Goal: Task Accomplishment & Management: Use online tool/utility

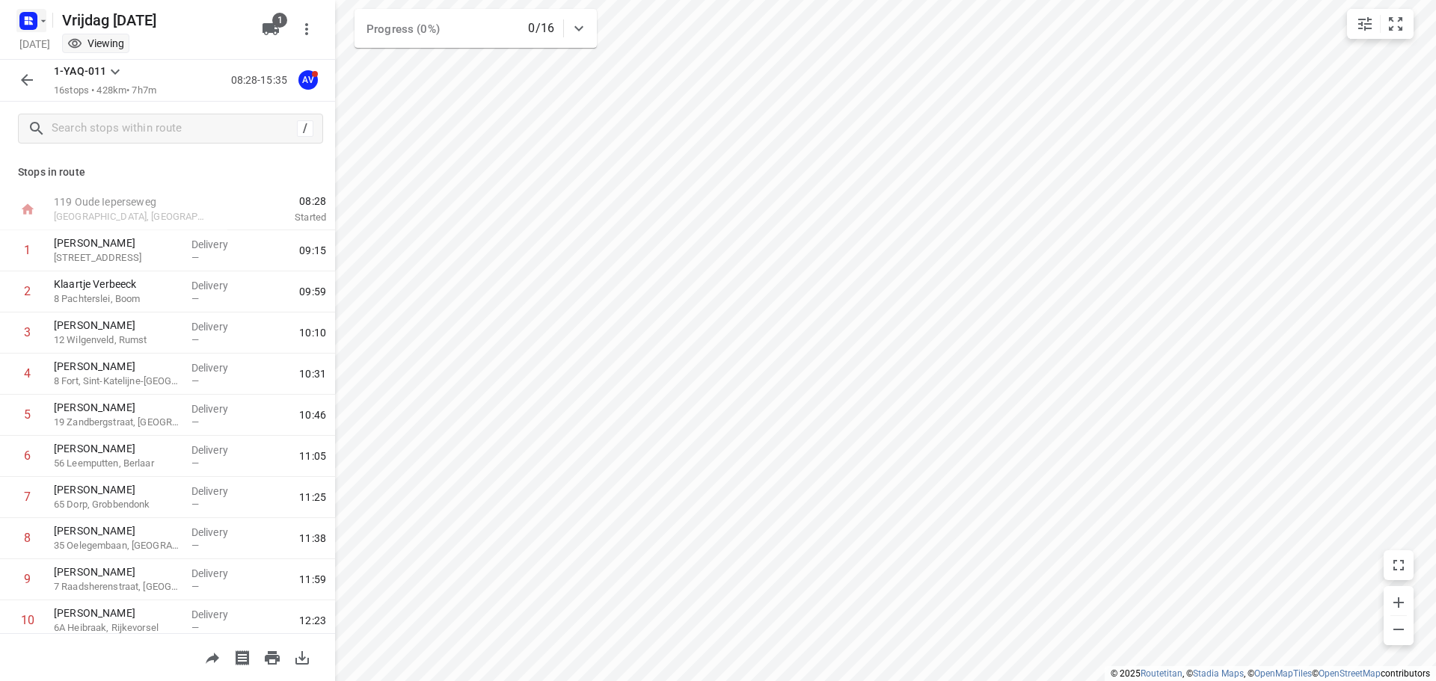
click at [34, 25] on rect "button" at bounding box center [28, 21] width 18 height 18
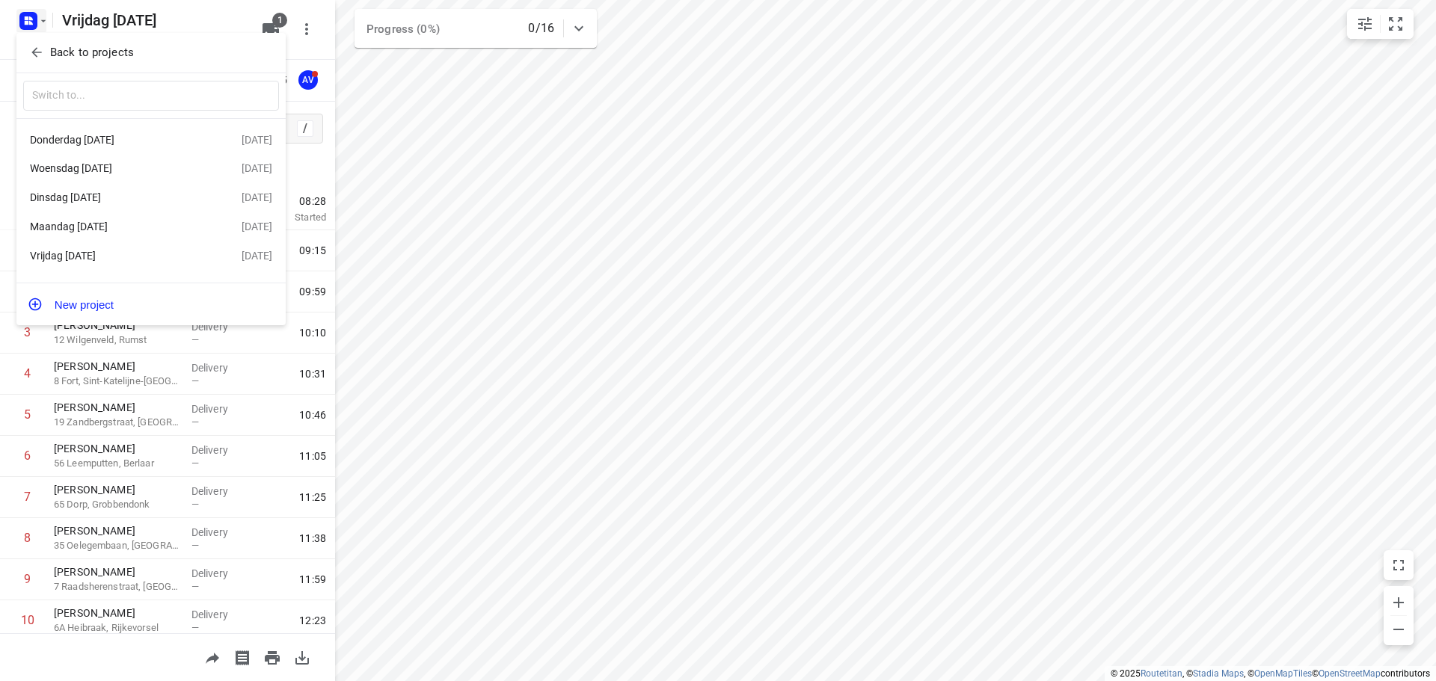
click at [142, 142] on div "Donderdag [DATE]" at bounding box center [116, 140] width 172 height 12
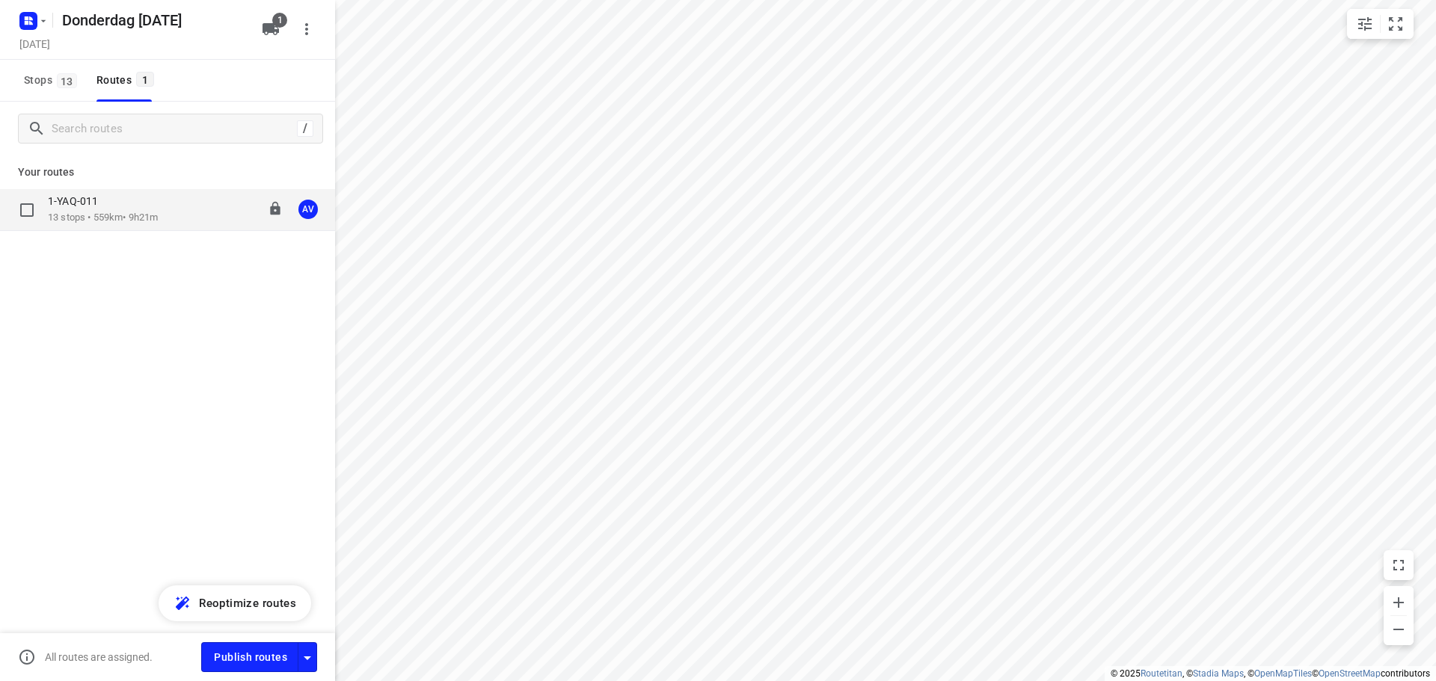
click at [203, 209] on div "1-YAQ-011 13 stops • 559km • 9h21m 09:00-18:51 AV" at bounding box center [191, 209] width 287 height 31
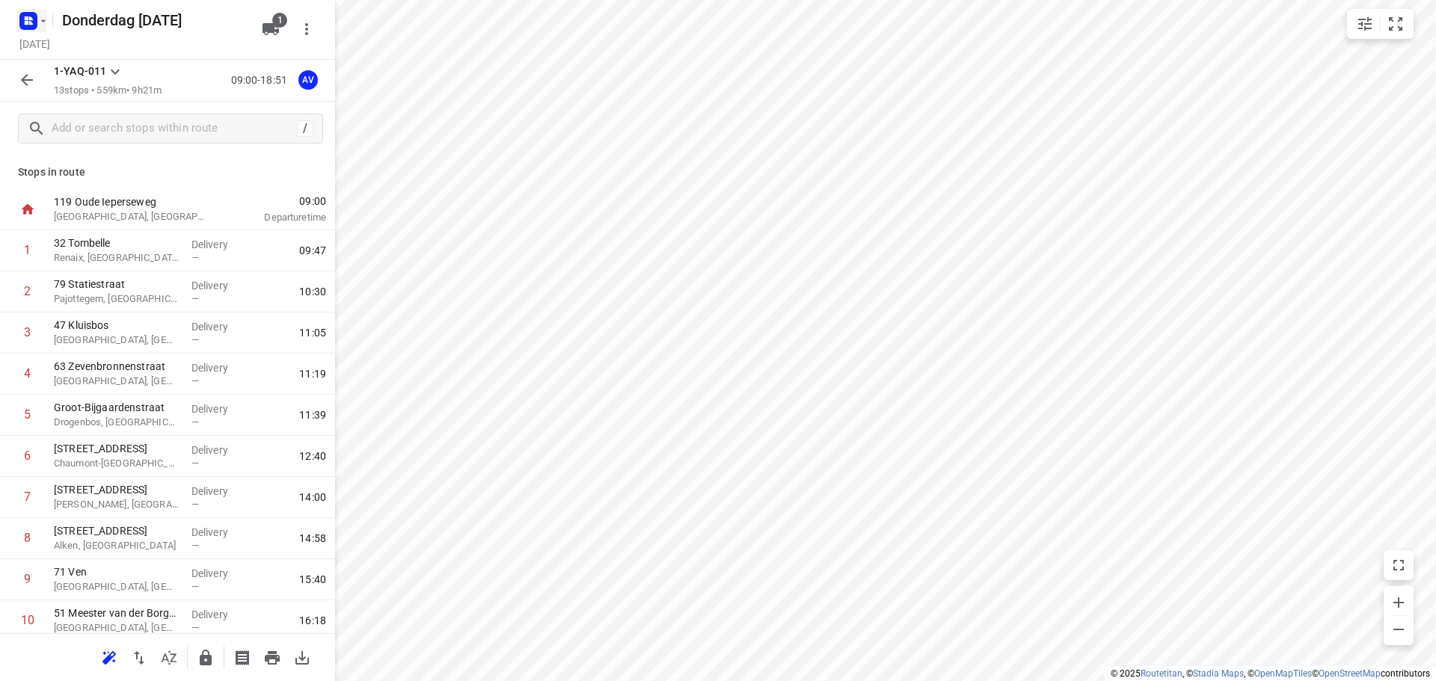
click at [39, 19] on icon "button" at bounding box center [43, 21] width 12 height 12
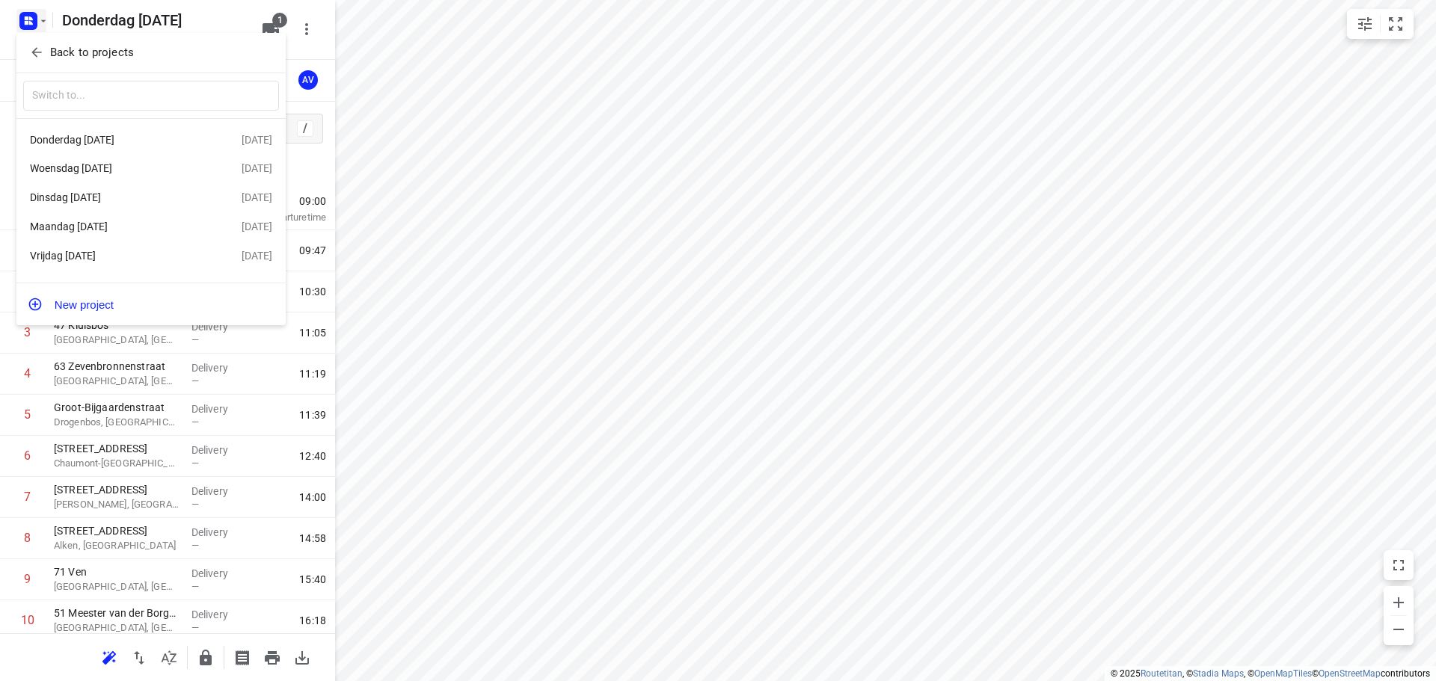
click at [117, 170] on div "Woensdag [DATE]" at bounding box center [116, 168] width 172 height 12
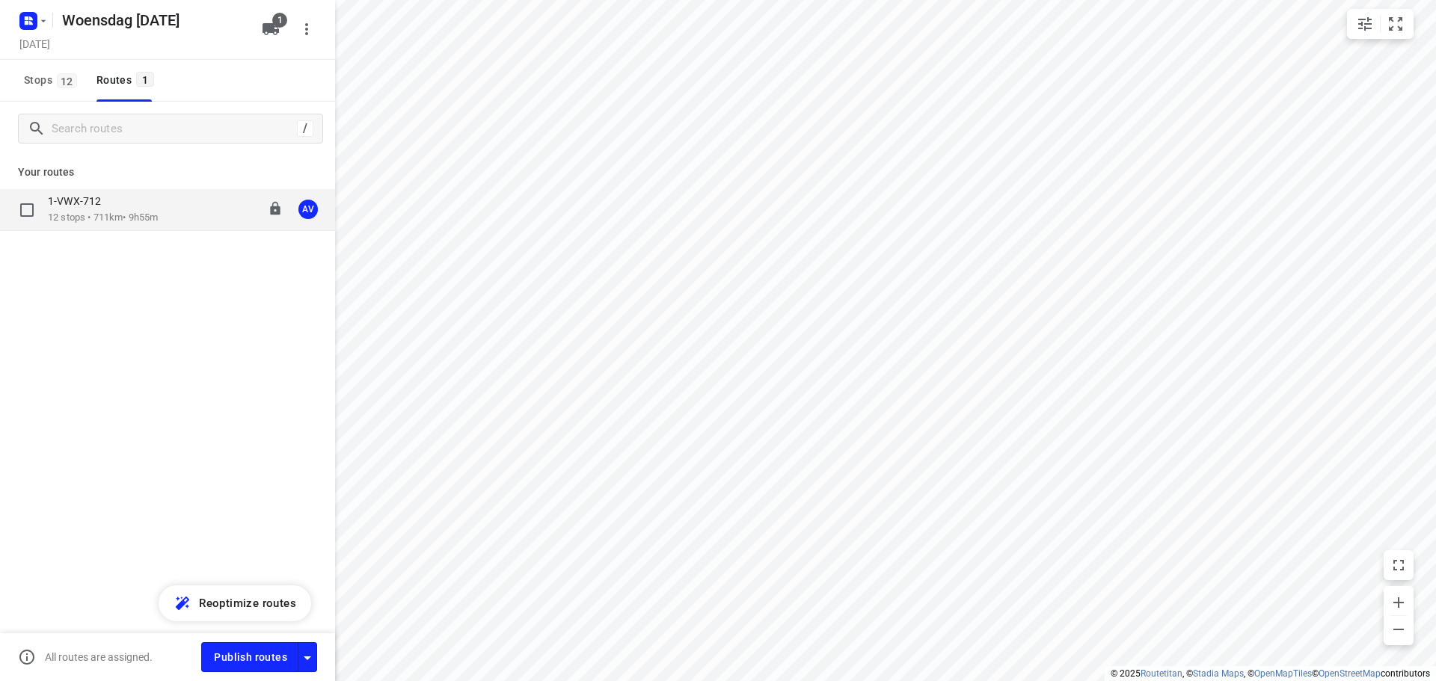
click at [172, 209] on div "1-VWX-712 12 stops • 711km • 9h55m 09:00-19:39 AV" at bounding box center [191, 209] width 287 height 31
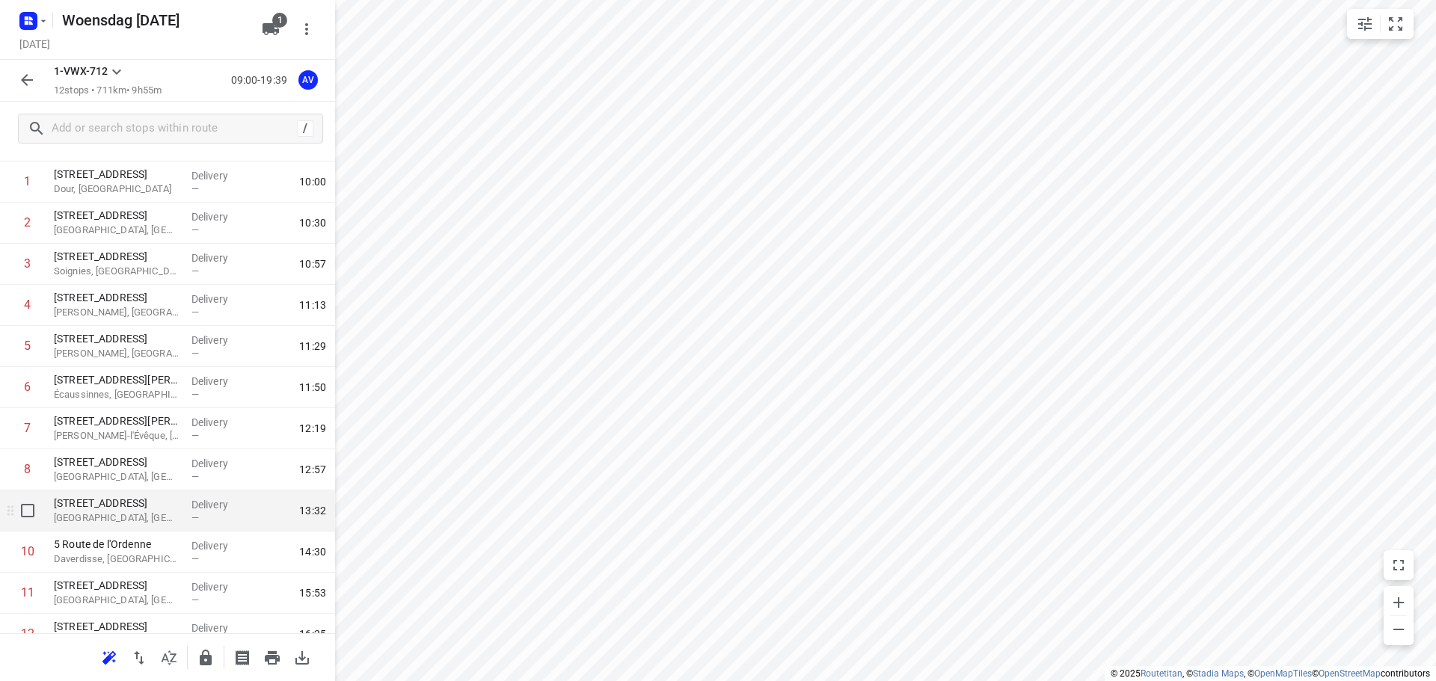
scroll to position [132, 0]
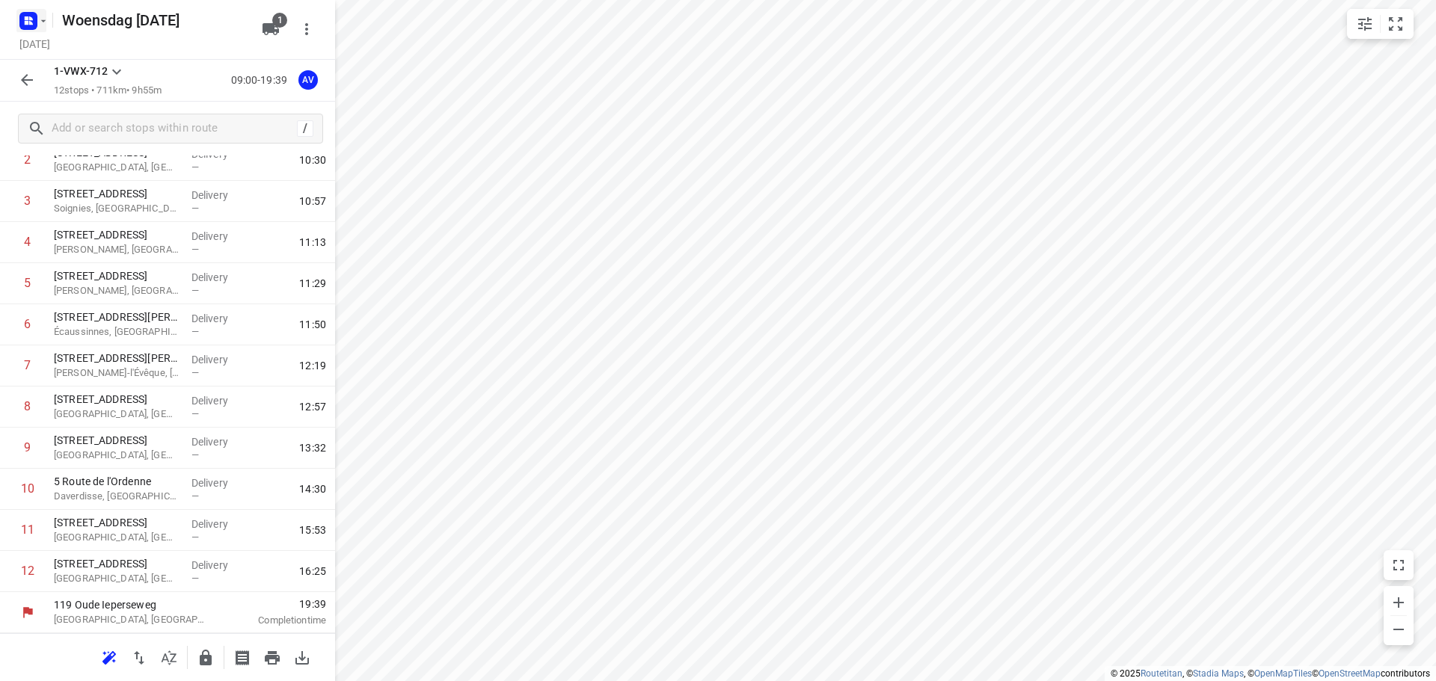
click at [37, 16] on icon "button" at bounding box center [43, 21] width 12 height 12
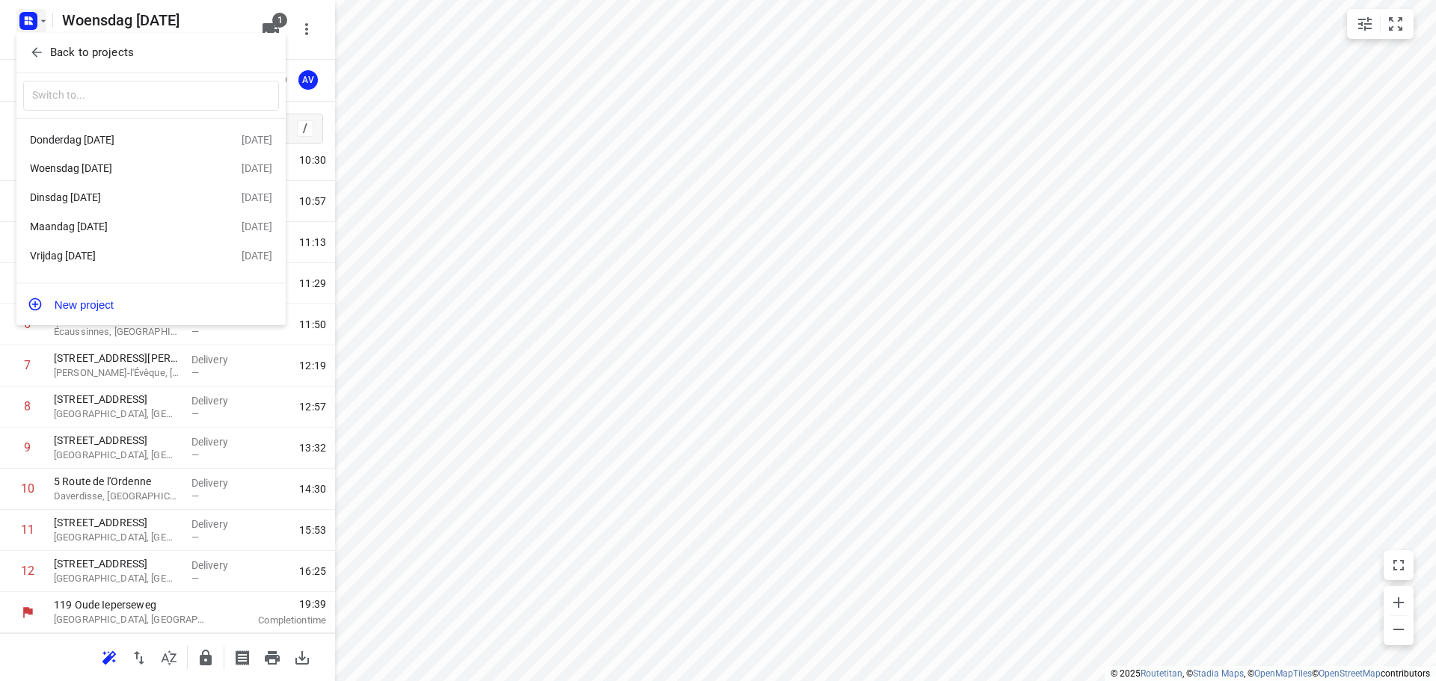
click at [159, 198] on div "Dinsdag [DATE]" at bounding box center [116, 197] width 172 height 12
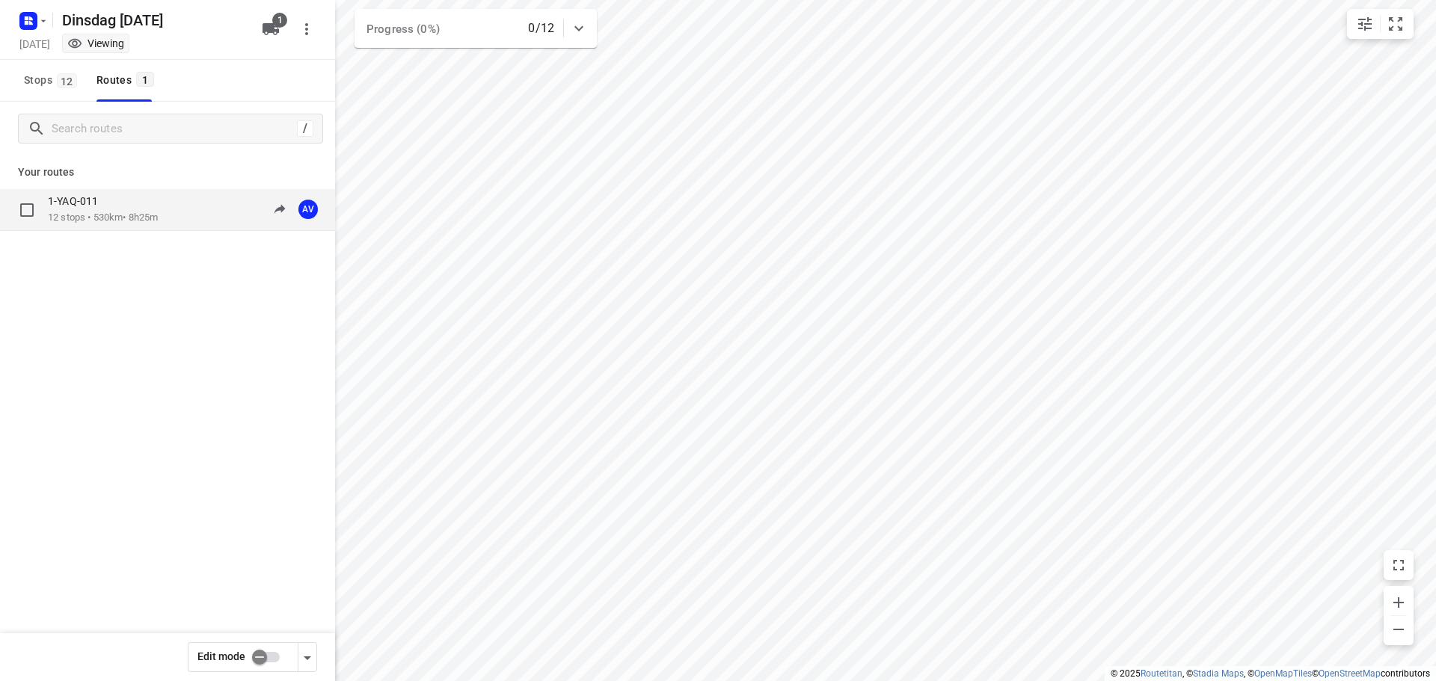
click at [158, 206] on div "1-YAQ-011" at bounding box center [103, 202] width 110 height 16
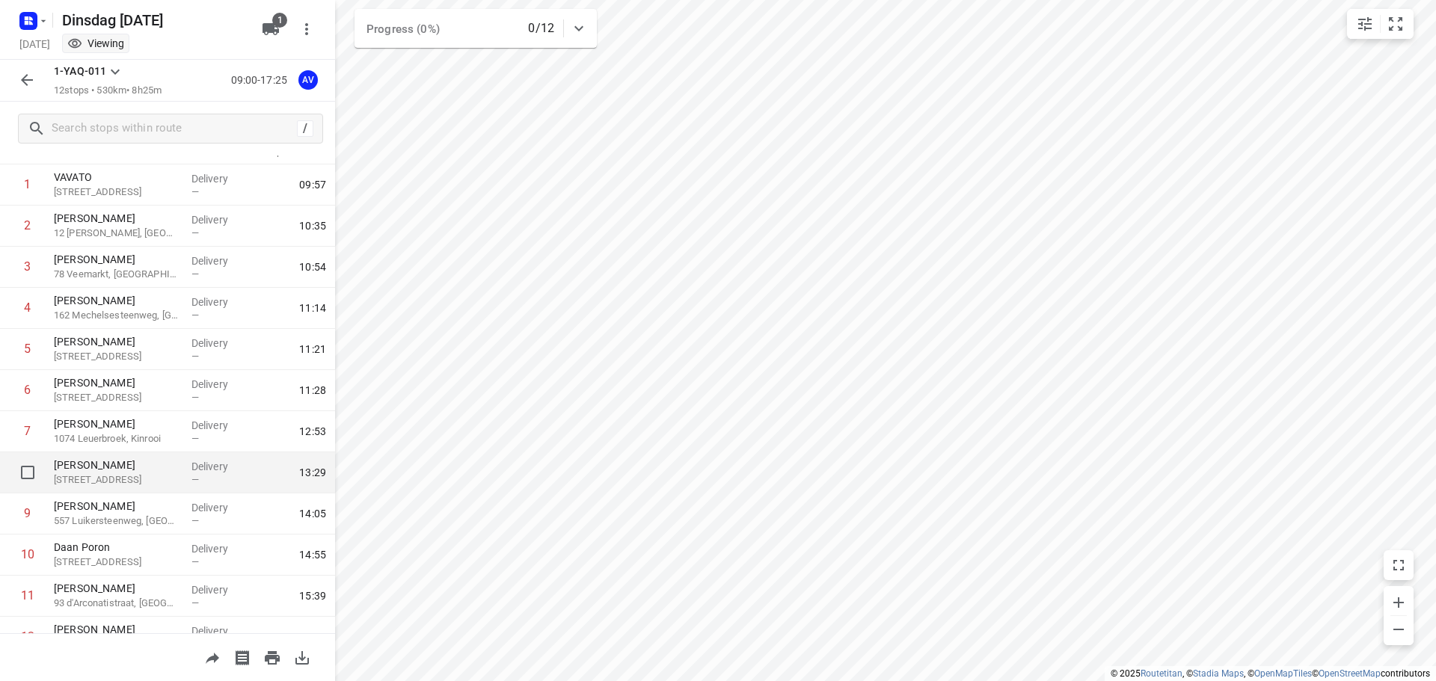
scroll to position [132, 0]
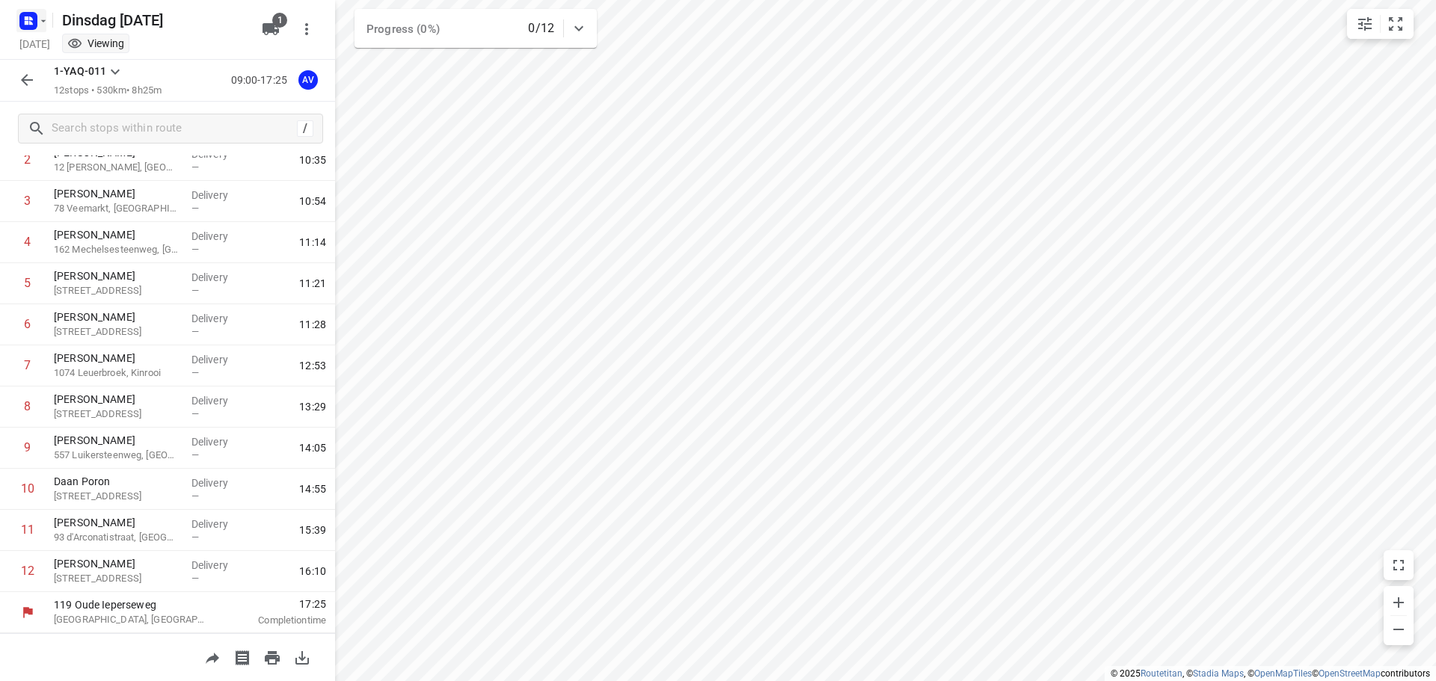
click at [35, 20] on rect "button" at bounding box center [28, 21] width 18 height 18
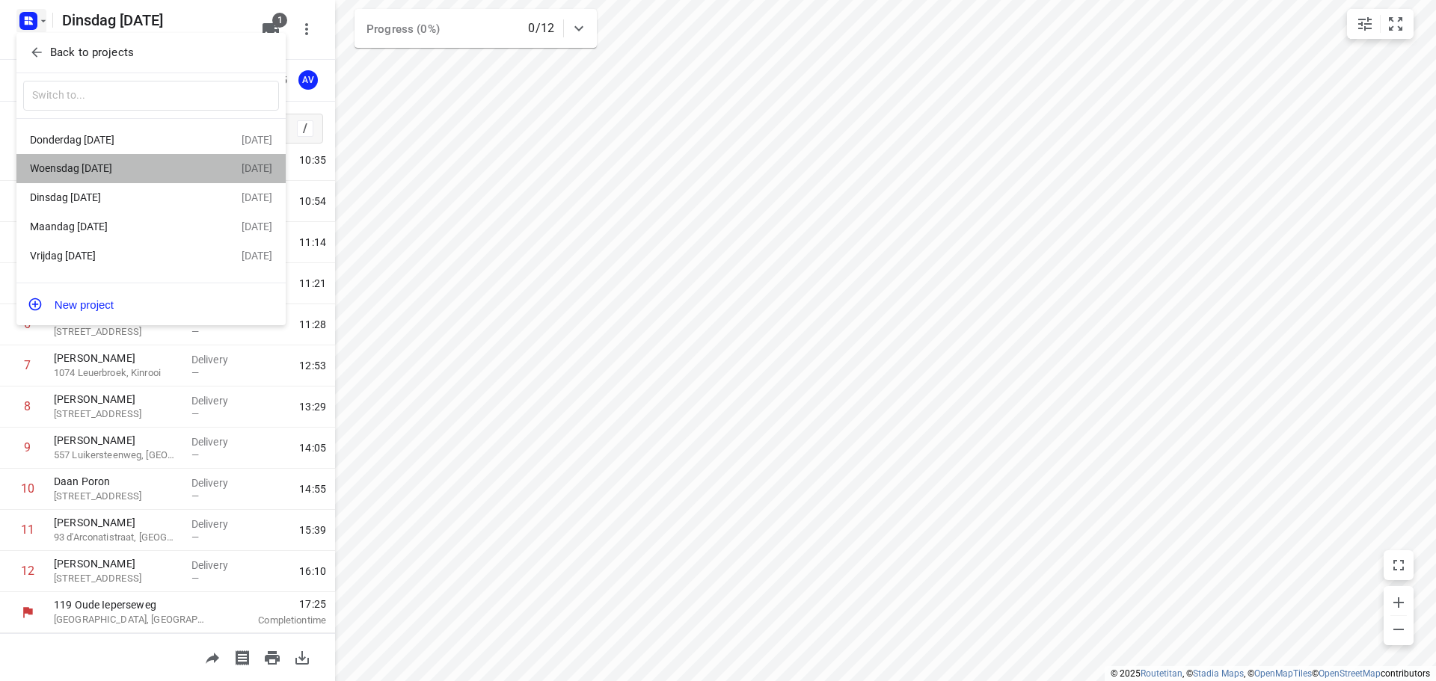
click at [108, 171] on div "Woensdag [DATE]" at bounding box center [116, 168] width 172 height 12
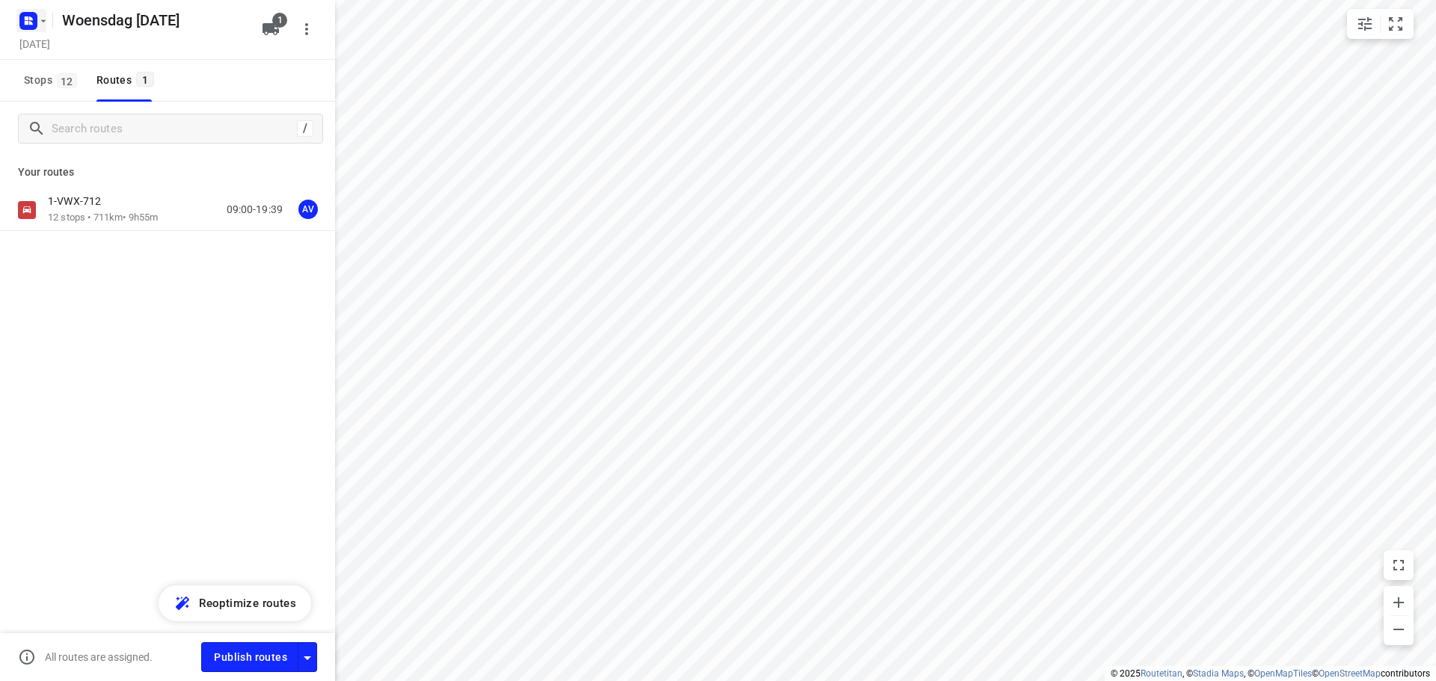
click at [37, 25] on rect "button" at bounding box center [28, 21] width 18 height 18
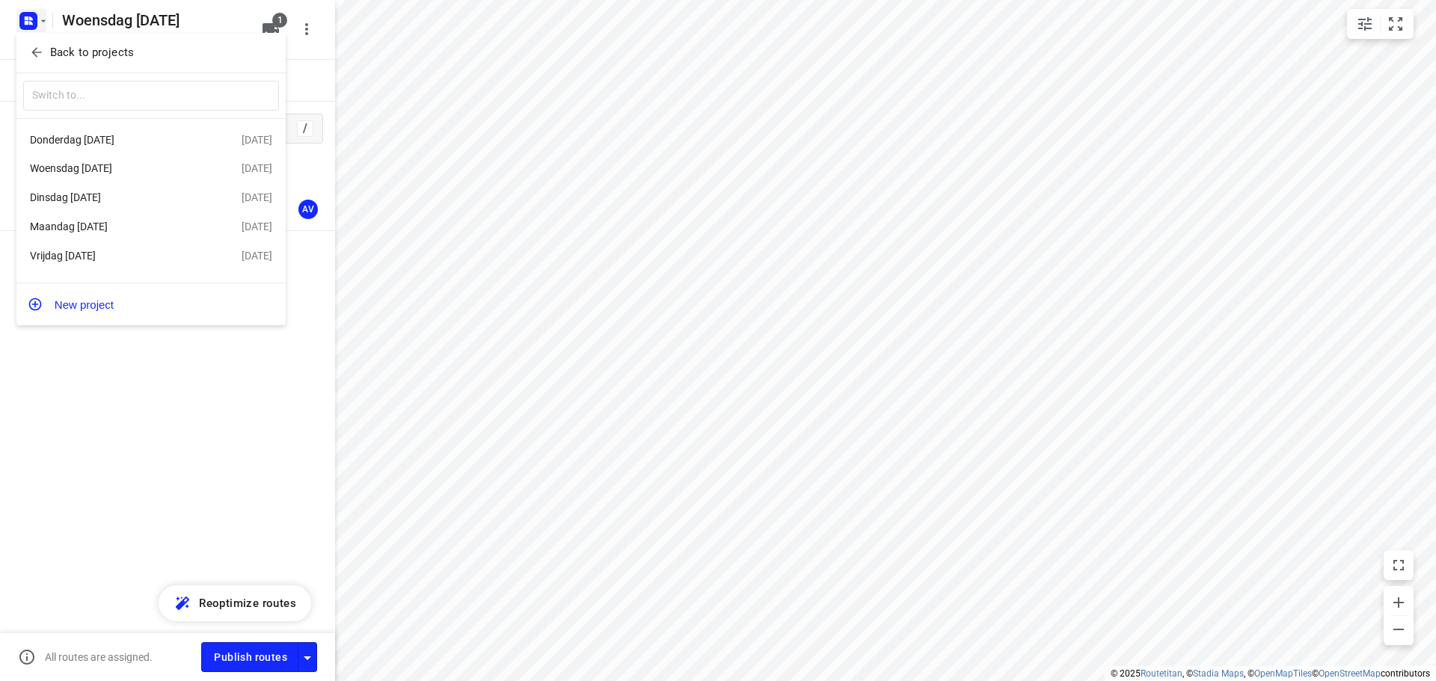
click at [109, 144] on div "Donderdag [DATE]" at bounding box center [116, 140] width 172 height 12
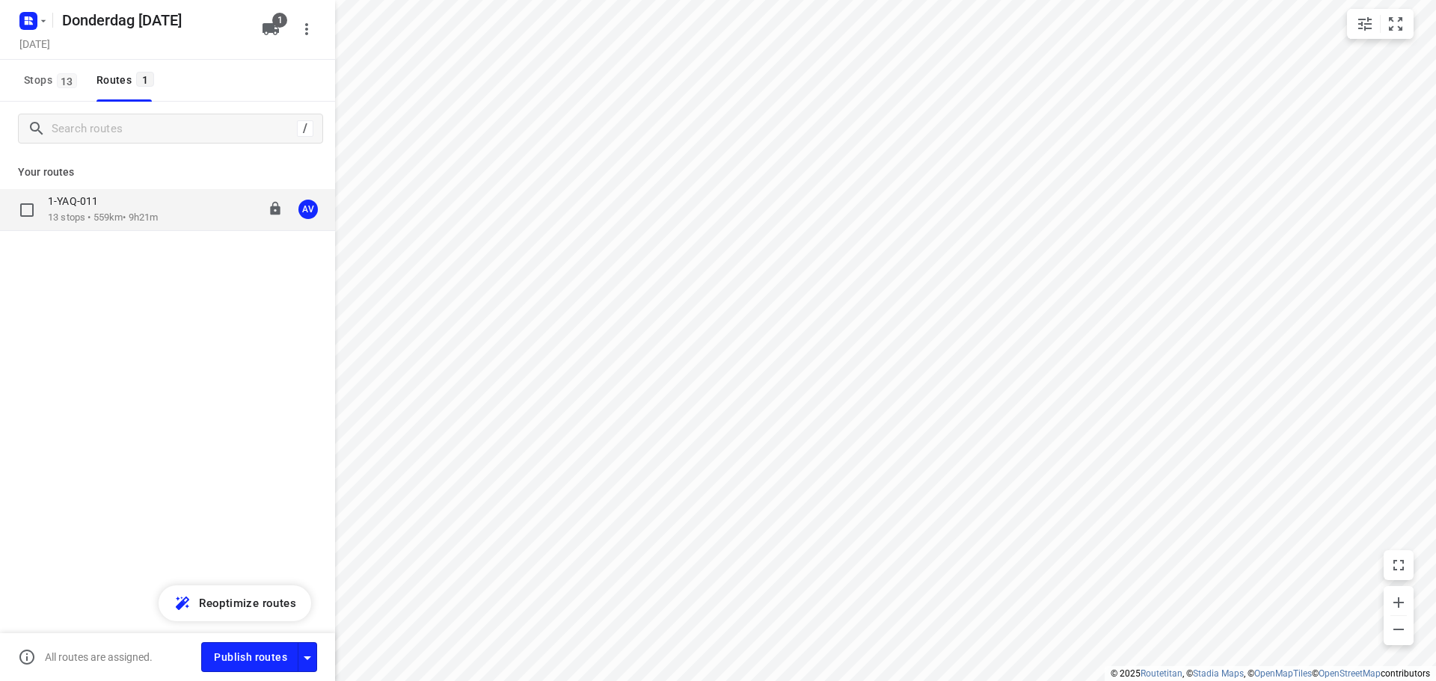
click at [173, 206] on div "1-YAQ-011 13 stops • 559km • 9h21m 09:00-18:51 AV" at bounding box center [191, 209] width 287 height 31
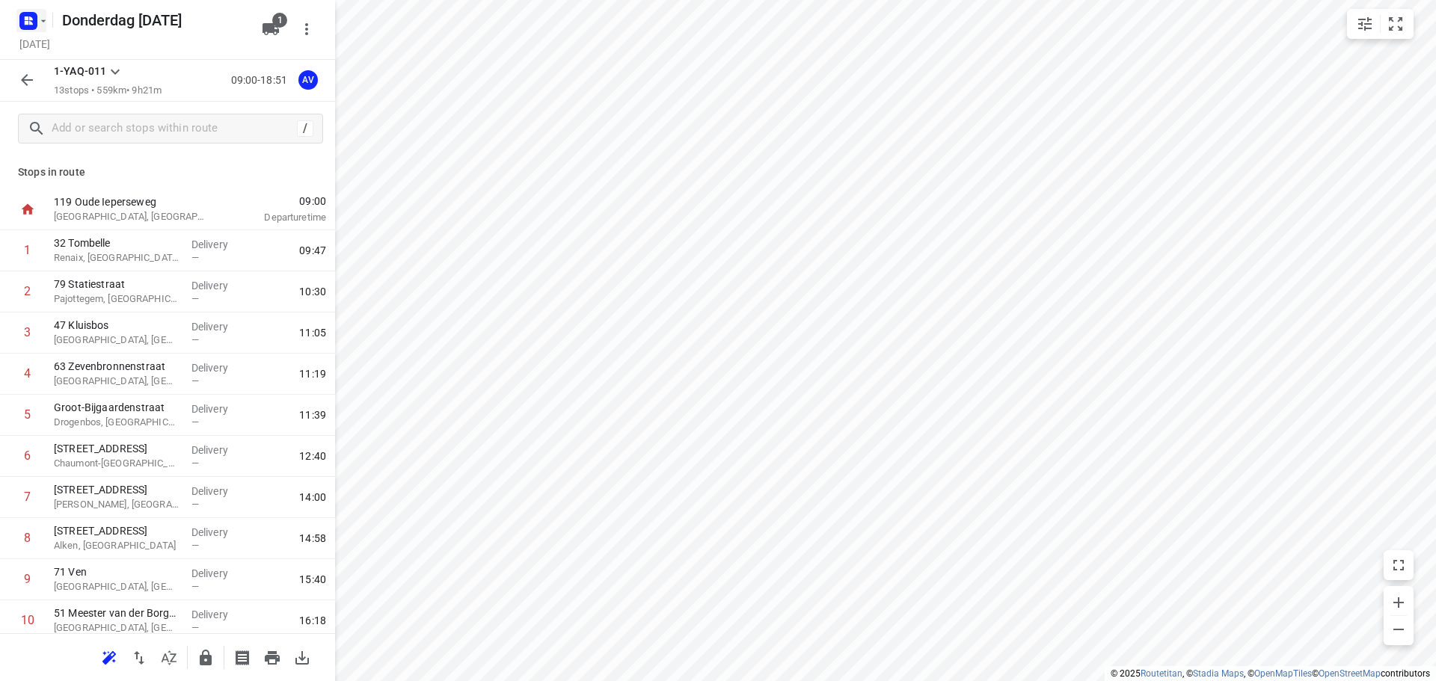
click at [39, 17] on icon "button" at bounding box center [43, 21] width 12 height 12
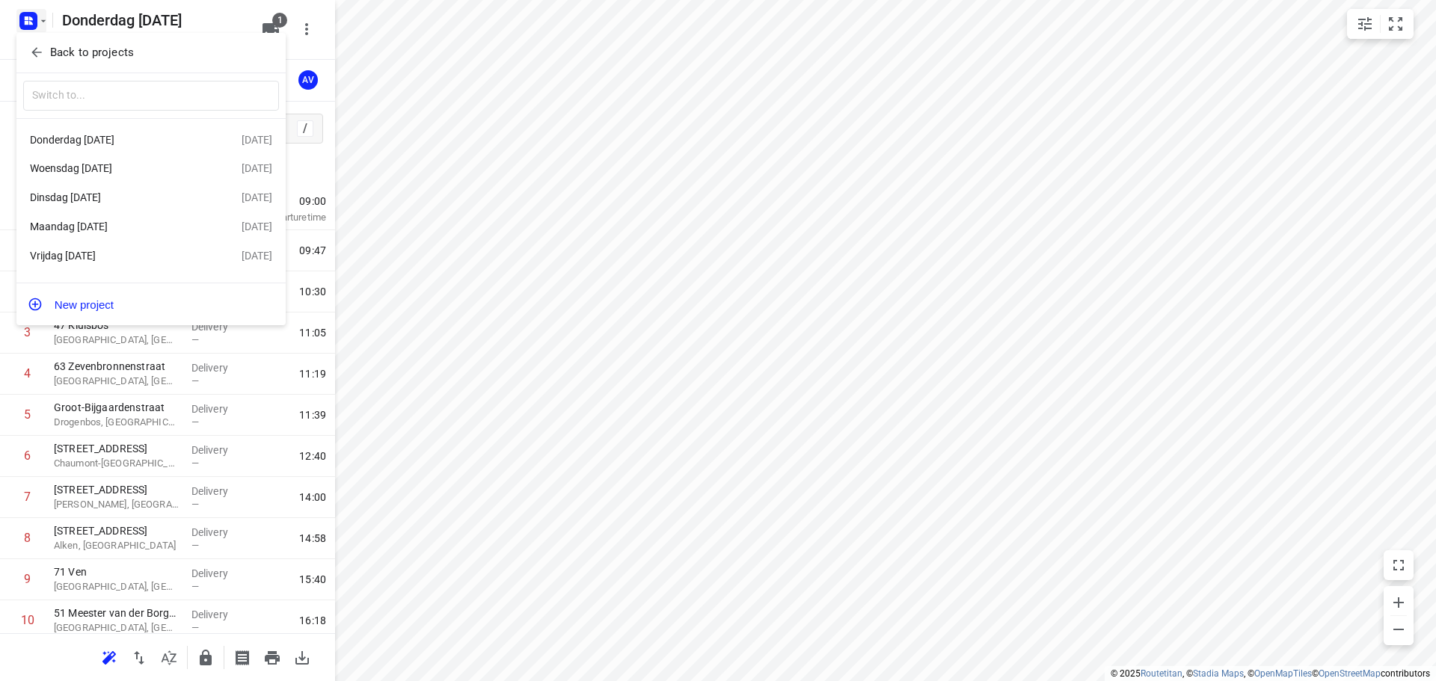
click at [127, 200] on div "Dinsdag [DATE]" at bounding box center [116, 197] width 172 height 12
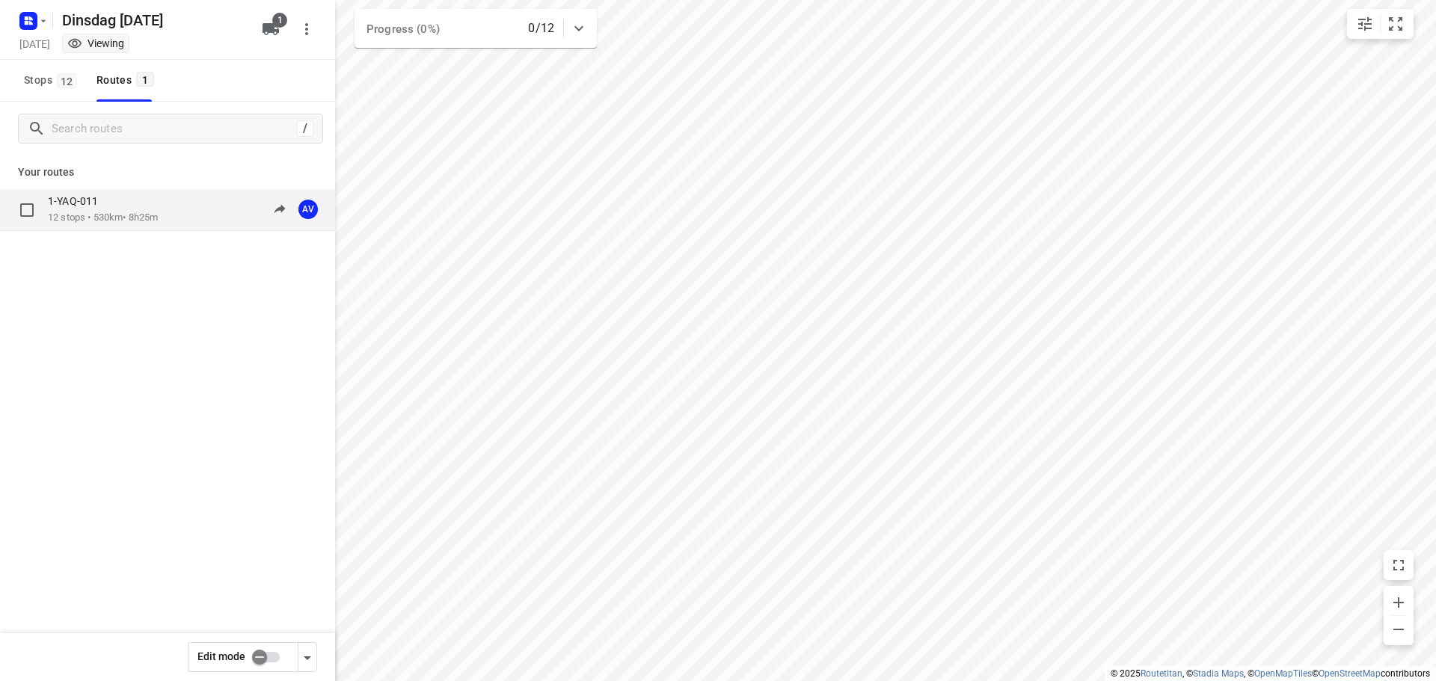
click at [171, 203] on div "1-YAQ-011 12 stops • 530km • 8h25m 09:00-17:25 AV" at bounding box center [191, 209] width 287 height 31
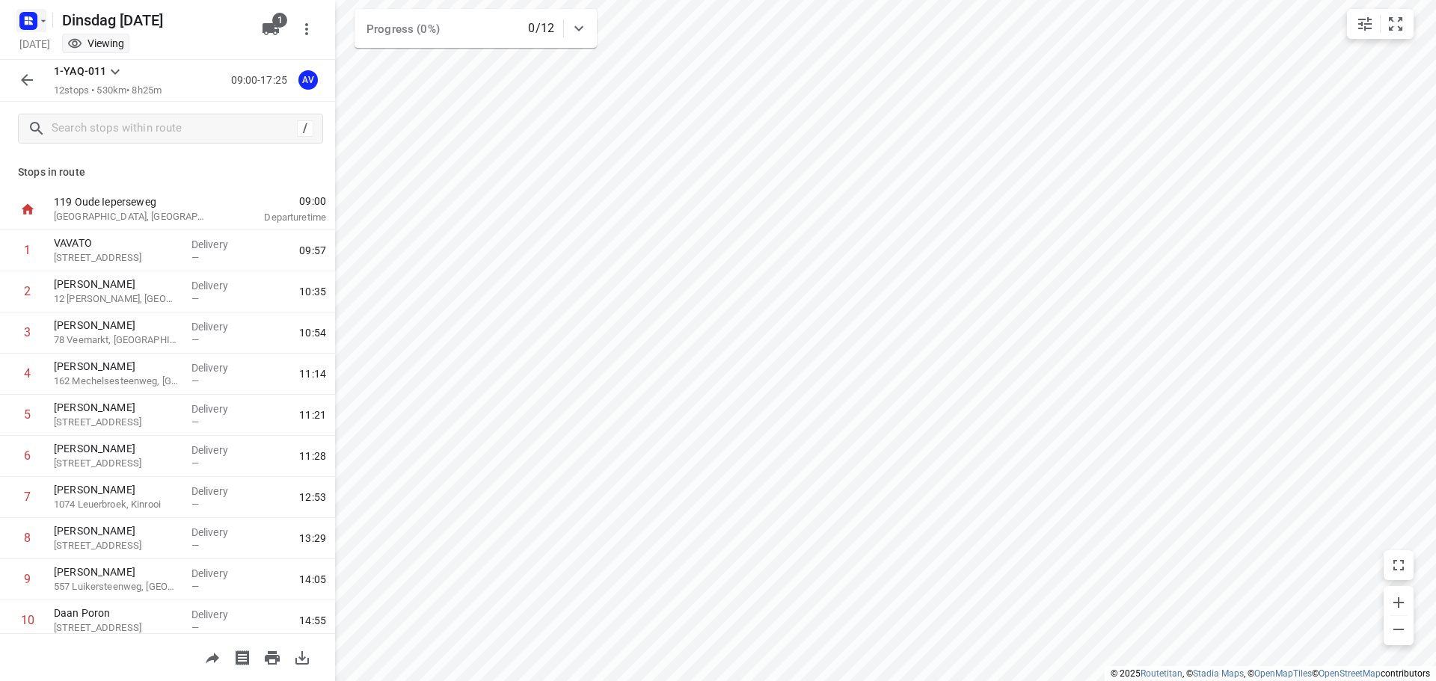
click at [36, 16] on rect "button" at bounding box center [28, 21] width 18 height 18
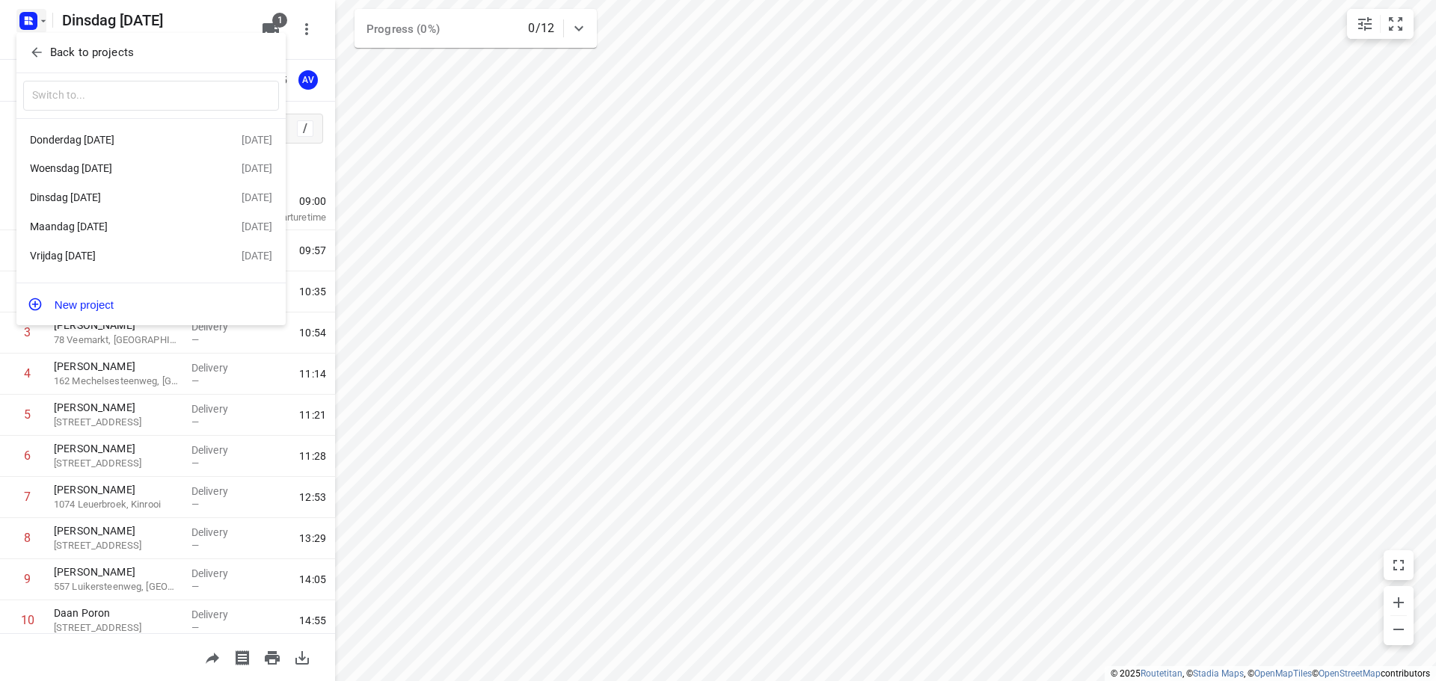
click at [134, 141] on div "Donderdag [DATE]" at bounding box center [116, 140] width 172 height 12
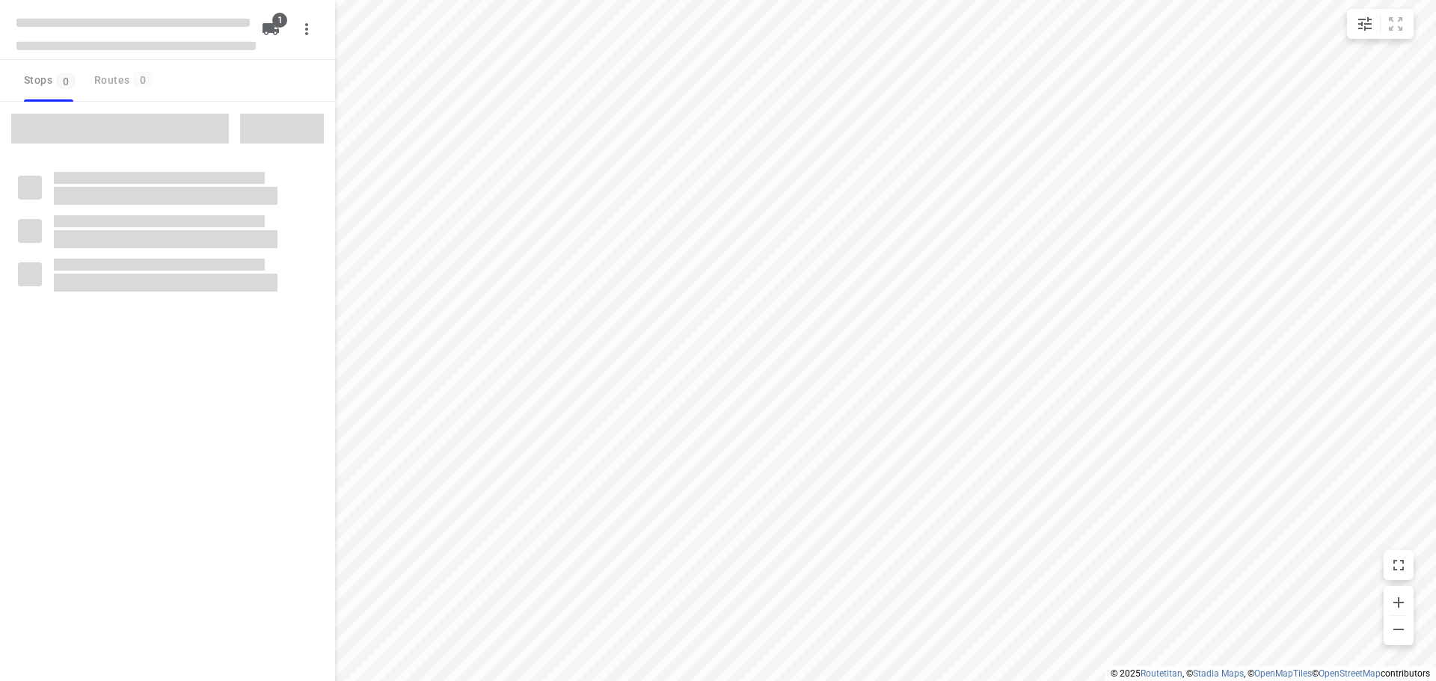
type input "distance"
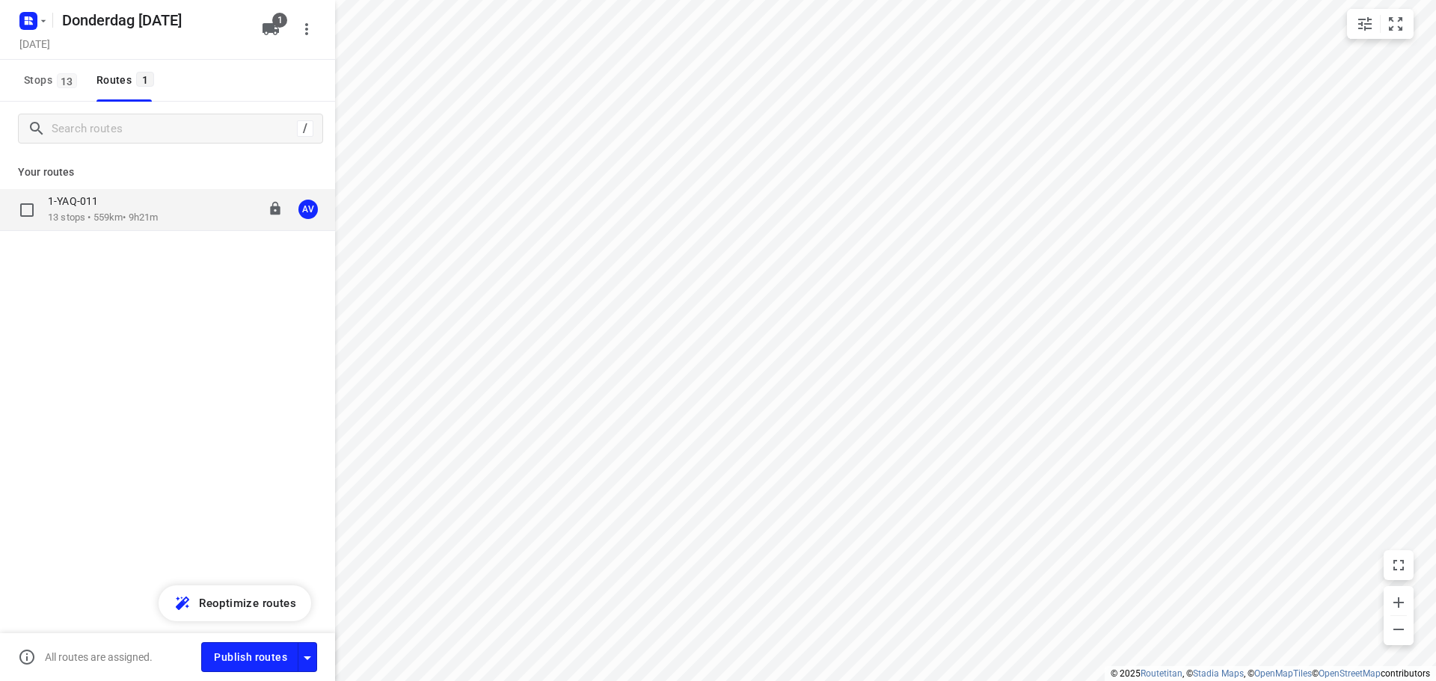
click at [156, 212] on p "13 stops • 559km • 9h21m" at bounding box center [103, 218] width 110 height 14
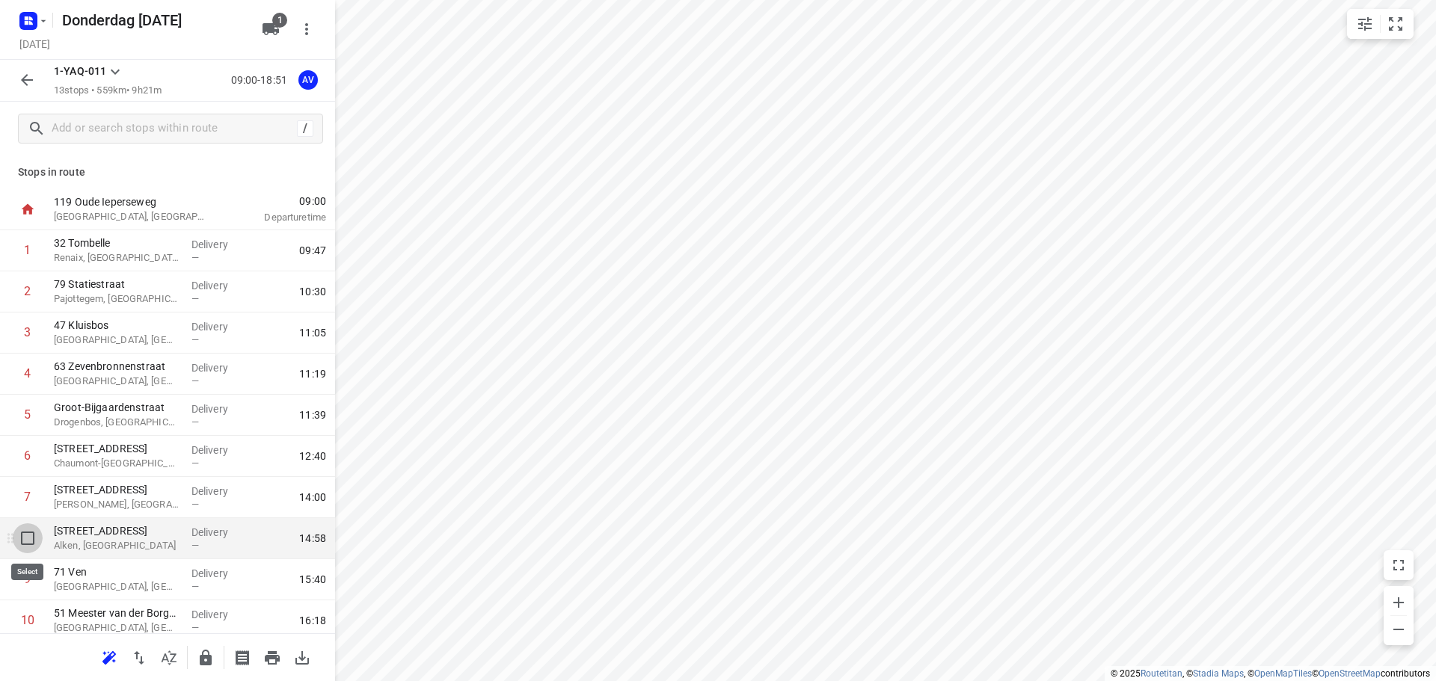
click at [25, 541] on input "checkbox" at bounding box center [28, 538] width 30 height 30
checkbox input "true"
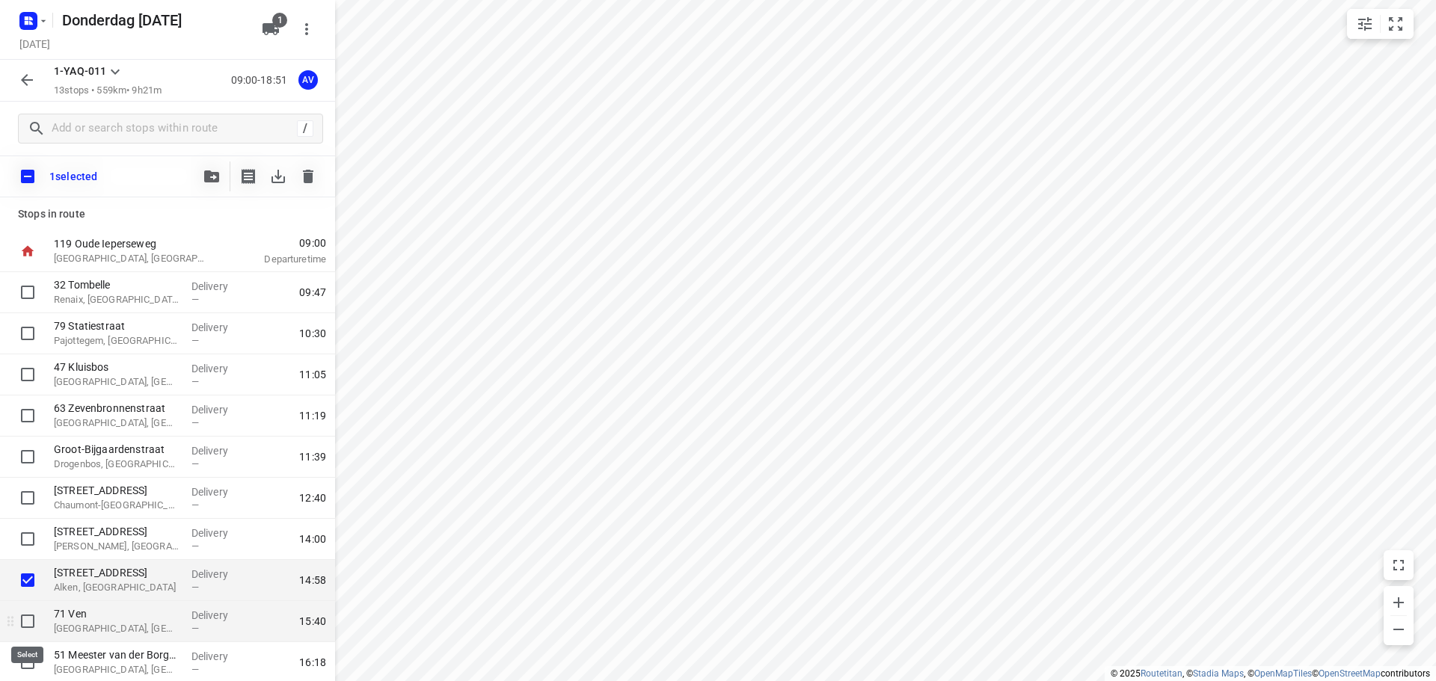
click at [29, 624] on input "checkbox" at bounding box center [28, 621] width 30 height 30
checkbox input "true"
click at [307, 177] on icon "button" at bounding box center [308, 176] width 10 height 13
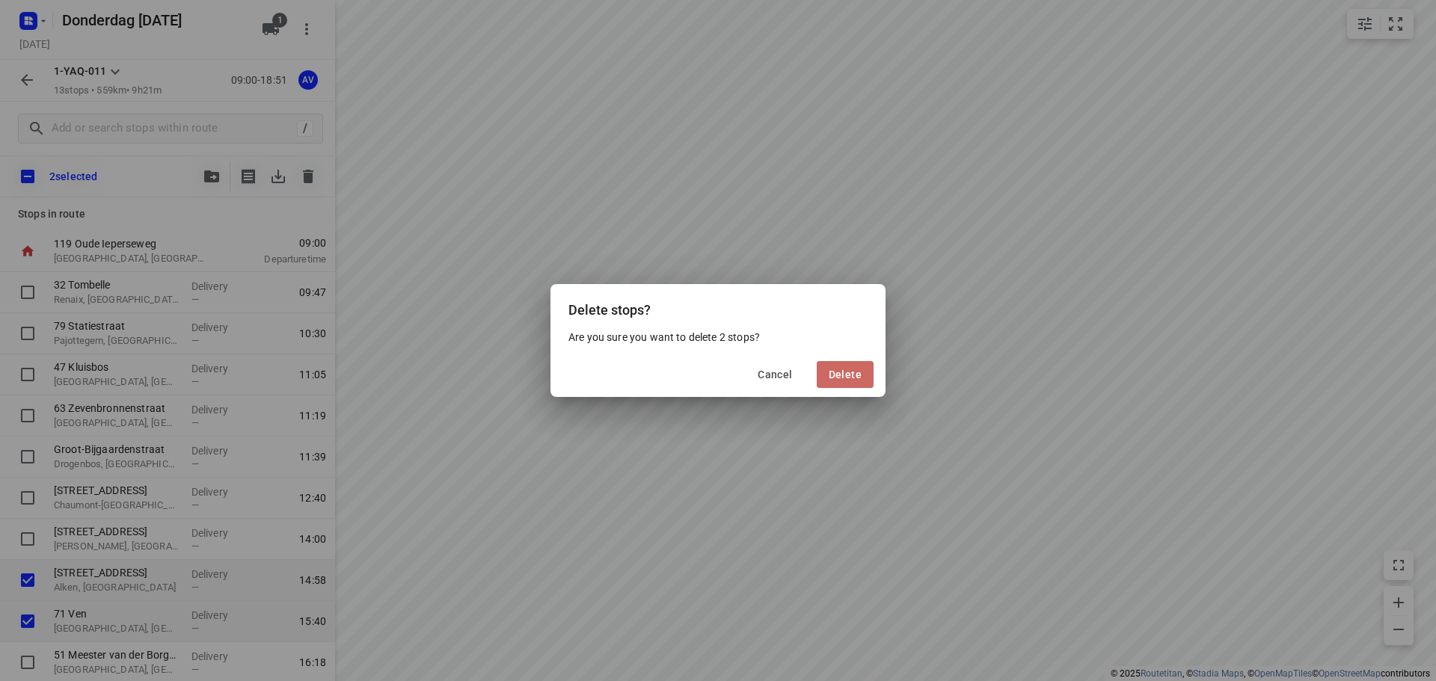
click at [847, 374] on span "Delete" at bounding box center [845, 375] width 33 height 12
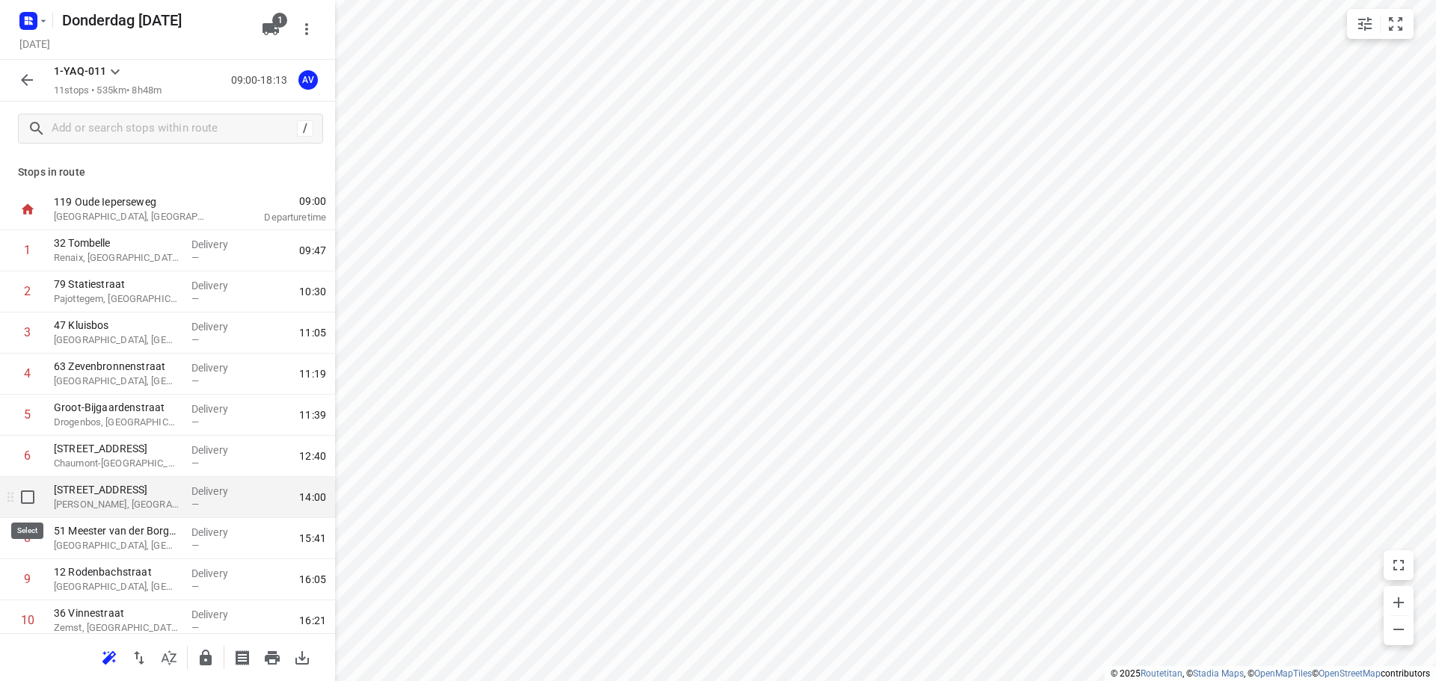
click at [26, 503] on input "checkbox" at bounding box center [28, 497] width 30 height 30
checkbox input "true"
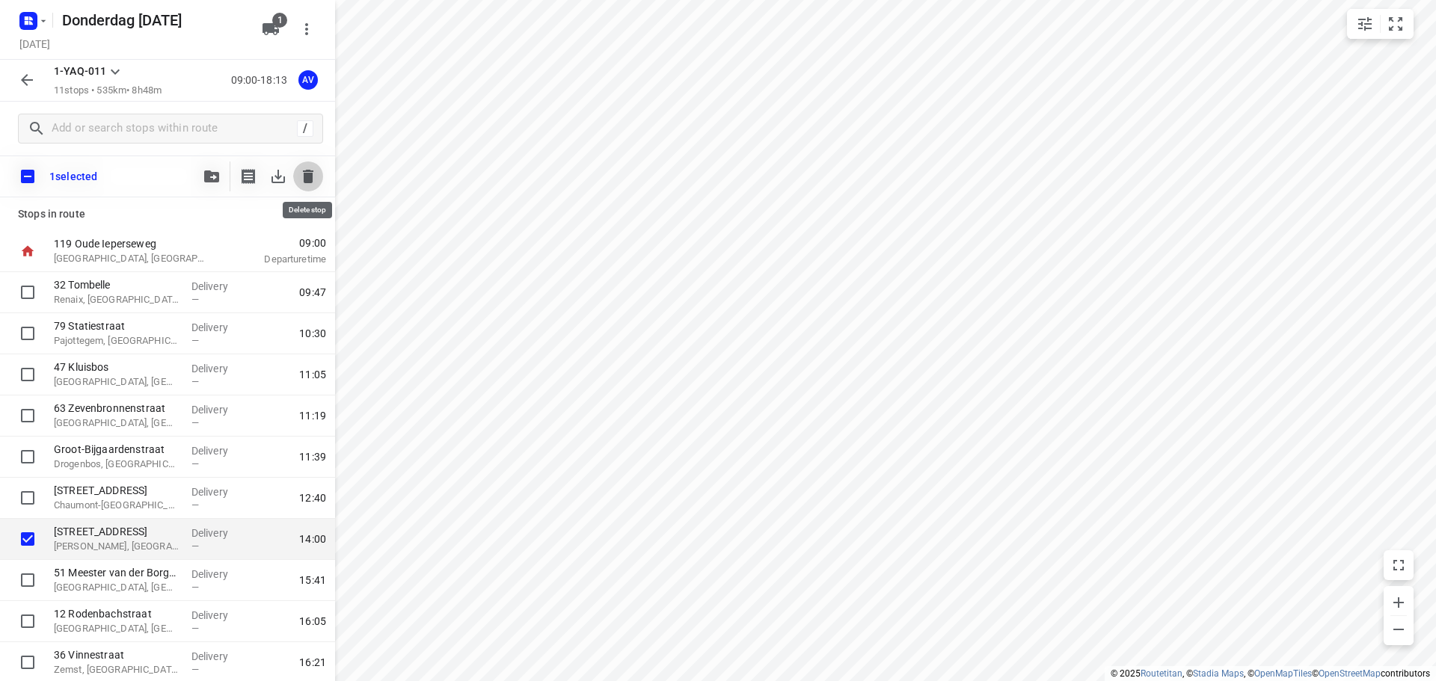
click at [308, 171] on icon "button" at bounding box center [308, 176] width 10 height 13
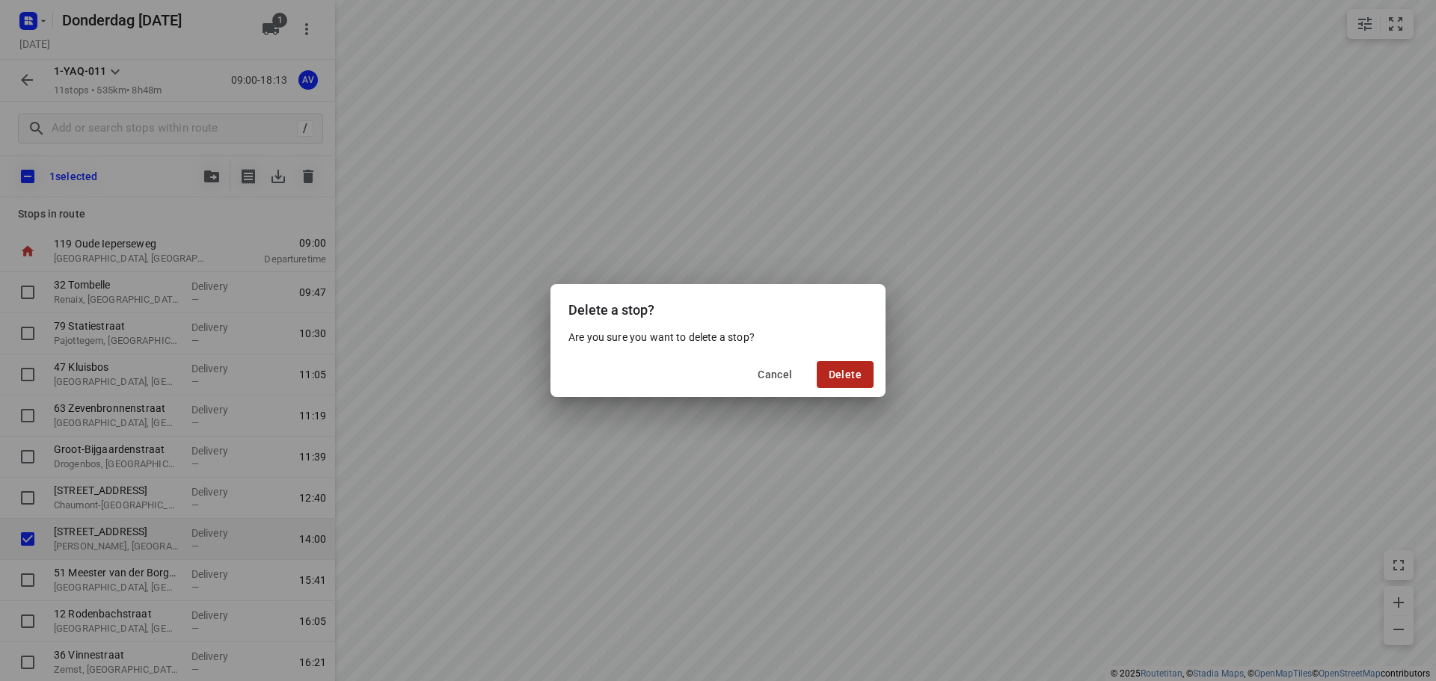
click at [840, 369] on span "Delete" at bounding box center [845, 375] width 33 height 12
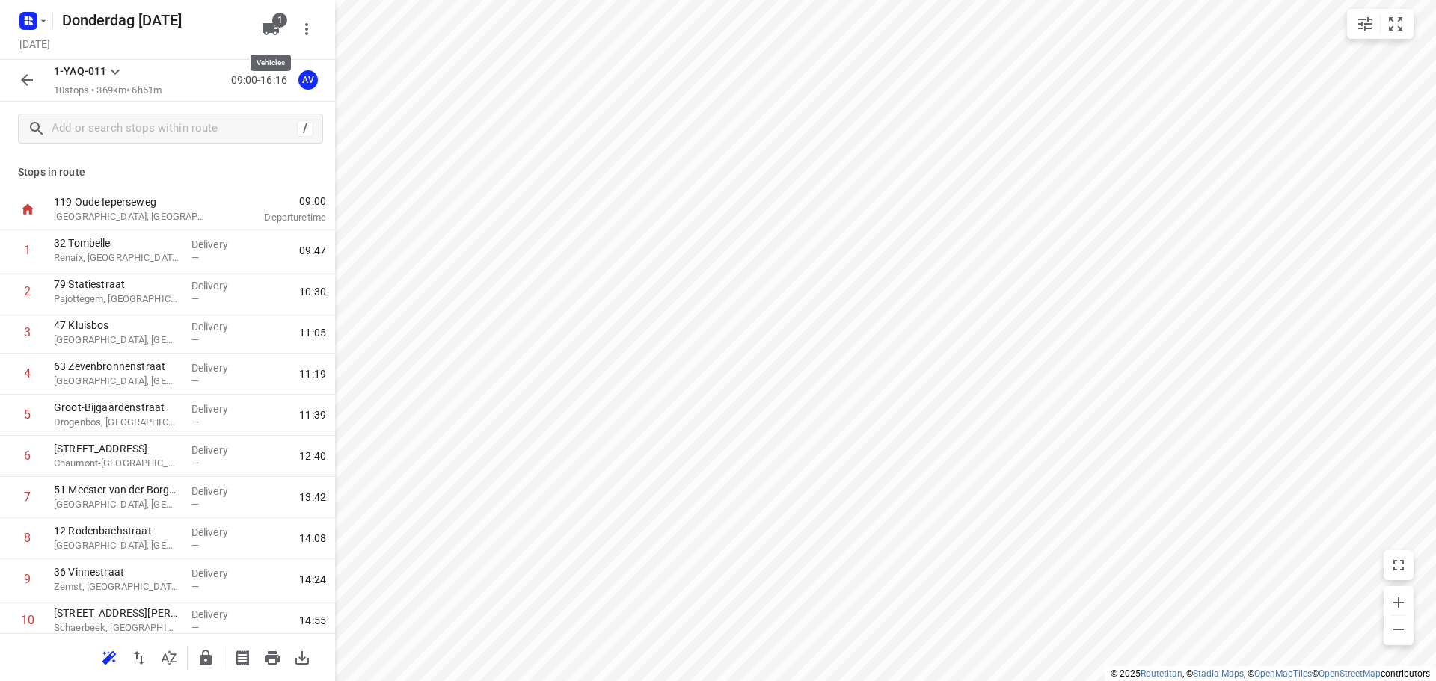
click at [269, 28] on icon "button" at bounding box center [270, 29] width 16 height 12
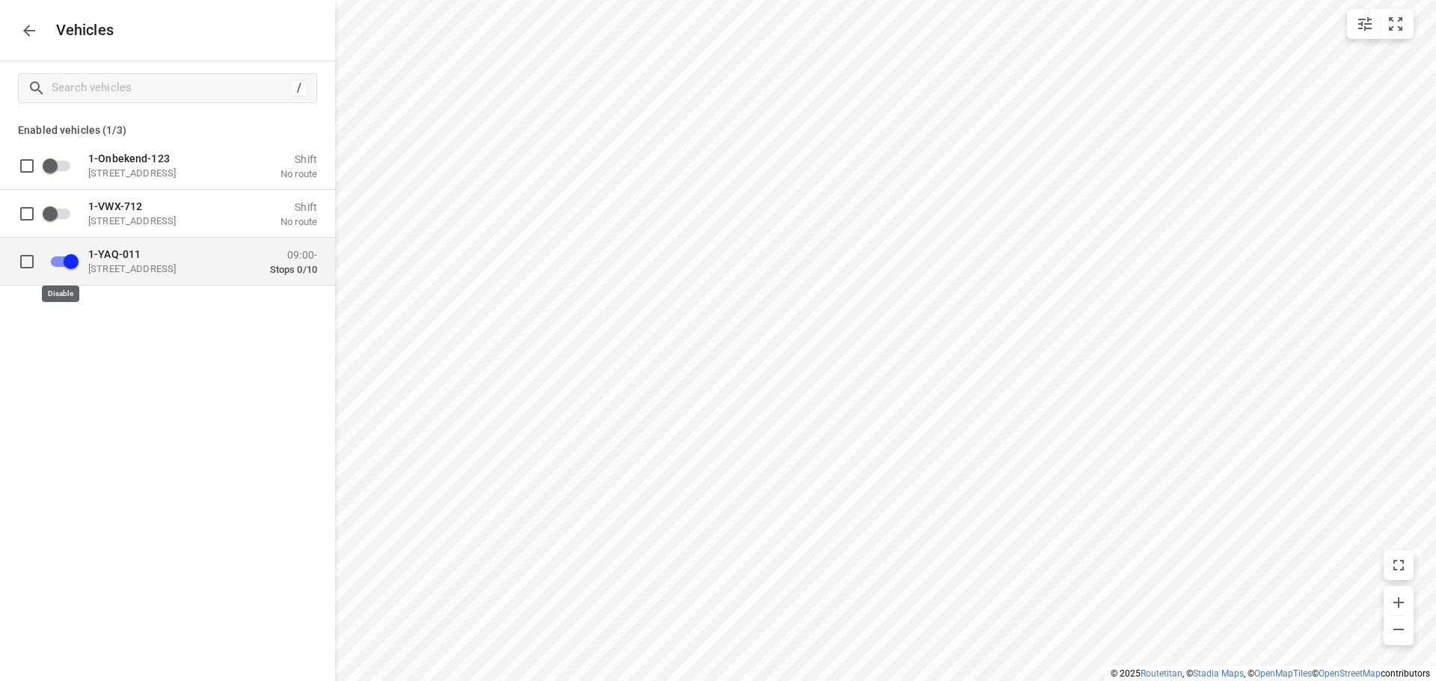
click at [61, 262] on input "grid" at bounding box center [70, 261] width 85 height 28
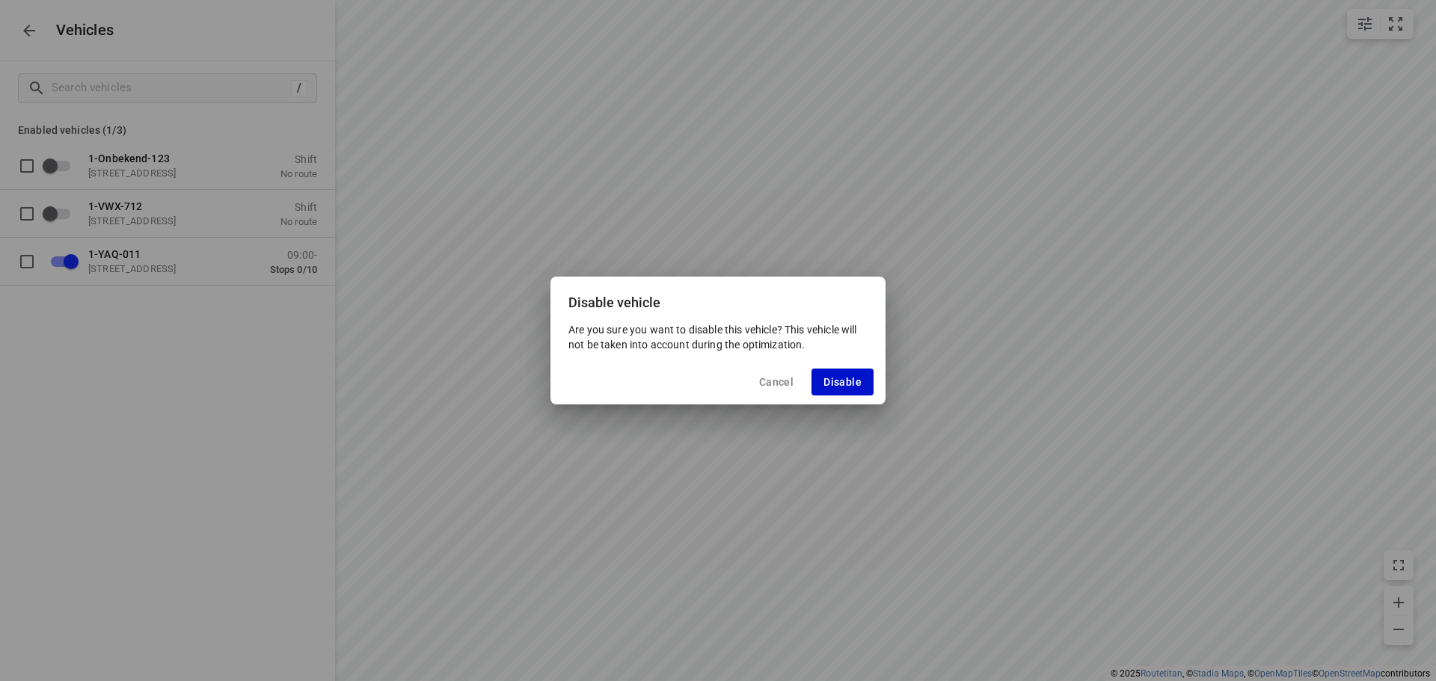
click at [838, 380] on span "Disable" at bounding box center [842, 382] width 38 height 12
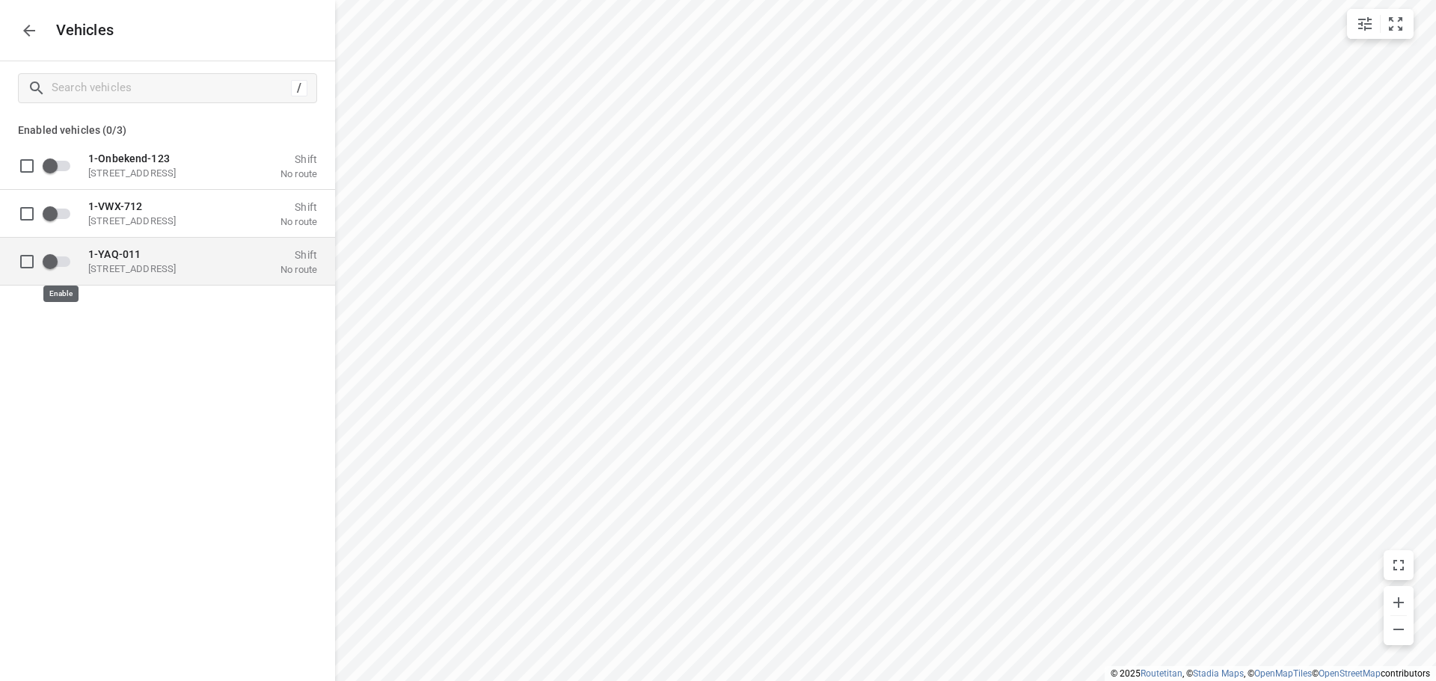
click at [61, 262] on input "grid" at bounding box center [49, 261] width 85 height 28
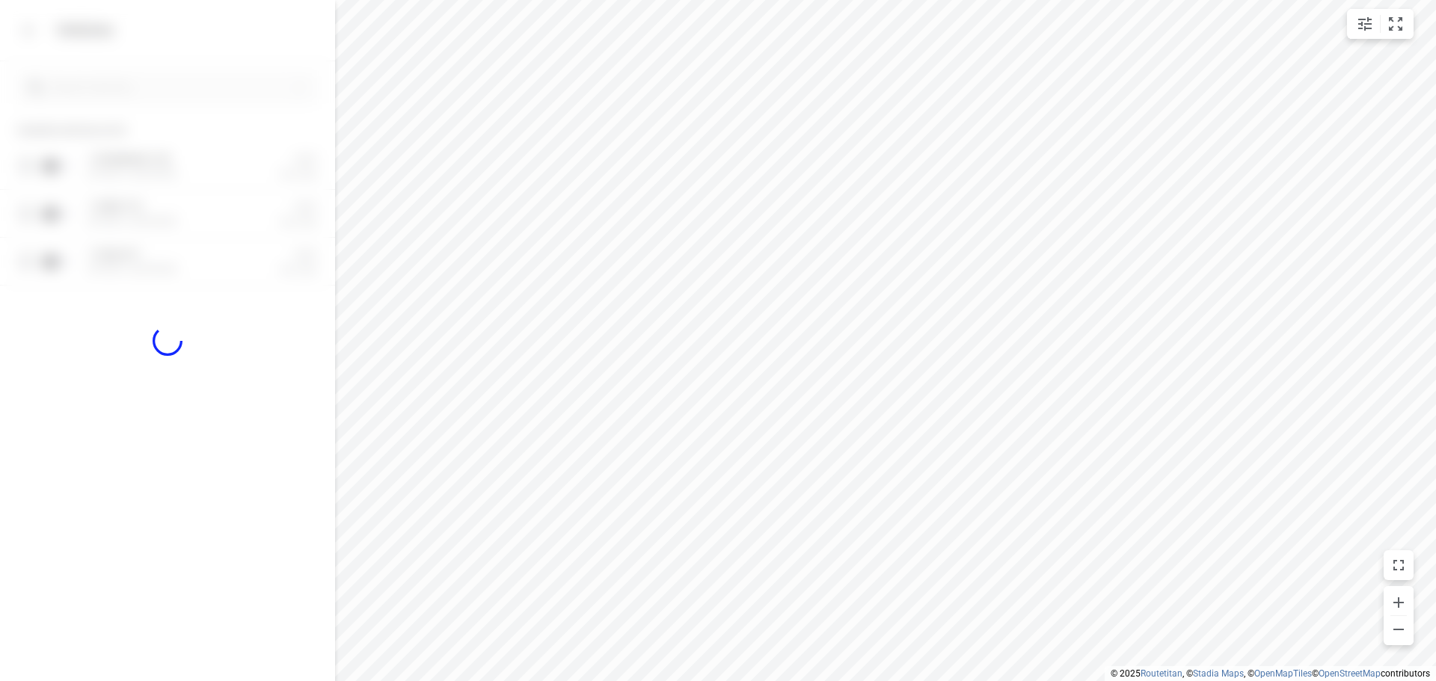
checkbox input "true"
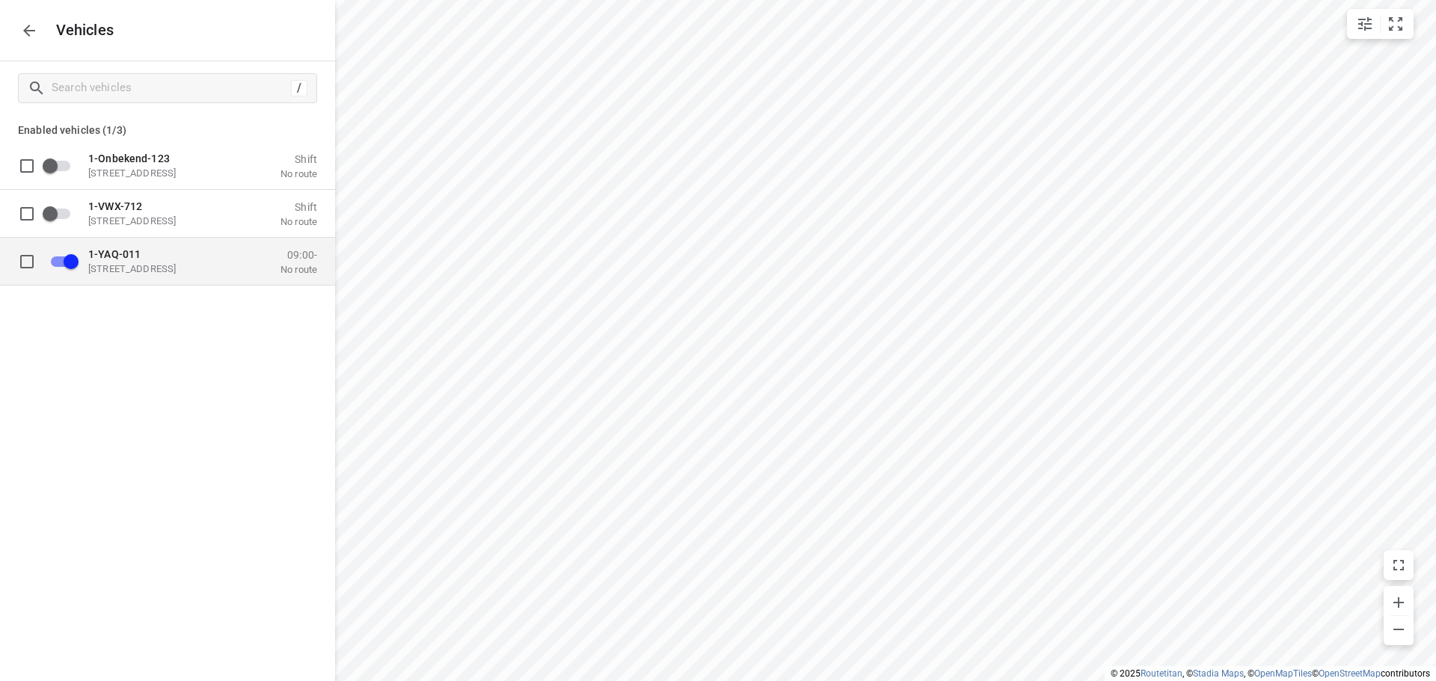
click at [194, 266] on p "[STREET_ADDRESS]" at bounding box center [163, 268] width 150 height 12
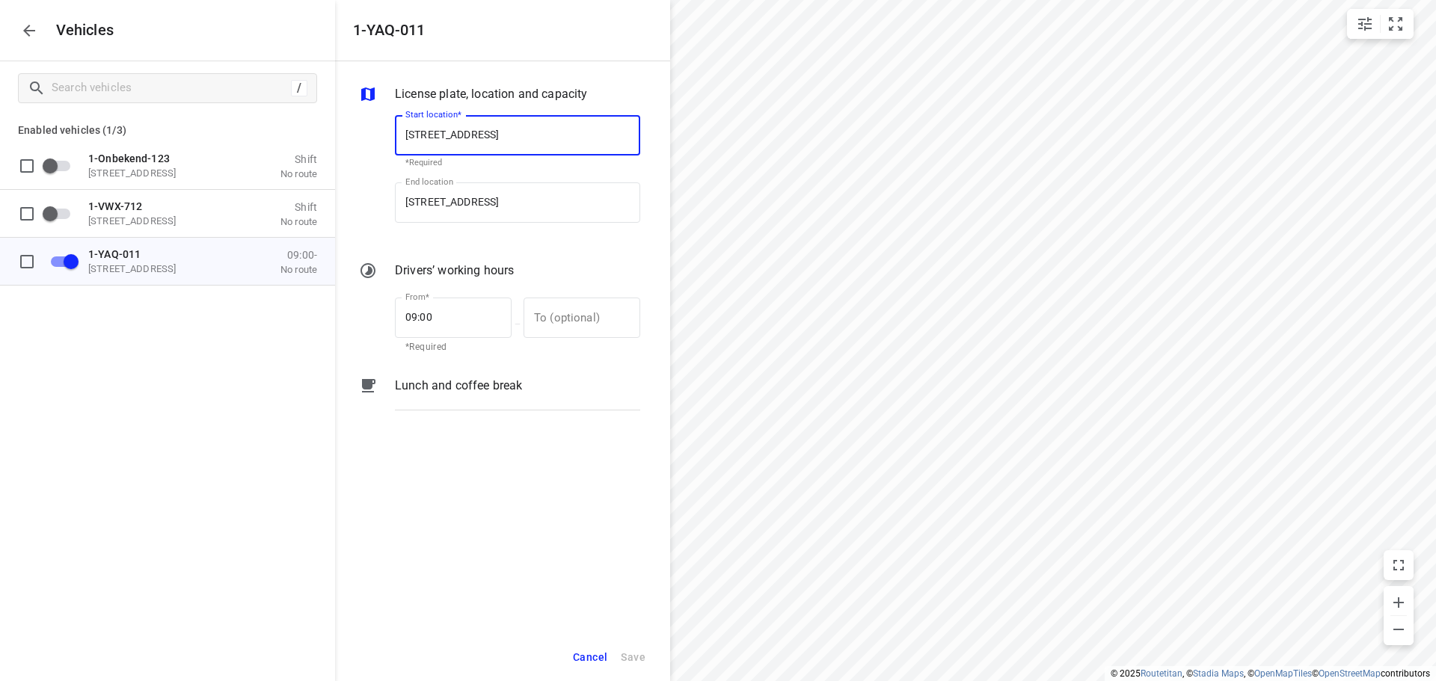
click at [506, 130] on input "[STREET_ADDRESS]" at bounding box center [517, 135] width 245 height 40
type input "[STREET_ADDRESS]"
click at [494, 172] on p "[STREET_ADDRESS]" at bounding box center [449, 178] width 88 height 18
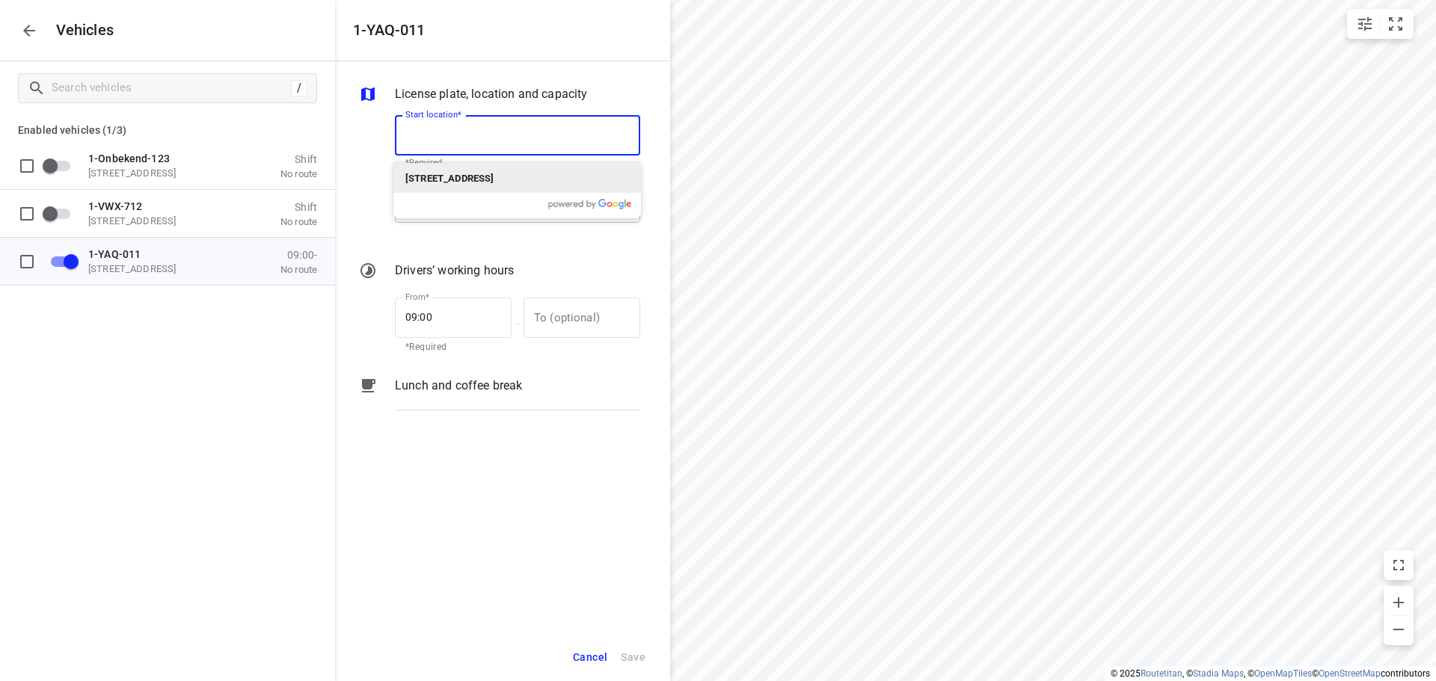
type input "[STREET_ADDRESS]"
click at [506, 199] on input "[STREET_ADDRESS]" at bounding box center [517, 202] width 245 height 40
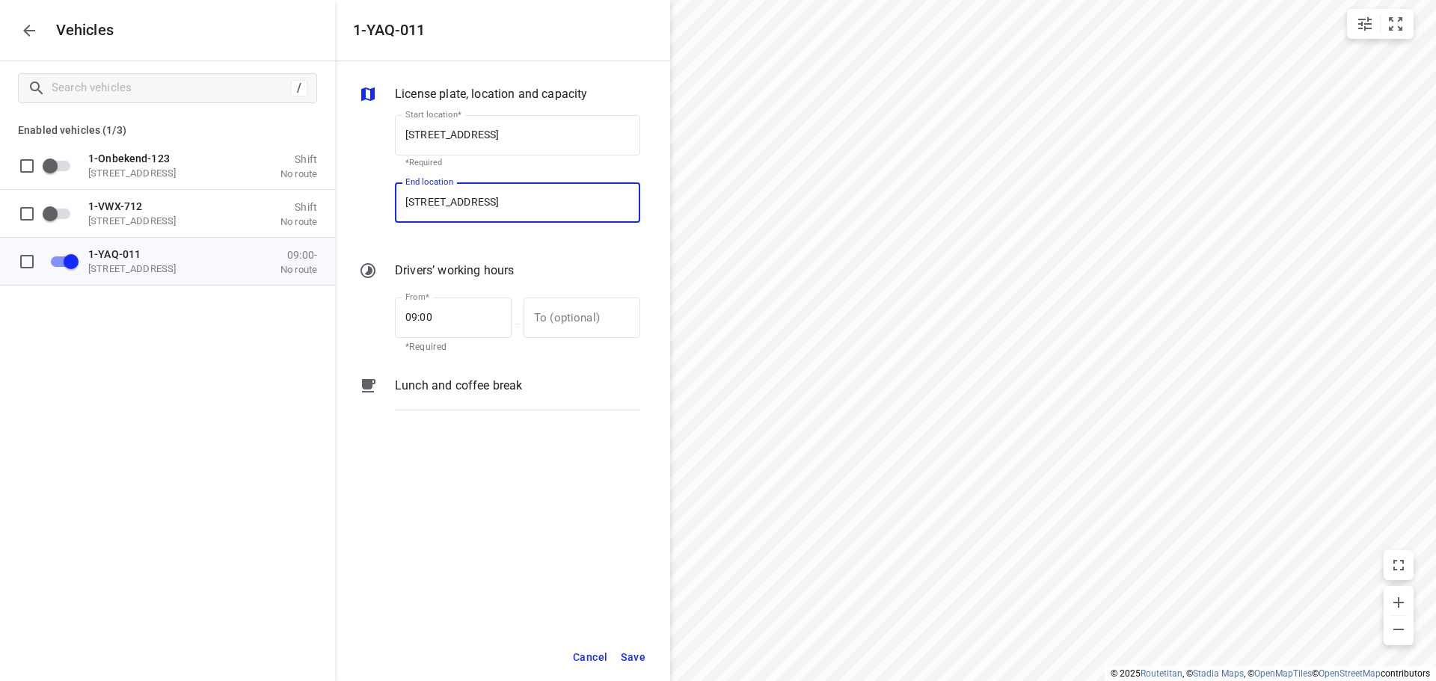
click at [506, 199] on input "[STREET_ADDRESS]" at bounding box center [517, 202] width 245 height 40
type input "[STREET_ADDRESS]"
click at [494, 245] on b "[STREET_ADDRESS]" at bounding box center [449, 245] width 88 height 11
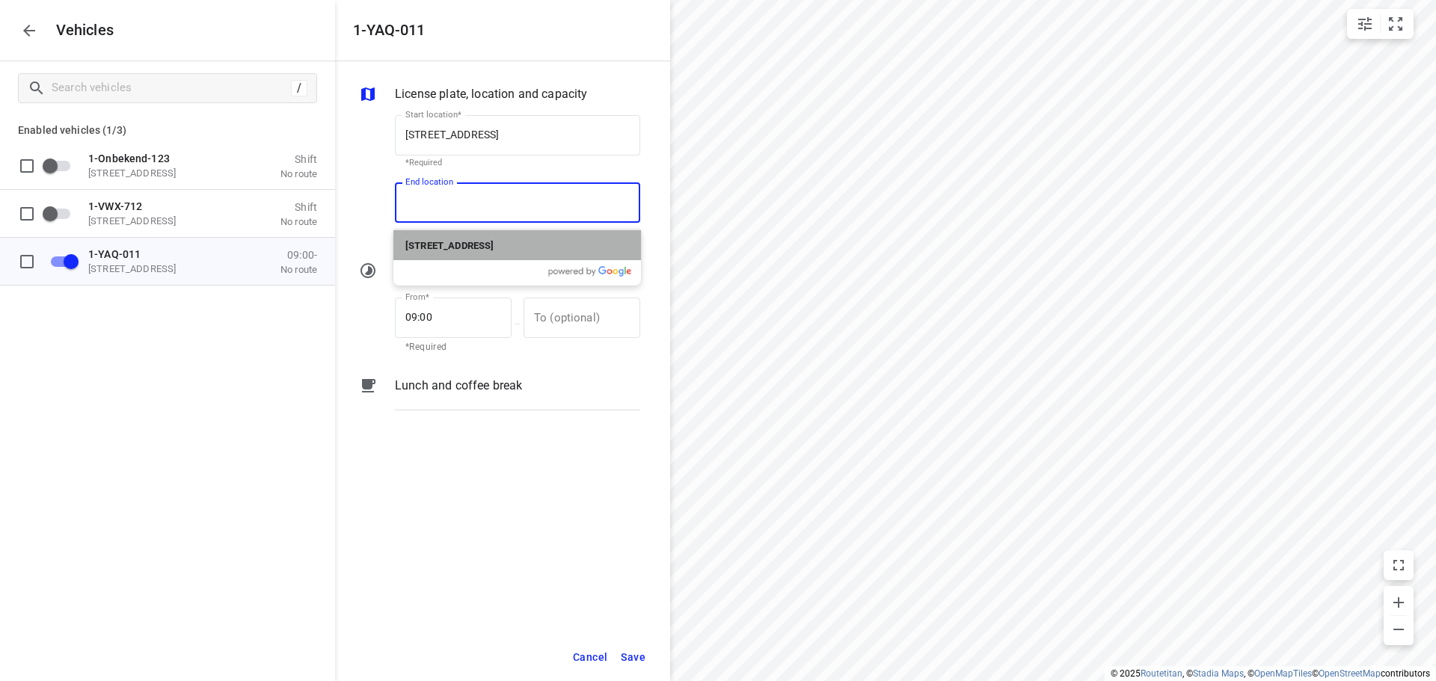
type input "[STREET_ADDRESS]"
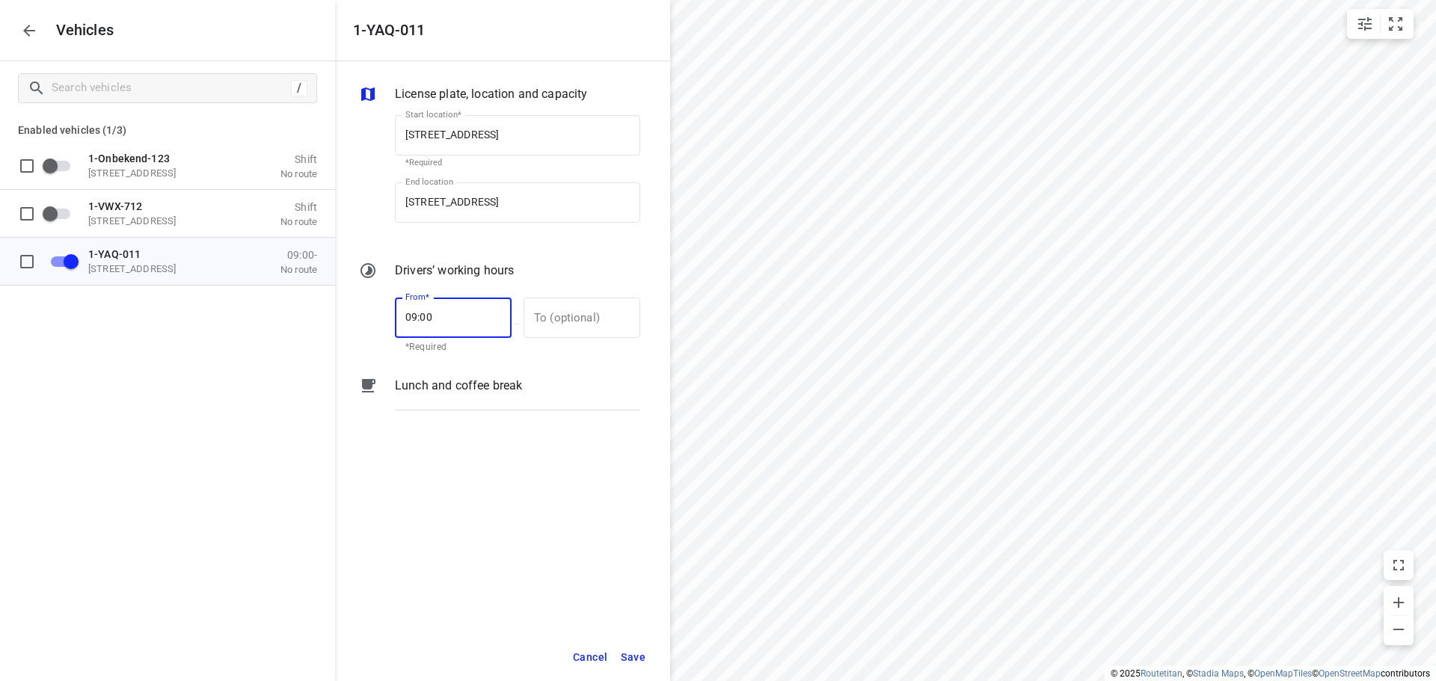
drag, startPoint x: 441, startPoint y: 321, endPoint x: 346, endPoint y: 316, distance: 95.1
click at [347, 316] on div "License plate, location and capacity Start location* [STREET_ADDRESS] Start loc…" at bounding box center [502, 347] width 335 height 572
type input "11:00"
click at [633, 660] on span "Save" at bounding box center [633, 657] width 25 height 19
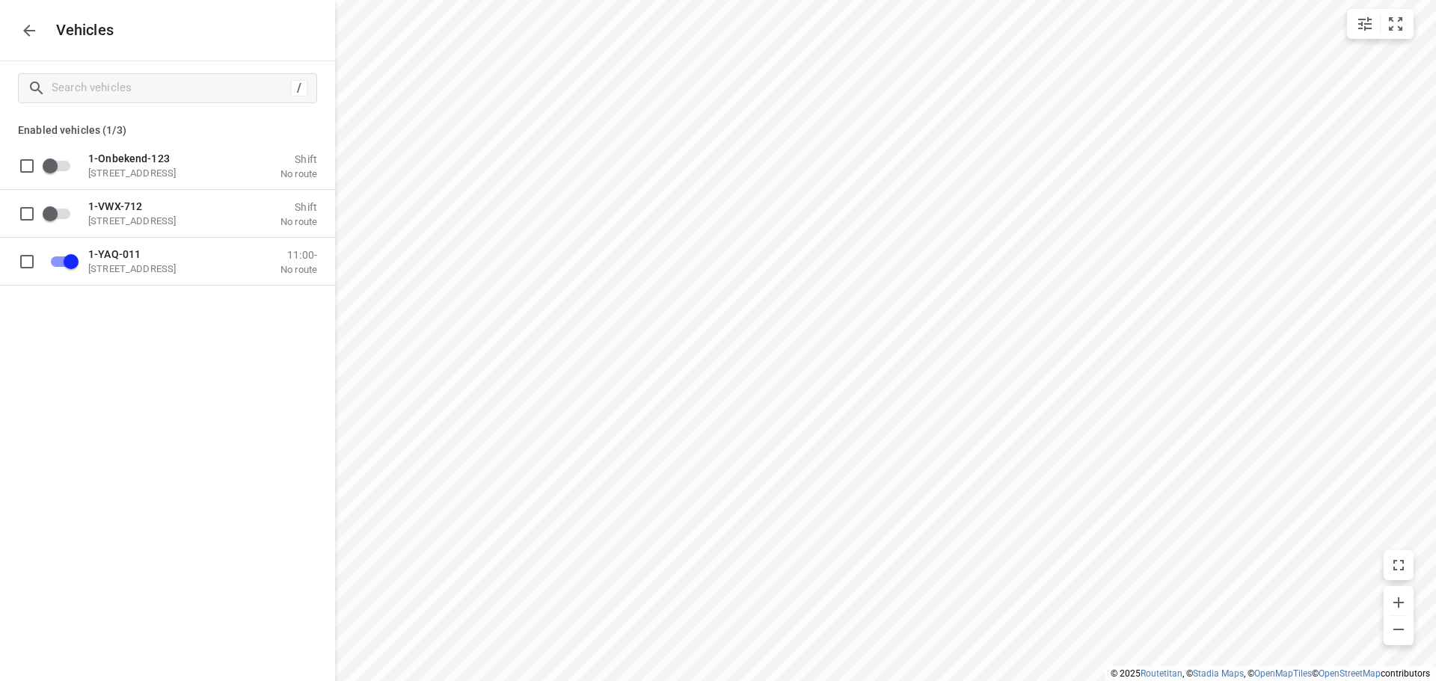
click at [25, 33] on icon "button" at bounding box center [29, 31] width 12 height 12
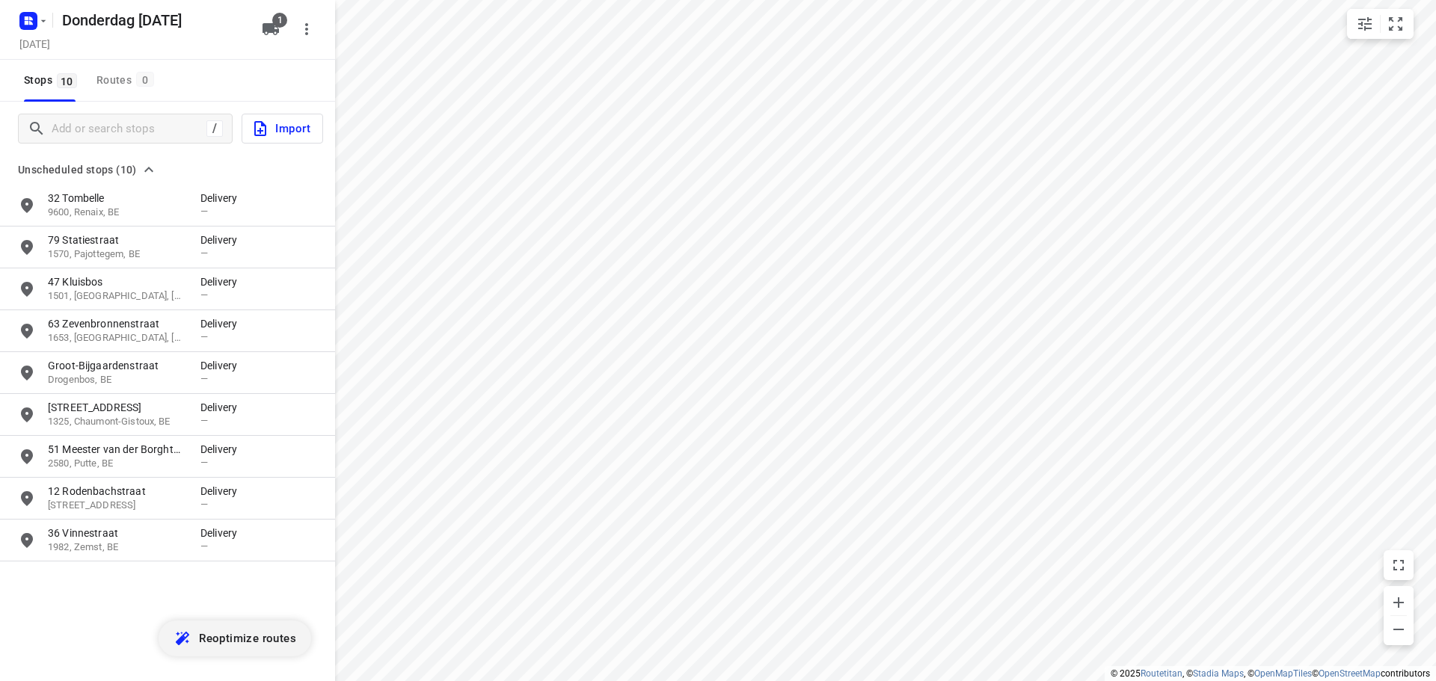
click at [237, 645] on span "Reoptimize routes" at bounding box center [247, 638] width 97 height 19
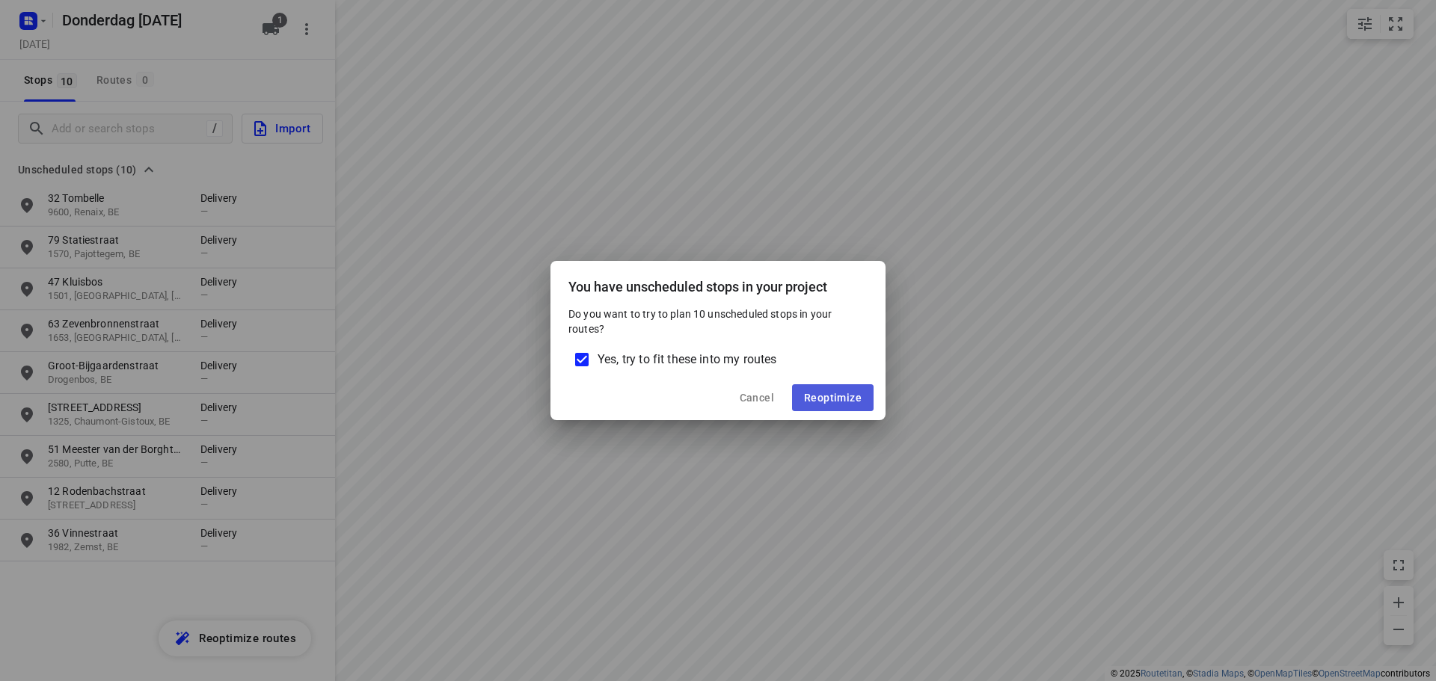
click at [843, 396] on span "Reoptimize" at bounding box center [833, 398] width 58 height 12
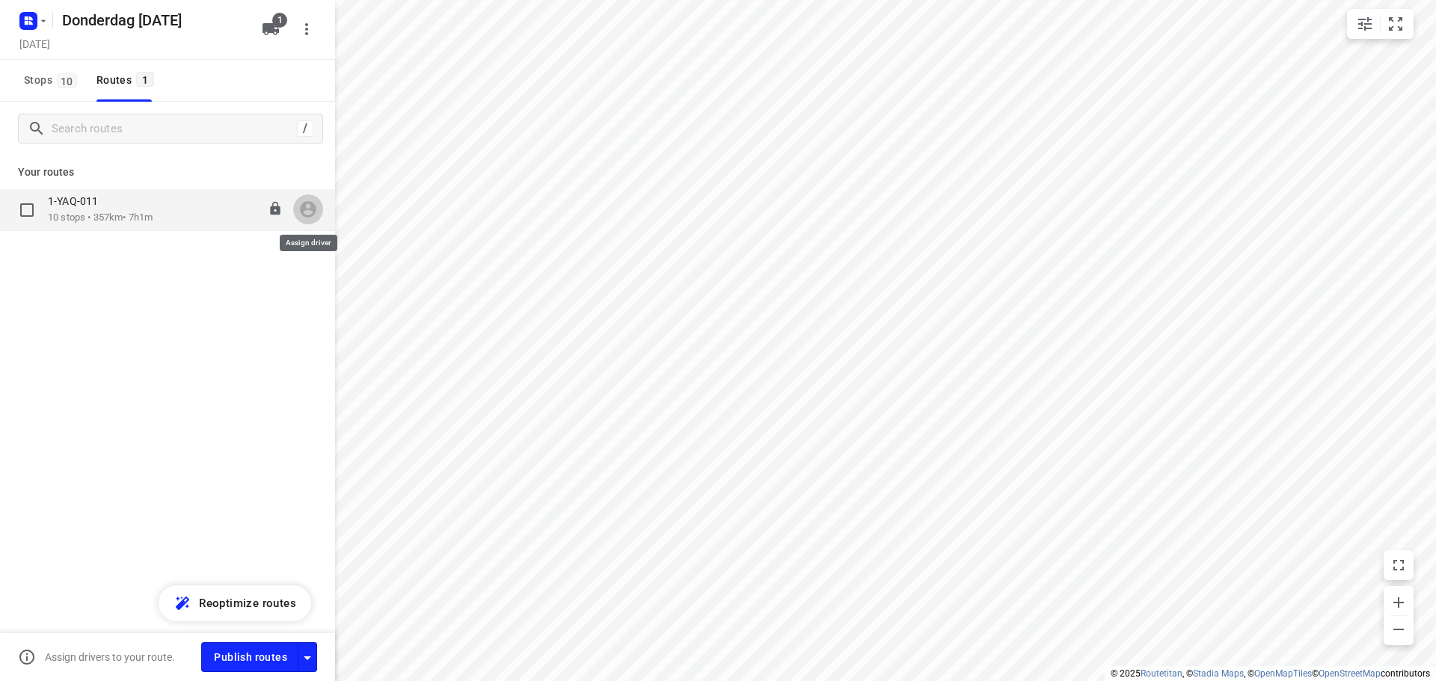
click at [312, 209] on icon "button" at bounding box center [308, 210] width 16 height 16
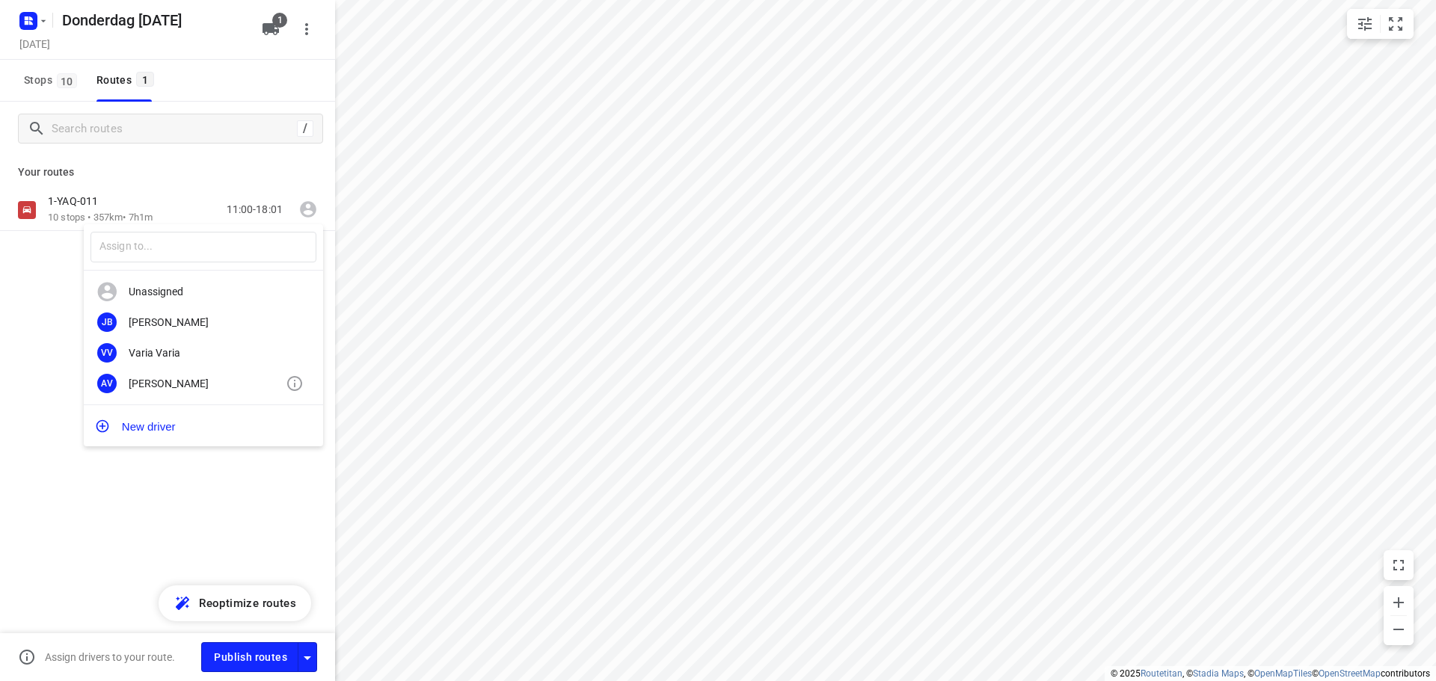
click at [179, 385] on div "[PERSON_NAME]" at bounding box center [207, 384] width 157 height 12
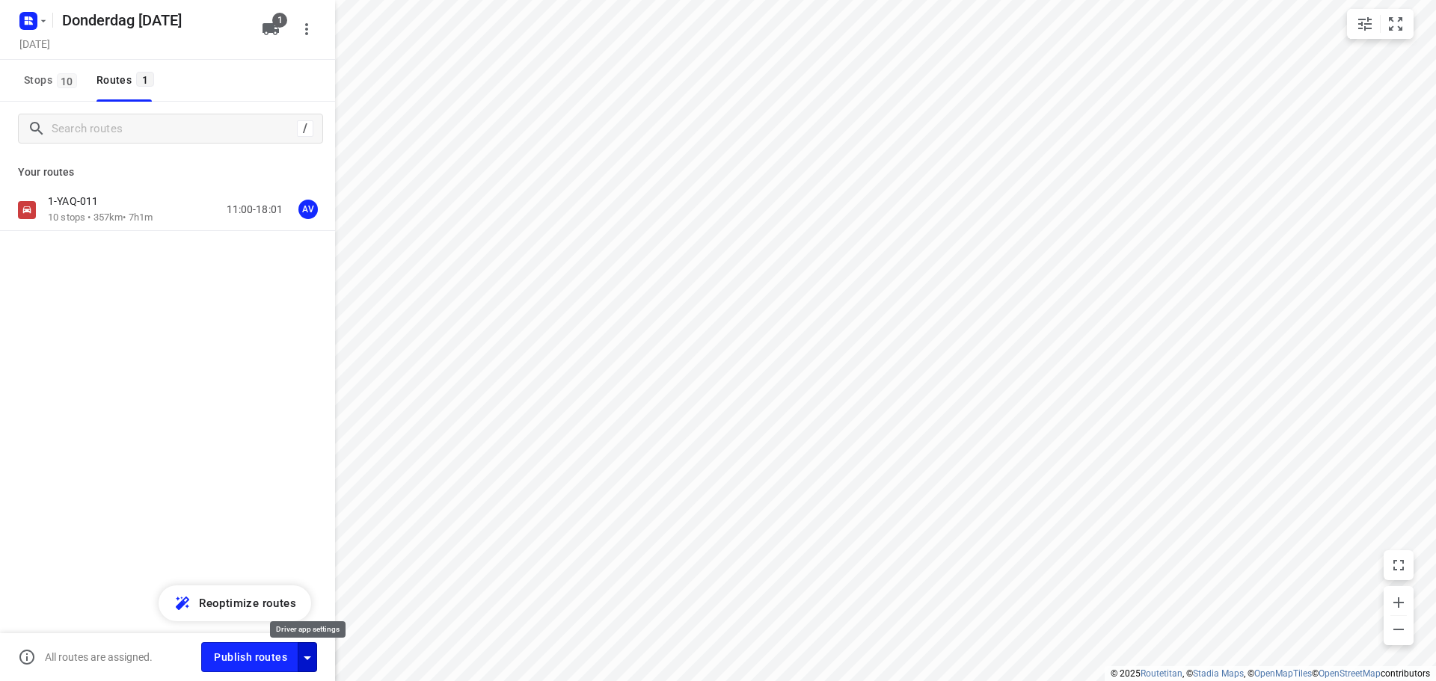
click at [304, 663] on icon "button" at bounding box center [307, 658] width 18 height 18
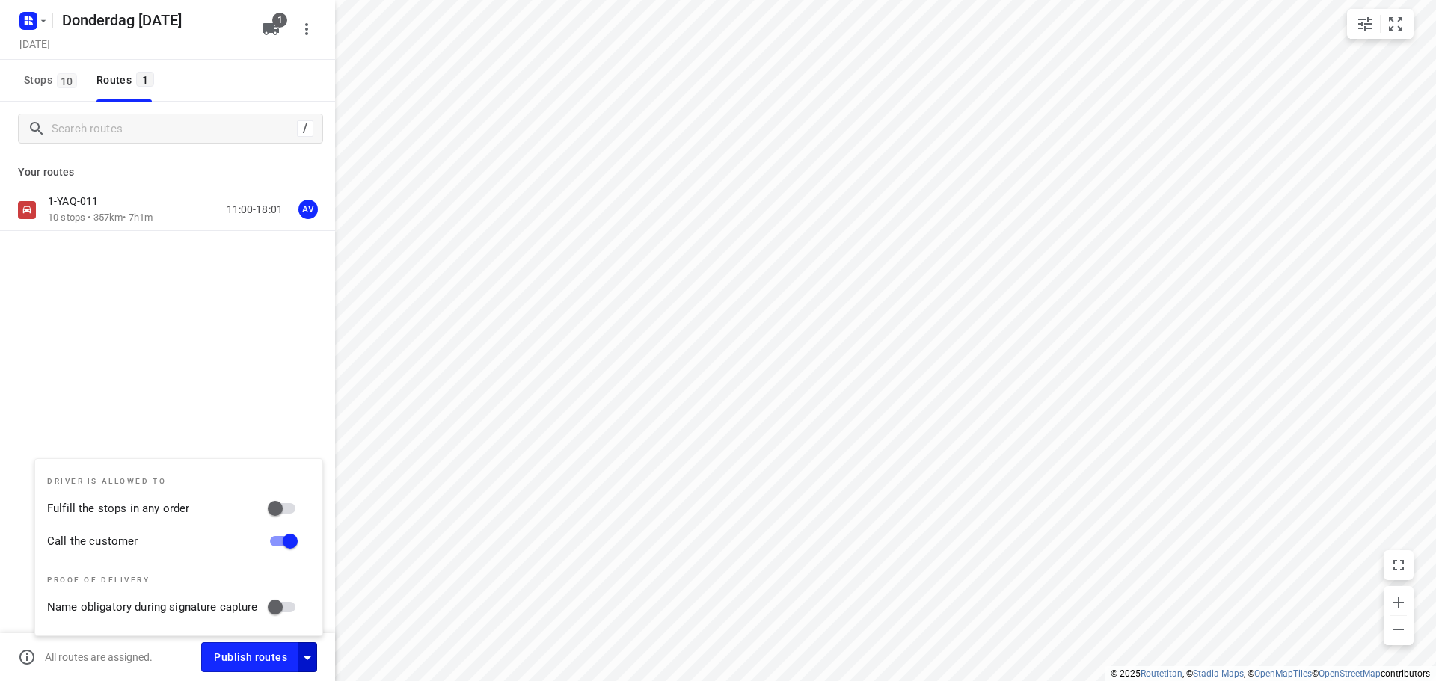
click at [308, 663] on icon "button" at bounding box center [307, 658] width 18 height 18
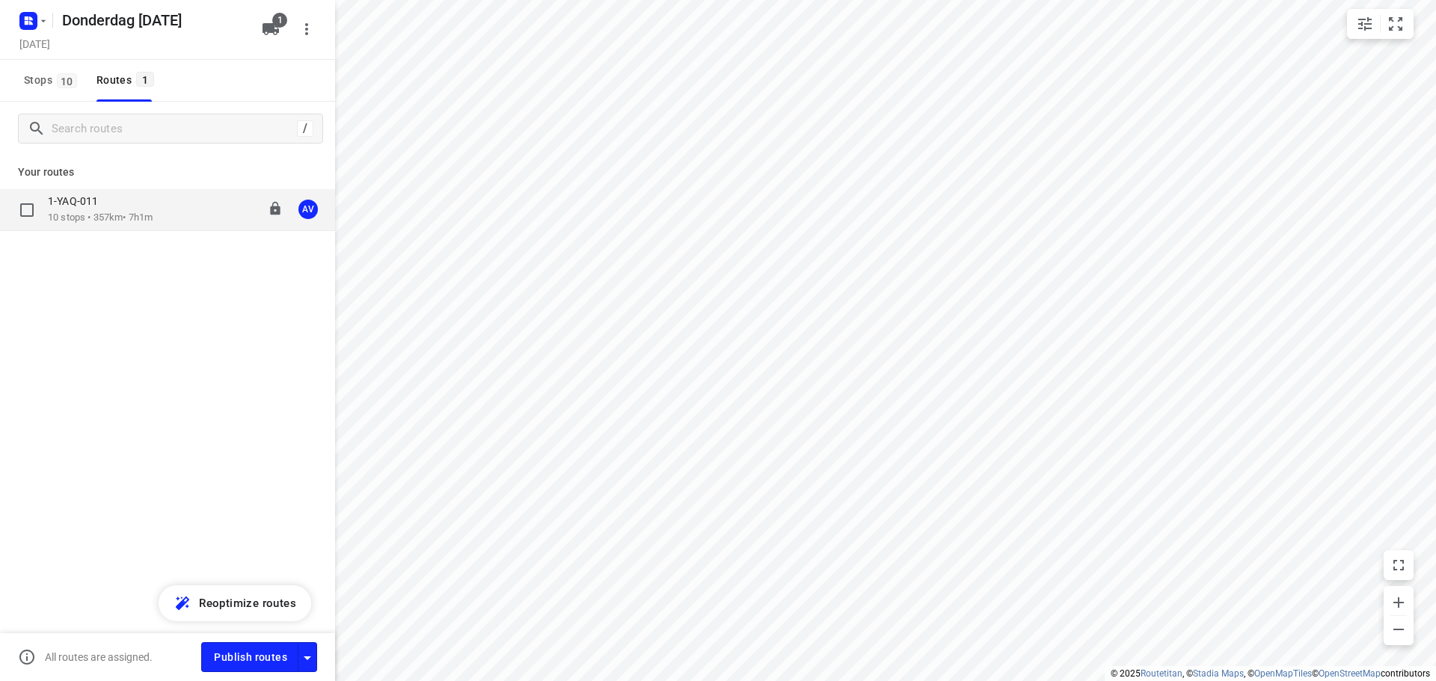
click at [148, 213] on p "10 stops • 357km • 7h1m" at bounding box center [100, 218] width 105 height 14
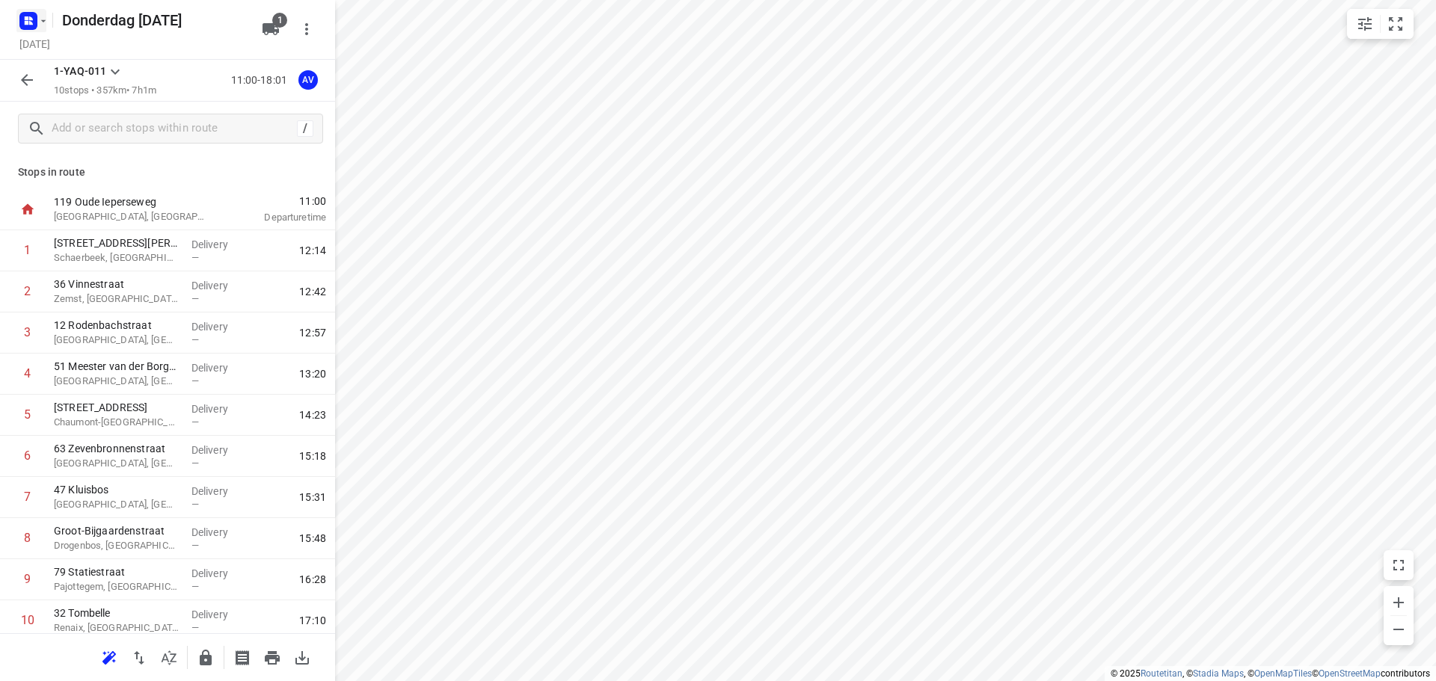
click at [37, 19] on icon "button" at bounding box center [43, 21] width 12 height 12
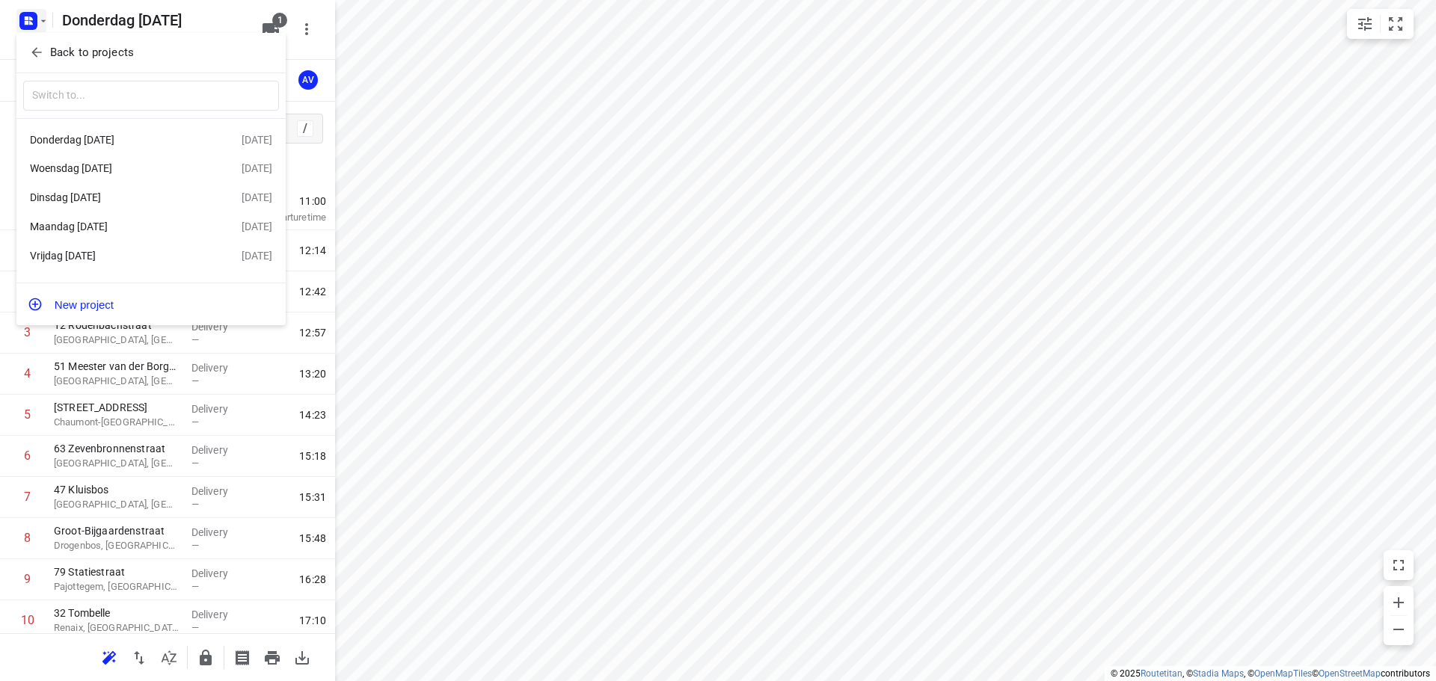
click at [110, 165] on div "Woensdag [DATE]" at bounding box center [116, 168] width 172 height 12
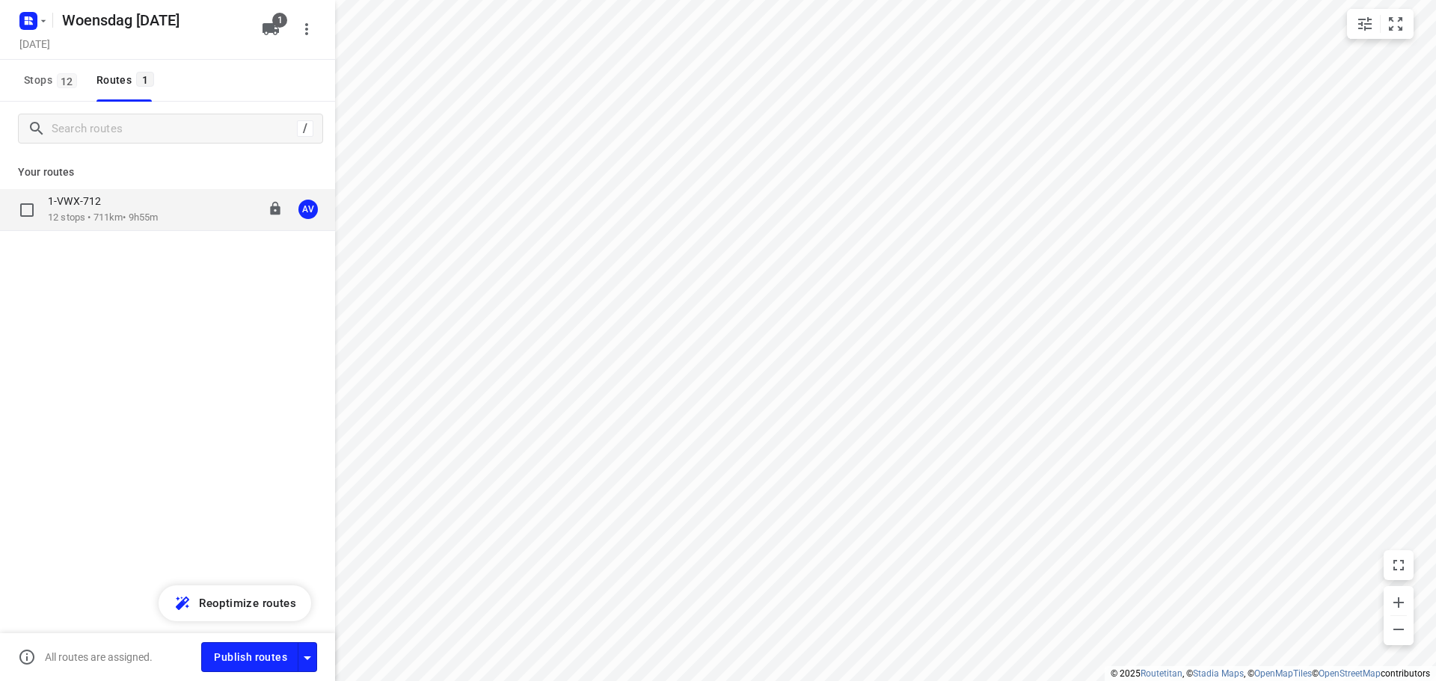
click at [158, 209] on div "1-VWX-712" at bounding box center [103, 202] width 110 height 16
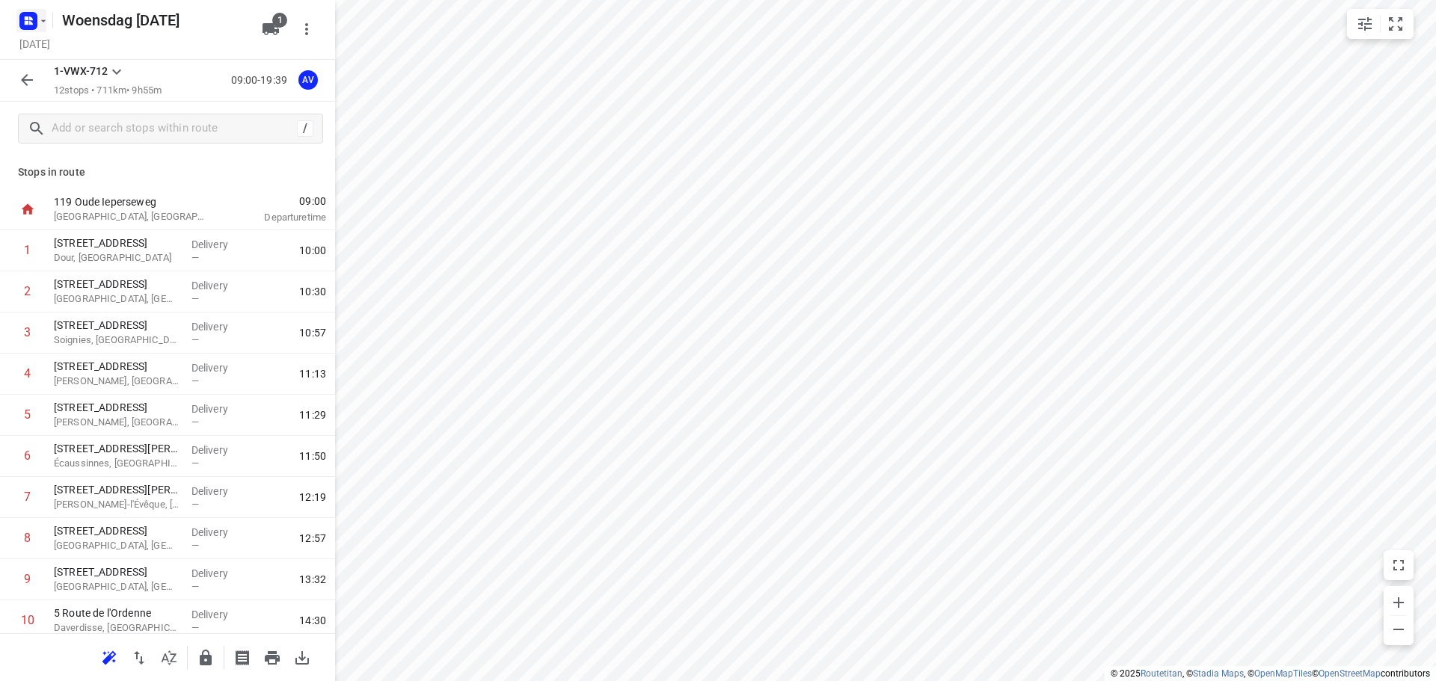
click at [34, 22] on rect "button" at bounding box center [28, 21] width 18 height 18
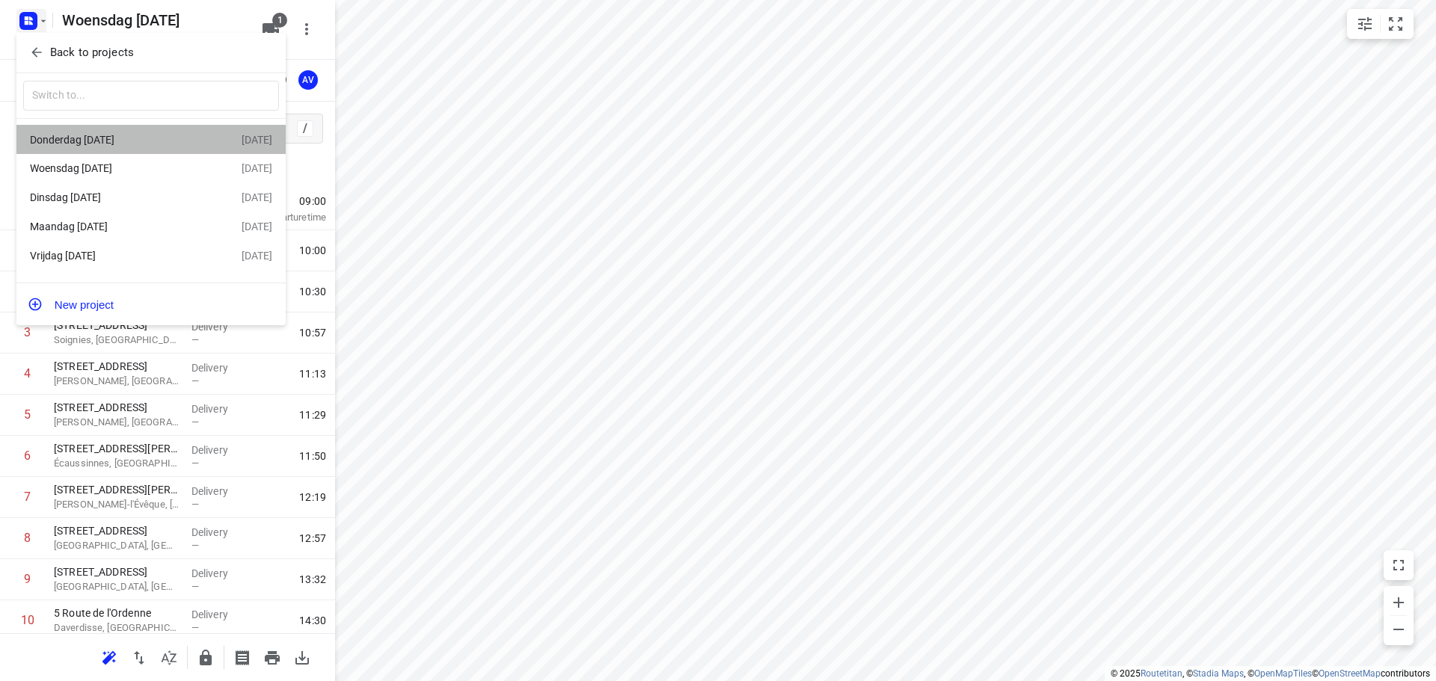
click at [114, 140] on div "Donderdag [DATE]" at bounding box center [116, 140] width 172 height 12
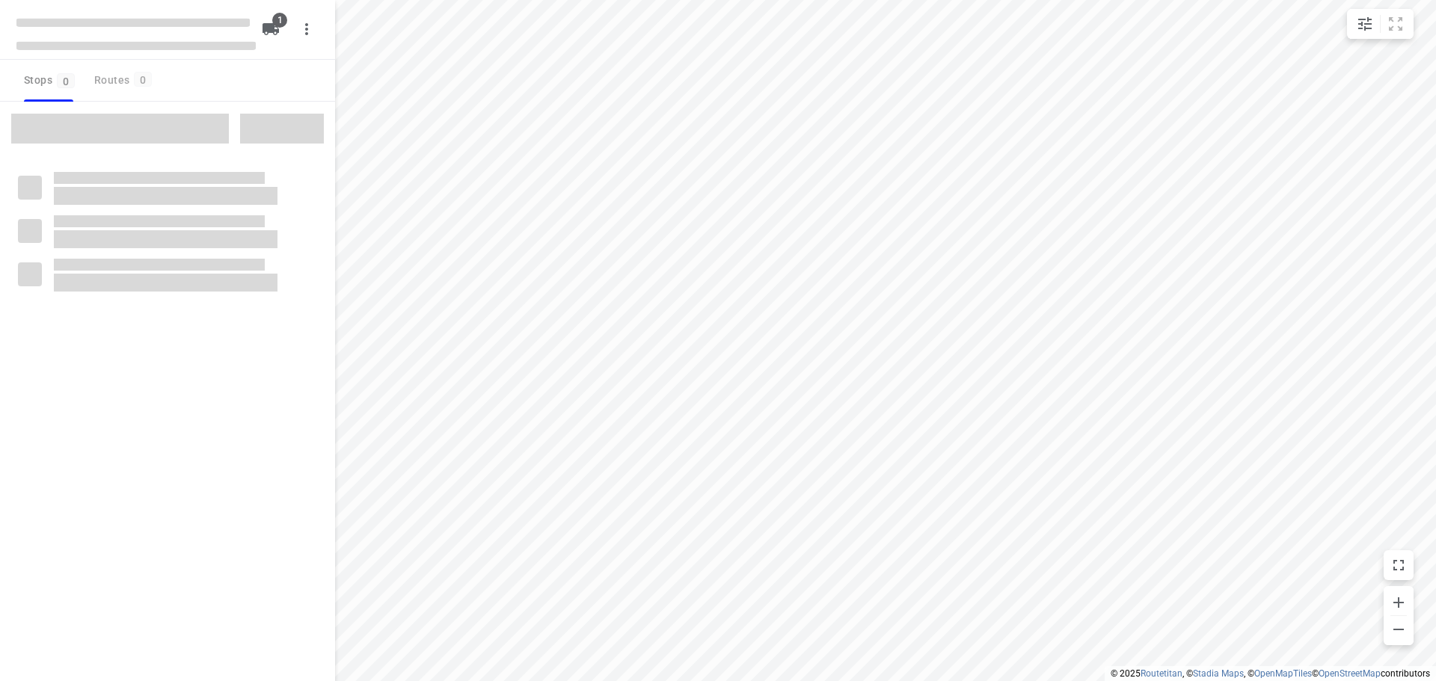
type input "distance"
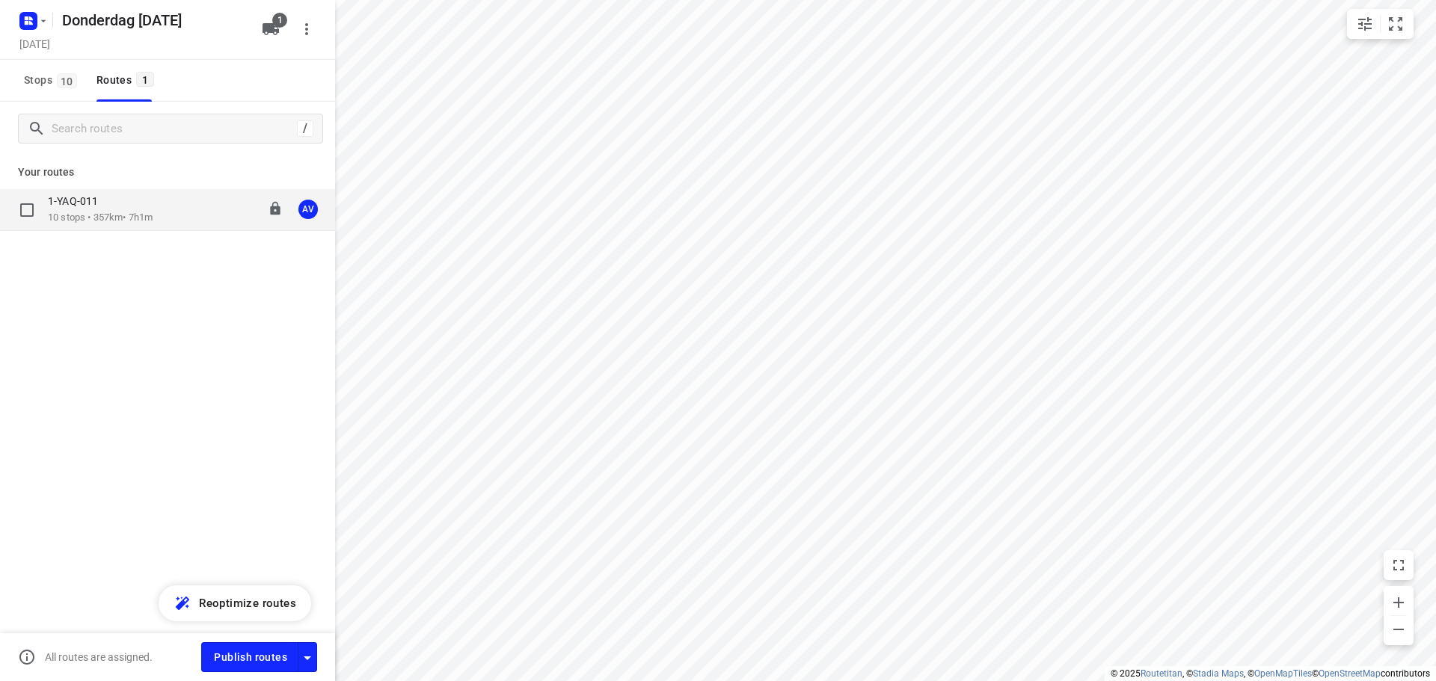
click at [150, 221] on p "10 stops • 357km • 7h1m" at bounding box center [100, 218] width 105 height 14
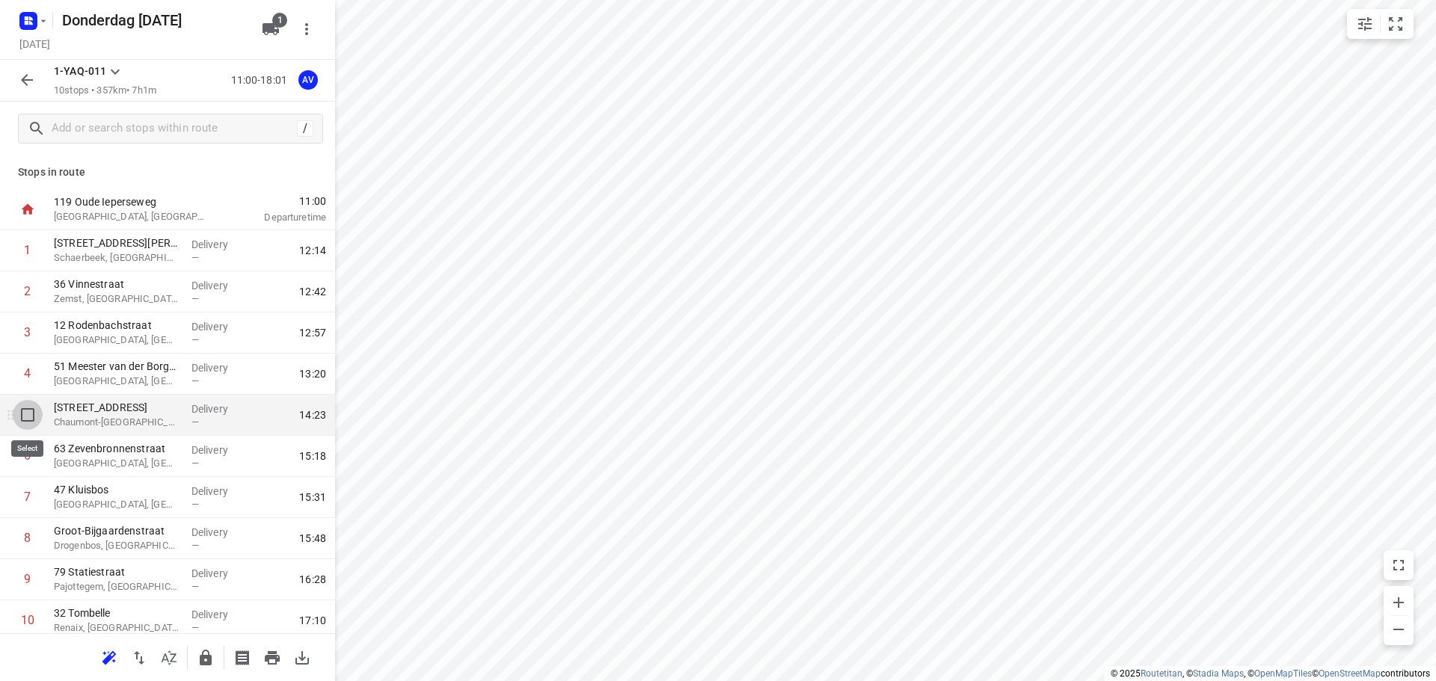
click at [28, 413] on input "checkbox" at bounding box center [28, 415] width 30 height 30
checkbox input "true"
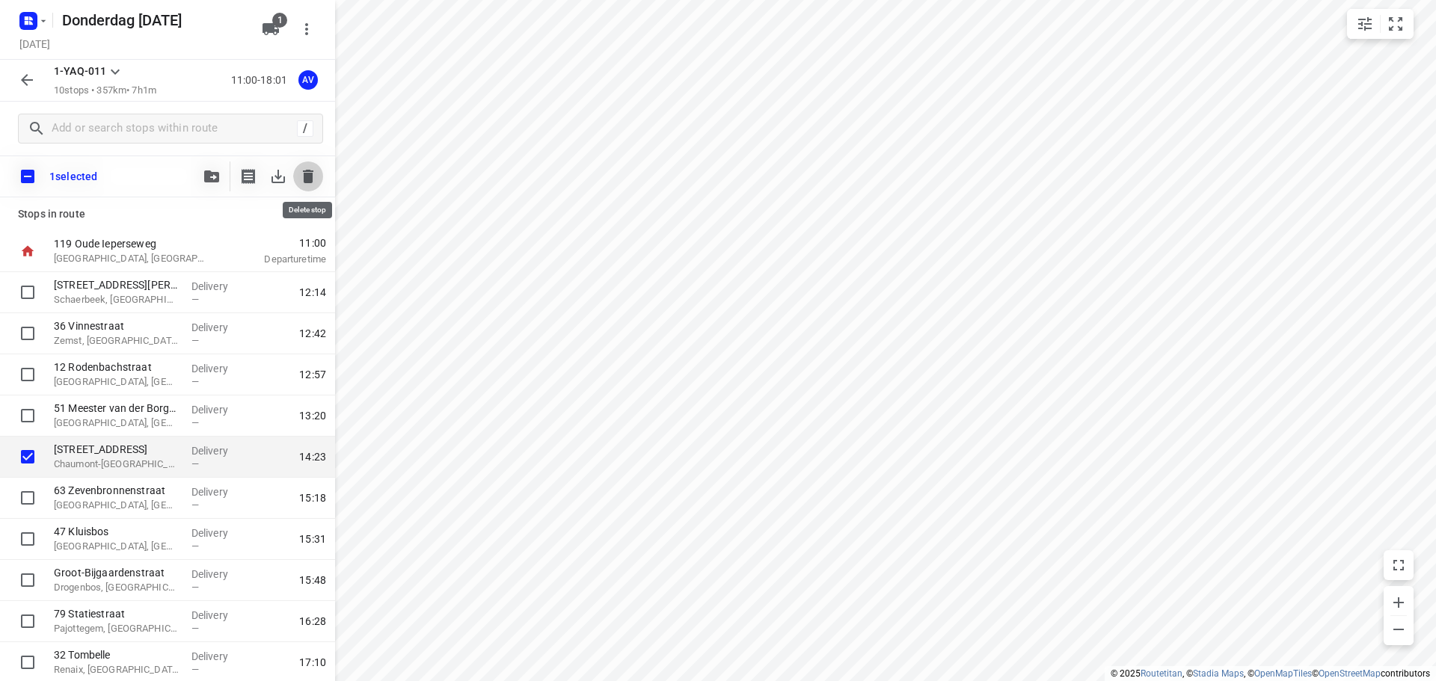
click at [307, 176] on icon "button" at bounding box center [308, 176] width 10 height 13
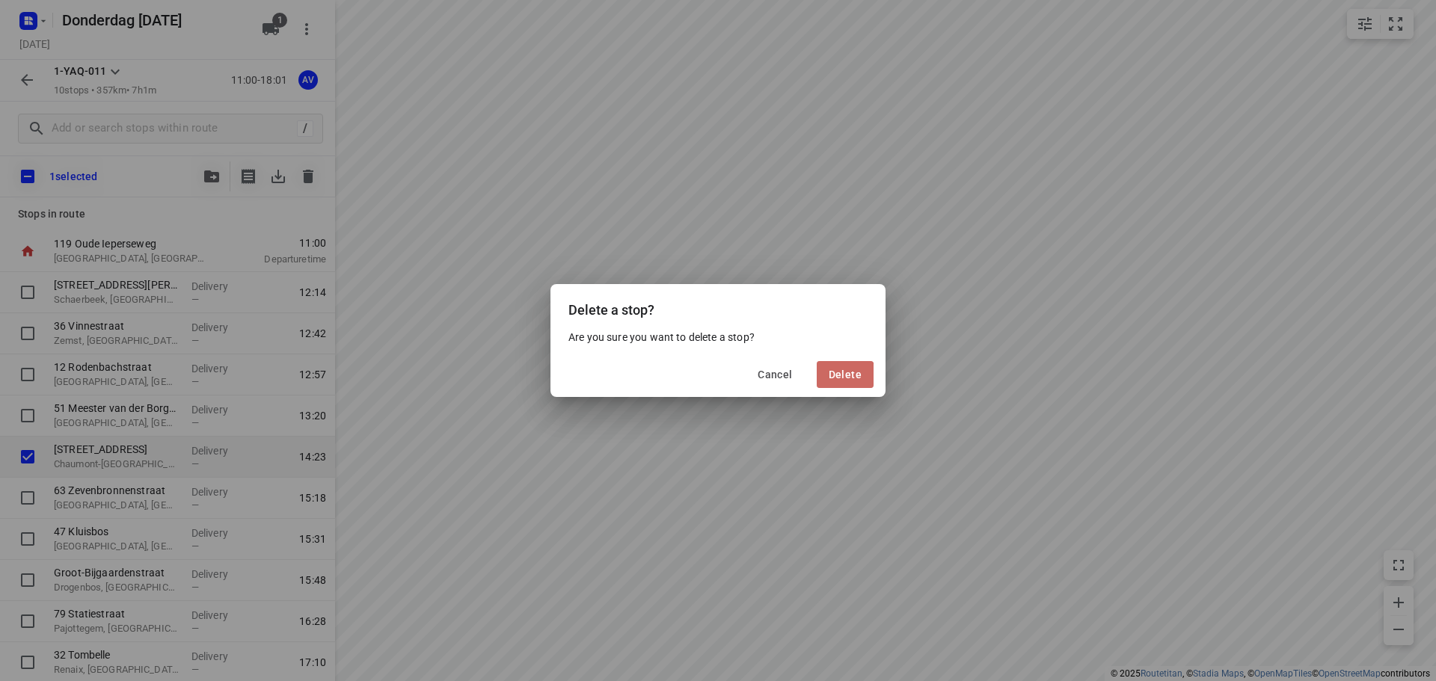
click at [838, 375] on span "Delete" at bounding box center [845, 375] width 33 height 12
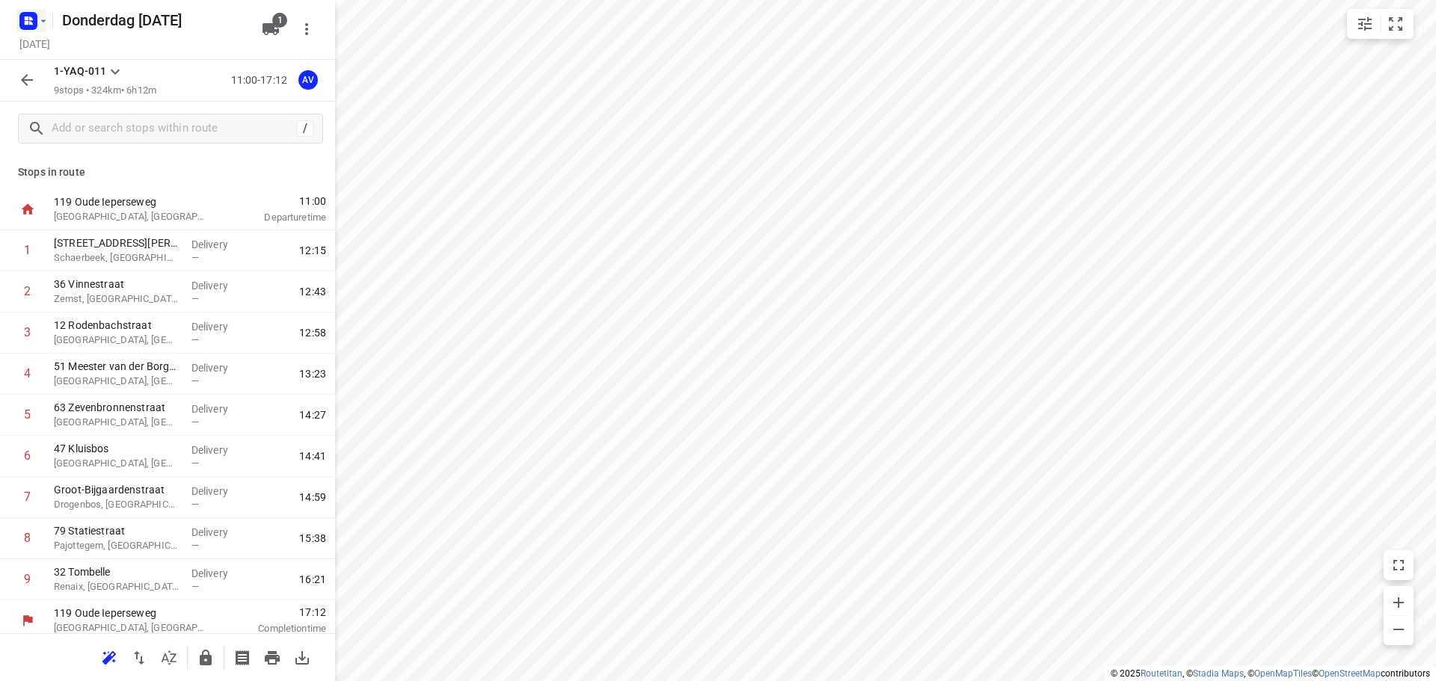
click at [37, 21] on icon "button" at bounding box center [43, 21] width 12 height 12
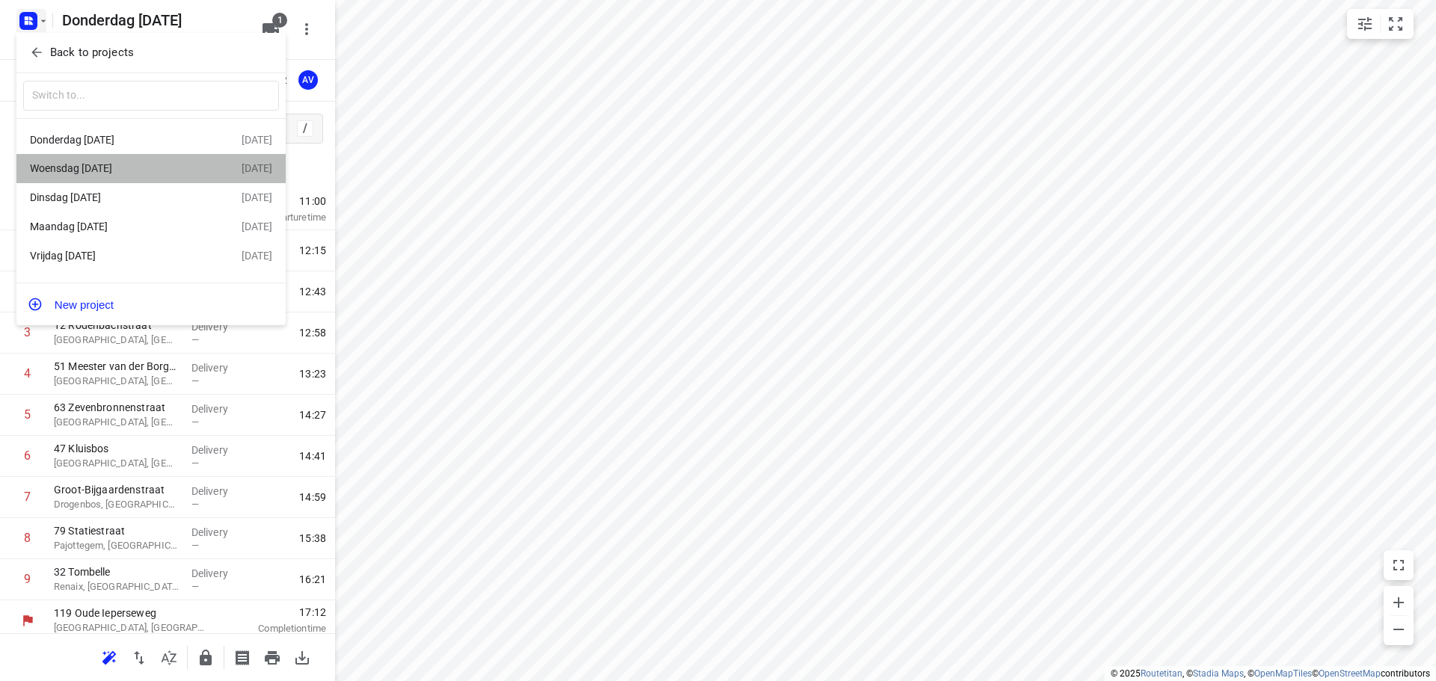
click at [158, 172] on div "Woensdag [DATE]" at bounding box center [116, 168] width 172 height 12
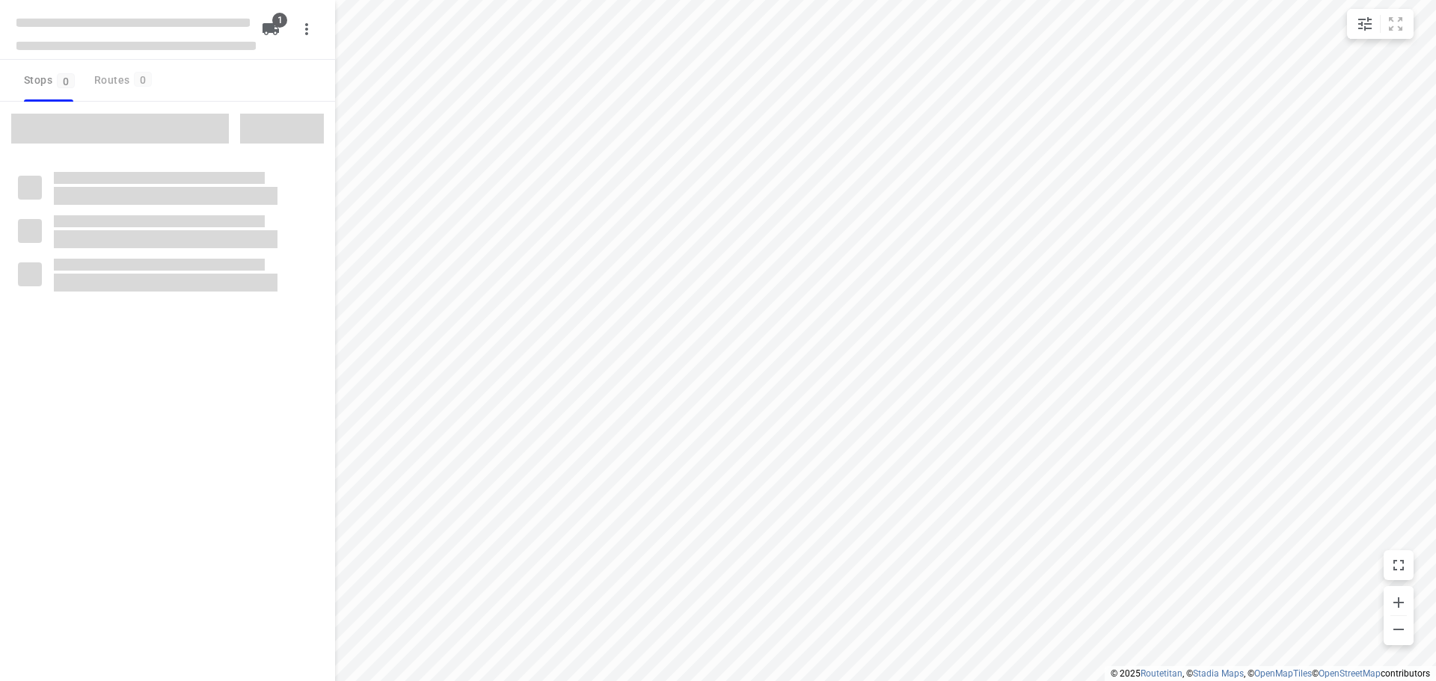
type input "distance"
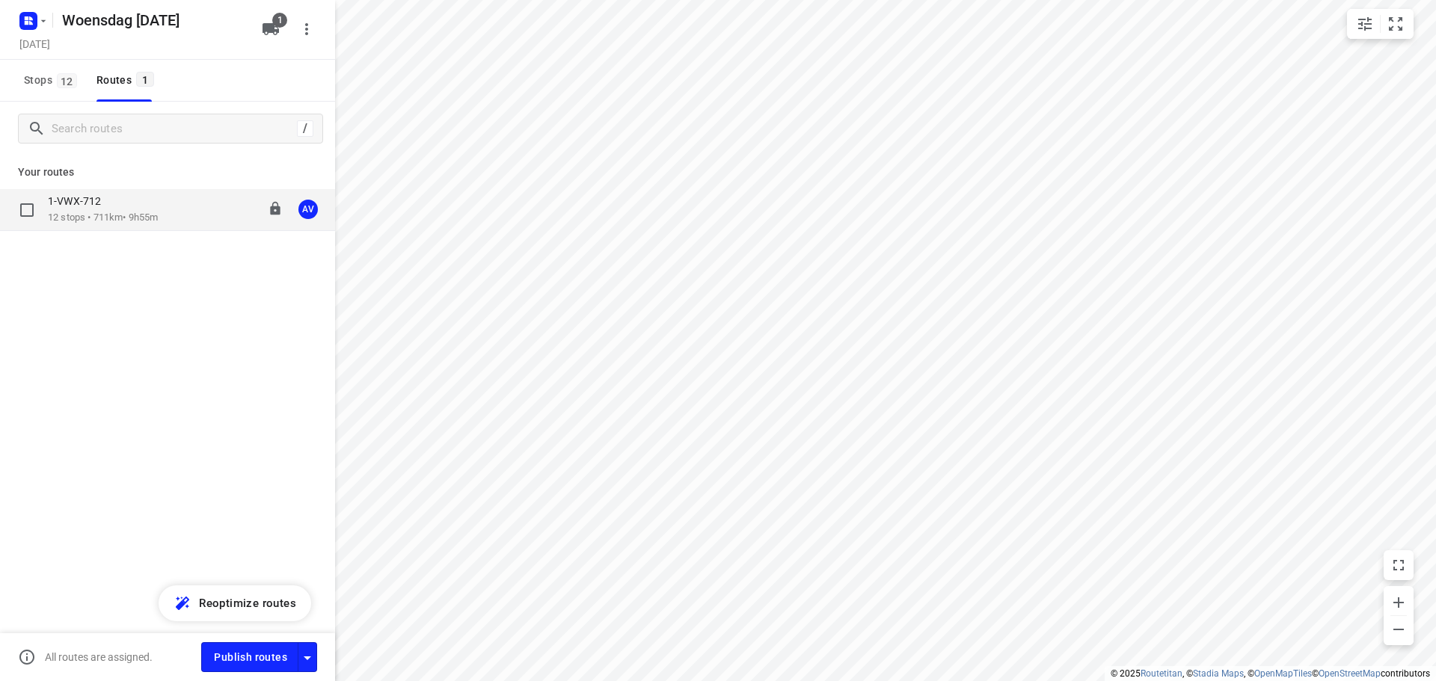
click at [158, 208] on div "1-VWX-712" at bounding box center [103, 202] width 110 height 16
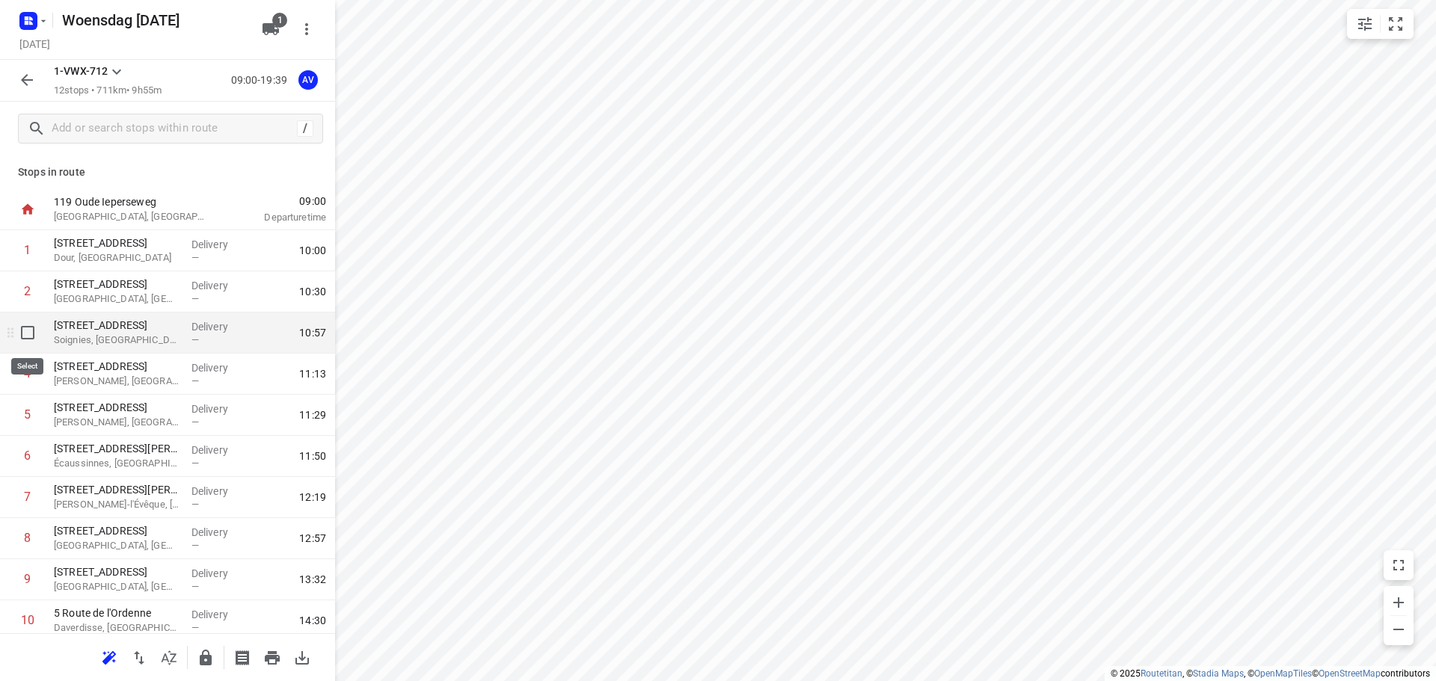
click at [27, 334] on input "checkbox" at bounding box center [28, 333] width 30 height 30
checkbox input "true"
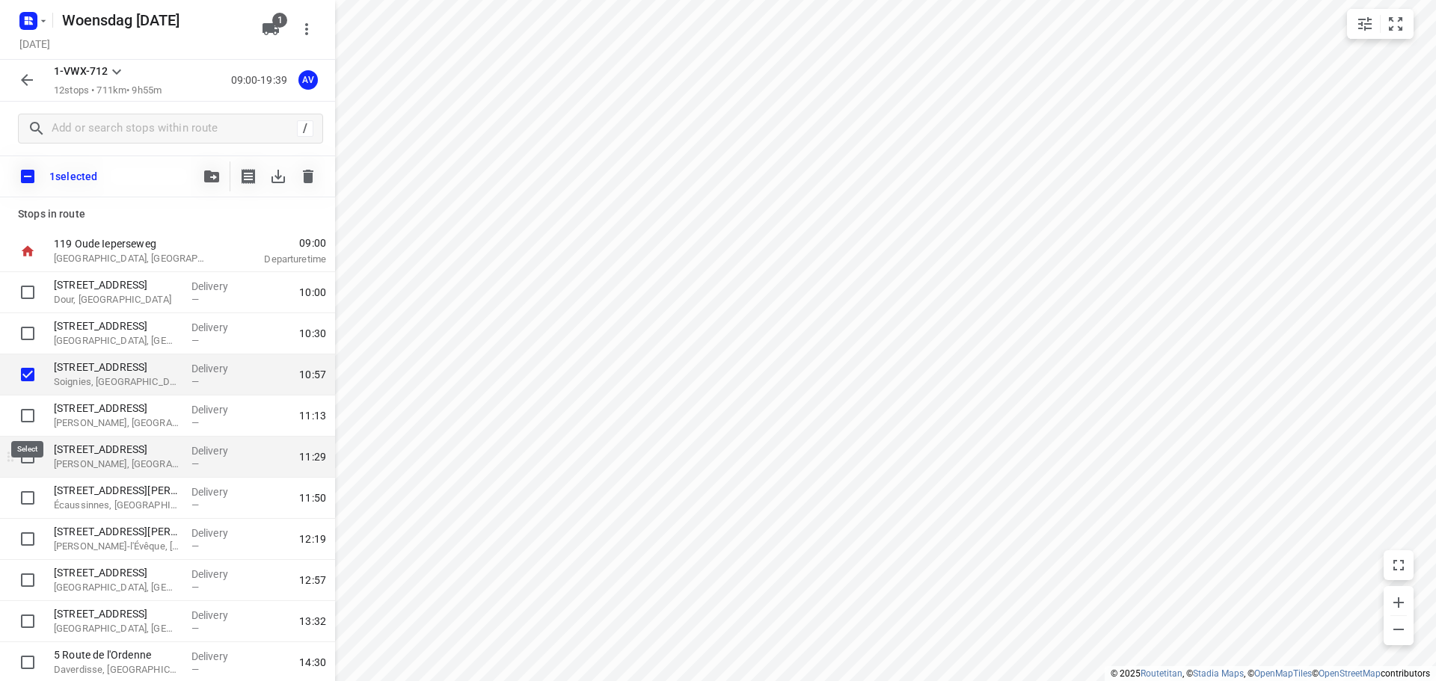
drag, startPoint x: 28, startPoint y: 421, endPoint x: 31, endPoint y: 445, distance: 24.0
click at [28, 422] on input "checkbox" at bounding box center [28, 416] width 30 height 30
checkbox input "true"
click at [31, 452] on input "checkbox" at bounding box center [28, 457] width 30 height 30
checkbox input "true"
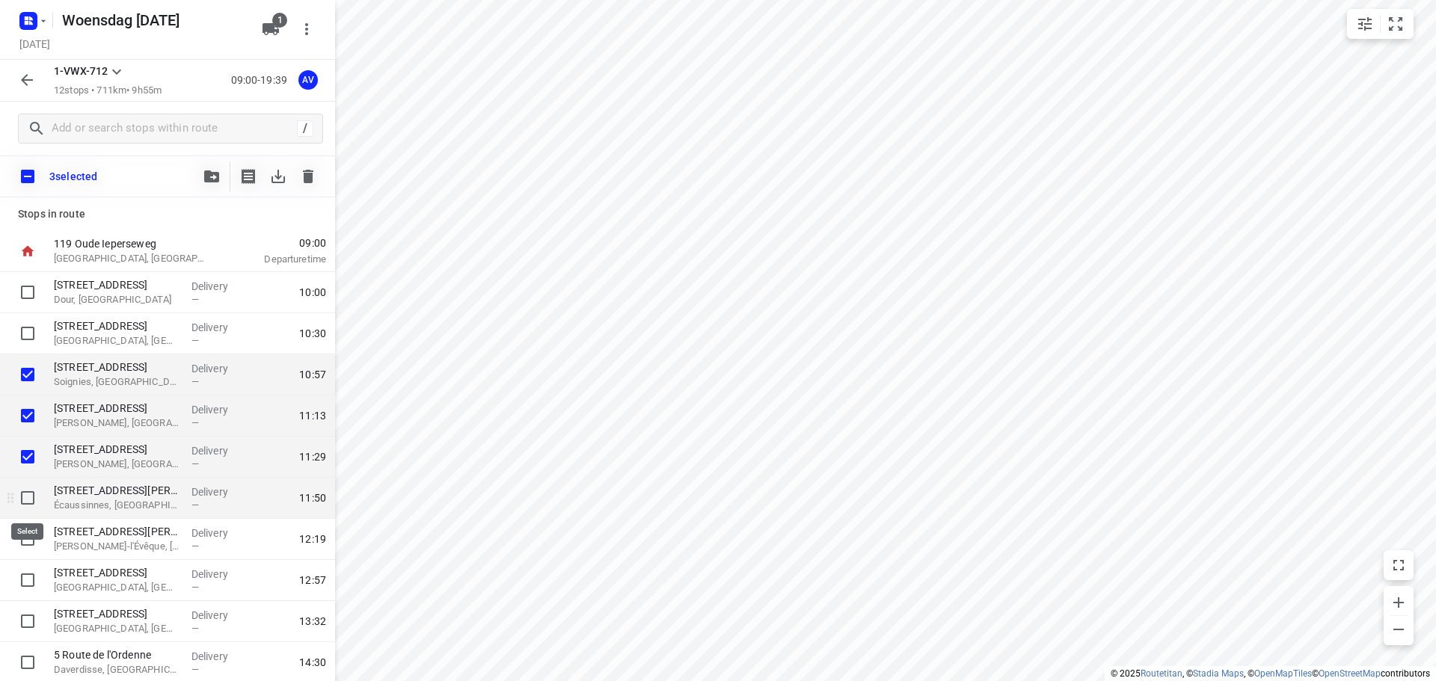
click at [27, 497] on input "checkbox" at bounding box center [28, 498] width 30 height 30
checkbox input "true"
click at [309, 174] on icon "button" at bounding box center [308, 176] width 10 height 13
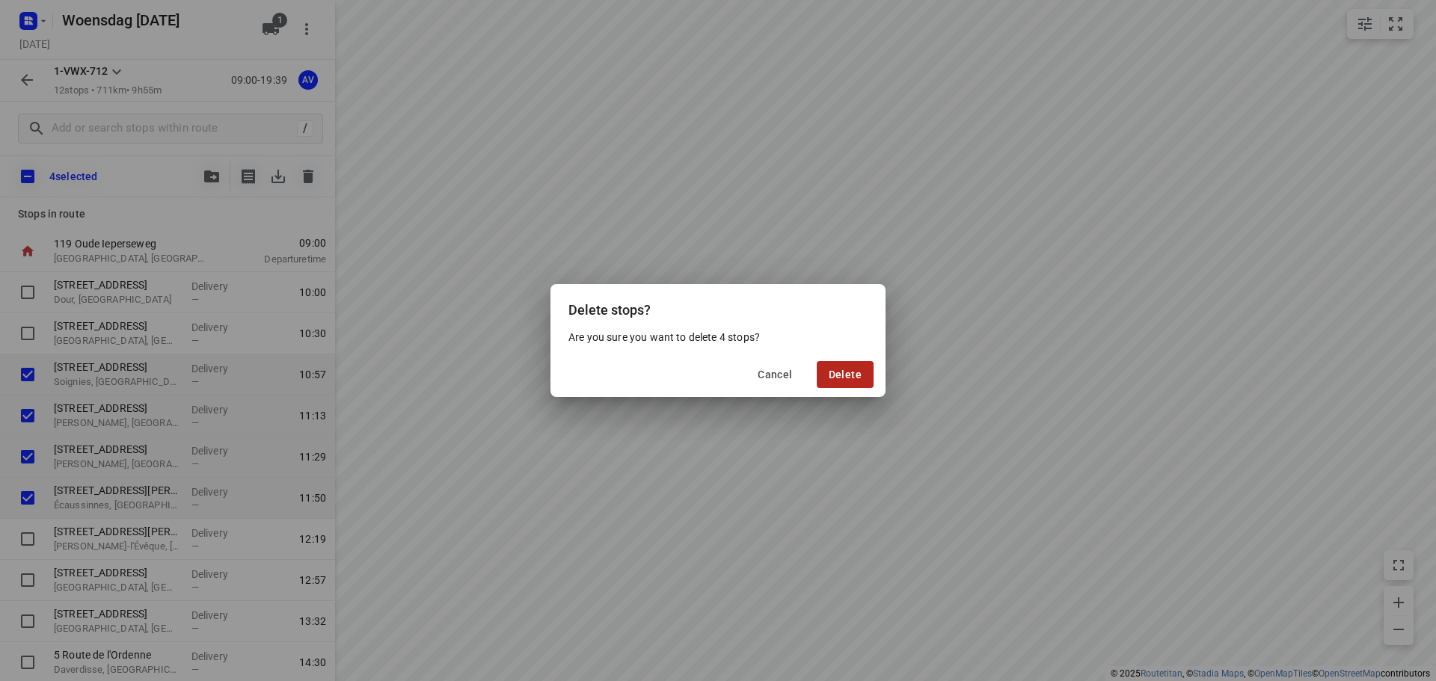
click at [841, 371] on span "Delete" at bounding box center [845, 375] width 33 height 12
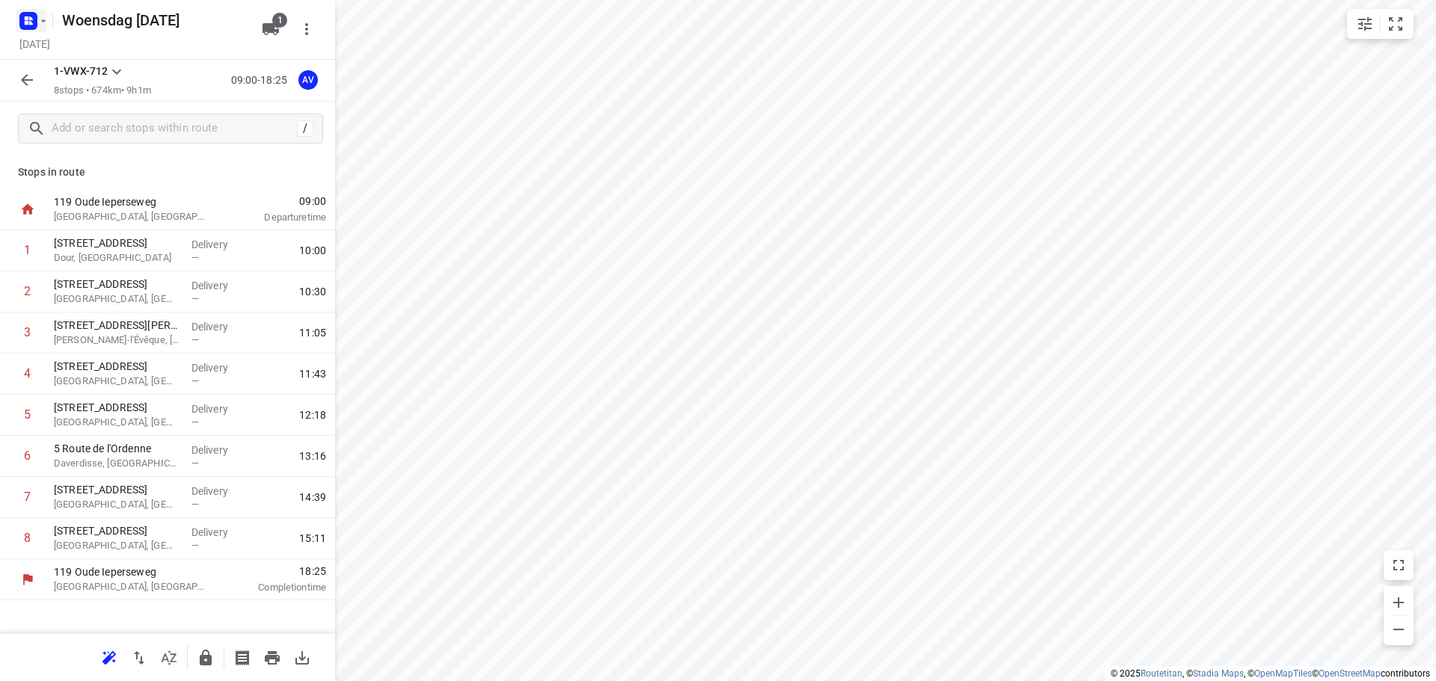
click at [38, 16] on icon "button" at bounding box center [43, 21] width 12 height 12
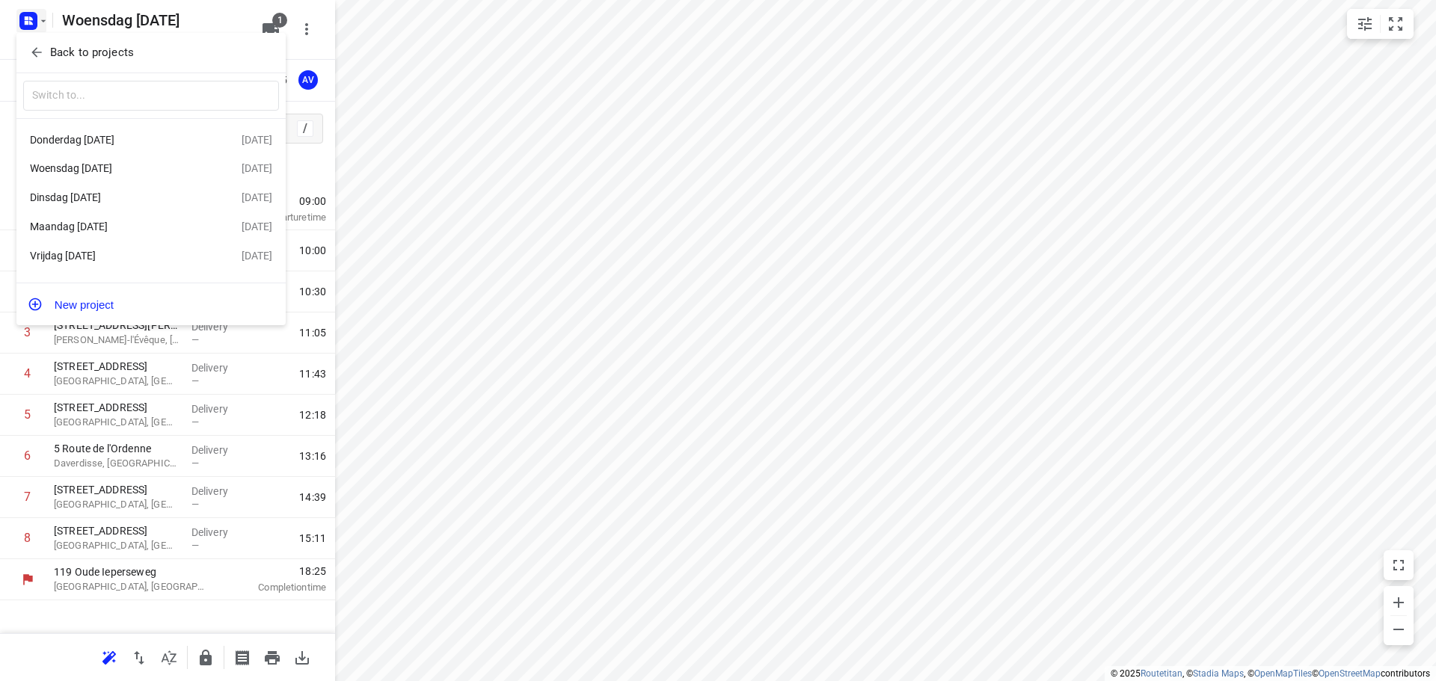
click at [145, 203] on div "Dinsdag [DATE]" at bounding box center [116, 197] width 172 height 12
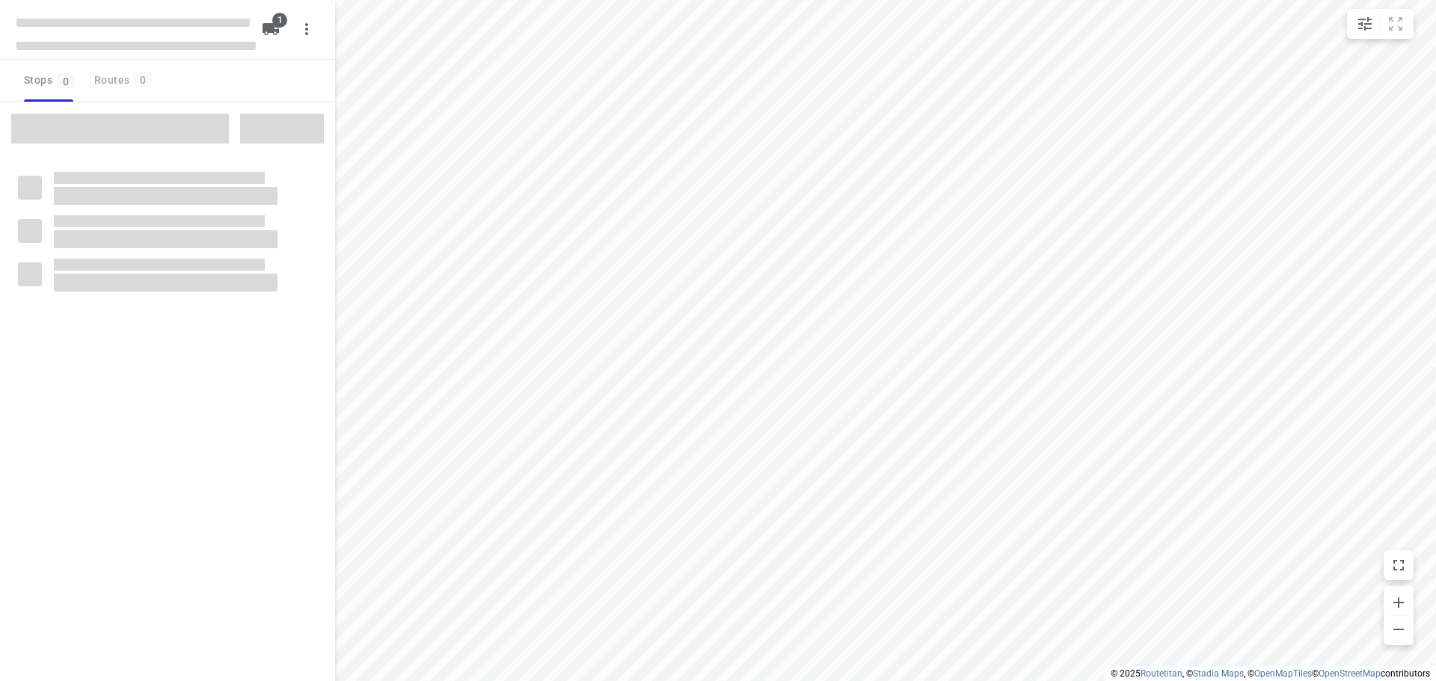
type input "distance"
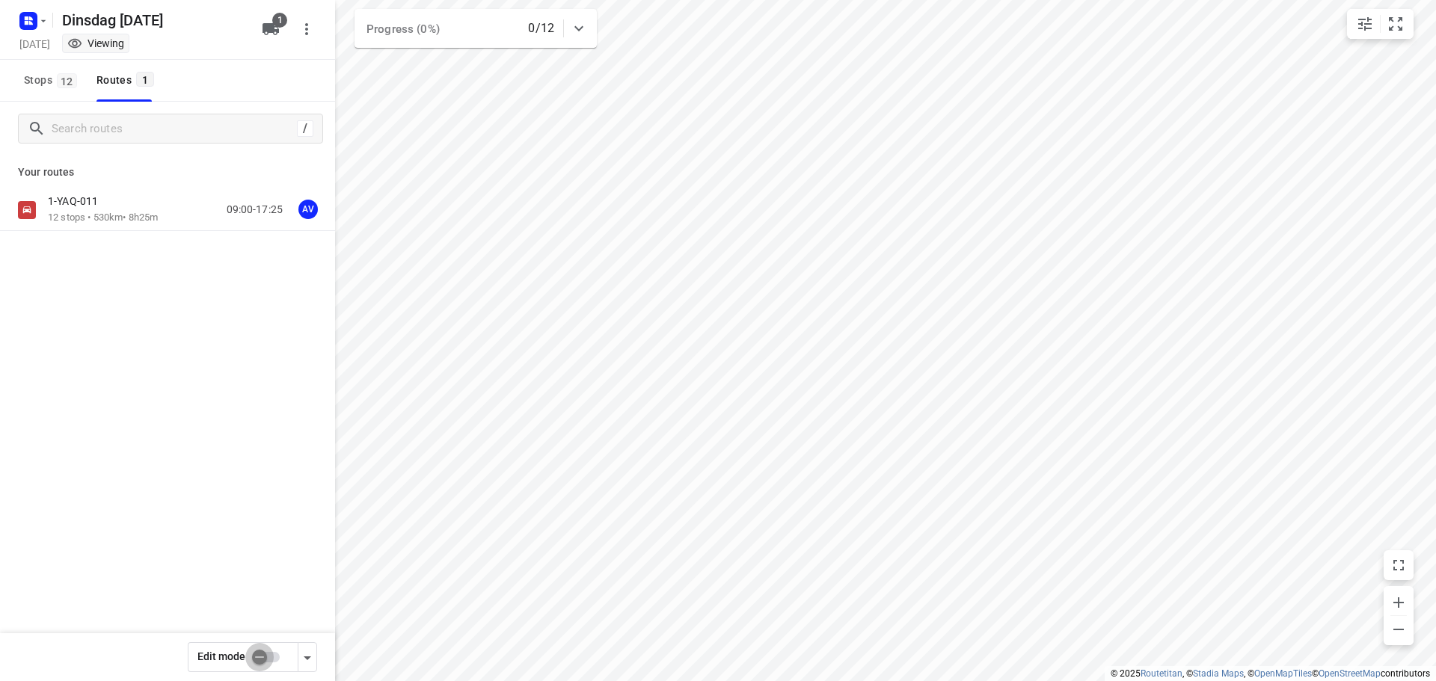
click at [272, 657] on input "checkbox" at bounding box center [259, 657] width 85 height 28
checkbox input "true"
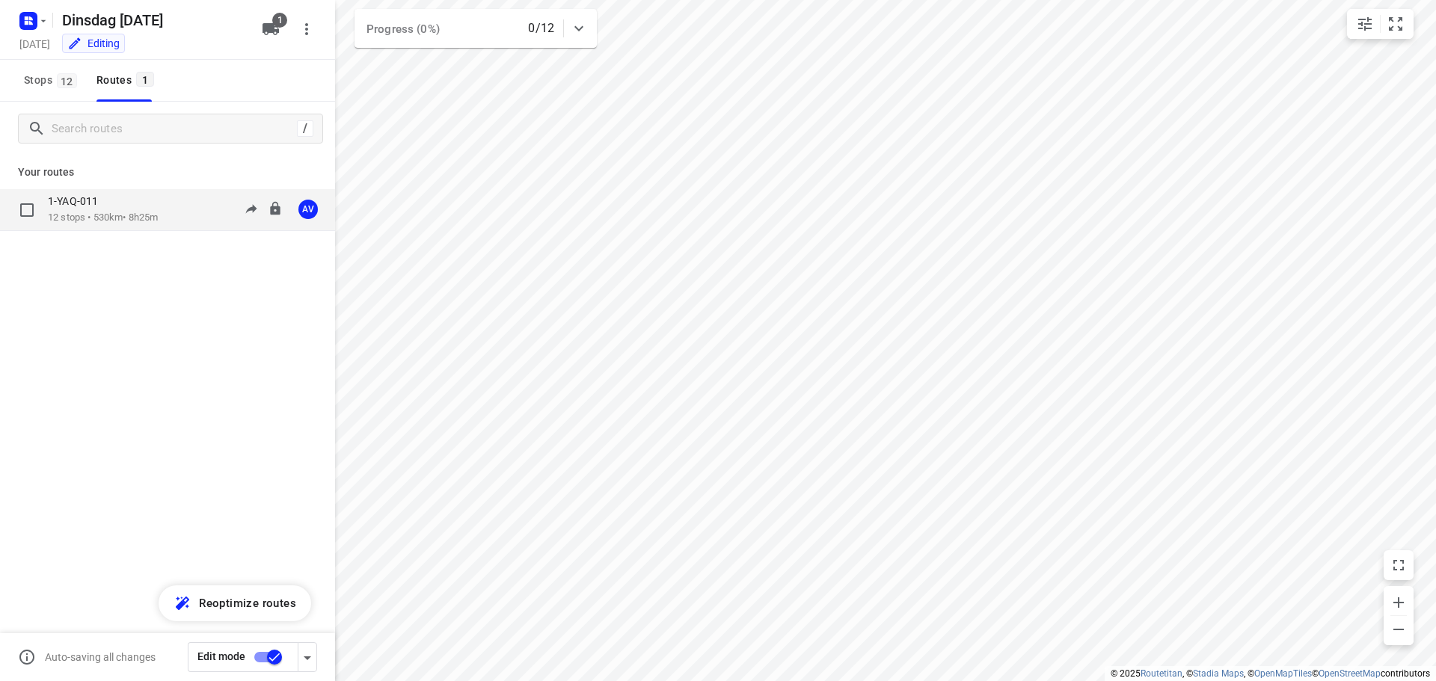
click at [175, 217] on div "1-YAQ-011 12 stops • 530km • 8h25m 09:00-17:25 AV" at bounding box center [191, 209] width 287 height 31
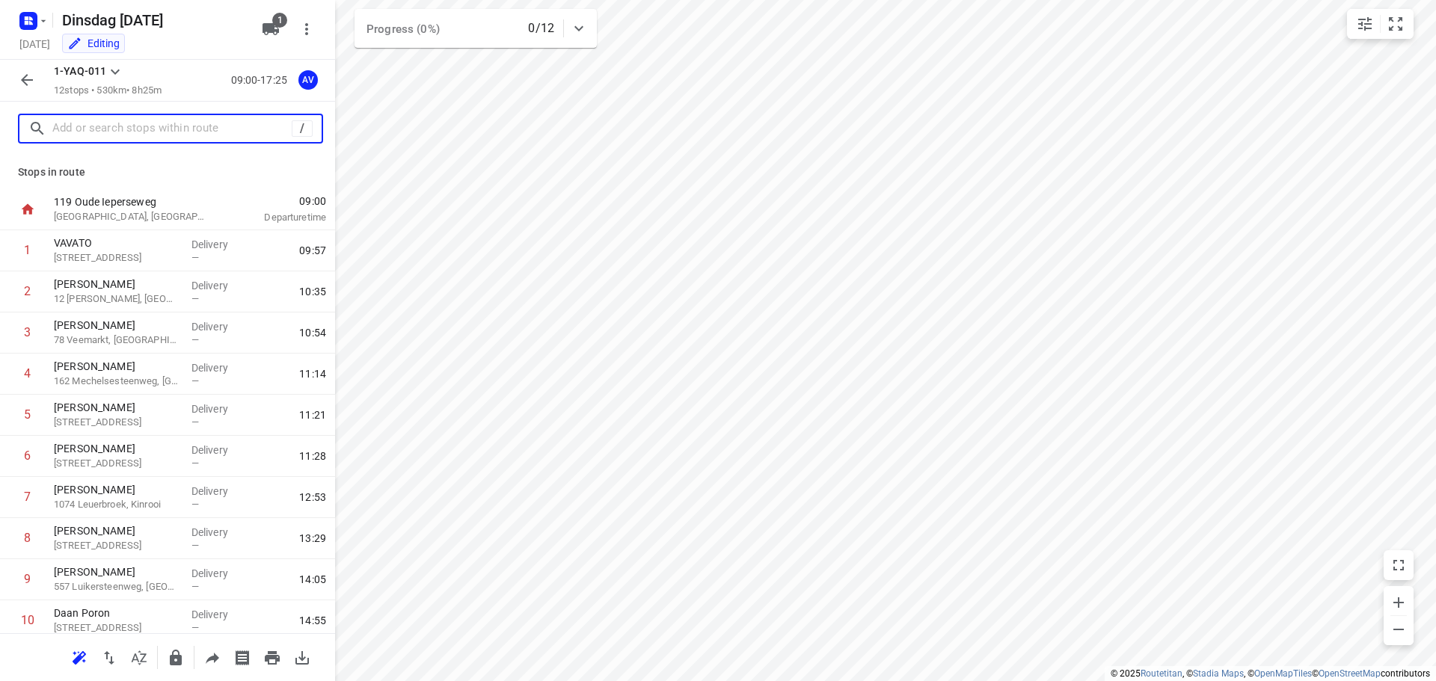
click at [159, 129] on input "text" at bounding box center [171, 128] width 239 height 23
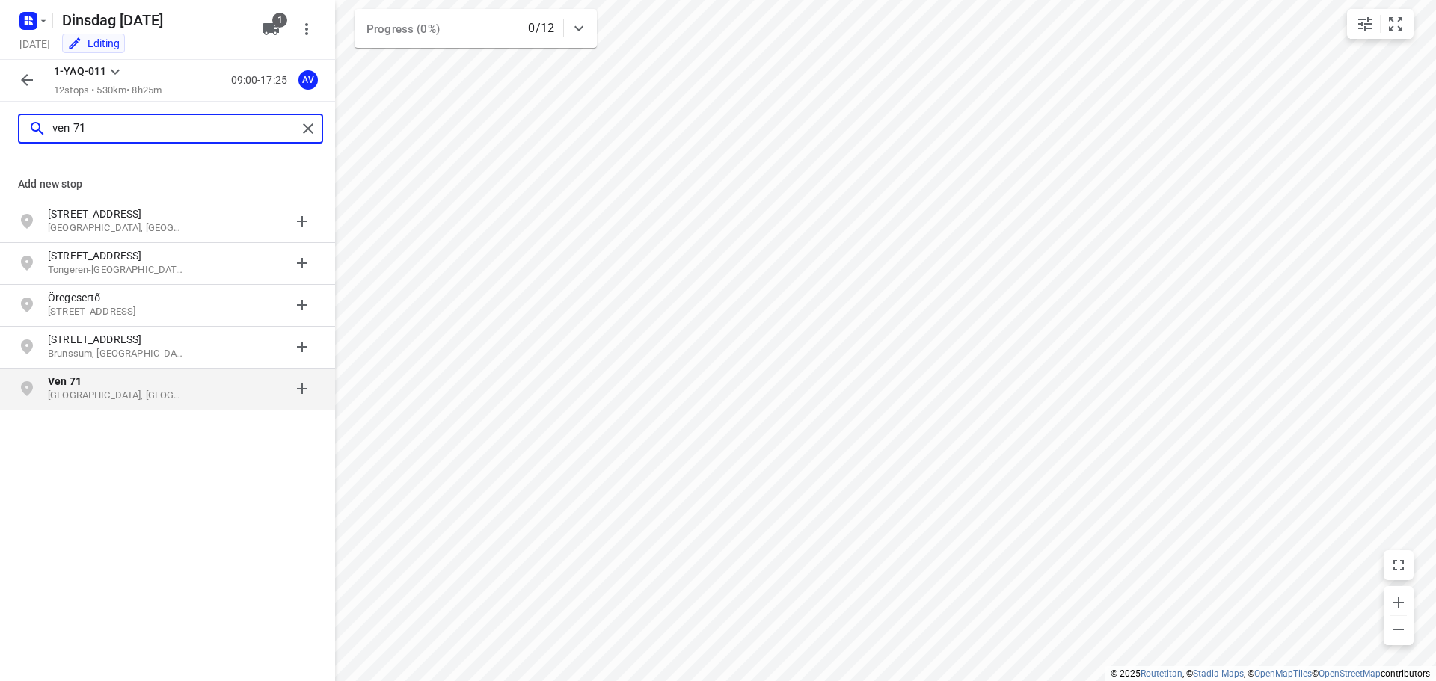
type input "ven 71"
click at [164, 399] on p "[GEOGRAPHIC_DATA], [GEOGRAPHIC_DATA]" at bounding box center [117, 396] width 138 height 14
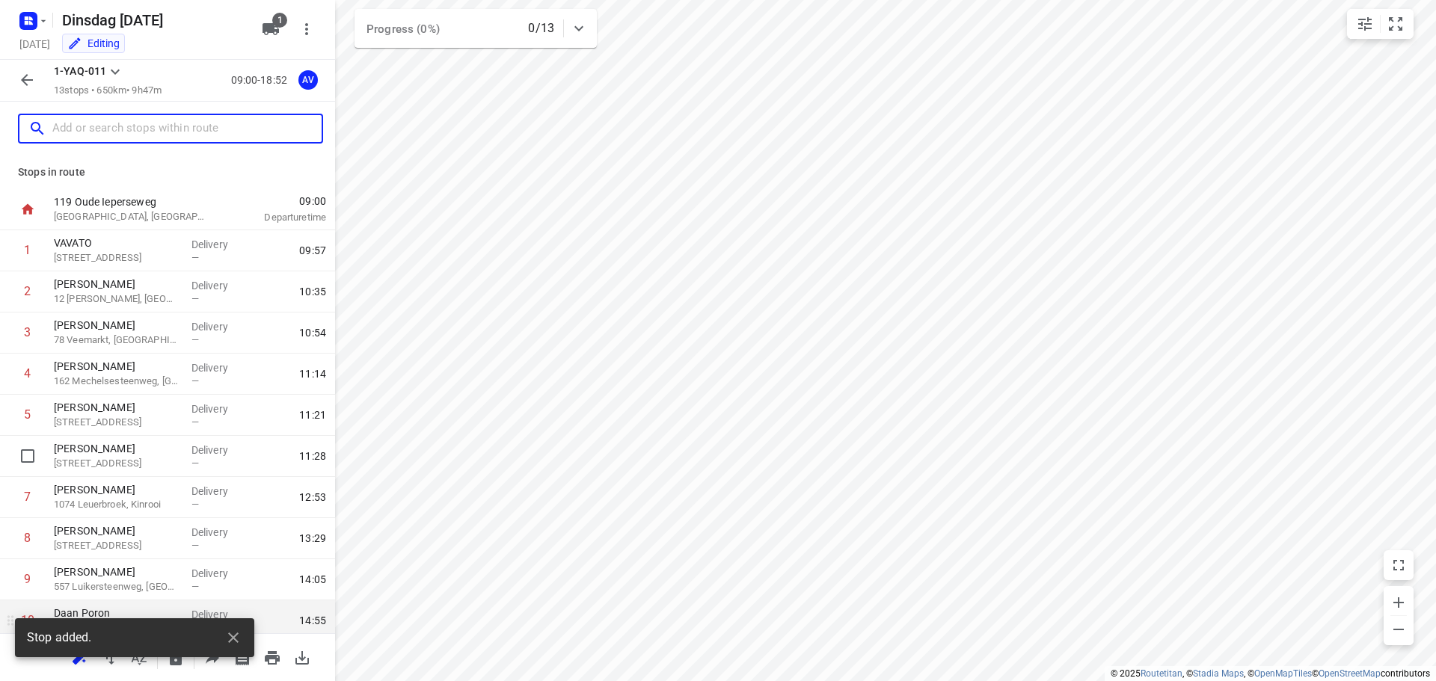
scroll to position [173, 0]
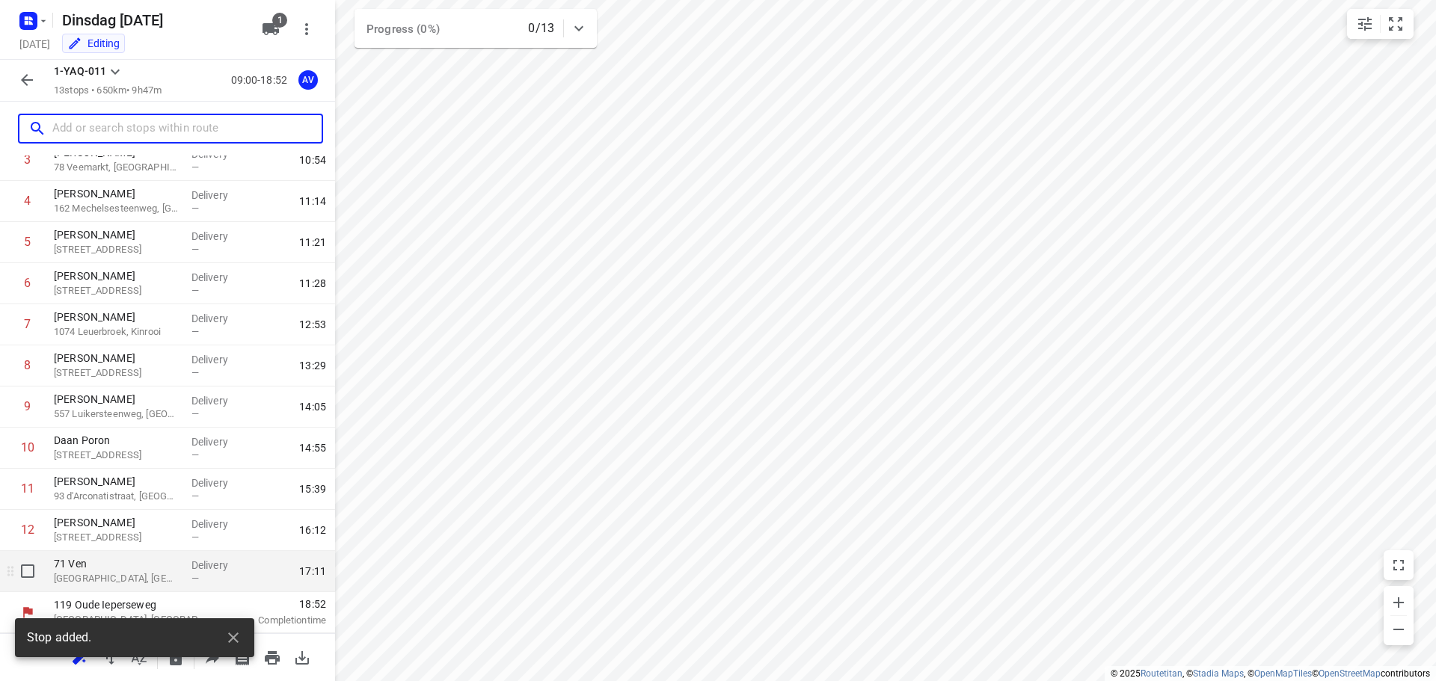
click at [123, 575] on p "[GEOGRAPHIC_DATA], [GEOGRAPHIC_DATA]" at bounding box center [117, 578] width 126 height 15
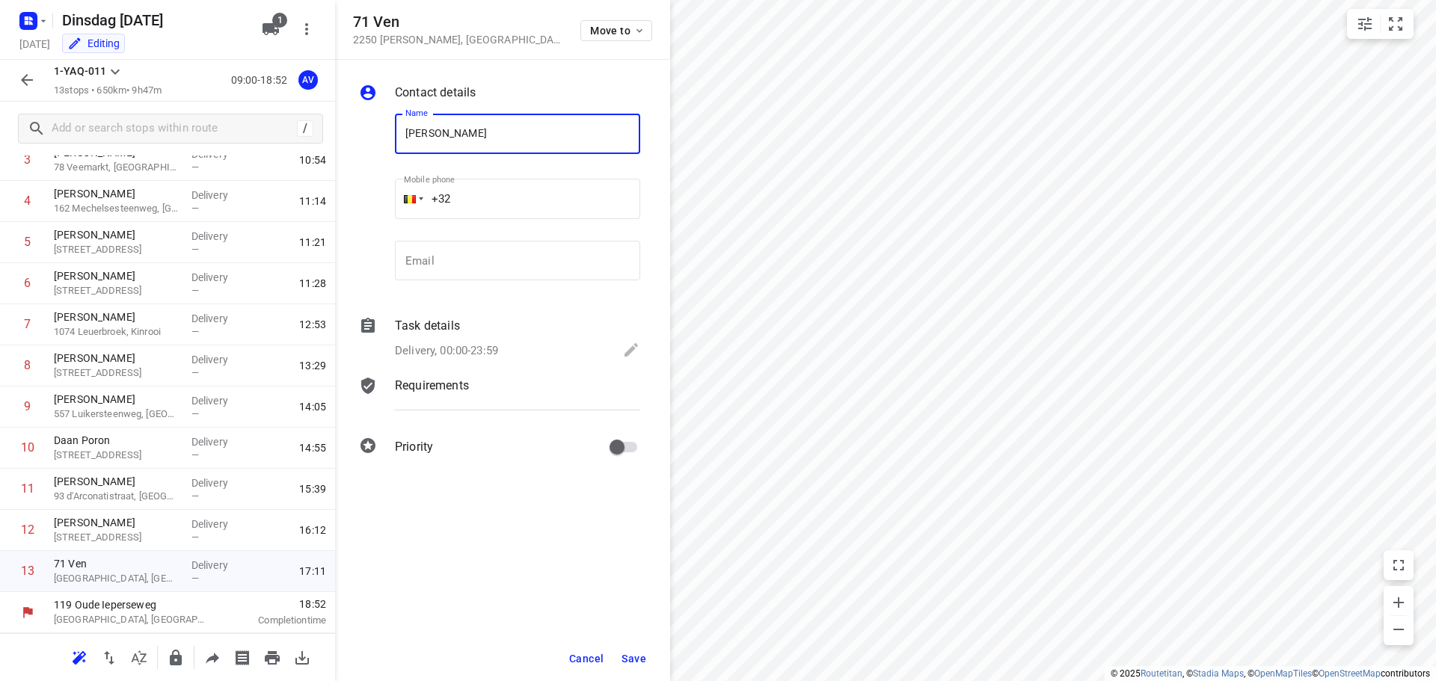
type input "[PERSON_NAME]"
click at [569, 191] on input "+32" at bounding box center [517, 199] width 245 height 40
type input "[PHONE_NUMBER]"
click at [479, 354] on p "Delivery, 00:00-23:59" at bounding box center [446, 350] width 103 height 17
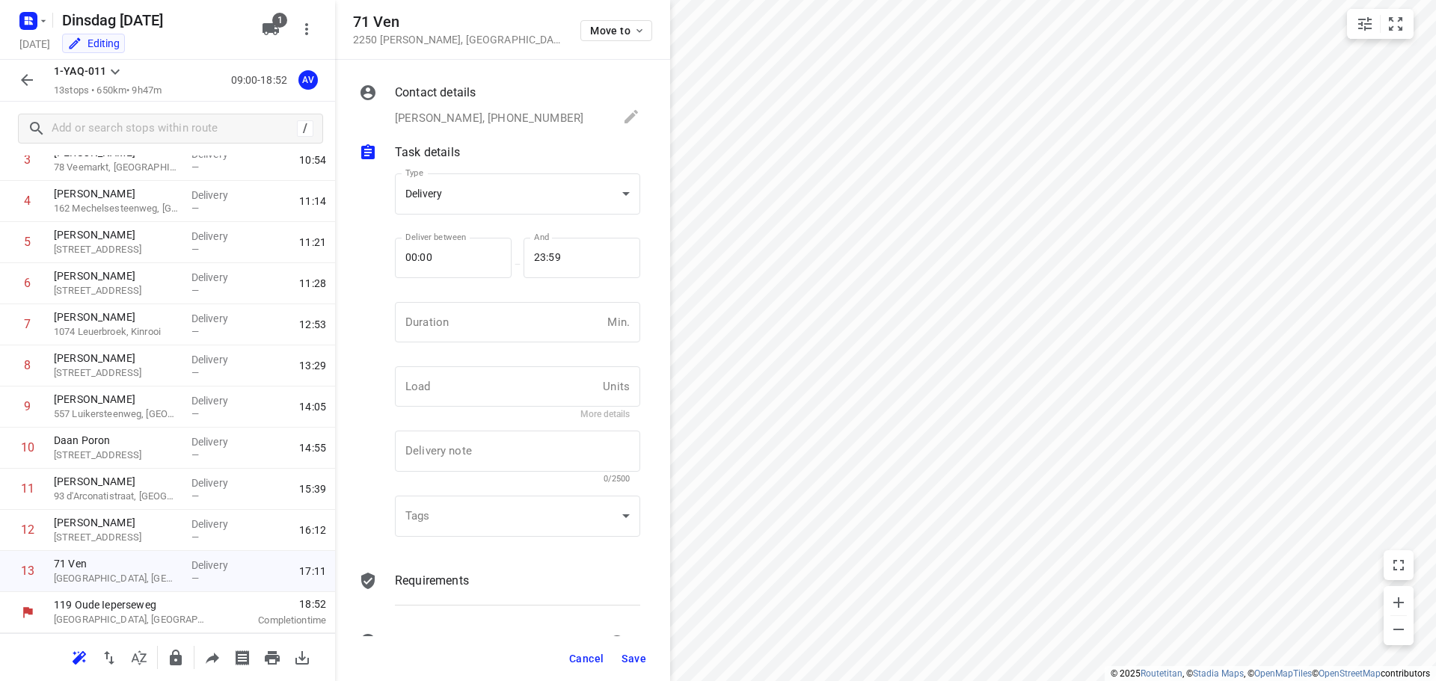
click at [485, 336] on input "number" at bounding box center [498, 322] width 206 height 40
type input "1"
click at [629, 659] on span "Save" at bounding box center [633, 659] width 25 height 12
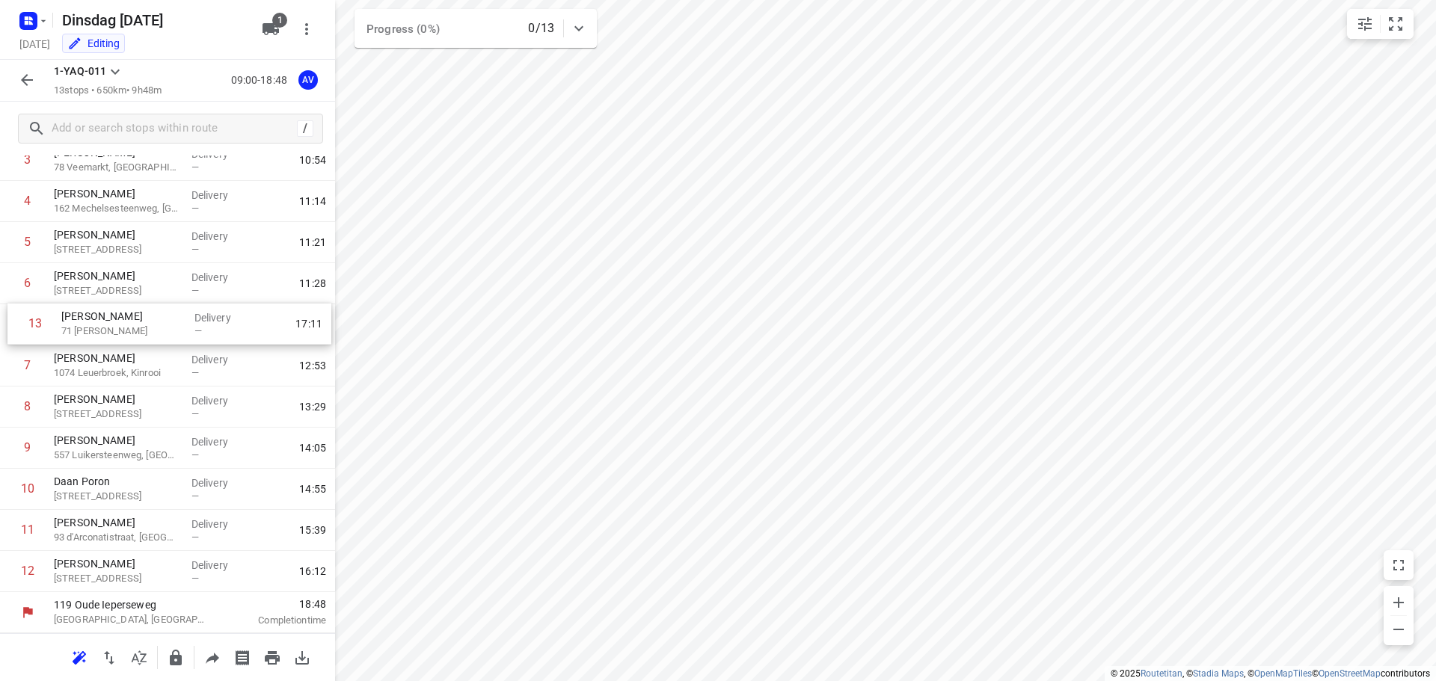
drag, startPoint x: 5, startPoint y: 577, endPoint x: 16, endPoint y: 322, distance: 255.2
click at [16, 322] on div "1 VAVATO 14 Waaslandlaan, Lokeren Delivery — 09:57 2 [PERSON_NAME] 12 [PERSON_N…" at bounding box center [167, 325] width 335 height 535
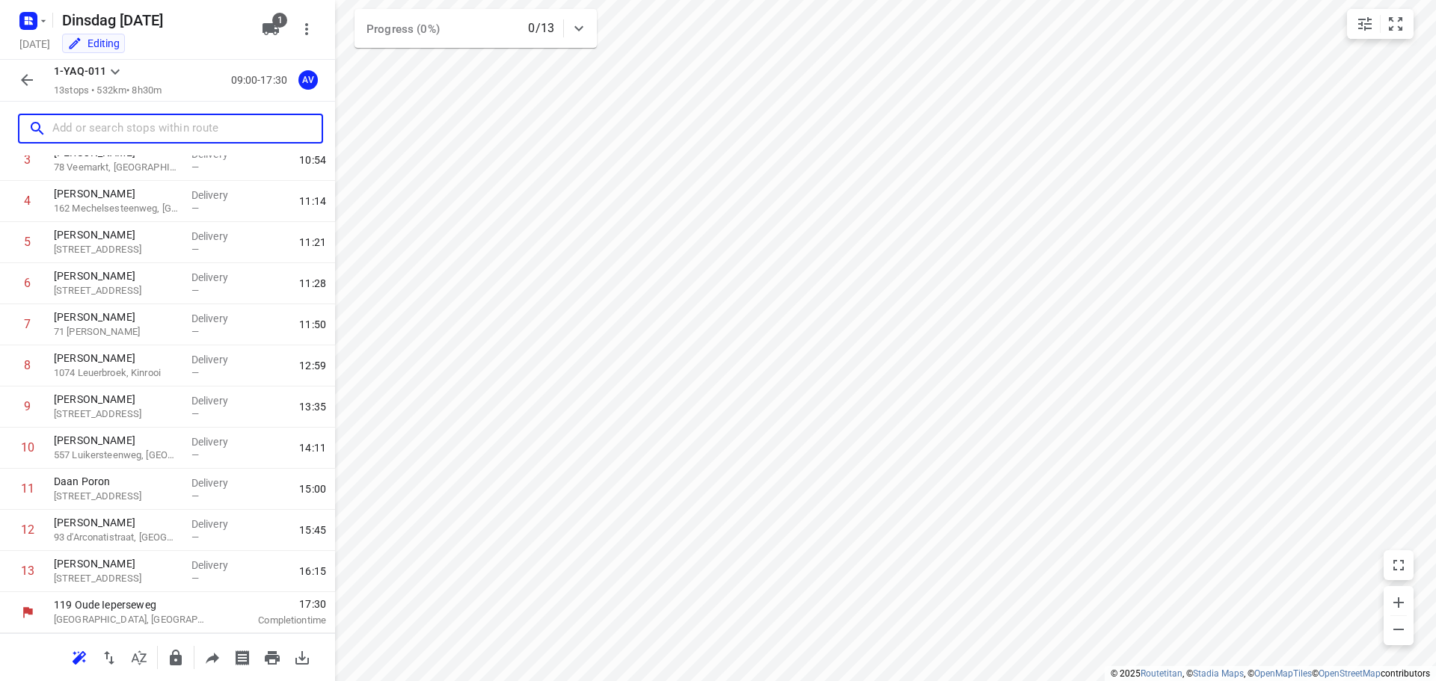
click at [182, 126] on input "text" at bounding box center [186, 128] width 269 height 23
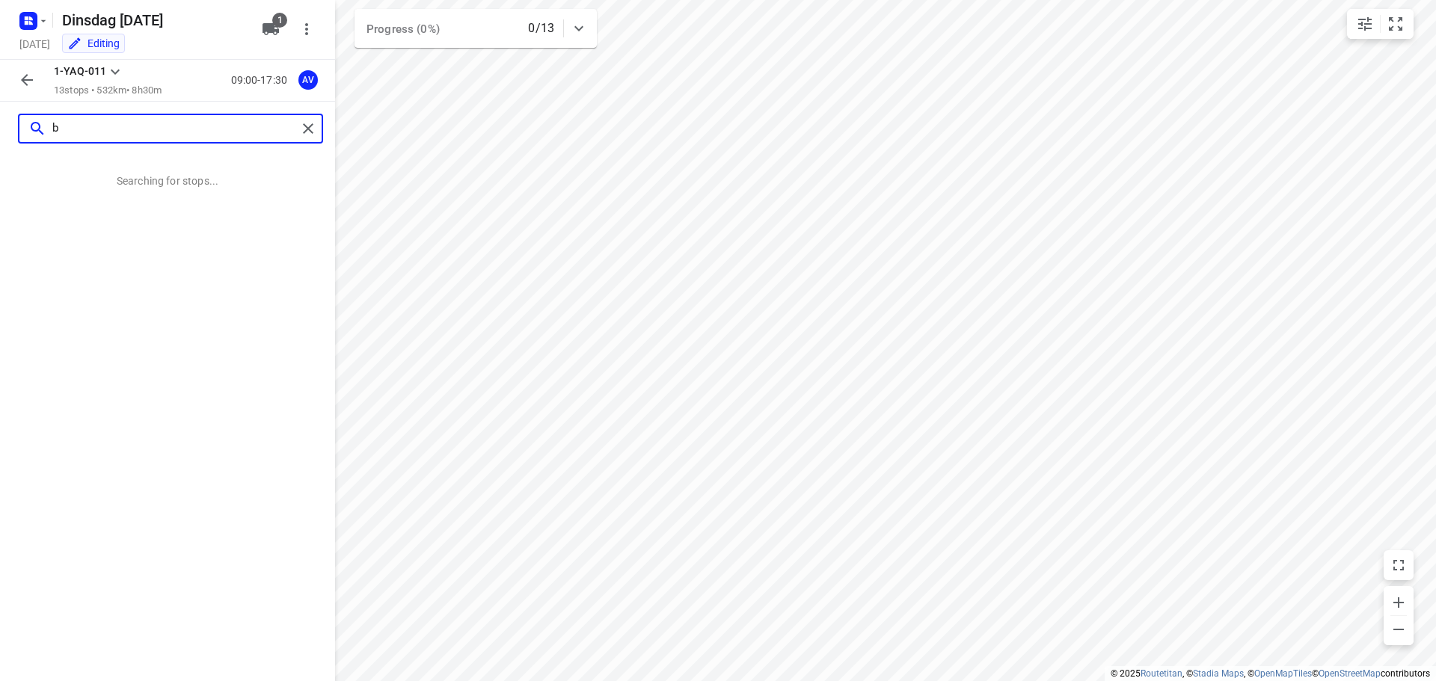
scroll to position [0, 0]
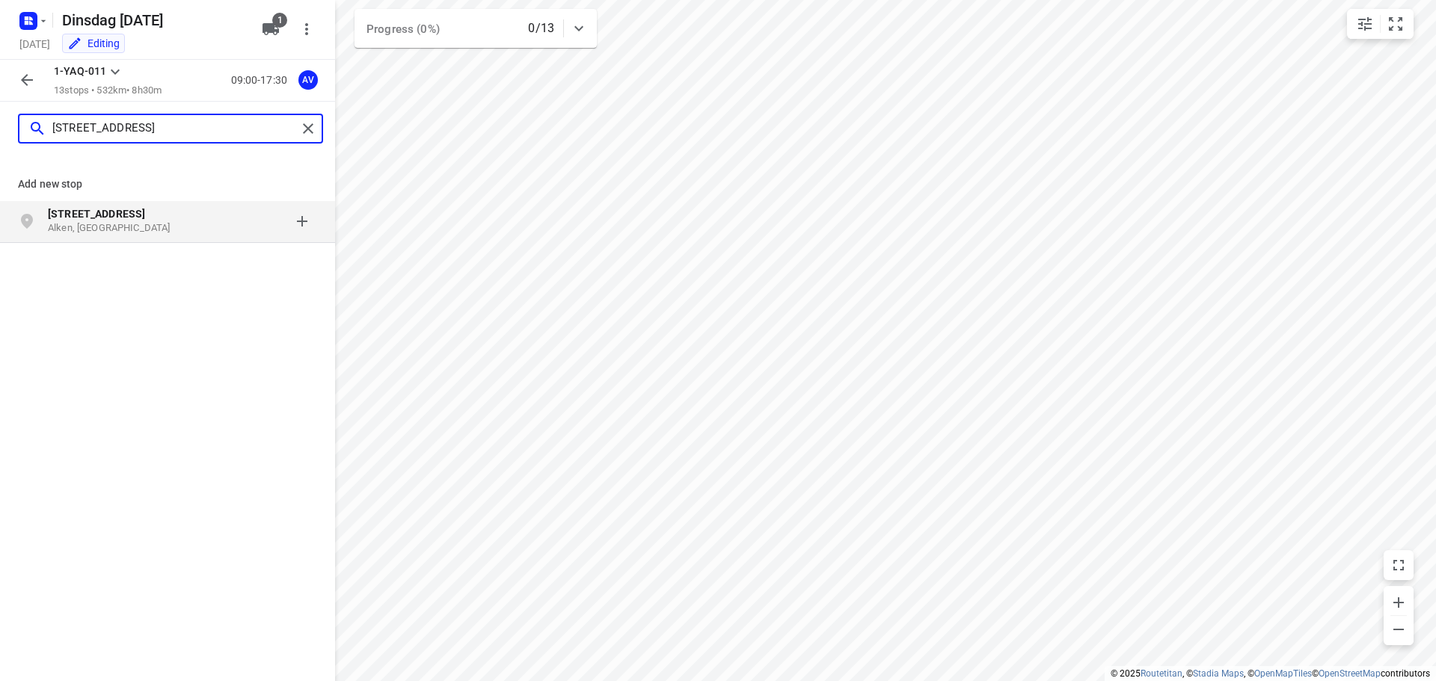
type input "[STREET_ADDRESS]"
click at [194, 222] on div "[STREET_ADDRESS]" at bounding box center [124, 221] width 153 height 30
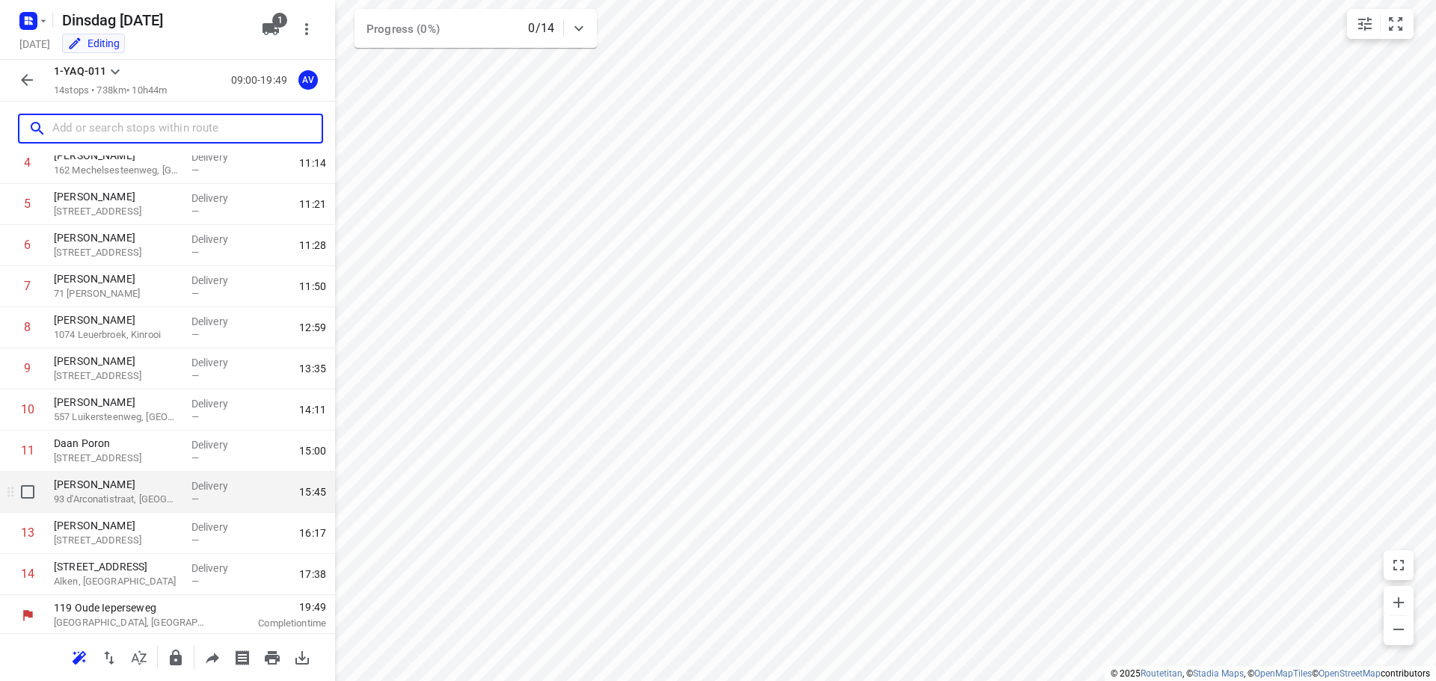
scroll to position [214, 0]
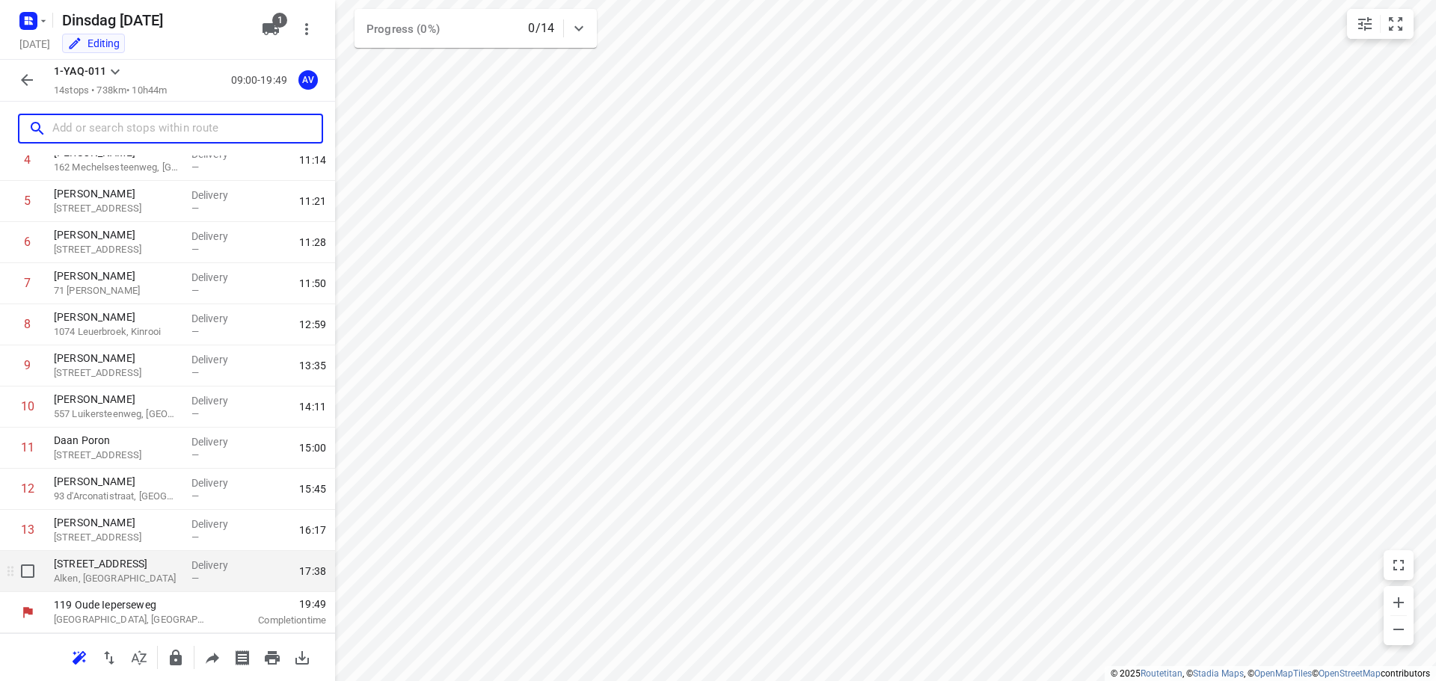
click at [148, 583] on p "Alken, [GEOGRAPHIC_DATA]" at bounding box center [117, 578] width 126 height 15
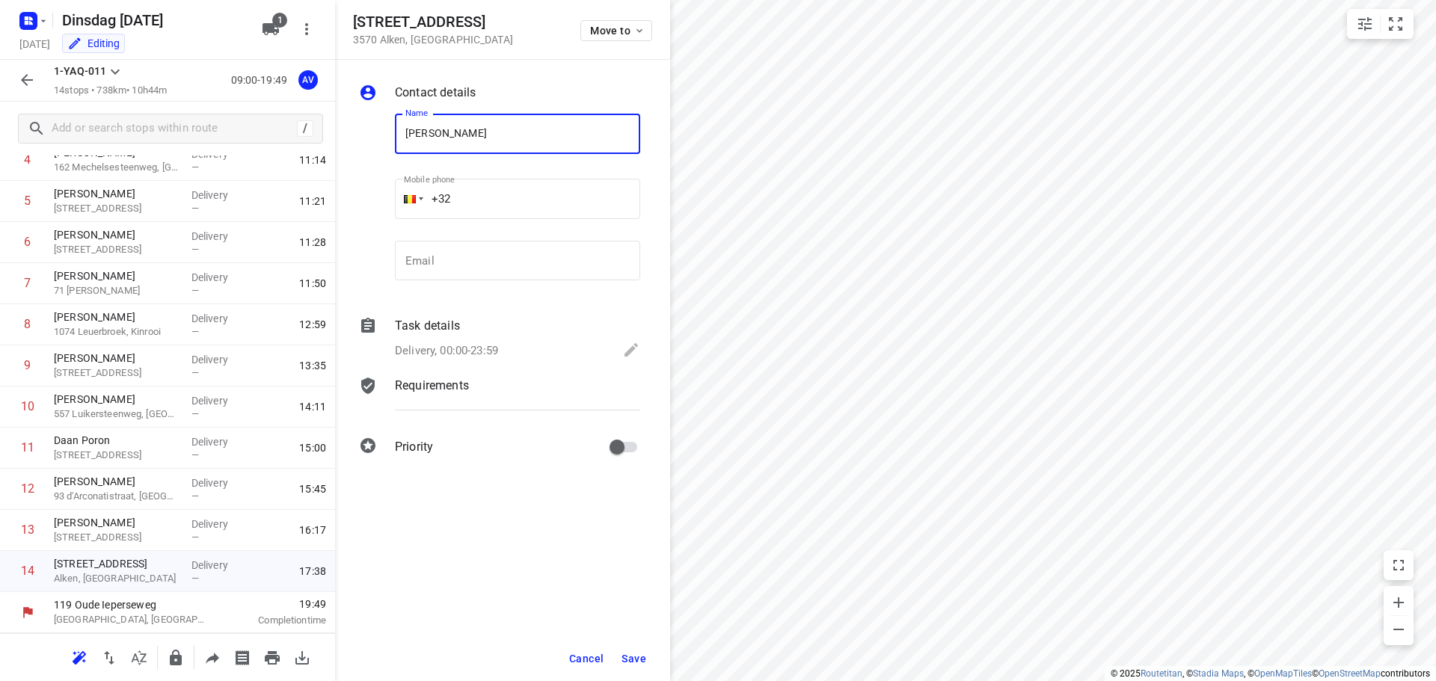
type input "[PERSON_NAME]"
click at [525, 191] on input "+32" at bounding box center [517, 199] width 245 height 40
type input "[PHONE_NUMBER]"
click at [508, 348] on div "Delivery, 00:00-23:59" at bounding box center [517, 351] width 245 height 21
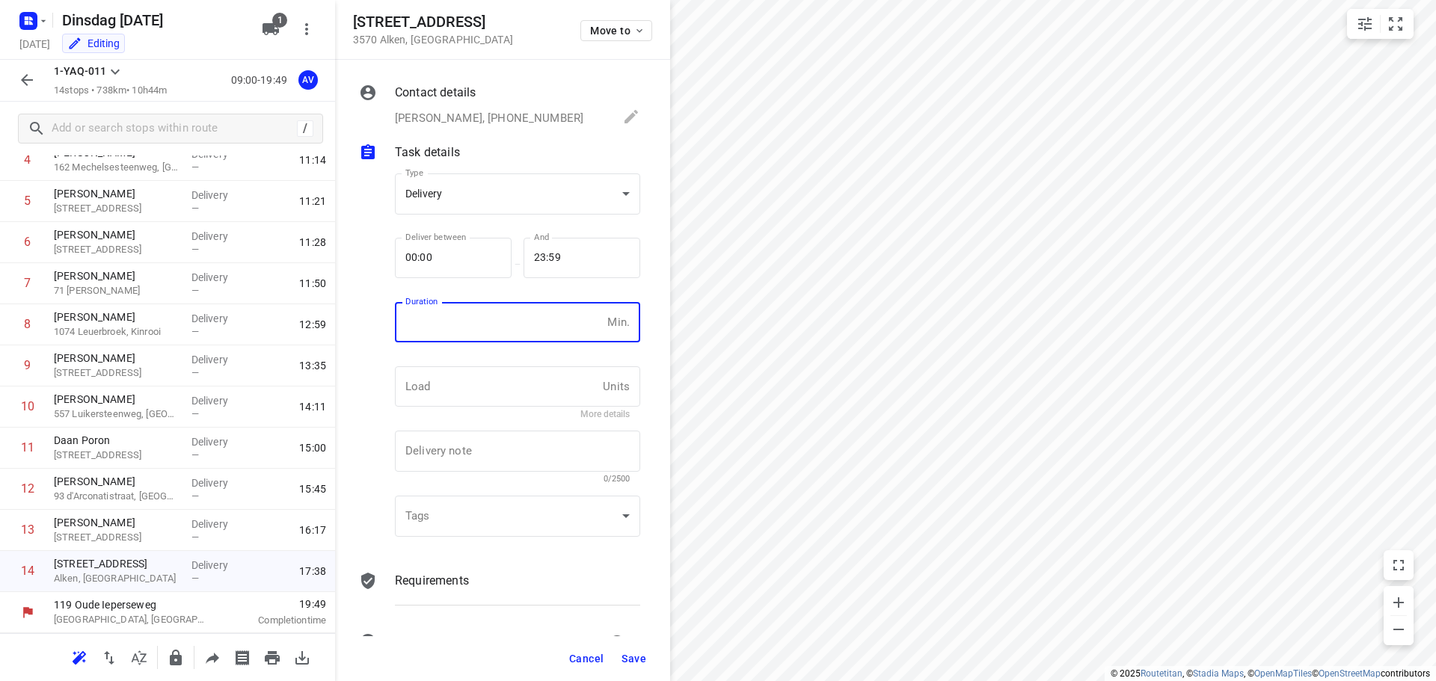
click at [514, 333] on input "number" at bounding box center [498, 322] width 206 height 40
type input "1"
click at [637, 657] on span "Save" at bounding box center [633, 659] width 25 height 12
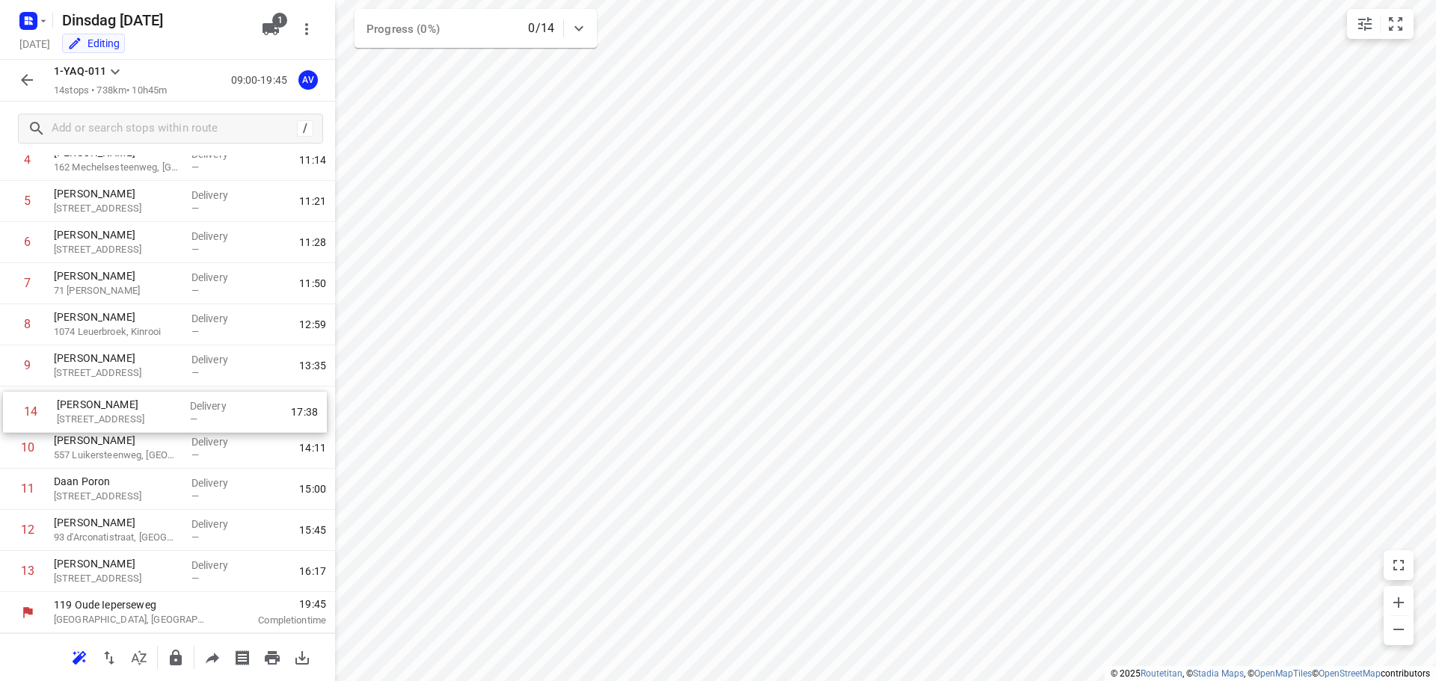
drag, startPoint x: 1, startPoint y: 581, endPoint x: 4, endPoint y: 411, distance: 170.5
click at [4, 411] on div "1 VAVATO 14 Waaslandlaan, Lokeren Delivery — 09:57 2 [PERSON_NAME] 12 [PERSON_N…" at bounding box center [167, 304] width 335 height 576
drag, startPoint x: 10, startPoint y: 411, endPoint x: 9, endPoint y: 459, distance: 48.6
click at [9, 459] on div "1 VAVATO 14 Waaslandlaan, Lokeren Delivery — 09:57 2 [PERSON_NAME] 12 [PERSON_N…" at bounding box center [167, 304] width 335 height 576
drag, startPoint x: 8, startPoint y: 454, endPoint x: 3, endPoint y: 415, distance: 39.2
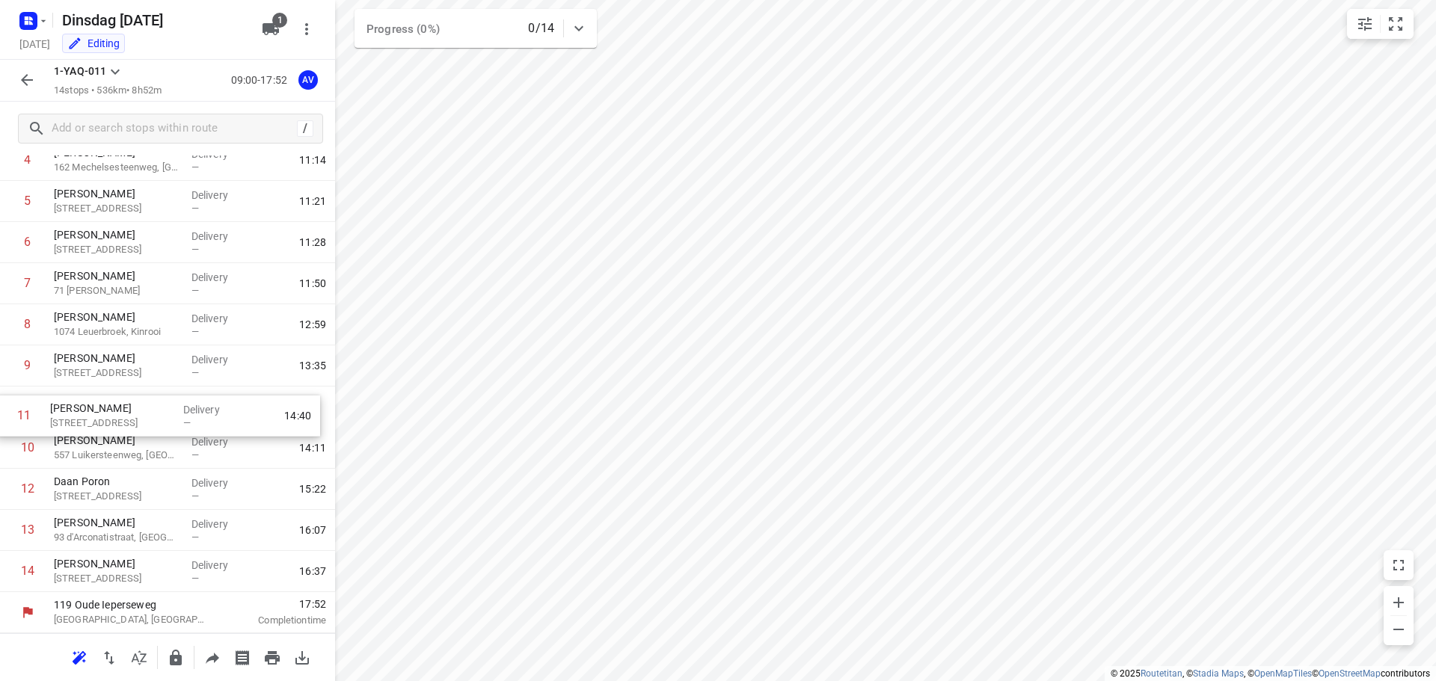
click at [3, 415] on div "1 VAVATO 14 Waaslandlaan, Lokeren Delivery — 09:57 2 [PERSON_NAME] 12 [PERSON_N…" at bounding box center [167, 304] width 335 height 576
click at [26, 83] on icon "button" at bounding box center [27, 80] width 18 height 18
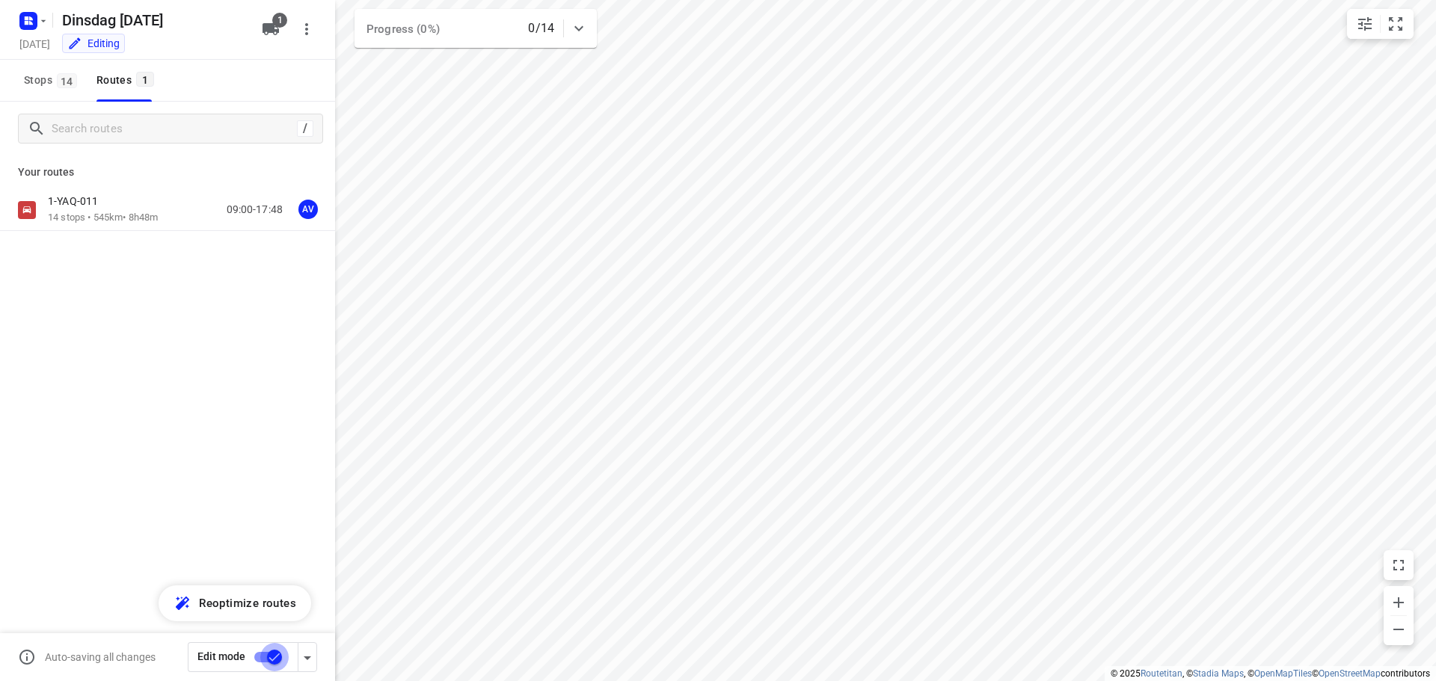
click at [261, 657] on input "checkbox" at bounding box center [274, 657] width 85 height 28
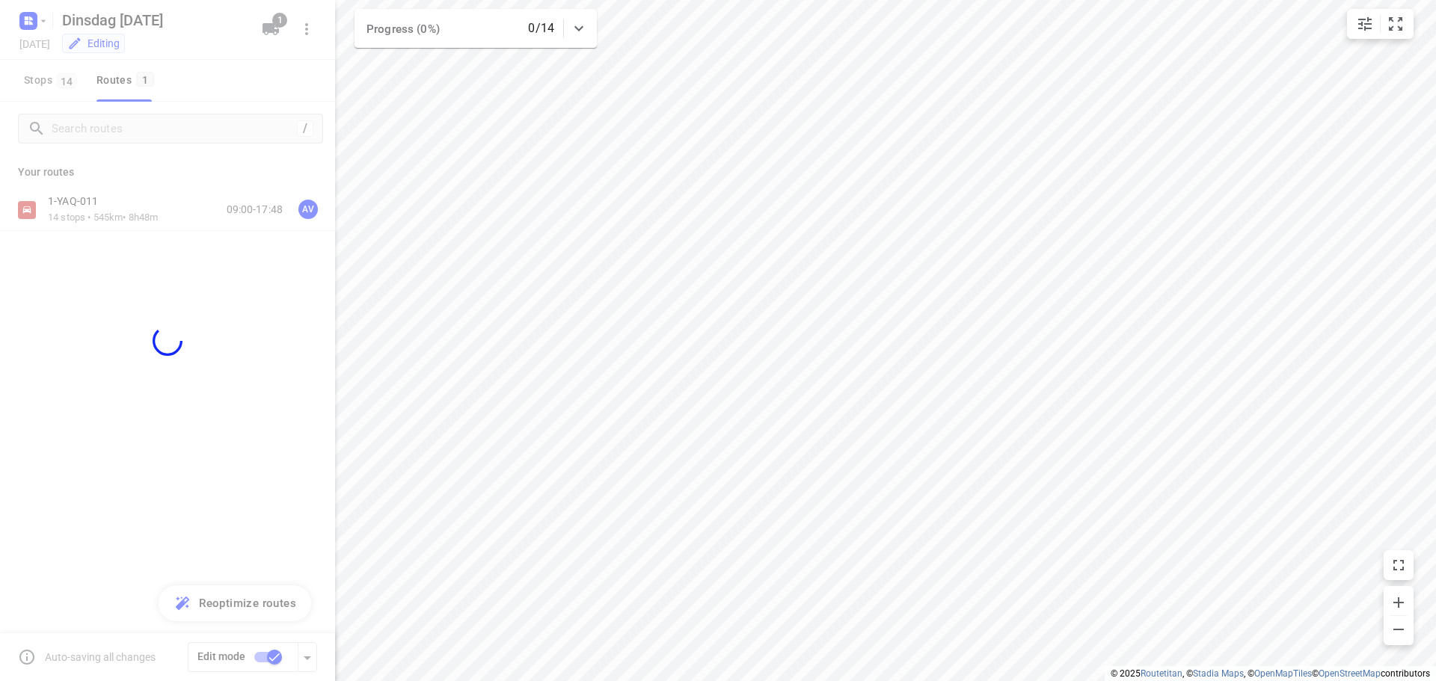
checkbox input "false"
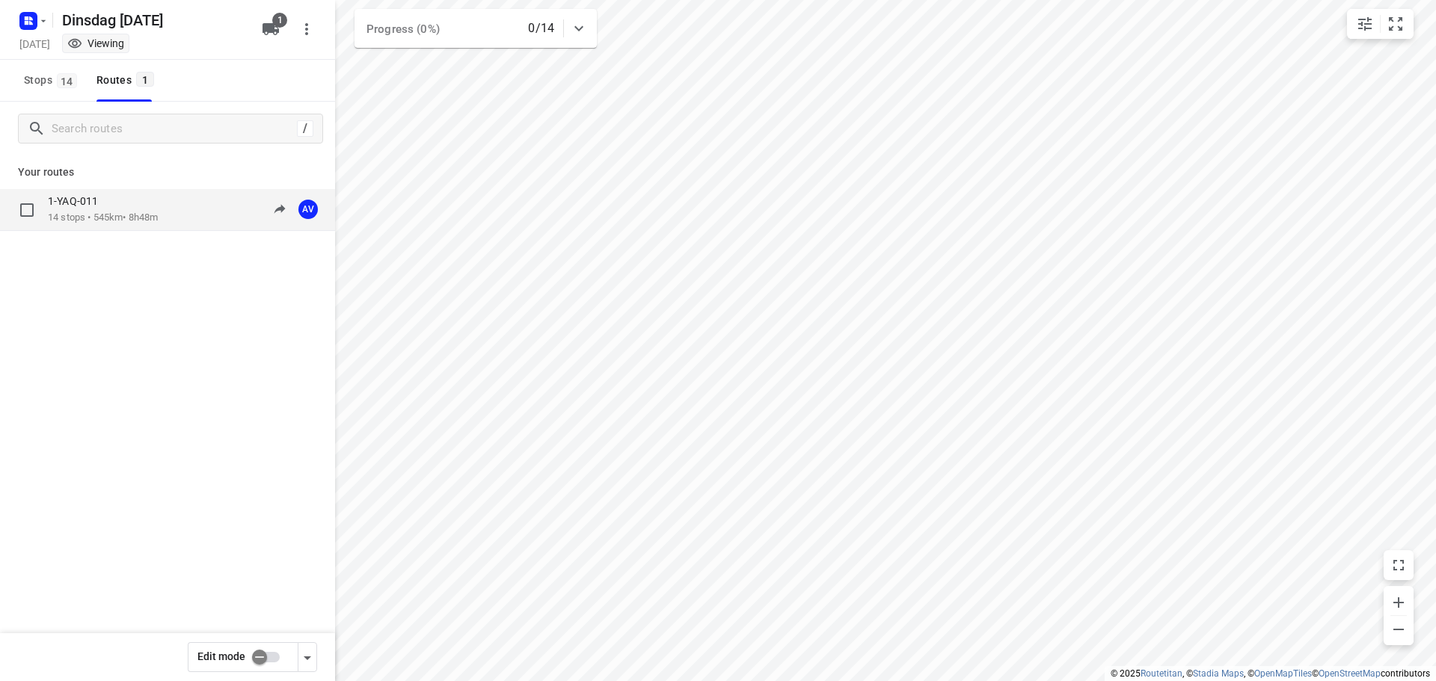
click at [177, 215] on div "1-YAQ-011 14 stops • 545km • 8h48m 09:00-17:48 AV" at bounding box center [191, 209] width 287 height 31
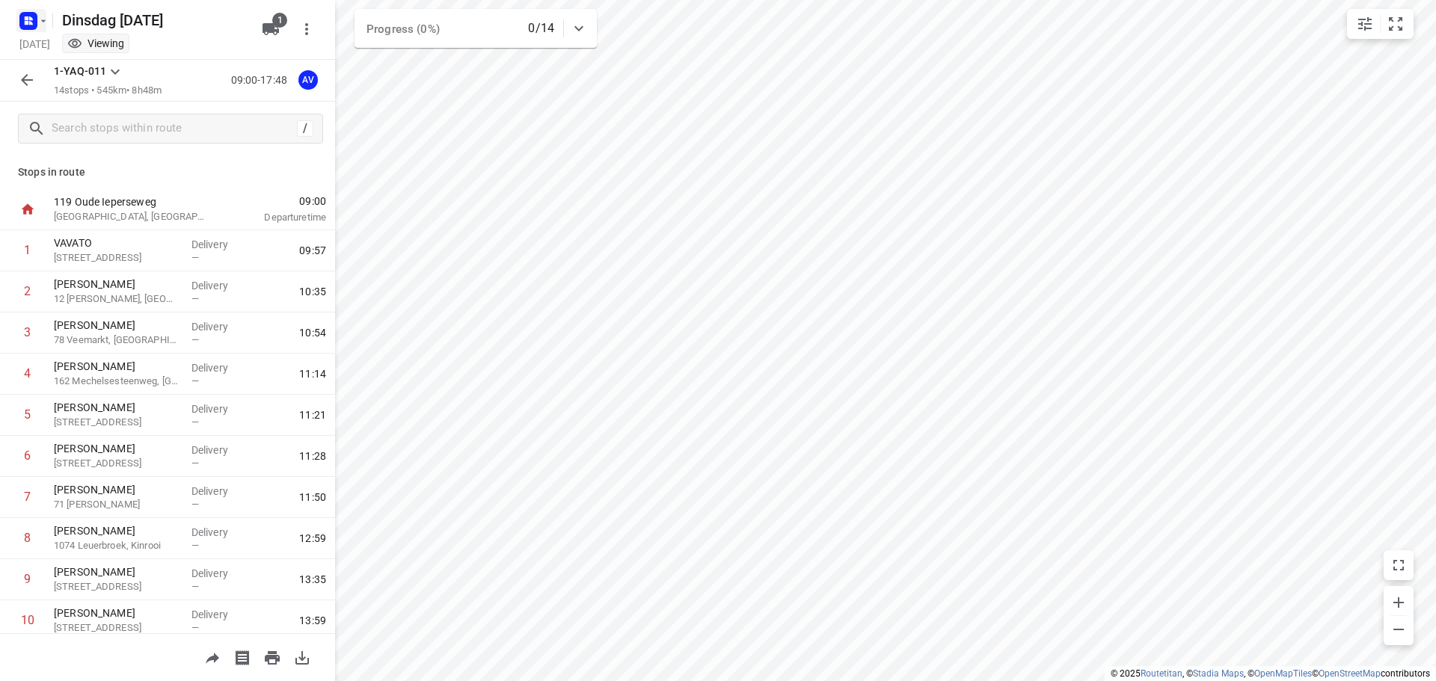
click at [38, 19] on icon "button" at bounding box center [43, 21] width 12 height 12
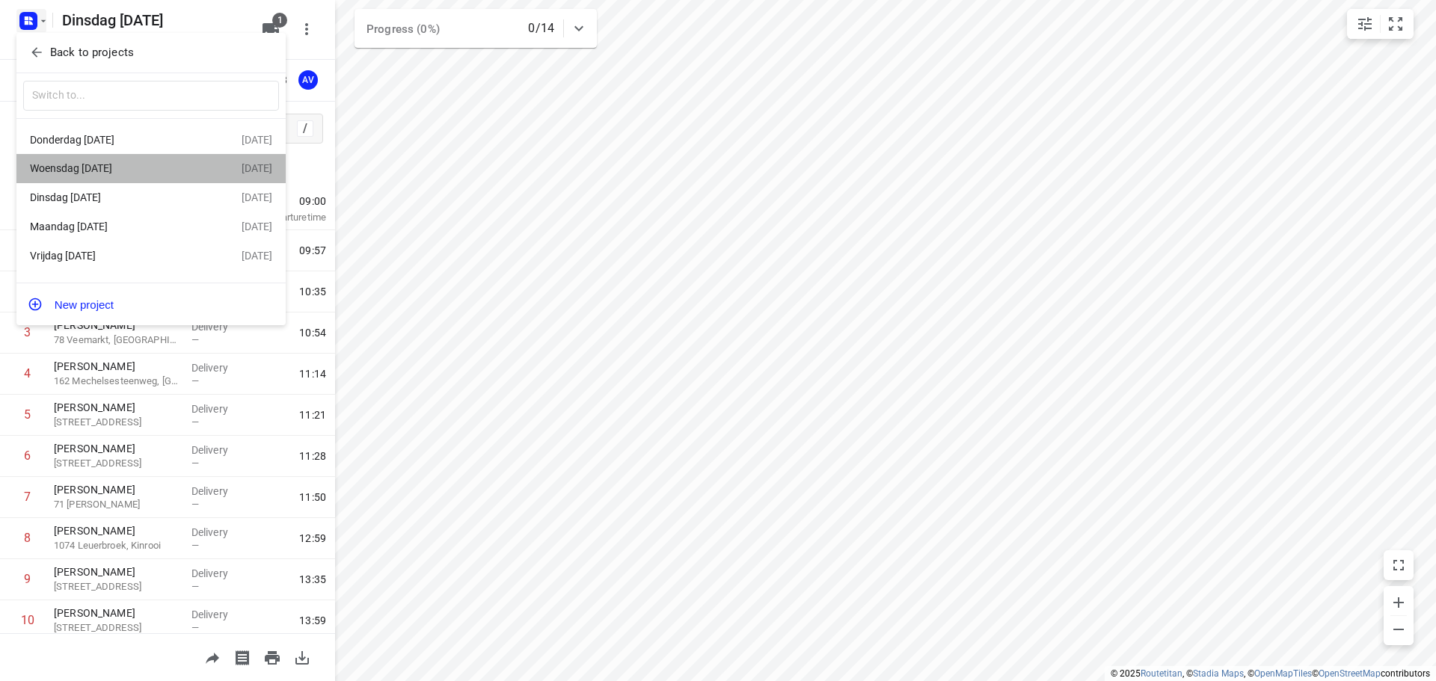
click at [126, 168] on div "Woensdag [DATE]" at bounding box center [116, 168] width 172 height 12
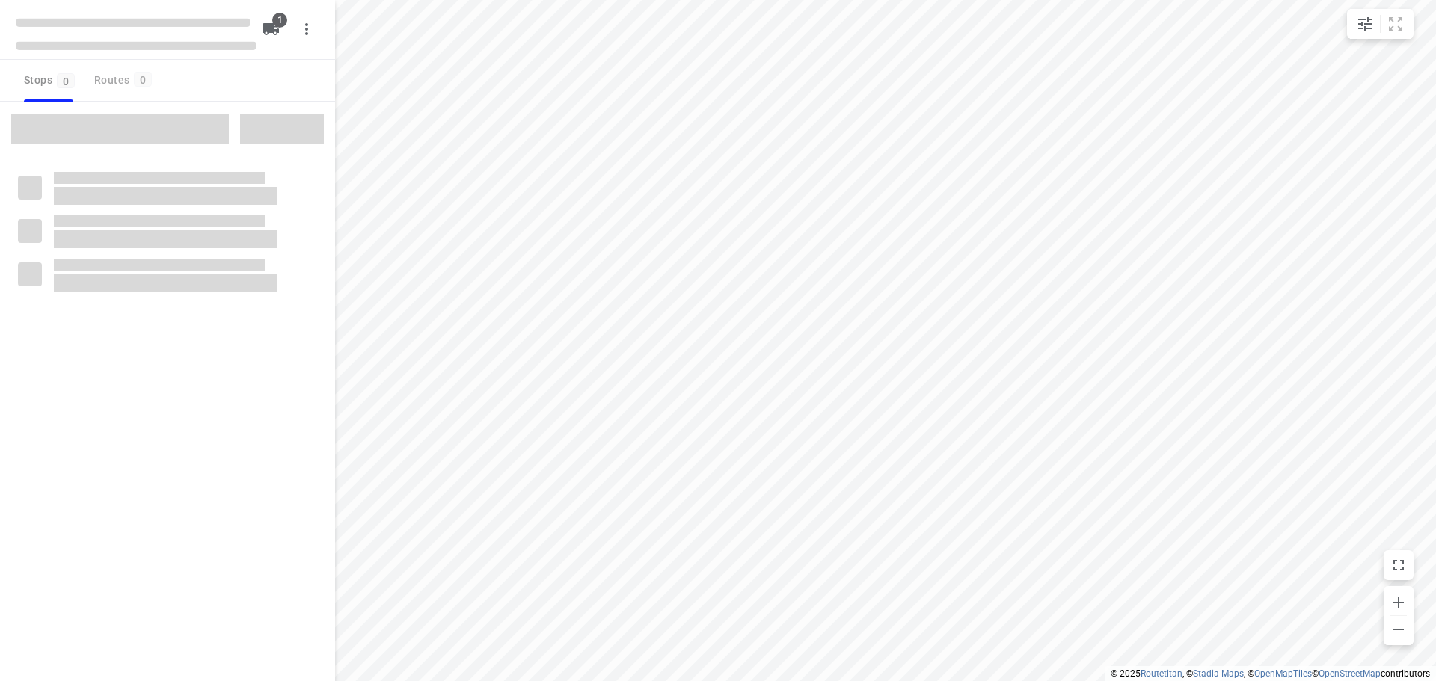
type input "distance"
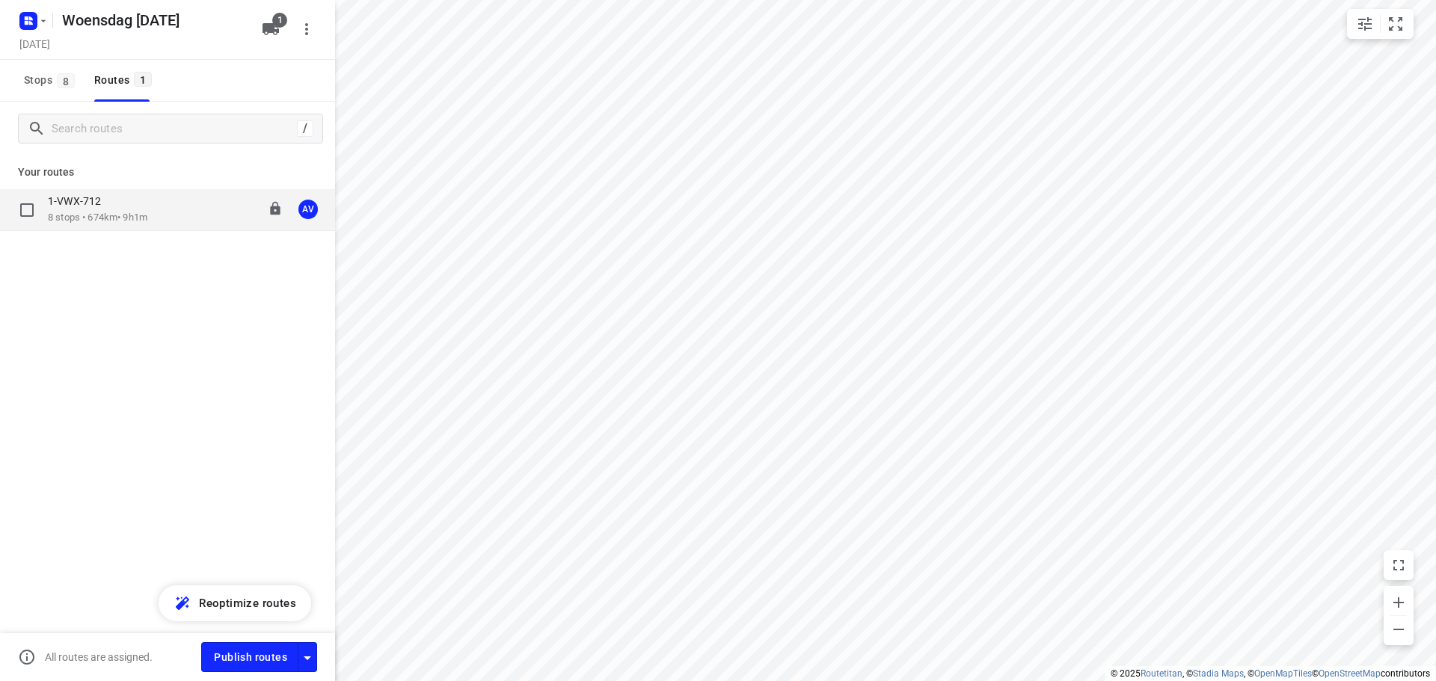
click at [173, 213] on div "1-VWX-712 8 stops • 674km • 9h1m 09:00-18:25 AV" at bounding box center [191, 209] width 287 height 31
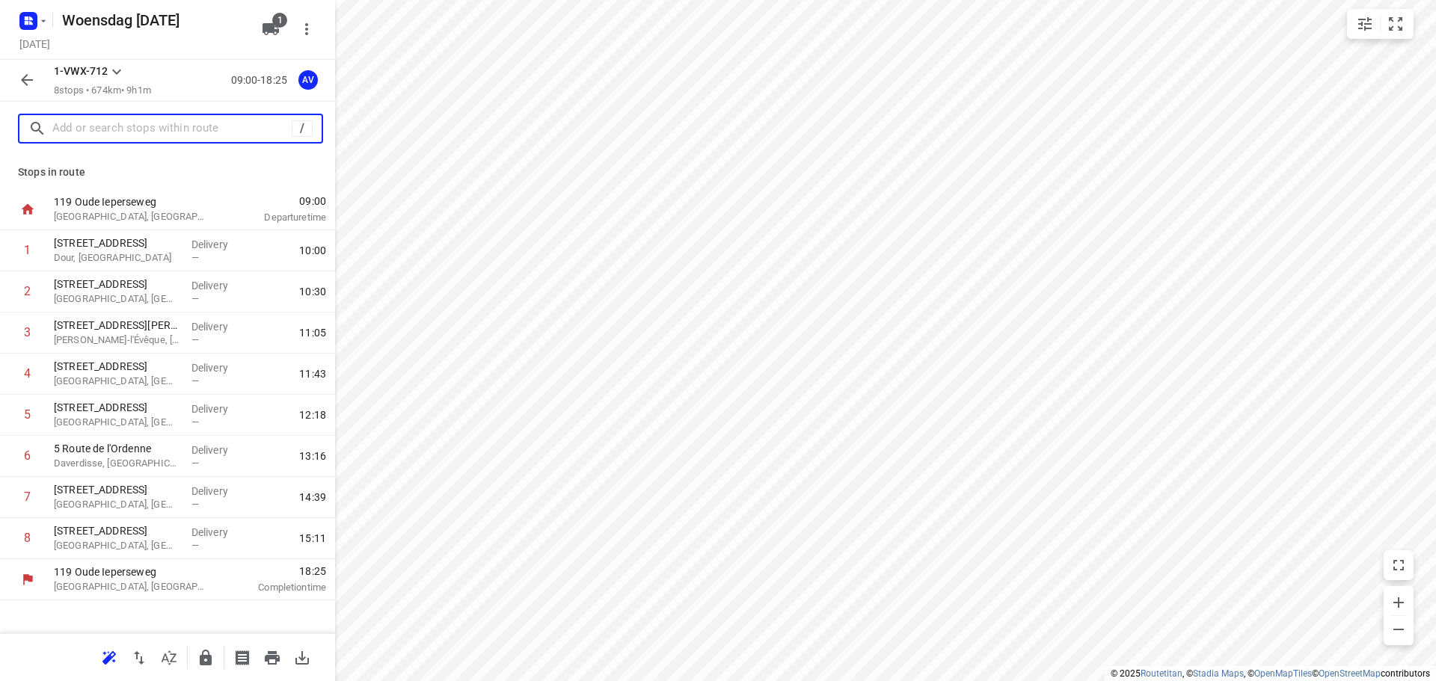
click at [152, 129] on input "text" at bounding box center [171, 128] width 239 height 23
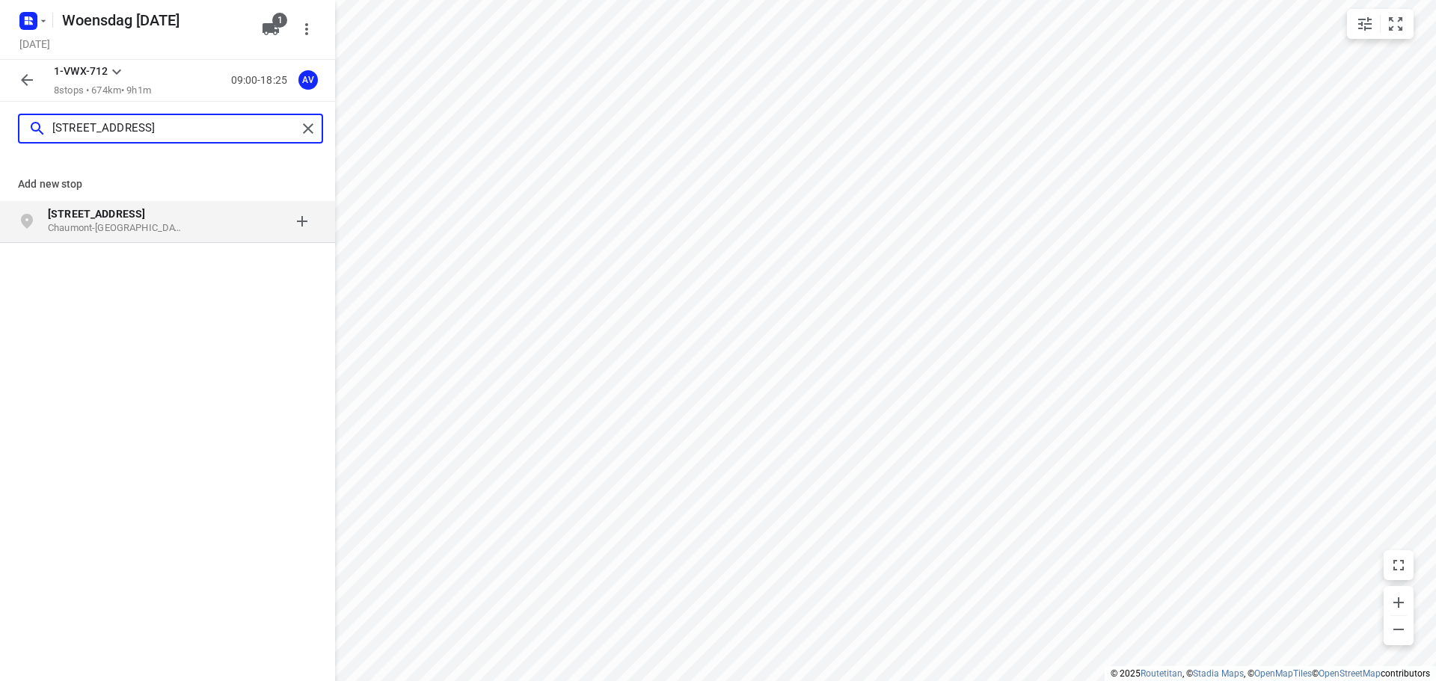
type input "[STREET_ADDRESS]"
click at [154, 229] on p "Chaumont-[GEOGRAPHIC_DATA], [GEOGRAPHIC_DATA]" at bounding box center [117, 228] width 138 height 14
type input "[STREET_ADDRESS][PERSON_NAME]"
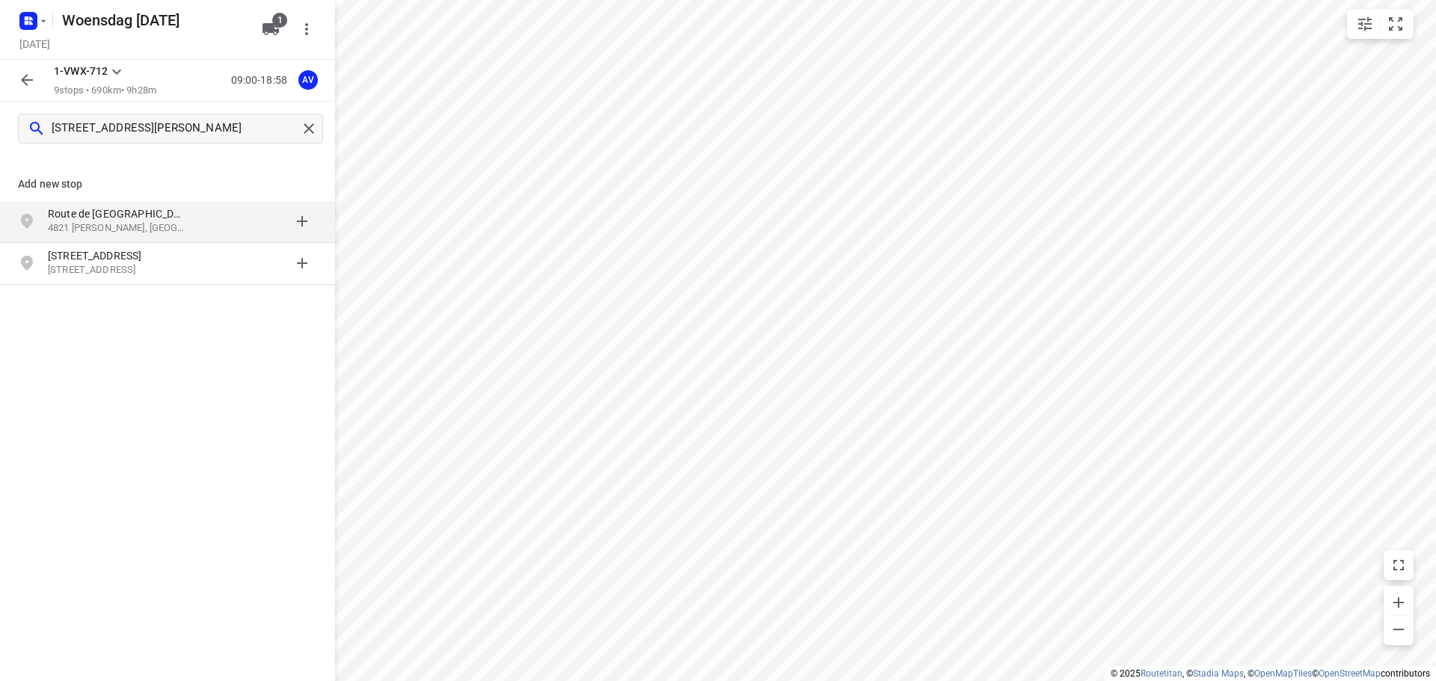
click at [206, 218] on div at bounding box center [258, 221] width 117 height 30
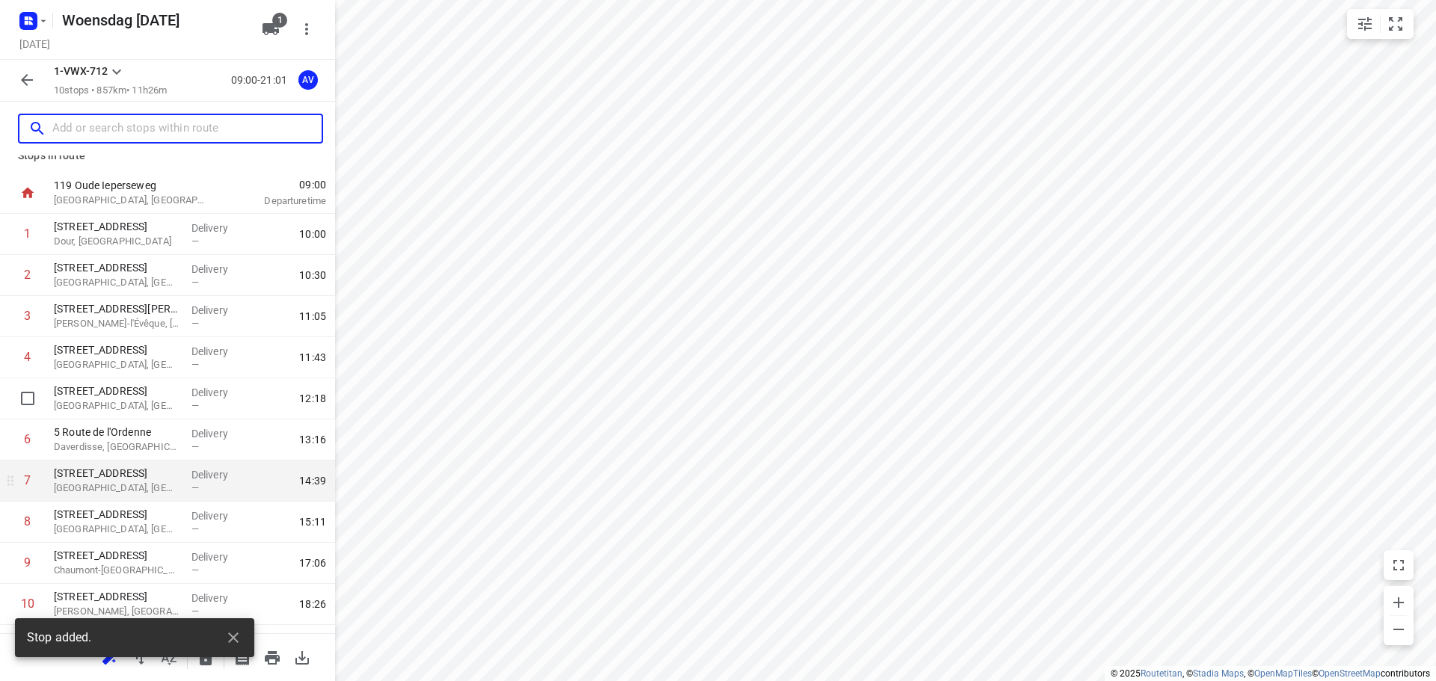
scroll to position [49, 0]
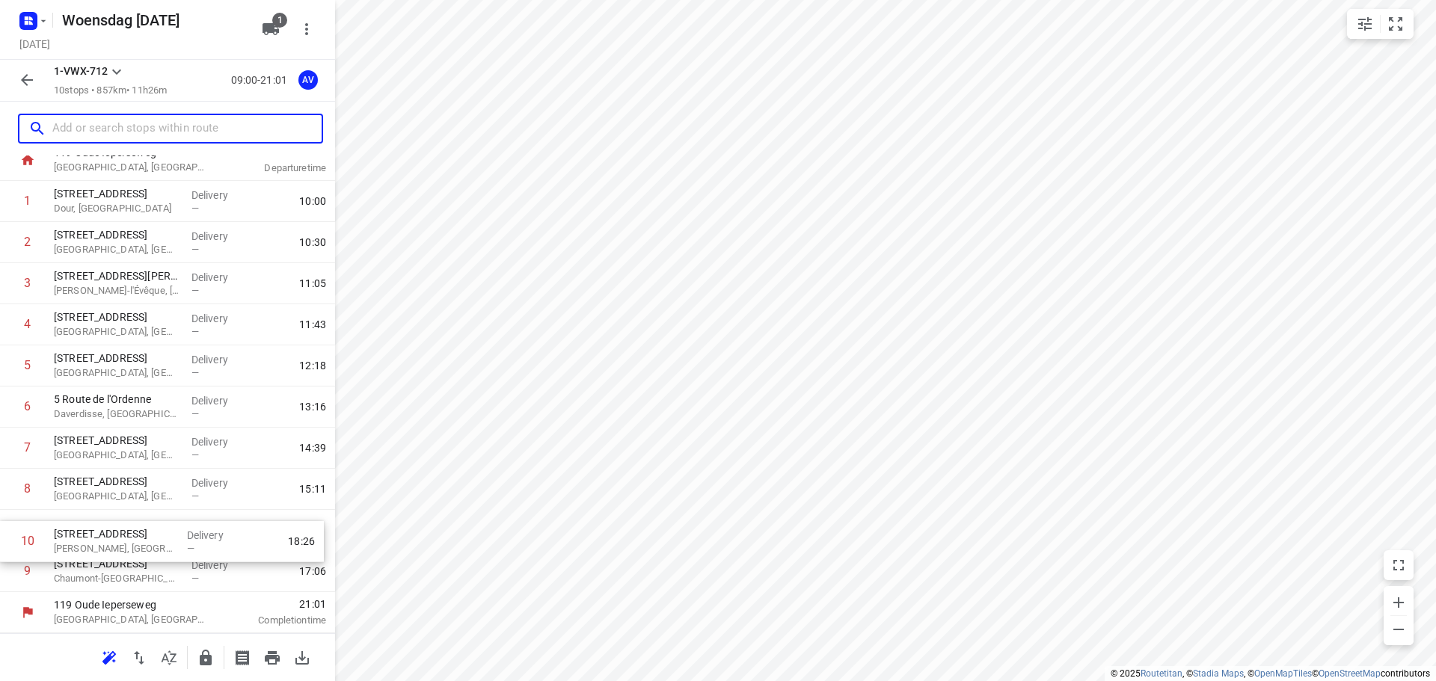
drag, startPoint x: 6, startPoint y: 575, endPoint x: 8, endPoint y: 528, distance: 47.2
click at [8, 529] on div "1 [STREET_ADDRESS] Delivery — 10:00 2 [STREET_ADDRESS] Delivery — 10:30 3 32 Ru…" at bounding box center [167, 386] width 335 height 411
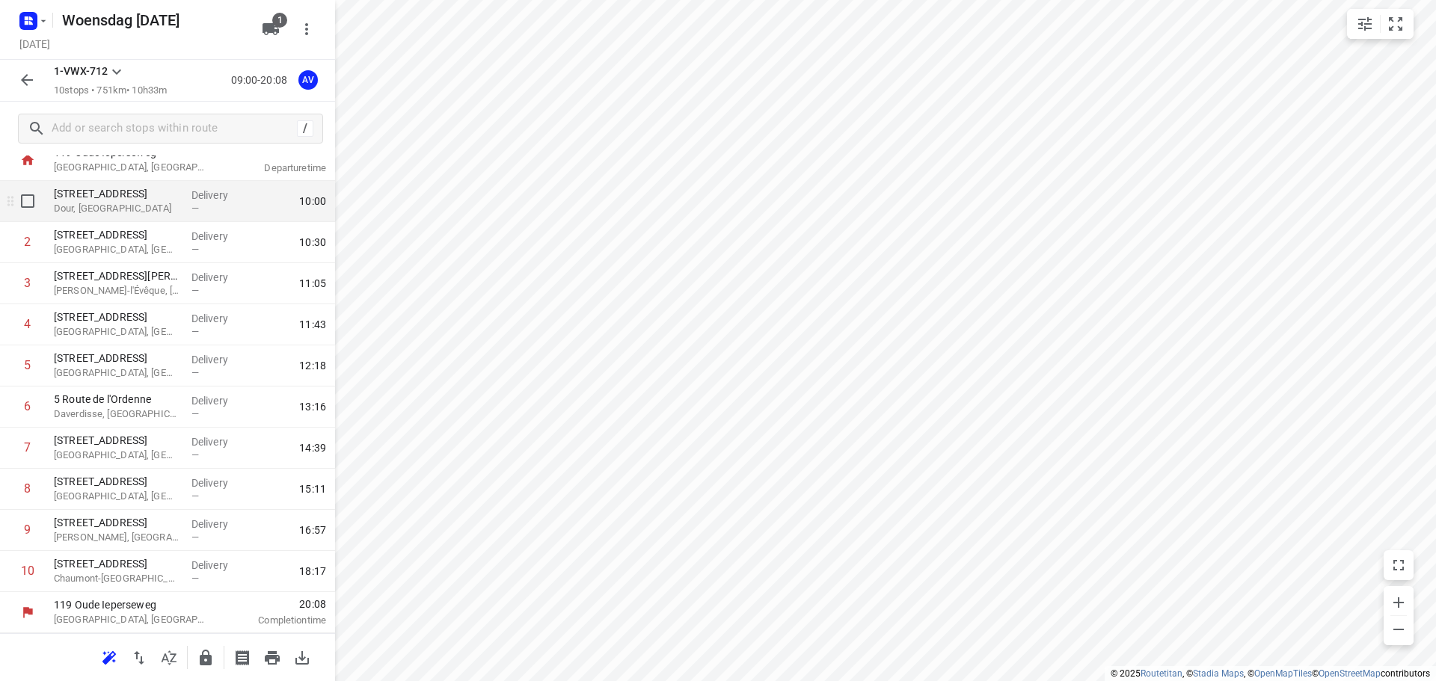
click at [149, 207] on p "Dour, [GEOGRAPHIC_DATA]" at bounding box center [117, 208] width 126 height 15
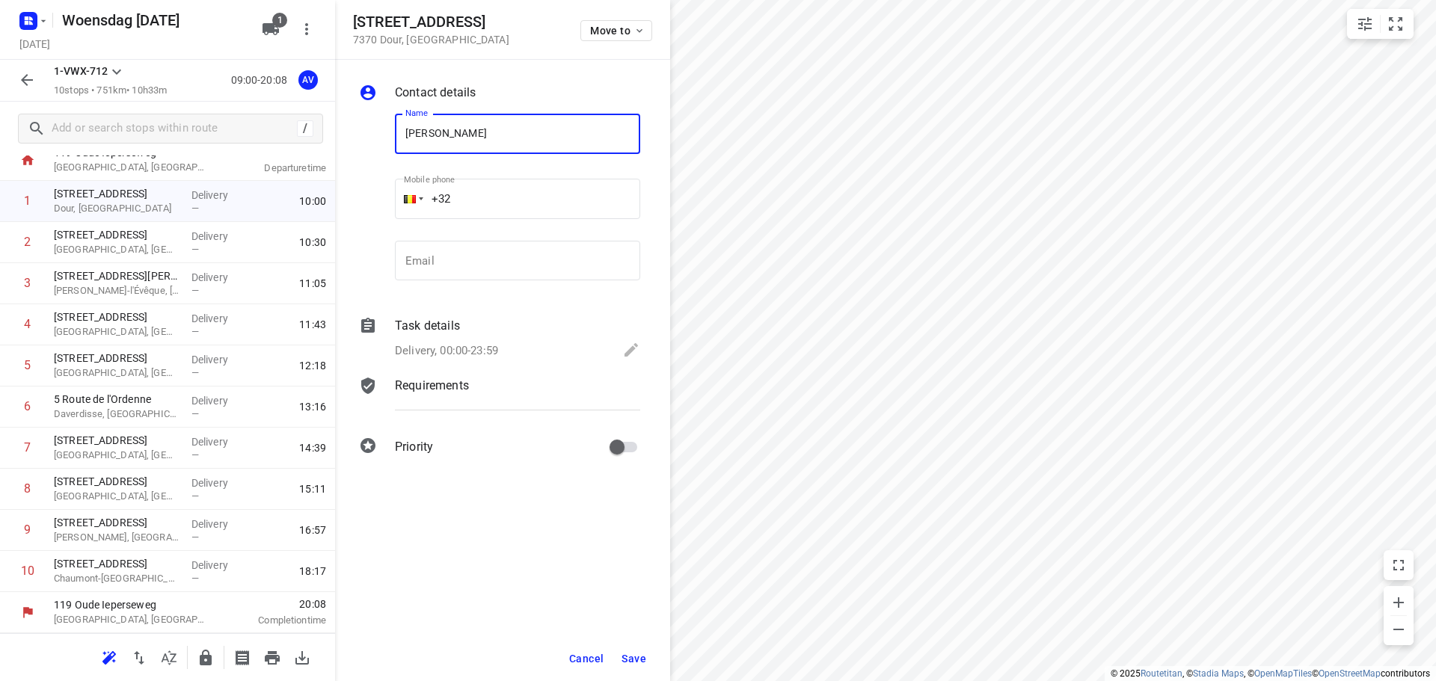
type input "[PERSON_NAME]"
click at [540, 202] on input "+32" at bounding box center [517, 199] width 245 height 40
type input "[PHONE_NUMBER]"
click at [468, 351] on p "Delivery, 00:00-23:59" at bounding box center [446, 350] width 103 height 17
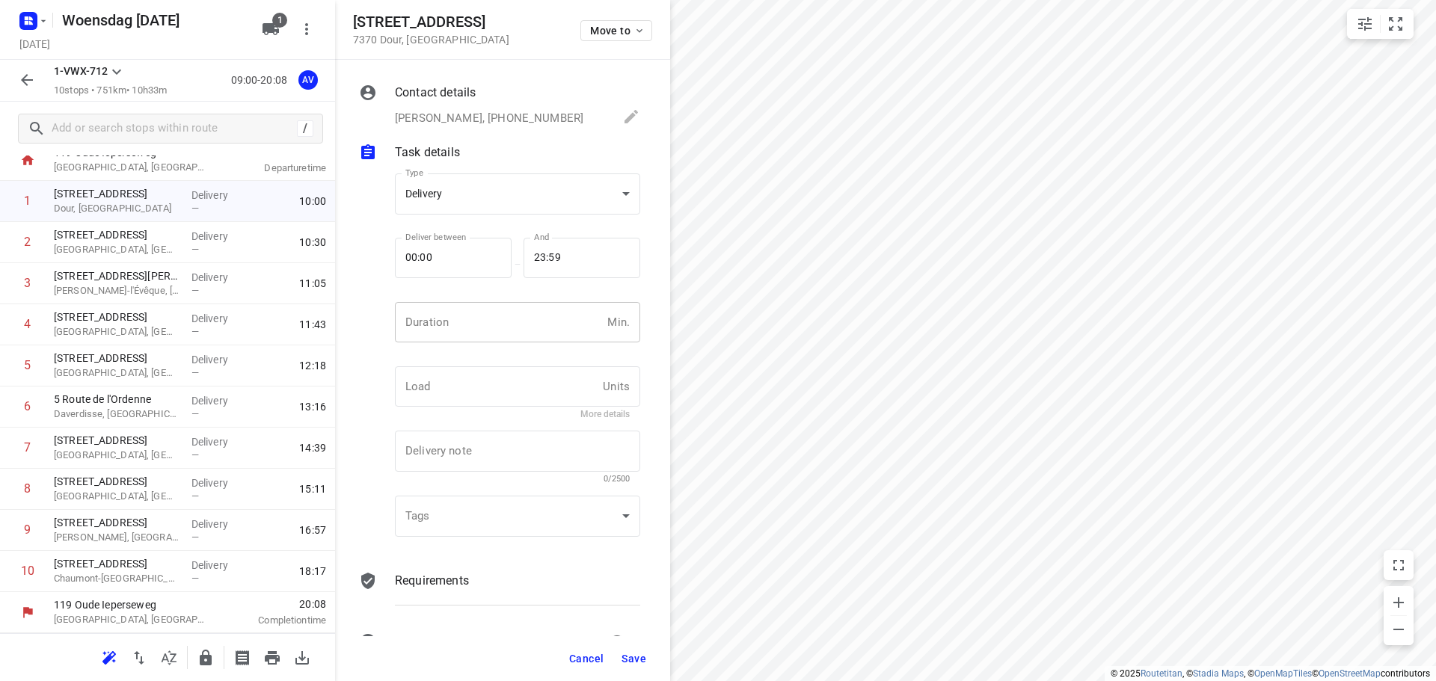
click at [481, 334] on input "number" at bounding box center [498, 322] width 206 height 40
type input "1"
click at [633, 658] on span "Save" at bounding box center [633, 659] width 25 height 12
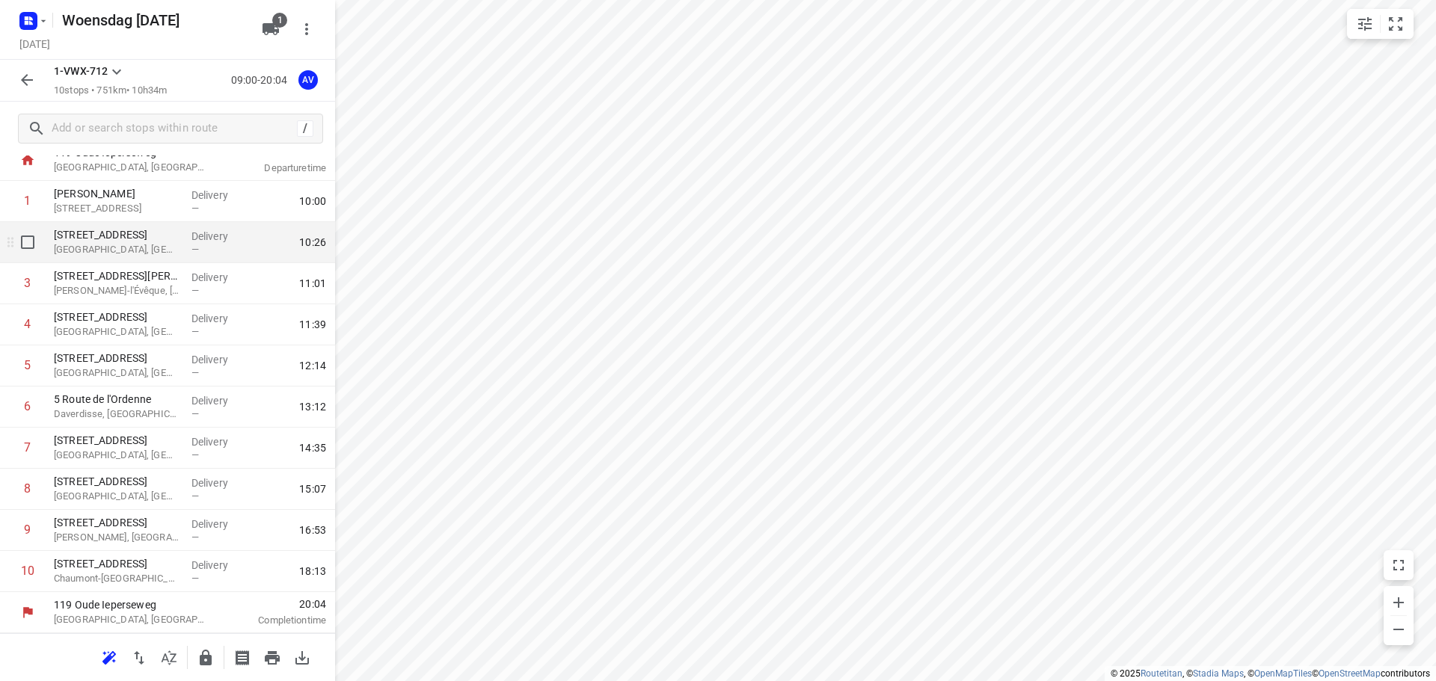
click at [135, 248] on p "[GEOGRAPHIC_DATA], [GEOGRAPHIC_DATA]" at bounding box center [117, 249] width 126 height 15
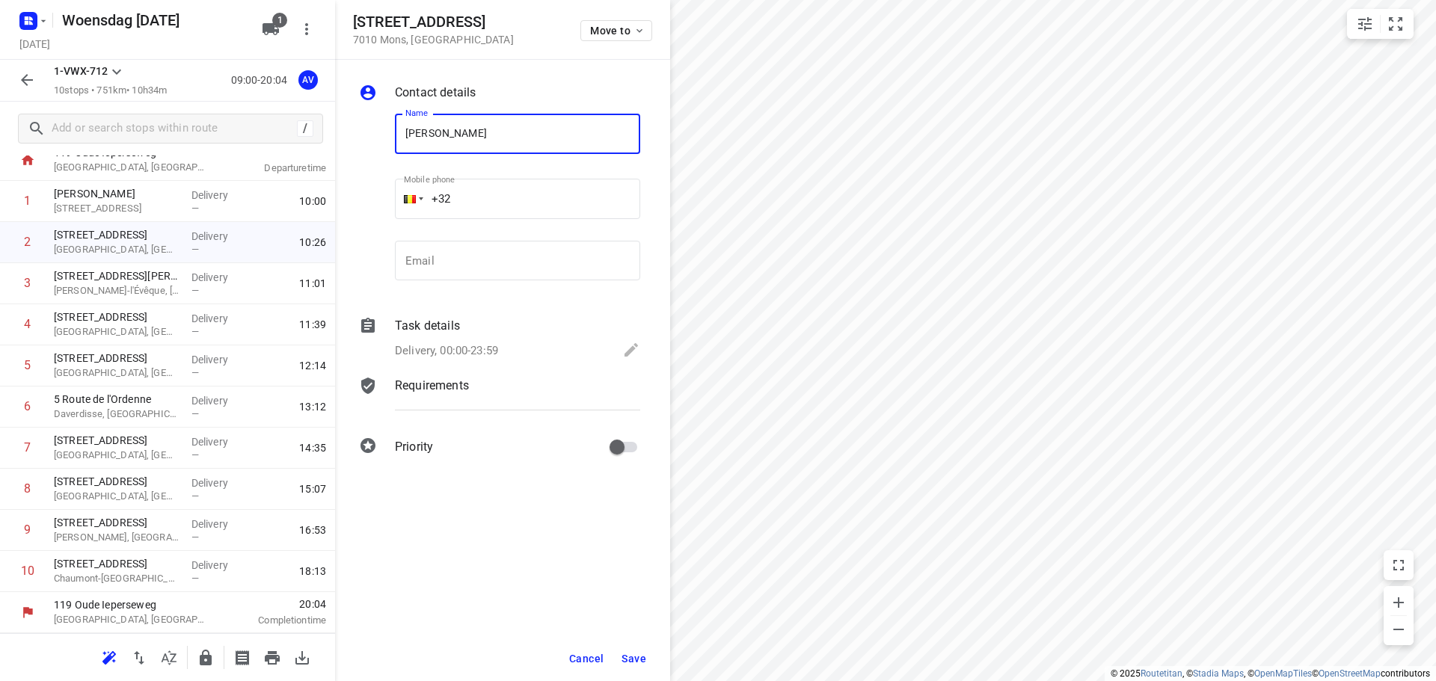
type input "[PERSON_NAME]"
click at [499, 192] on input "+32" at bounding box center [517, 199] width 245 height 40
type input "[PHONE_NUMBER]"
click at [492, 350] on p "Delivery, 00:00-23:59" at bounding box center [446, 350] width 103 height 17
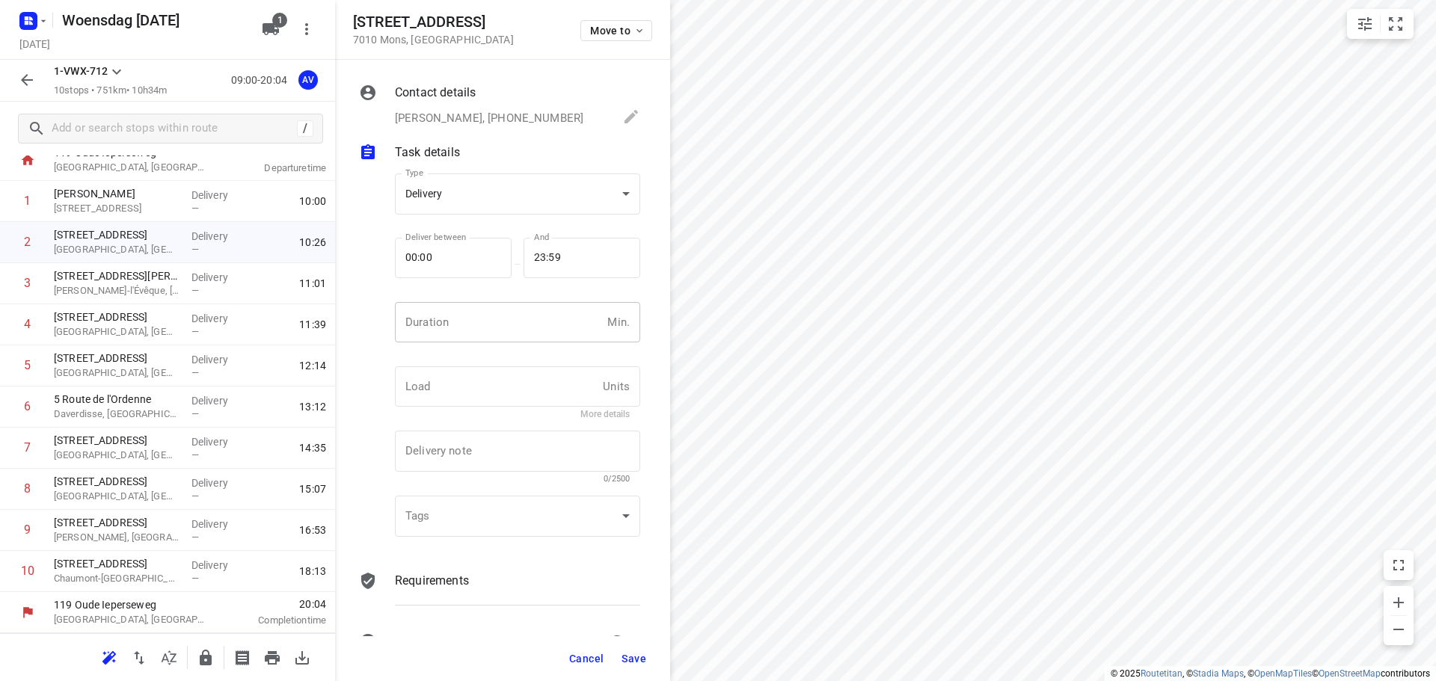
click at [505, 335] on input "number" at bounding box center [498, 322] width 206 height 40
type input "1"
click at [632, 657] on span "Save" at bounding box center [633, 659] width 25 height 12
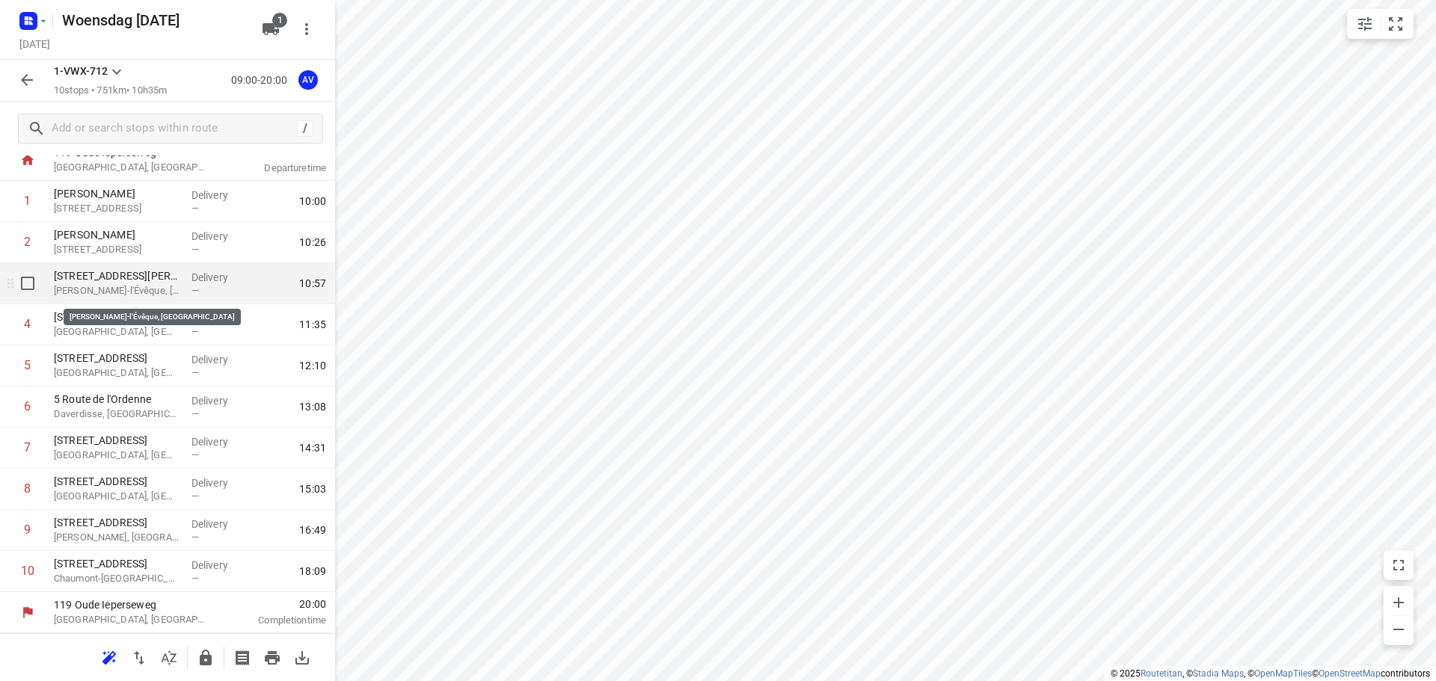
click at [129, 289] on p "[PERSON_NAME]-l'Évêque, [GEOGRAPHIC_DATA]" at bounding box center [117, 290] width 126 height 15
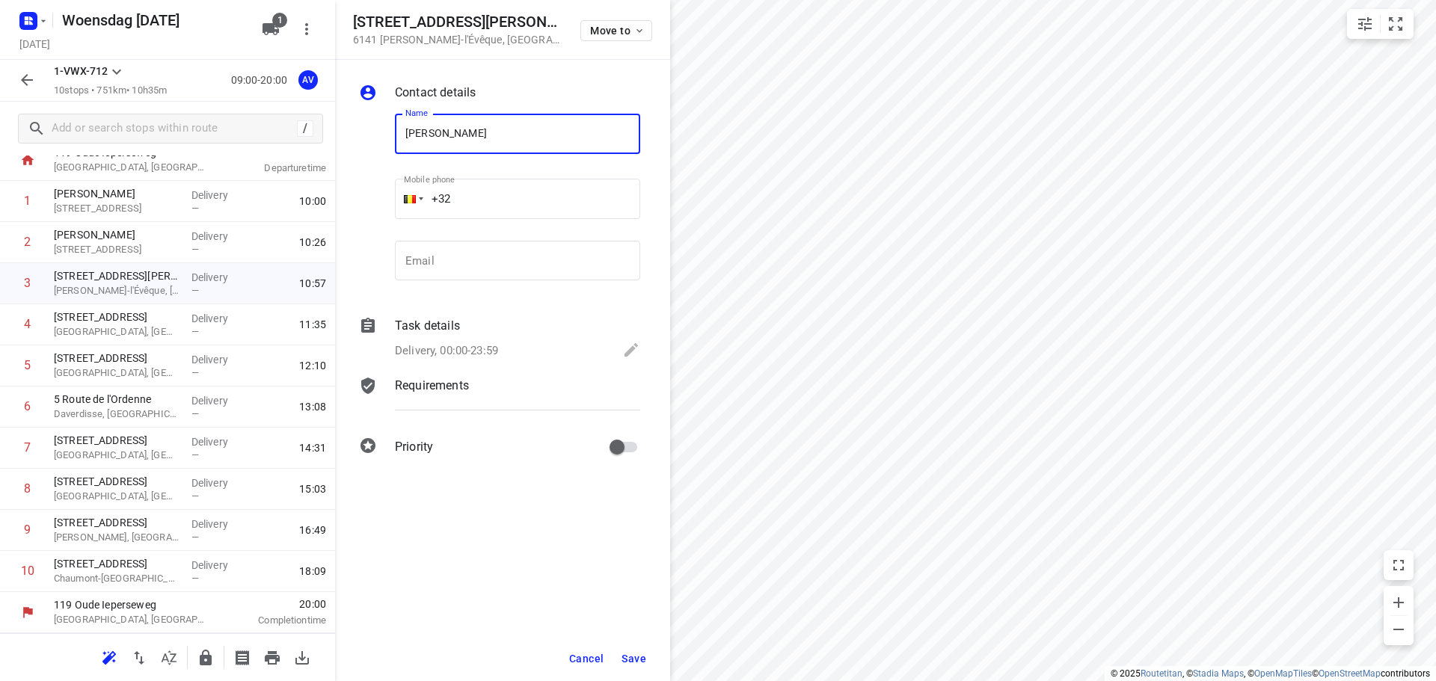
type input "[PERSON_NAME]"
click at [515, 211] on input "+32" at bounding box center [517, 199] width 245 height 40
type input "[PHONE_NUMBER]"
click at [483, 351] on p "Delivery, 00:00-23:59" at bounding box center [446, 350] width 103 height 17
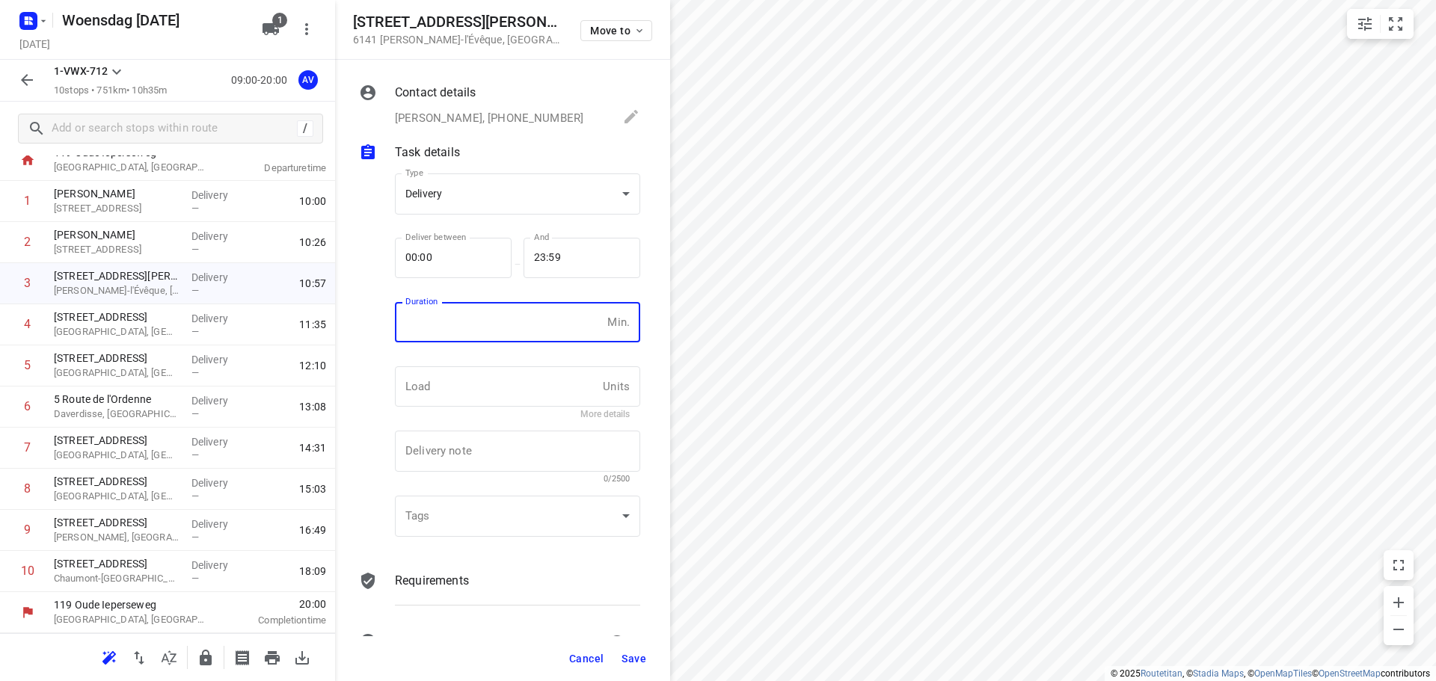
click at [491, 338] on input "number" at bounding box center [498, 322] width 206 height 40
type input "1"
click at [635, 654] on span "Save" at bounding box center [633, 659] width 25 height 12
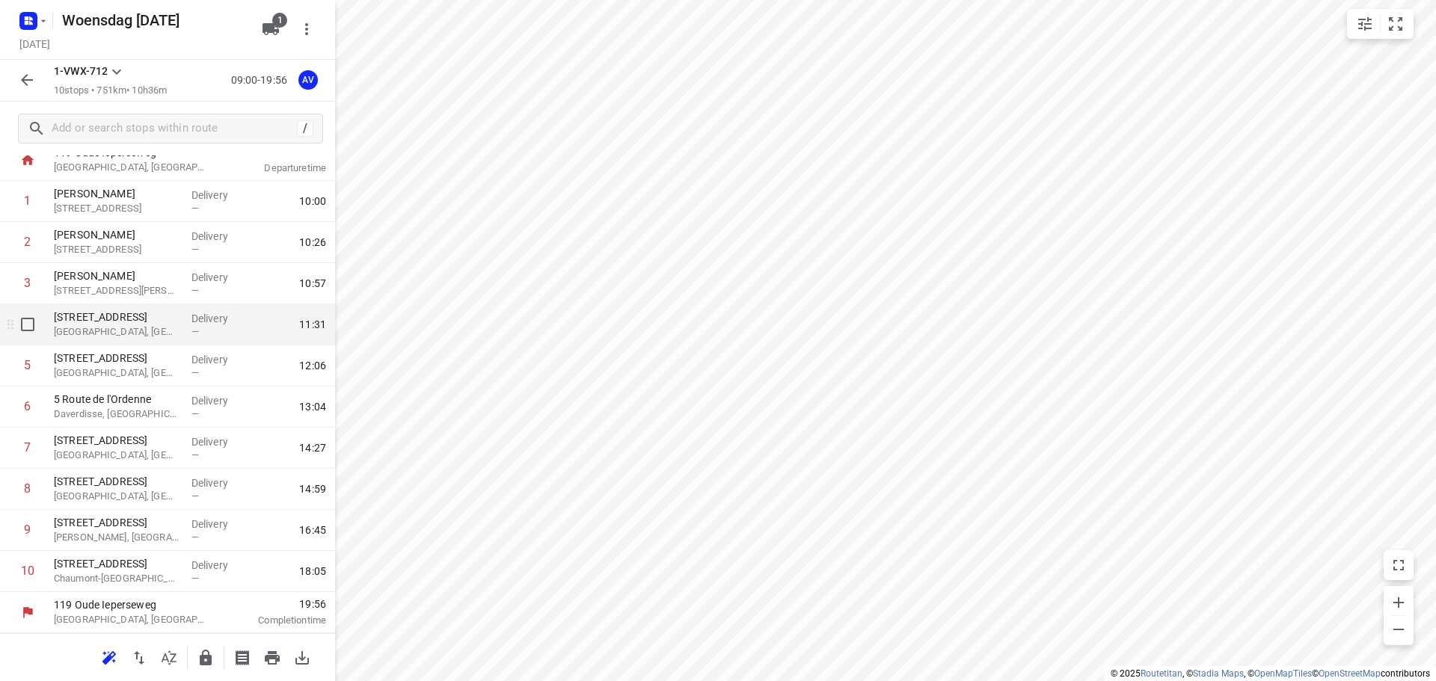
click at [158, 334] on p "[GEOGRAPHIC_DATA], [GEOGRAPHIC_DATA]" at bounding box center [117, 332] width 126 height 15
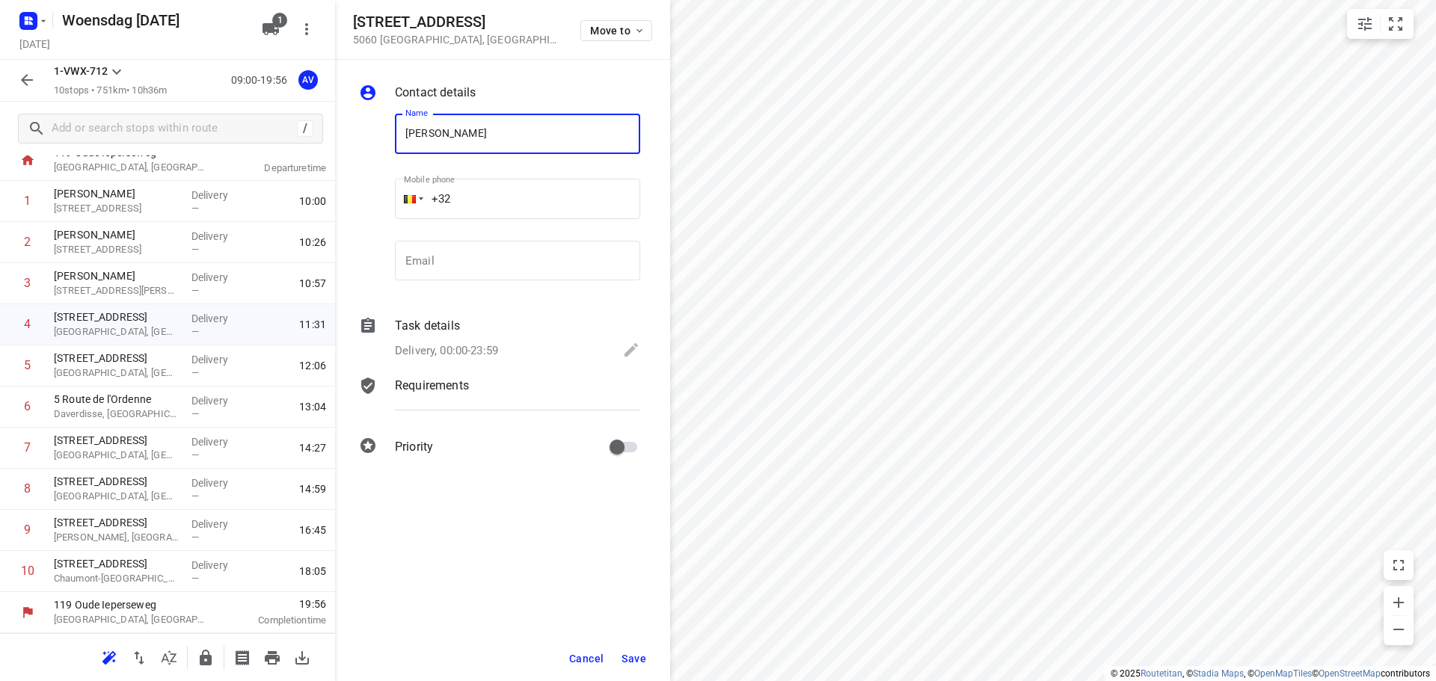
type input "[PERSON_NAME]"
drag, startPoint x: 512, startPoint y: 194, endPoint x: 517, endPoint y: 187, distance: 8.5
click at [514, 193] on input "+32" at bounding box center [517, 199] width 245 height 40
type input "[PHONE_NUMBER]"
click at [491, 355] on p "Delivery, 00:00-23:59" at bounding box center [446, 350] width 103 height 17
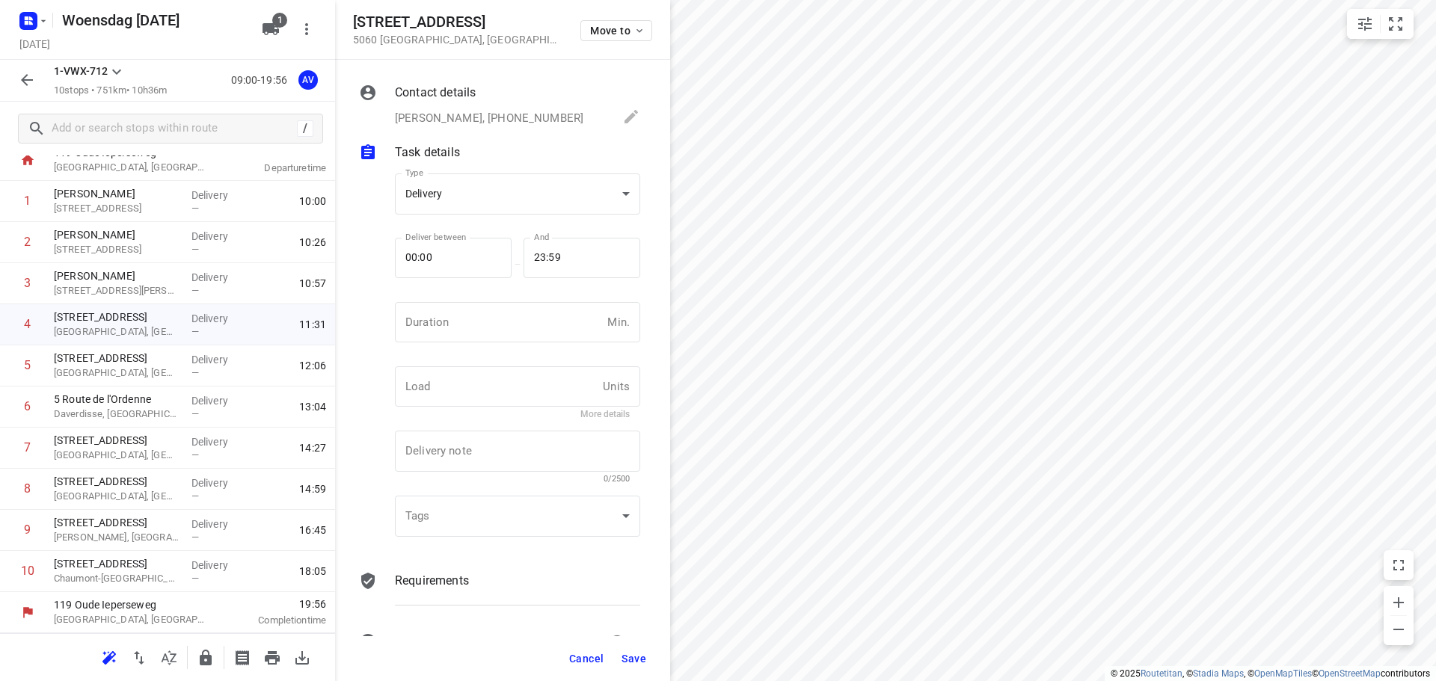
click at [494, 342] on div "Duration Min. Duration" at bounding box center [517, 328] width 245 height 52
drag, startPoint x: 460, startPoint y: 331, endPoint x: 470, endPoint y: 316, distance: 18.3
click at [461, 330] on input "number" at bounding box center [498, 322] width 206 height 40
type input "1"
click at [631, 657] on span "Save" at bounding box center [633, 659] width 25 height 12
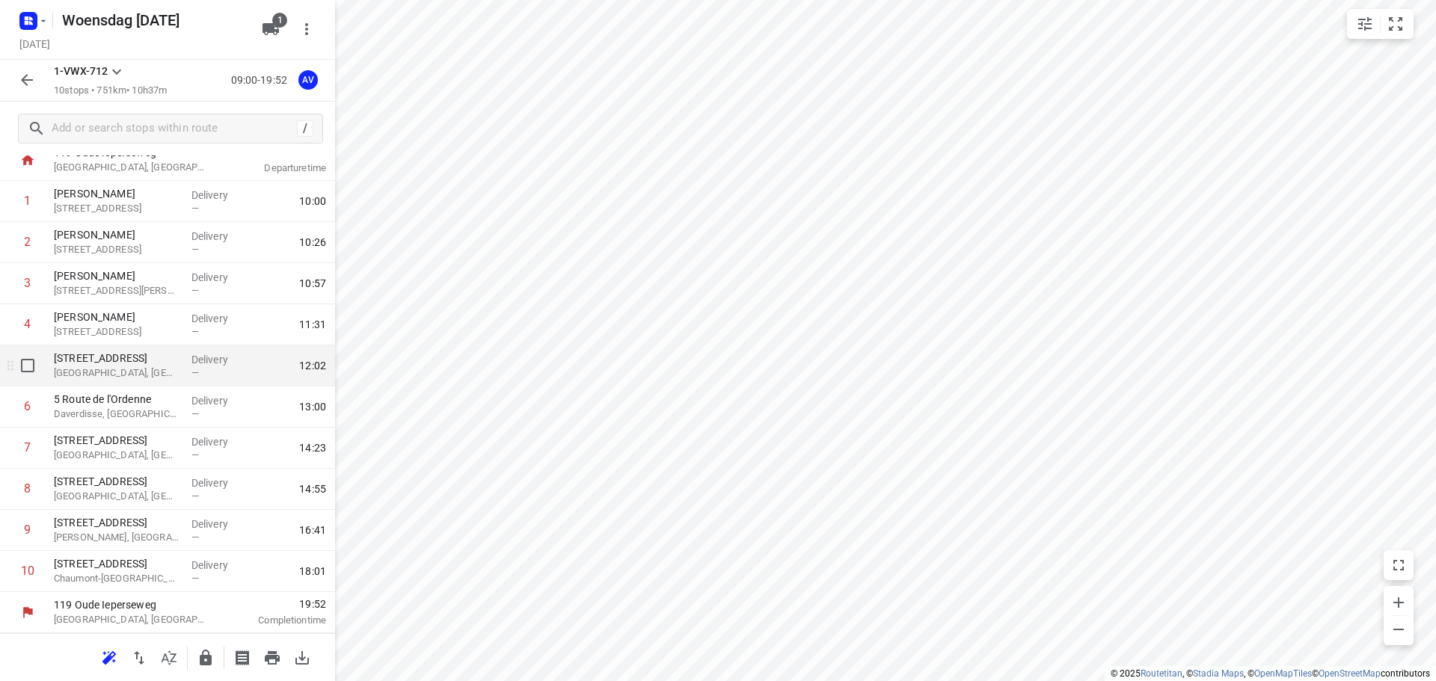
click at [155, 375] on p "[GEOGRAPHIC_DATA], [GEOGRAPHIC_DATA]" at bounding box center [117, 373] width 126 height 15
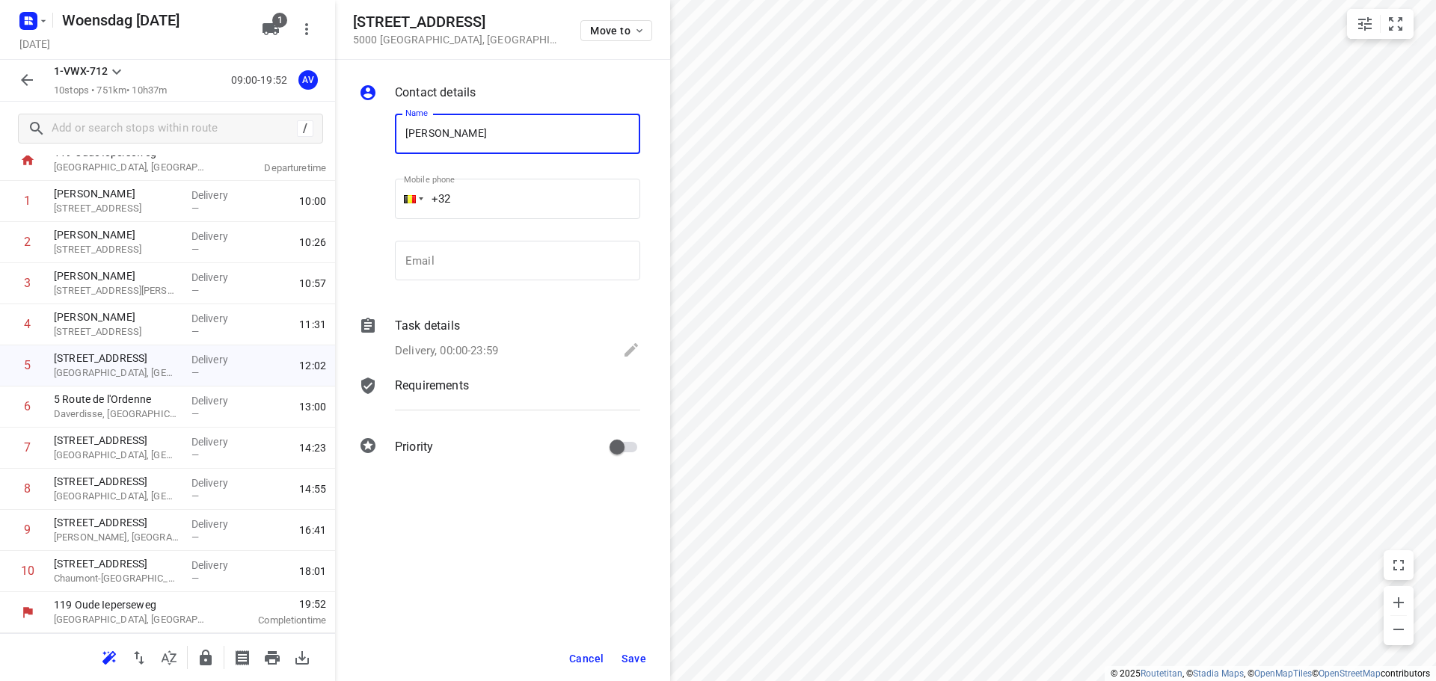
type input "[PERSON_NAME]"
click at [498, 198] on input "+32" at bounding box center [517, 199] width 245 height 40
type input "[PHONE_NUMBER]"
click at [480, 339] on div "Task details Delivery, 00:00-23:59" at bounding box center [517, 339] width 251 height 51
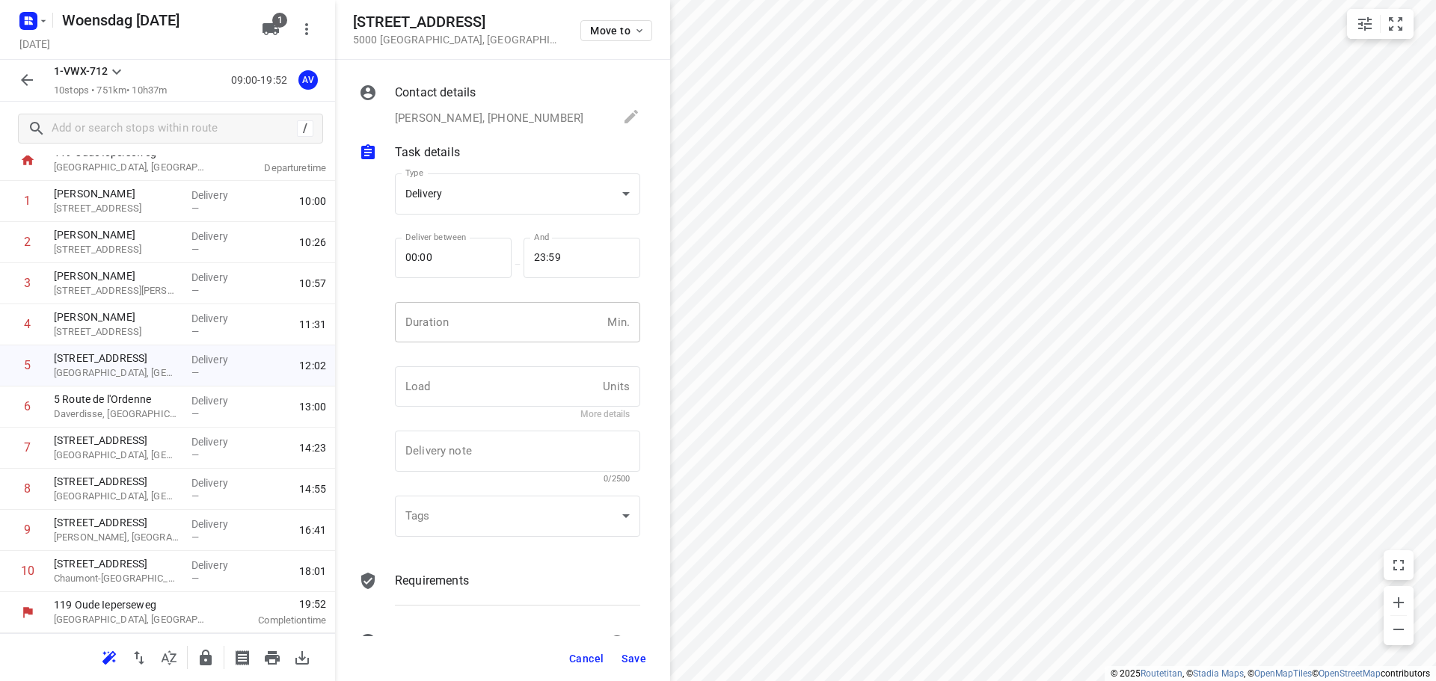
click at [485, 325] on input "number" at bounding box center [498, 322] width 206 height 40
type input "1"
click at [631, 660] on span "Save" at bounding box center [633, 659] width 25 height 12
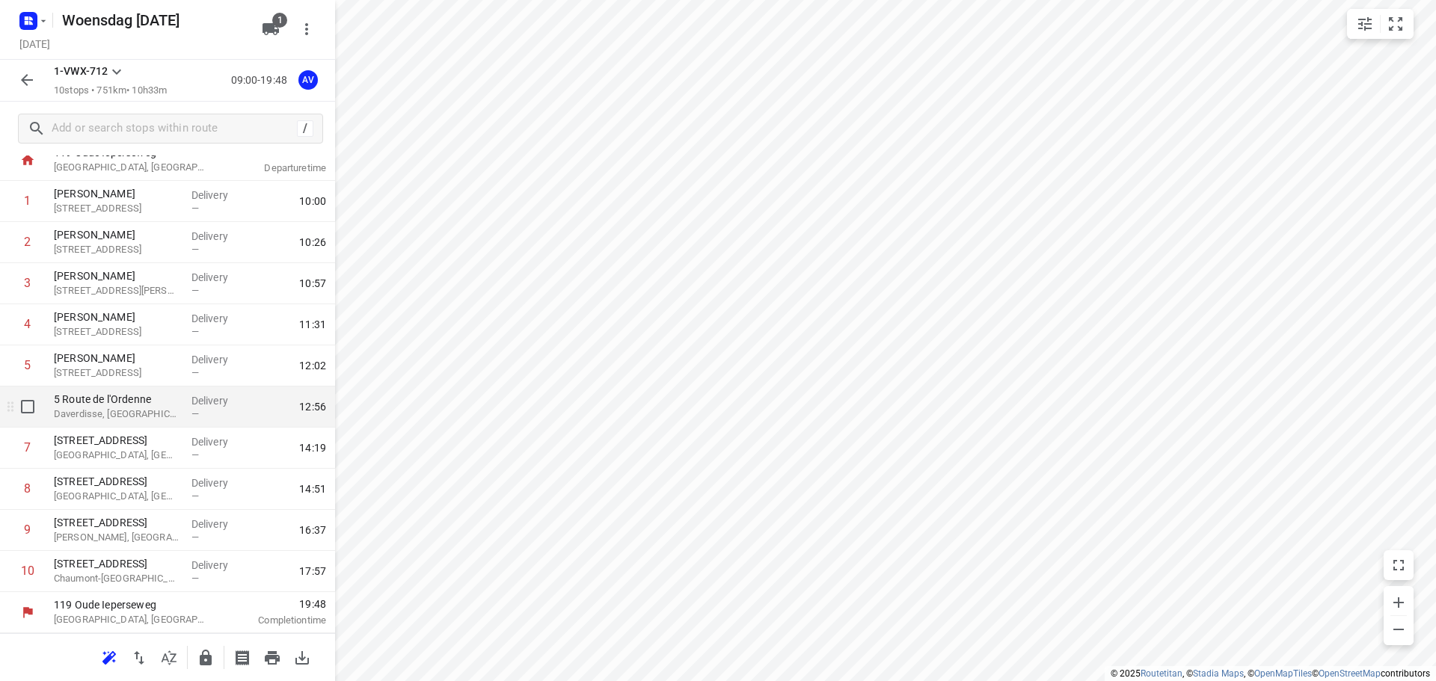
click at [149, 410] on p "Daverdisse, [GEOGRAPHIC_DATA]" at bounding box center [117, 414] width 126 height 15
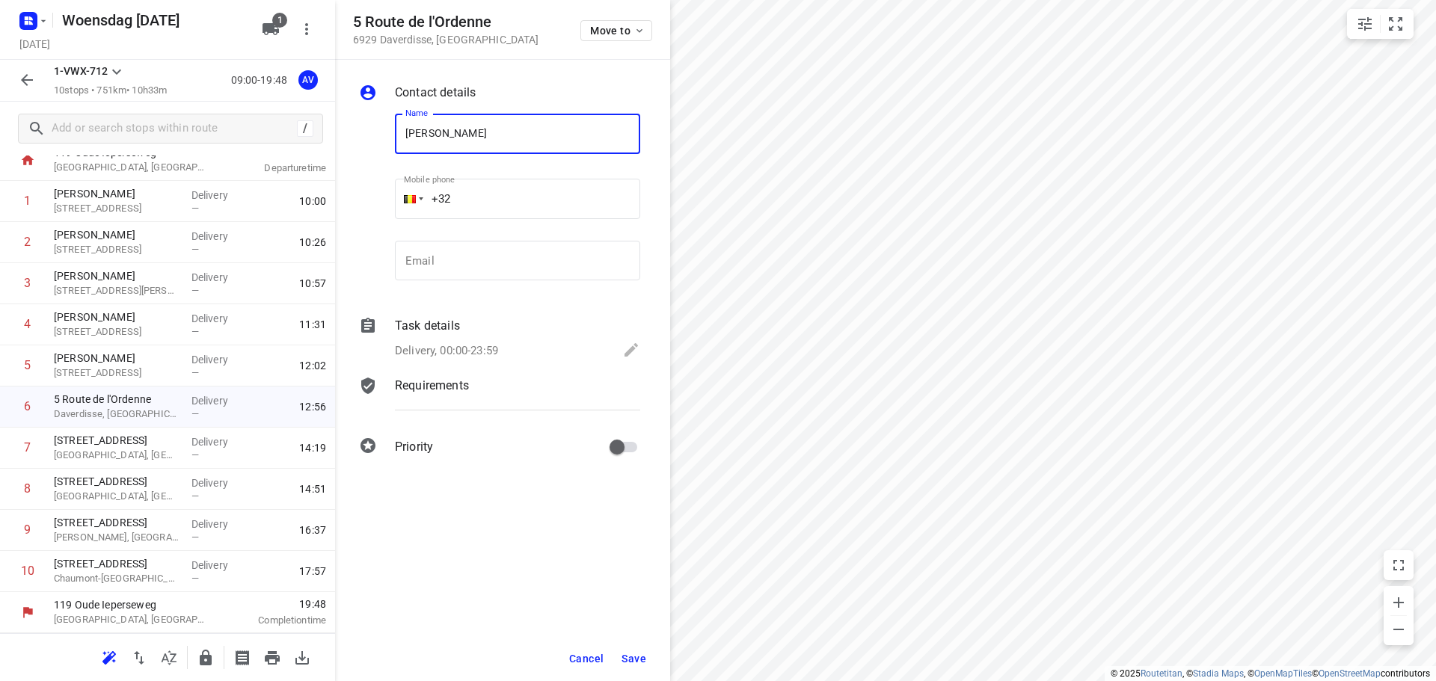
type input "[PERSON_NAME]"
click at [496, 203] on input "+32" at bounding box center [517, 199] width 245 height 40
type input "[PHONE_NUMBER]"
click at [475, 343] on p "Delivery, 00:00-23:59" at bounding box center [446, 350] width 103 height 17
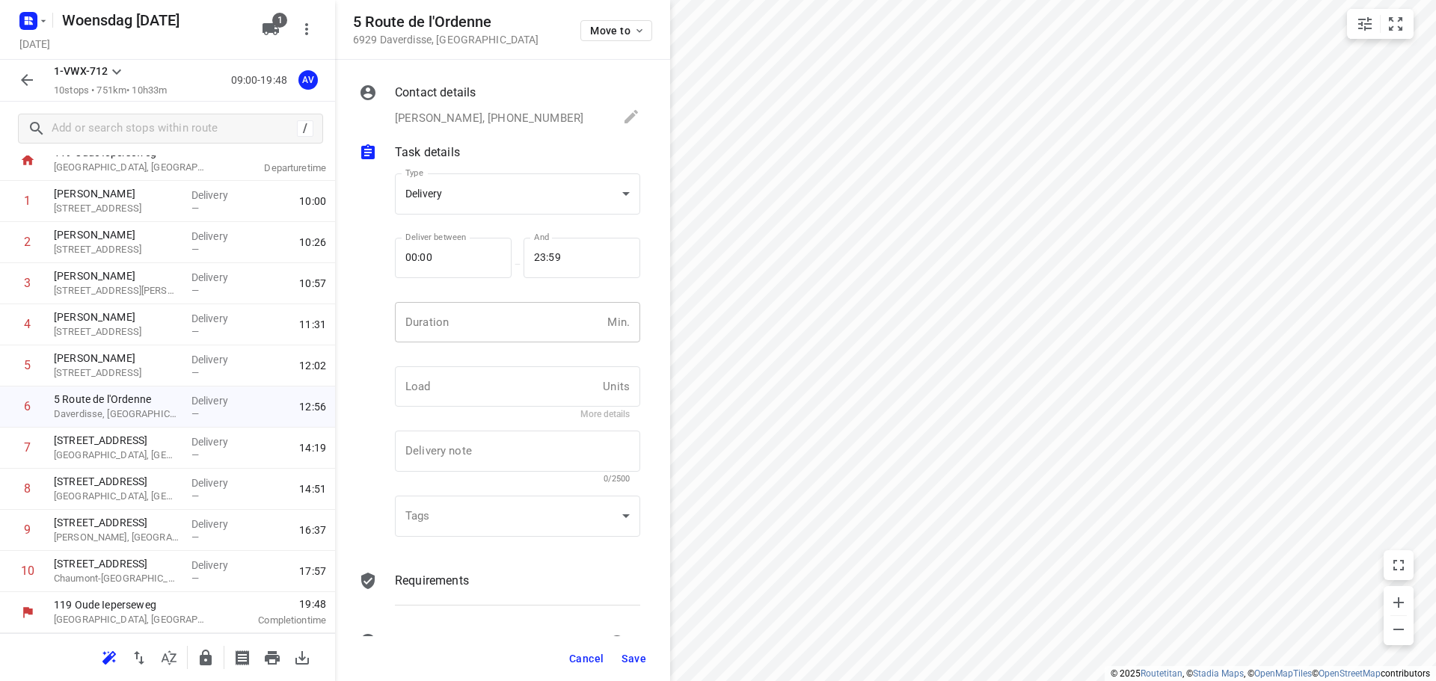
click at [491, 327] on input "number" at bounding box center [498, 322] width 206 height 40
type input "1"
click at [632, 658] on span "Save" at bounding box center [633, 659] width 25 height 12
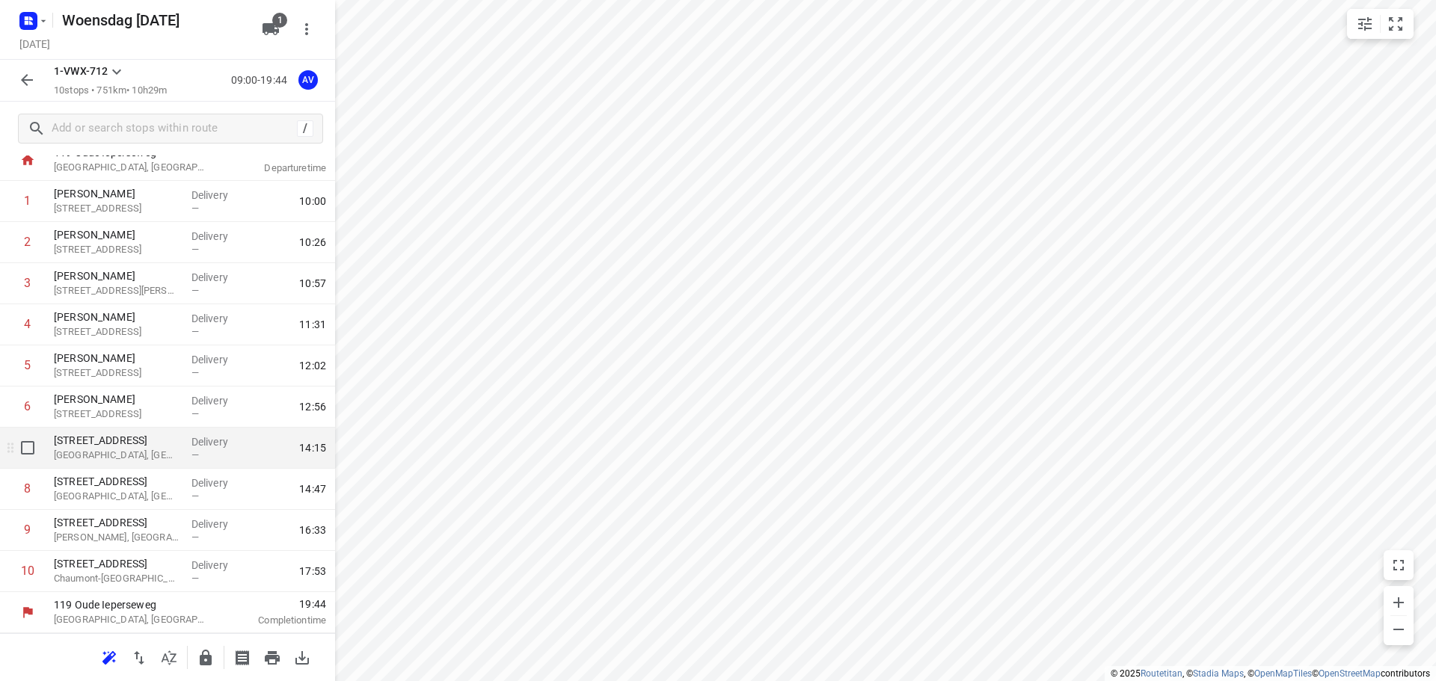
click at [129, 455] on p "[GEOGRAPHIC_DATA], [GEOGRAPHIC_DATA]" at bounding box center [117, 455] width 126 height 15
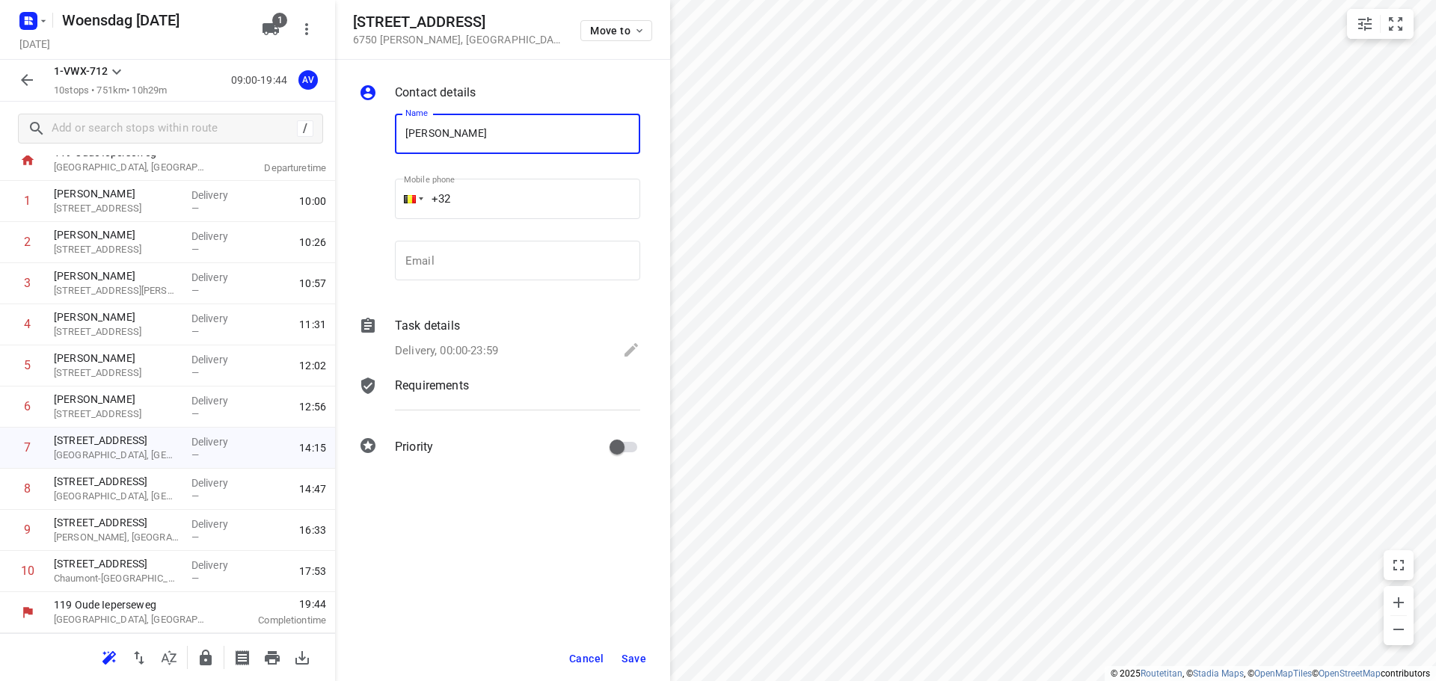
type input "[PERSON_NAME]"
click at [519, 191] on input "+32" at bounding box center [517, 199] width 245 height 40
type input "[PHONE_NUMBER]"
click at [485, 346] on p "Delivery, 00:00-23:59" at bounding box center [446, 350] width 103 height 17
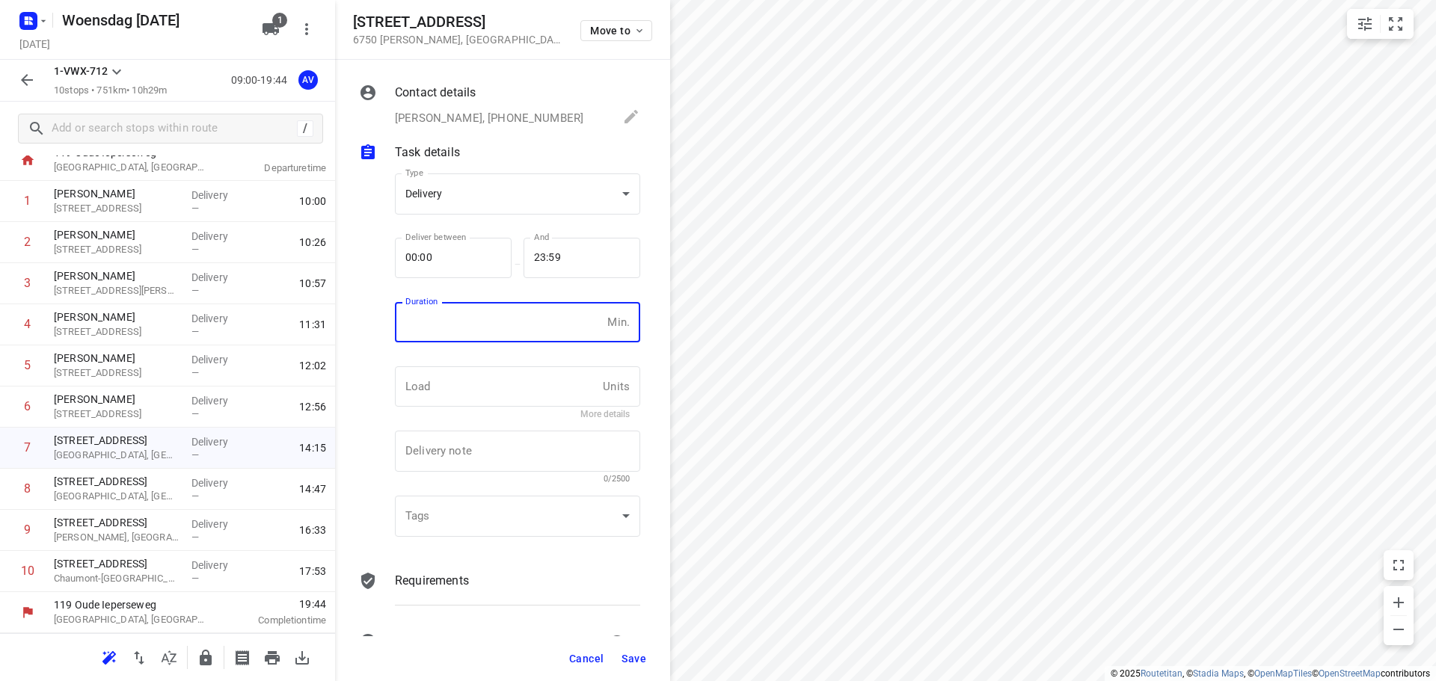
click at [498, 333] on input "number" at bounding box center [498, 322] width 206 height 40
type input "1"
click at [635, 660] on span "Save" at bounding box center [633, 659] width 25 height 12
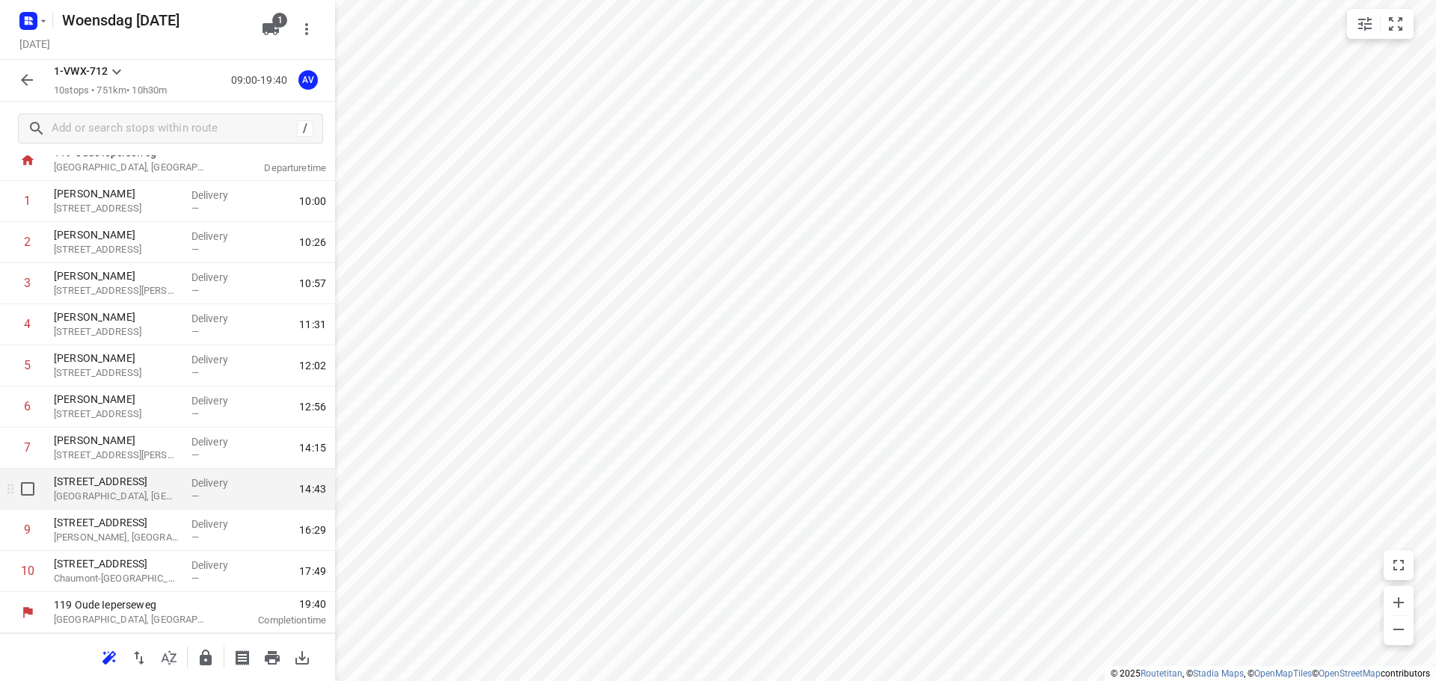
click at [158, 493] on p "[GEOGRAPHIC_DATA], [GEOGRAPHIC_DATA]" at bounding box center [117, 496] width 126 height 15
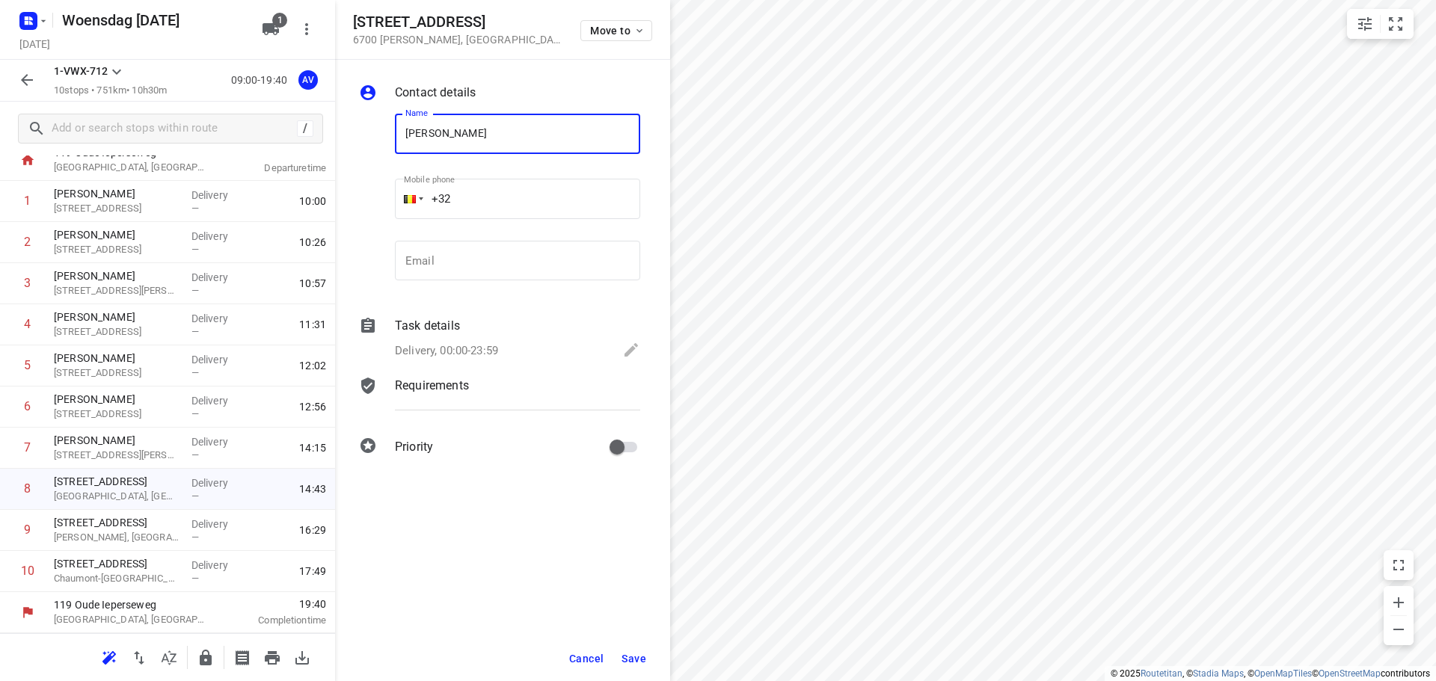
type input "[PERSON_NAME]"
click at [527, 194] on input "+32" at bounding box center [517, 199] width 245 height 40
click at [412, 200] on div at bounding box center [410, 199] width 12 height 8
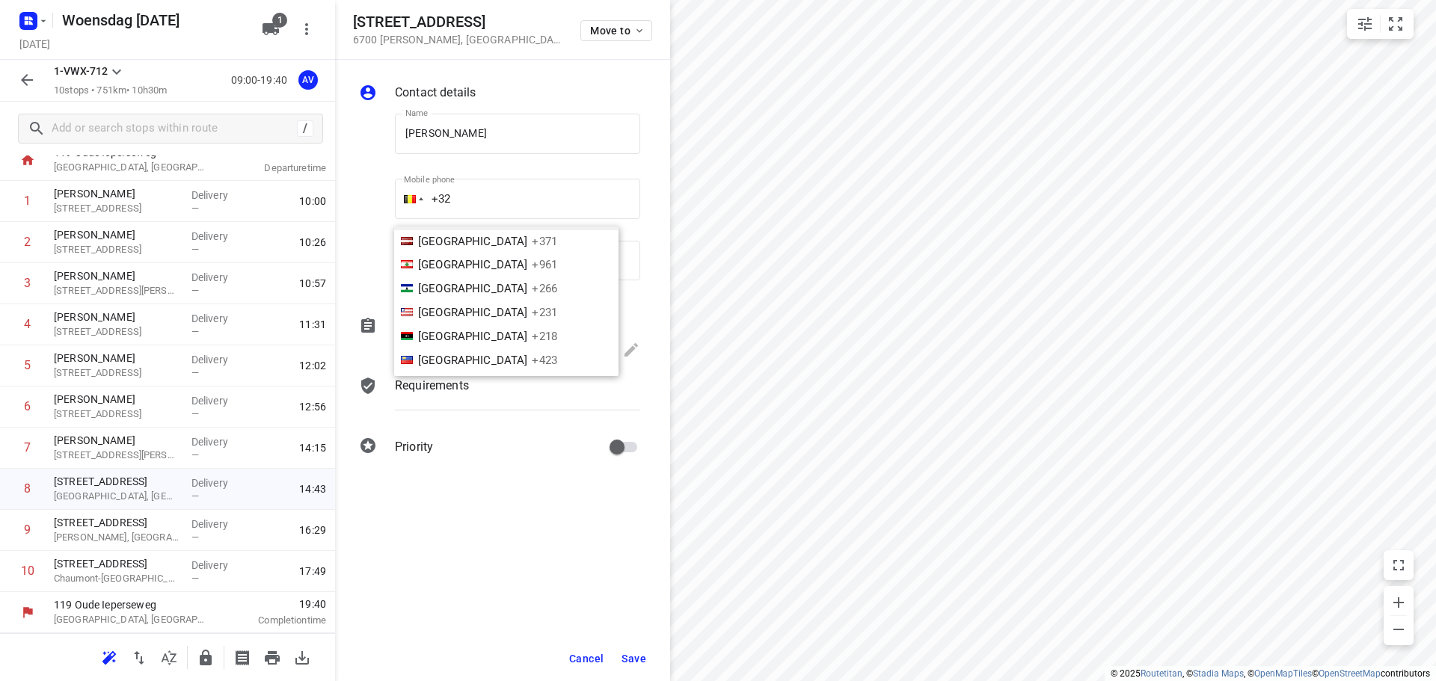
scroll to position [2465, 0]
click at [532, 348] on span "+352" at bounding box center [544, 354] width 25 height 13
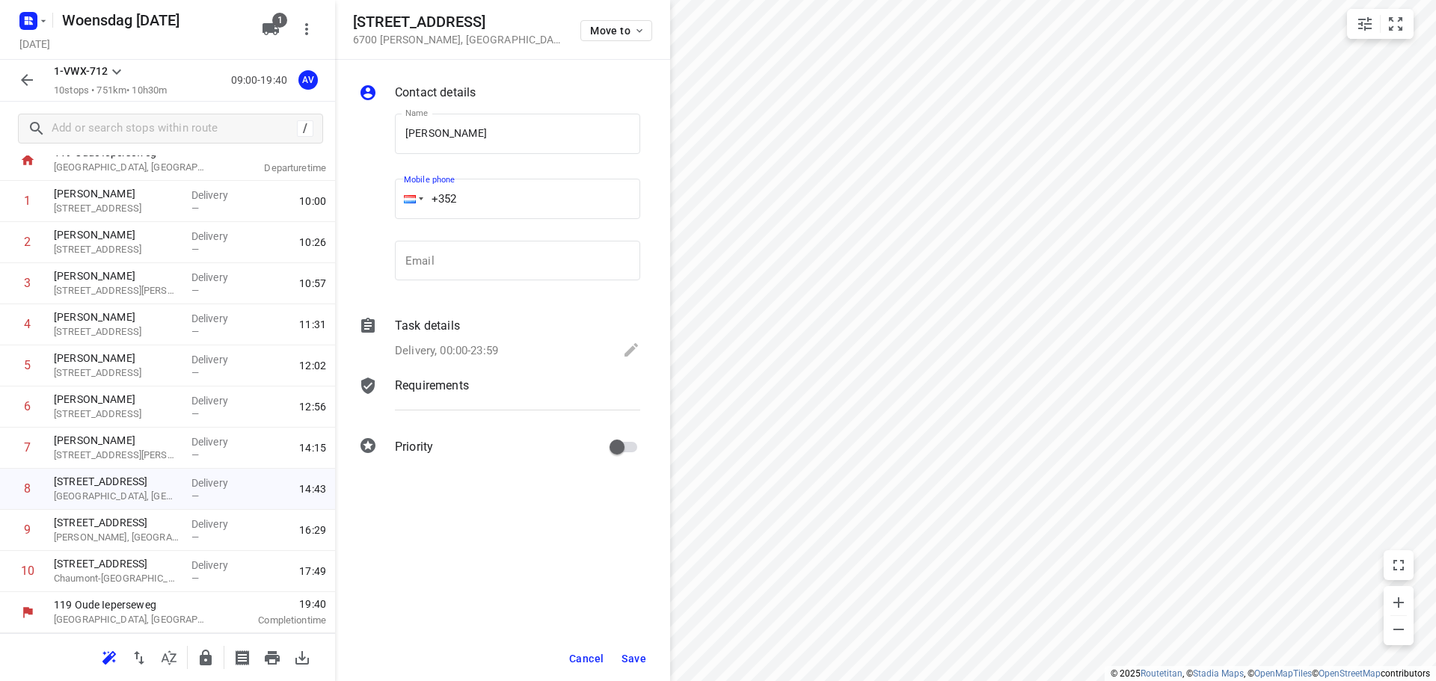
click at [502, 193] on input "+352" at bounding box center [517, 199] width 245 height 40
type input "[PHONE_NUMBER]"
click at [495, 343] on p "Delivery, 00:00-23:59" at bounding box center [446, 350] width 103 height 17
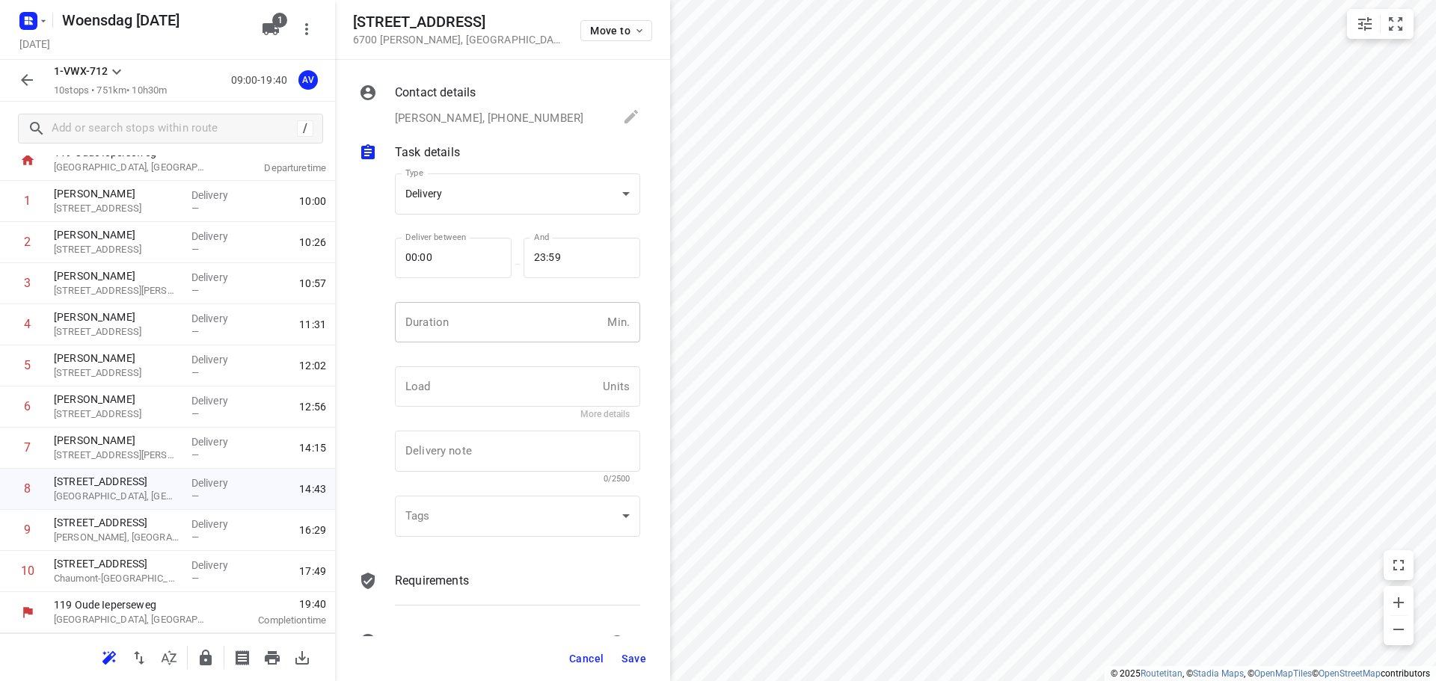
click at [505, 328] on input "number" at bounding box center [498, 322] width 206 height 40
type input "1"
click at [633, 653] on span "Save" at bounding box center [633, 659] width 25 height 12
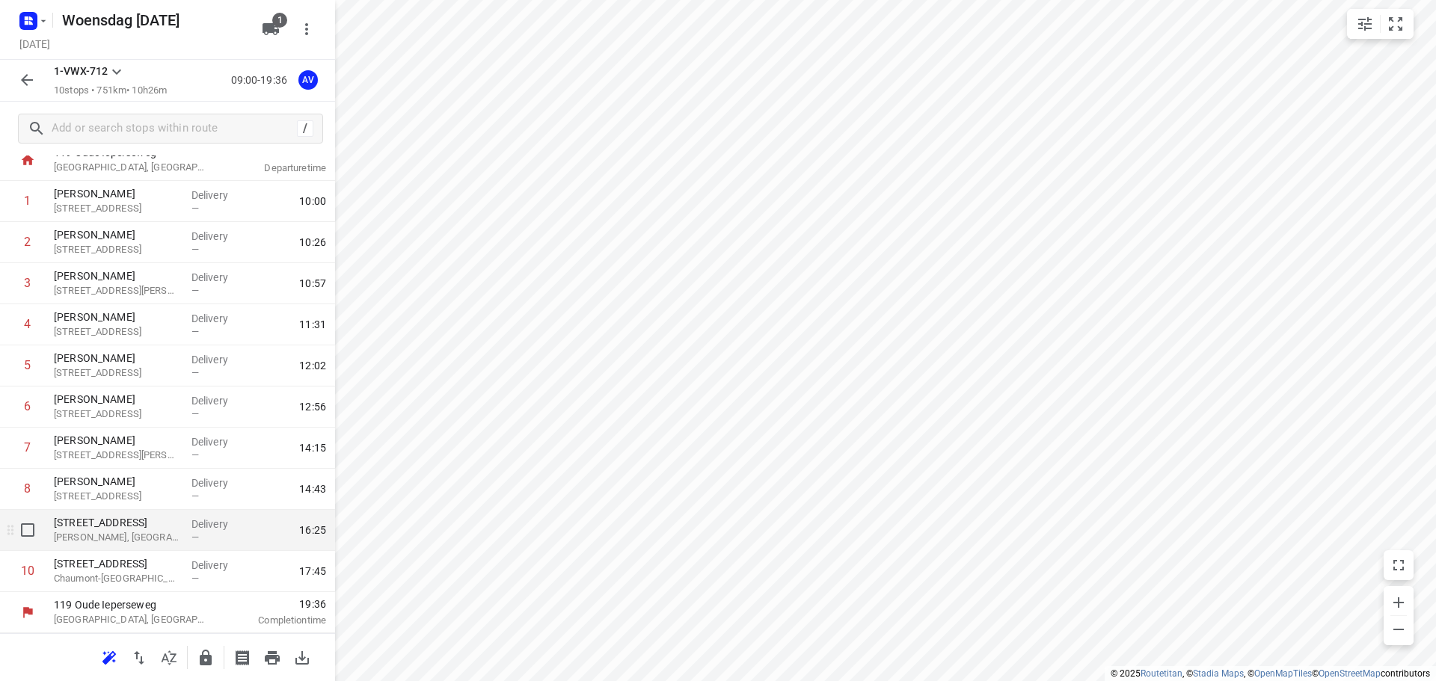
click at [151, 536] on p "[PERSON_NAME], [GEOGRAPHIC_DATA]" at bounding box center [117, 537] width 126 height 15
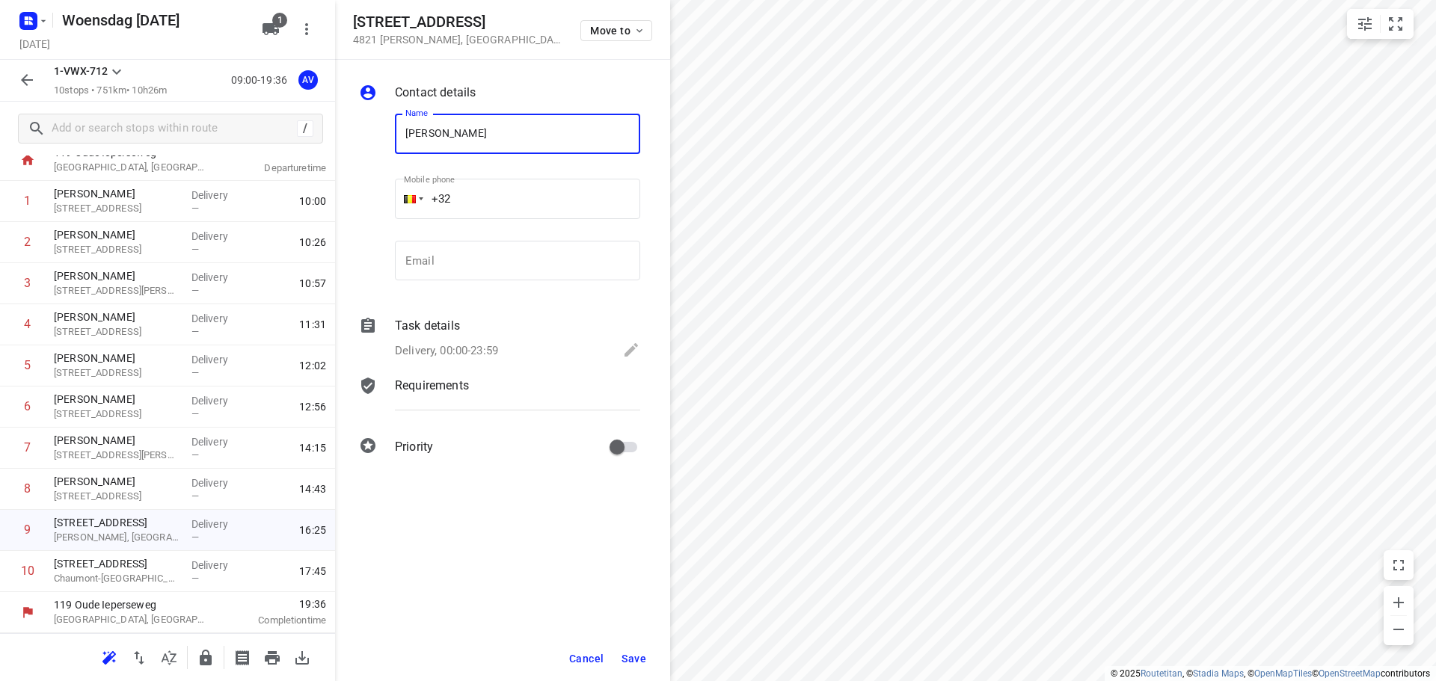
type input "[PERSON_NAME]"
drag, startPoint x: 536, startPoint y: 194, endPoint x: 544, endPoint y: 178, distance: 17.7
click at [538, 192] on input "+32" at bounding box center [517, 199] width 245 height 40
type input "[PHONE_NUMBER]"
click at [491, 346] on p "Delivery, 00:00-23:59" at bounding box center [446, 350] width 103 height 17
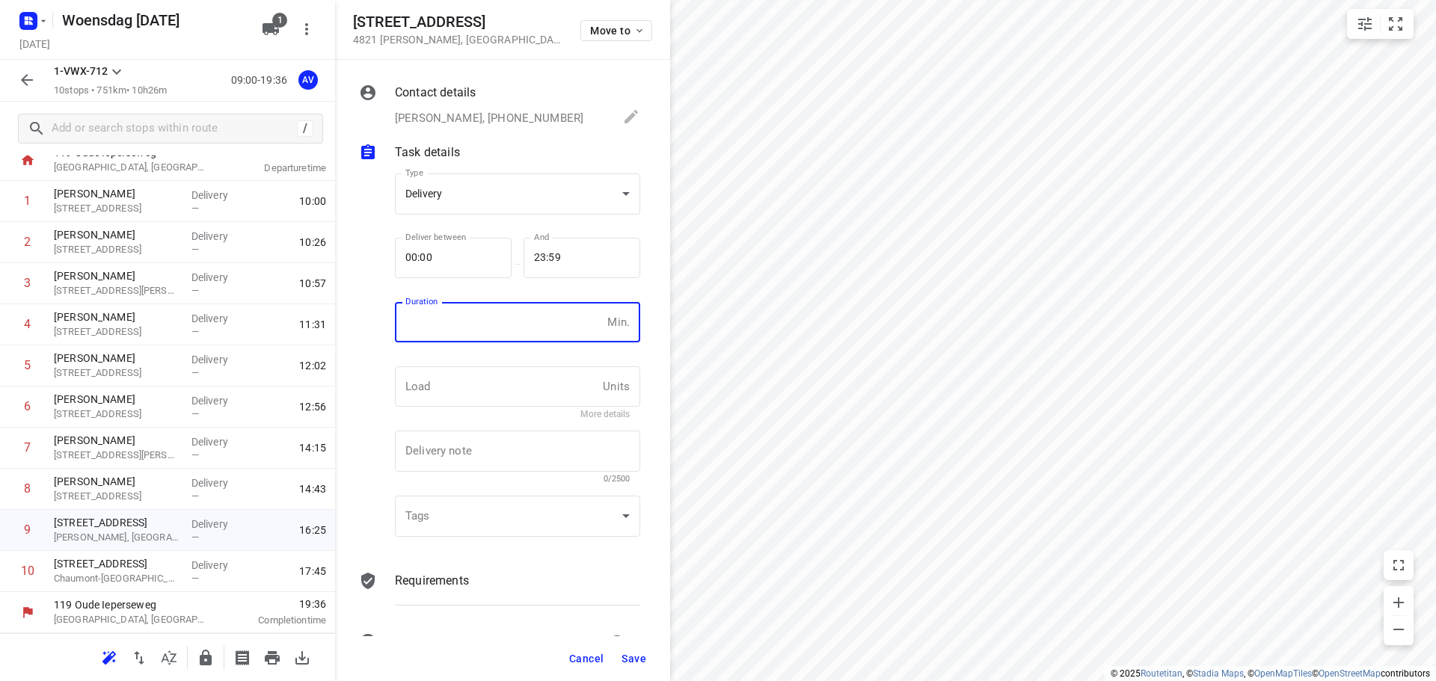
click at [496, 329] on input "number" at bounding box center [498, 322] width 206 height 40
type input "1"
click at [634, 659] on span "Save" at bounding box center [633, 659] width 25 height 12
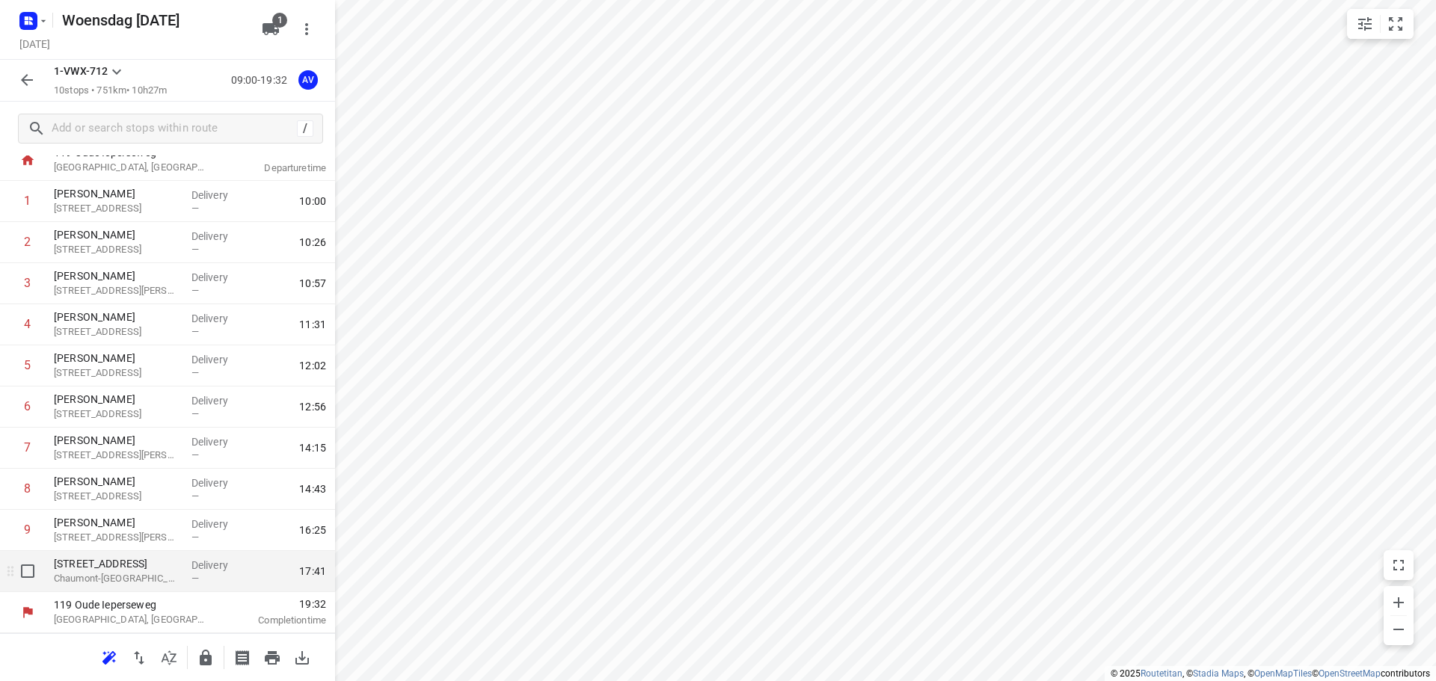
click at [179, 580] on div "[STREET_ADDRESS]" at bounding box center [117, 571] width 138 height 41
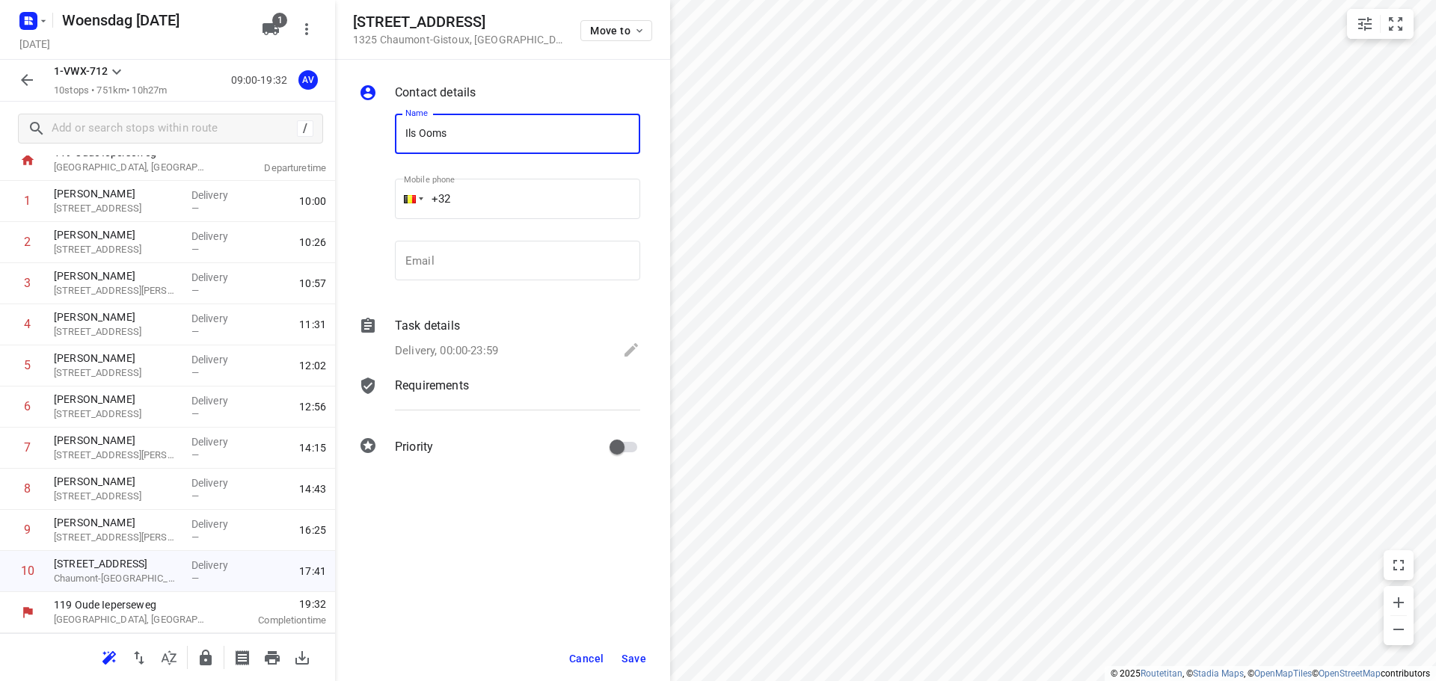
type input "Ils Ooms"
click at [505, 188] on input "+32" at bounding box center [517, 199] width 245 height 40
type input "[PHONE_NUMBER]"
click at [455, 348] on p "Delivery, 00:00-23:59" at bounding box center [446, 350] width 103 height 17
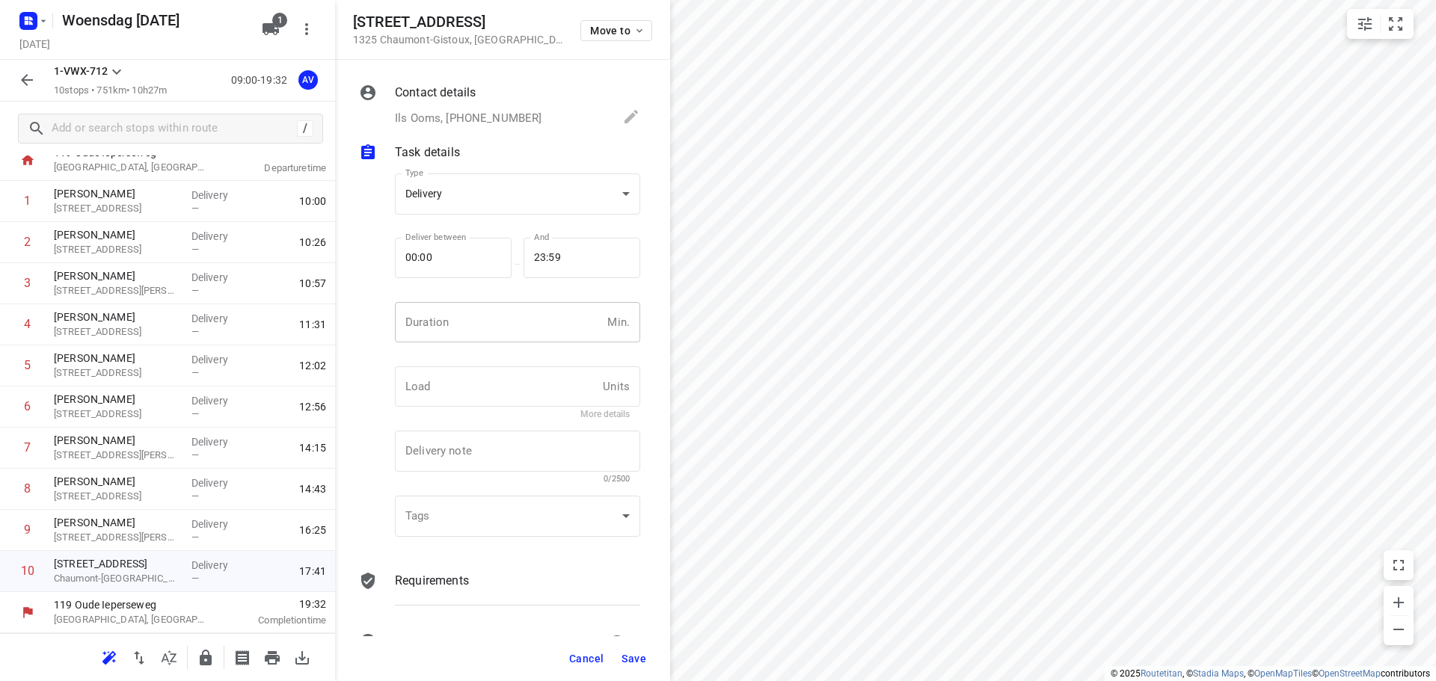
click at [468, 338] on input "number" at bounding box center [498, 322] width 206 height 40
type input "1"
click at [637, 656] on span "Save" at bounding box center [633, 659] width 25 height 12
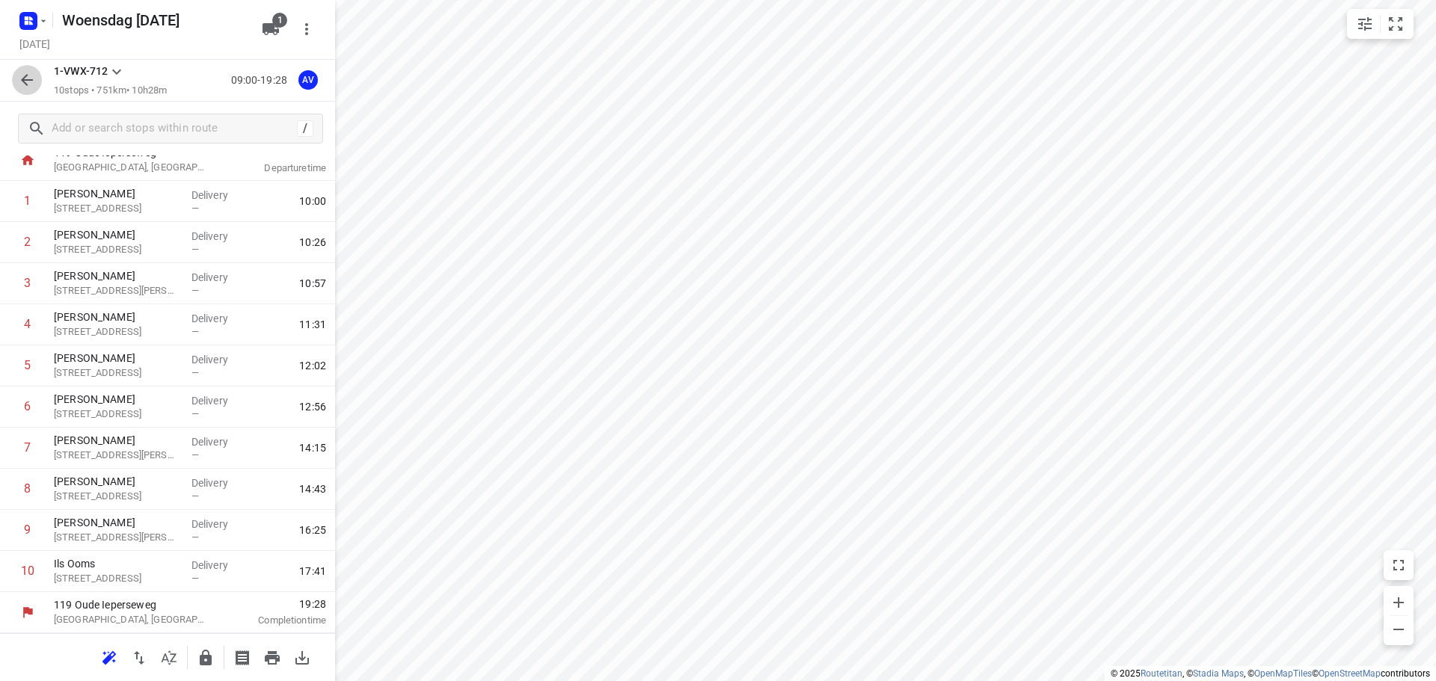
click at [22, 79] on icon "button" at bounding box center [27, 80] width 18 height 18
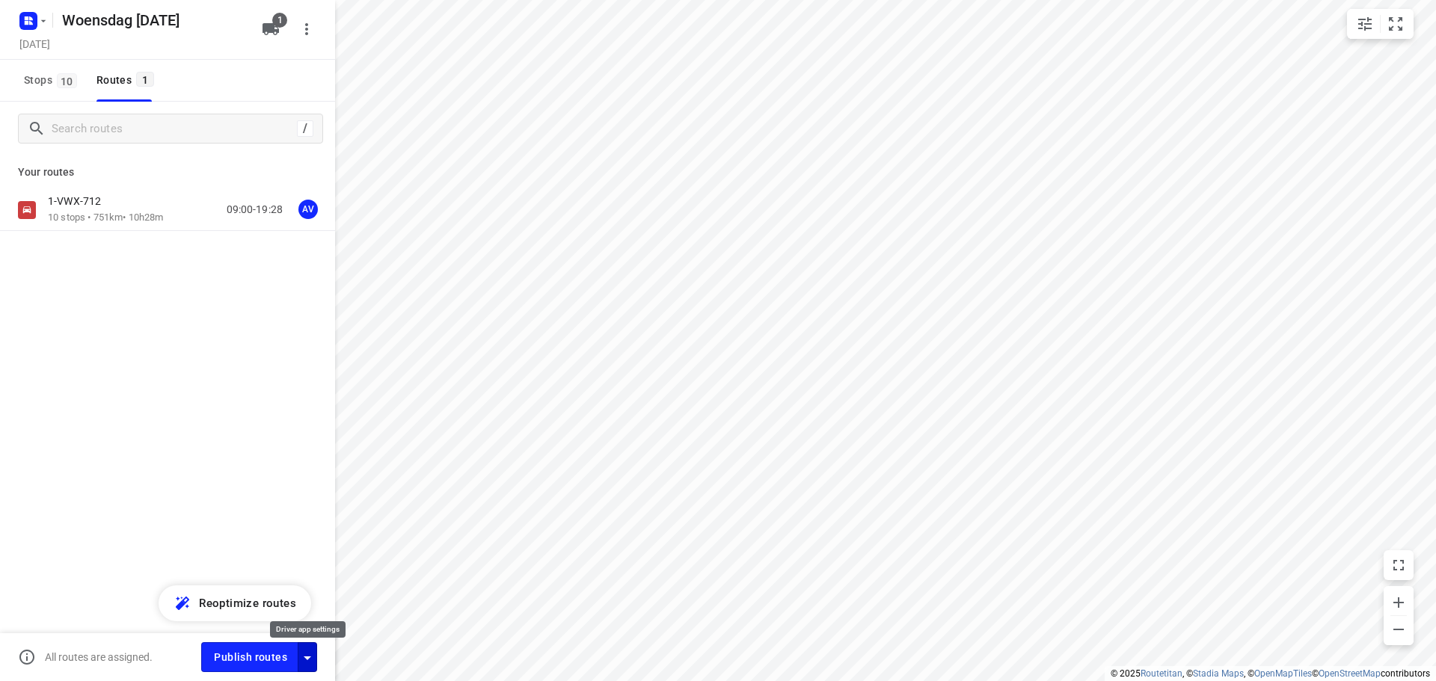
click at [307, 657] on icon "button" at bounding box center [307, 659] width 7 height 4
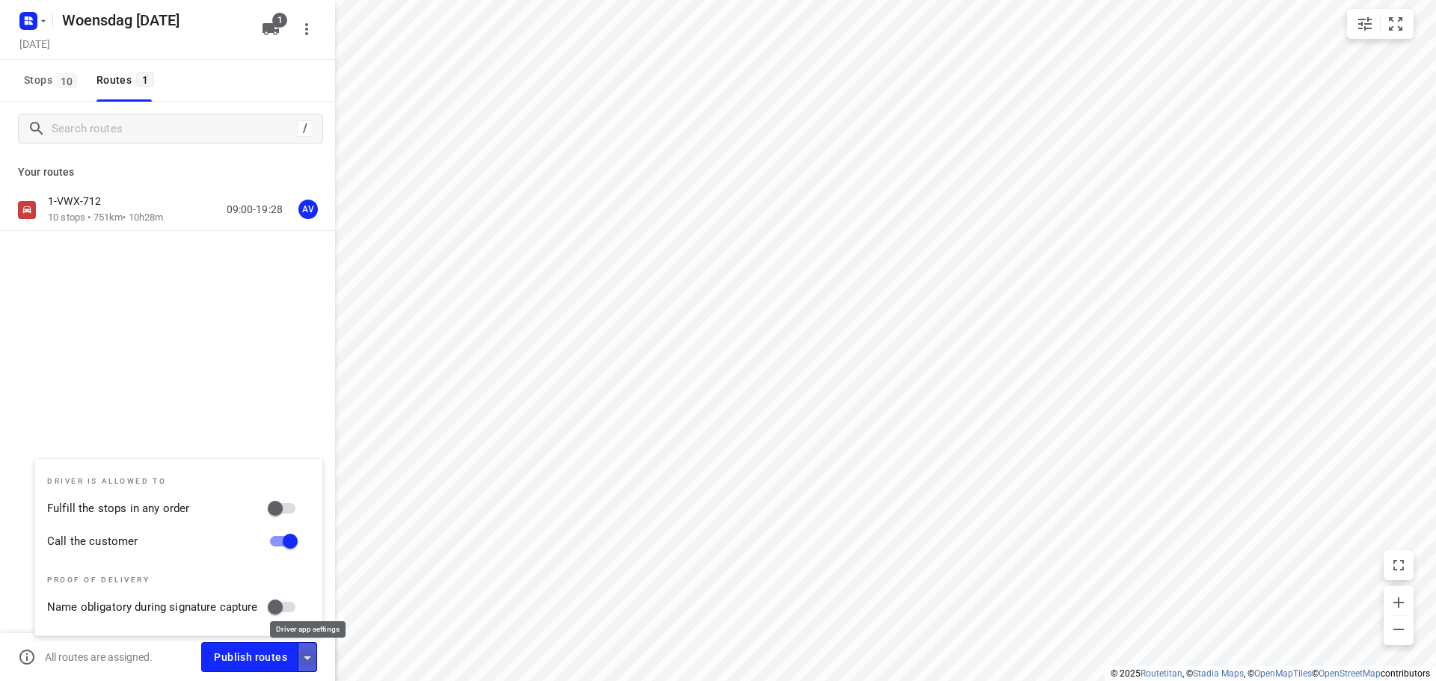
click at [307, 657] on icon "button" at bounding box center [307, 659] width 7 height 4
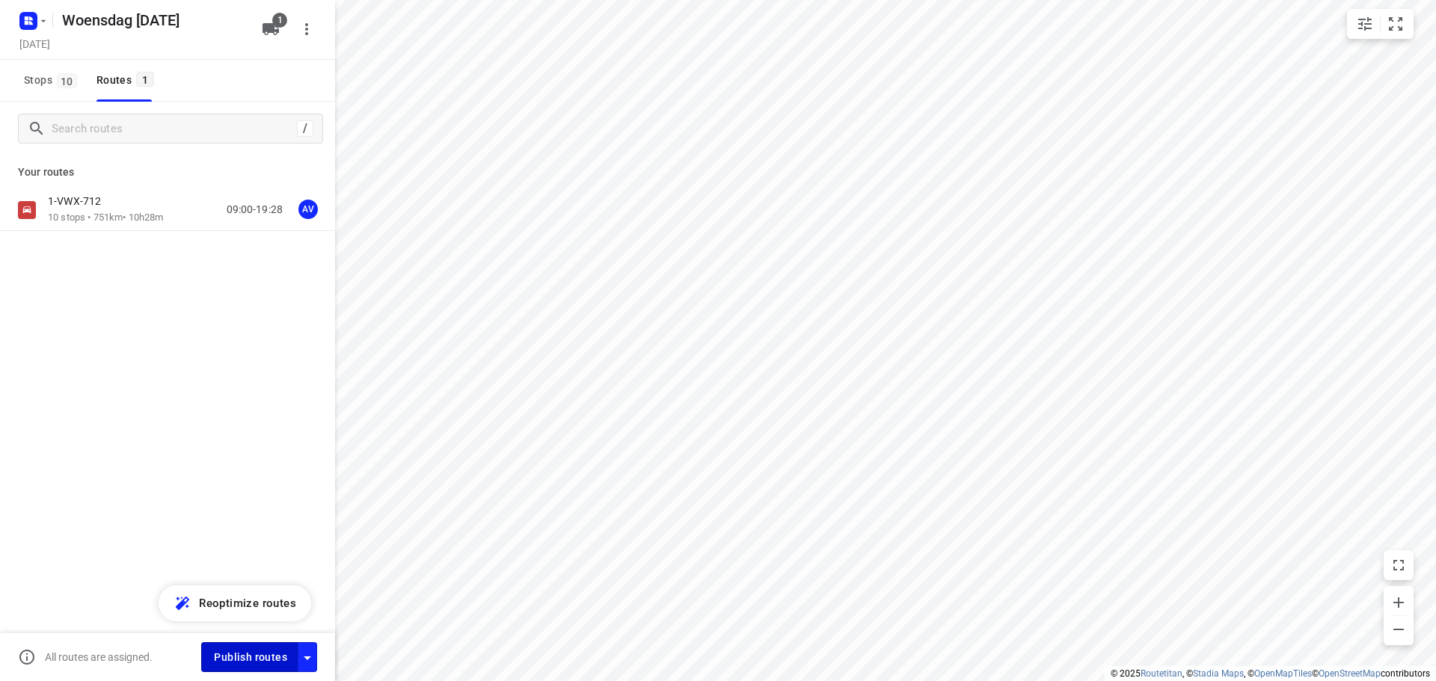
click at [268, 655] on span "Publish routes" at bounding box center [250, 657] width 73 height 19
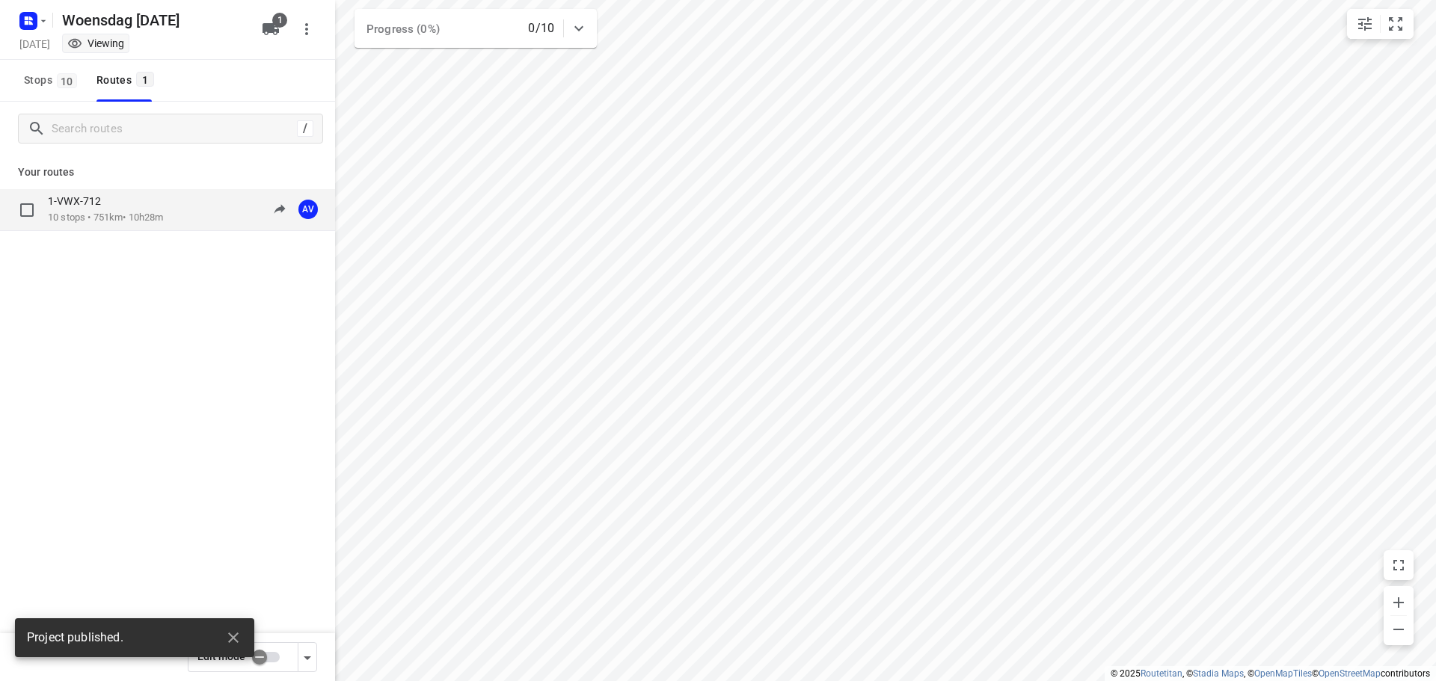
click at [157, 215] on p "10 stops • 751km • 10h28m" at bounding box center [105, 218] width 115 height 14
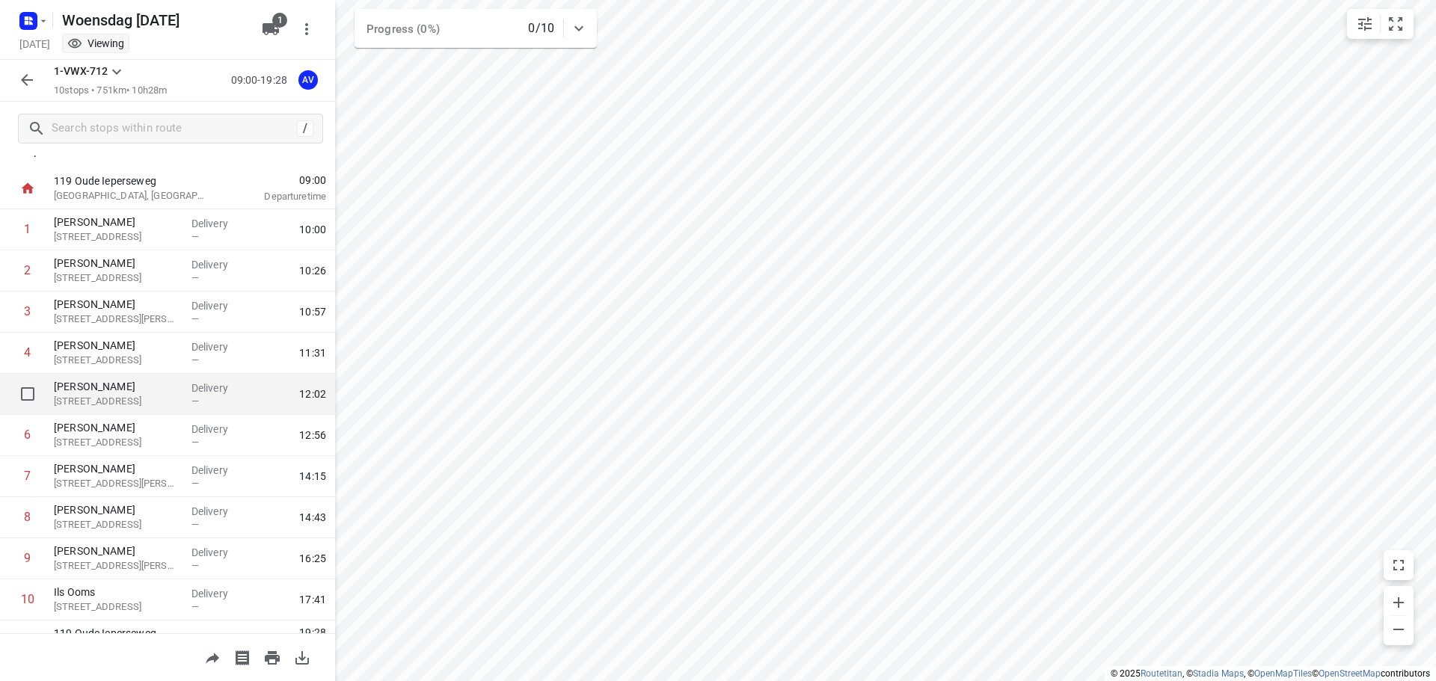
scroll to position [0, 0]
